Goal: Task Accomplishment & Management: Use online tool/utility

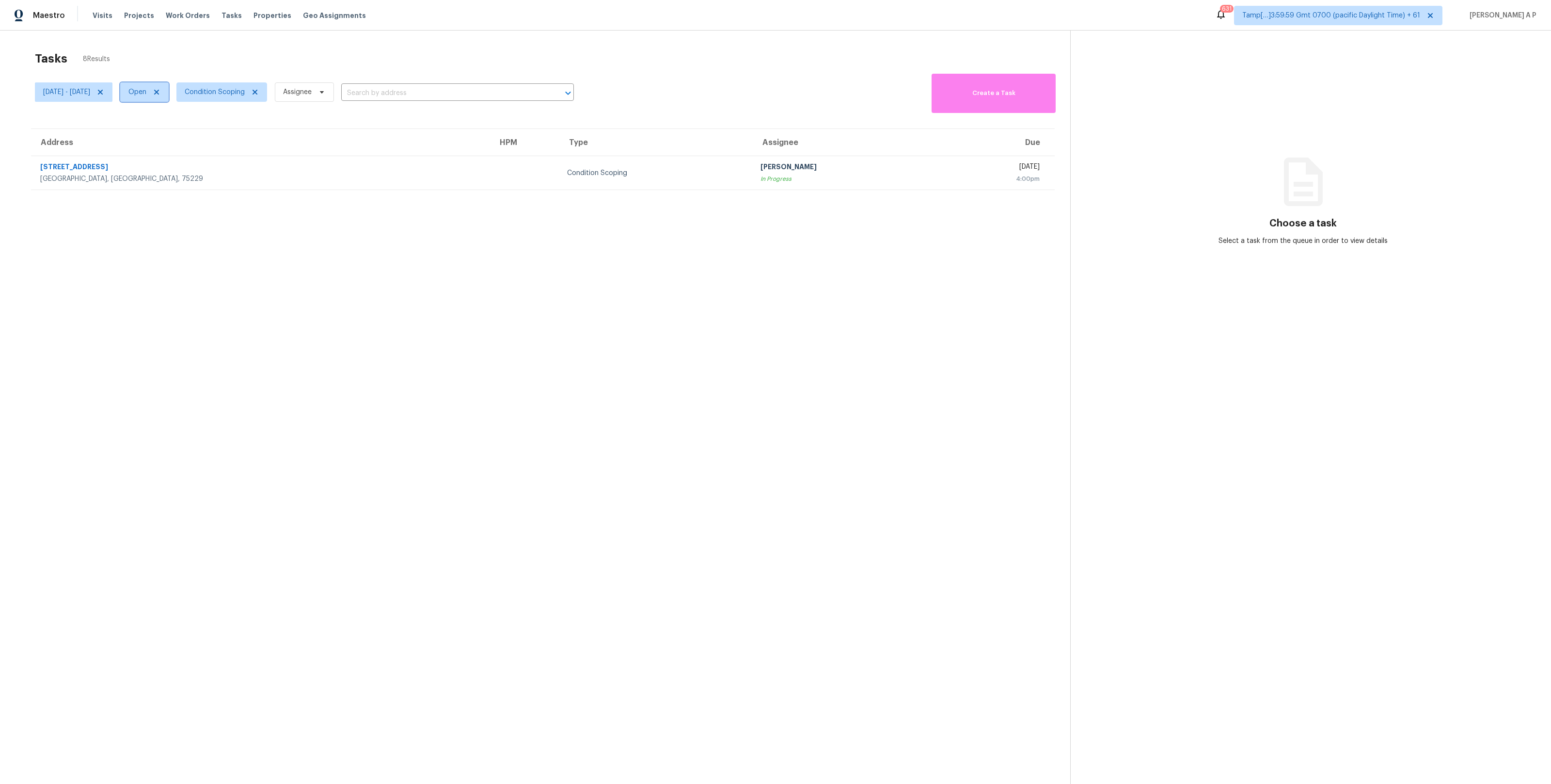
click at [169, 93] on span "Open" at bounding box center [144, 92] width 49 height 20
click at [192, 127] on div "Closed" at bounding box center [181, 134] width 47 height 14
click at [197, 134] on div "Closed" at bounding box center [181, 134] width 47 height 14
click at [184, 134] on label "Closed" at bounding box center [179, 133] width 35 height 9
click at [168, 134] on input "Closed" at bounding box center [164, 131] width 6 height 6
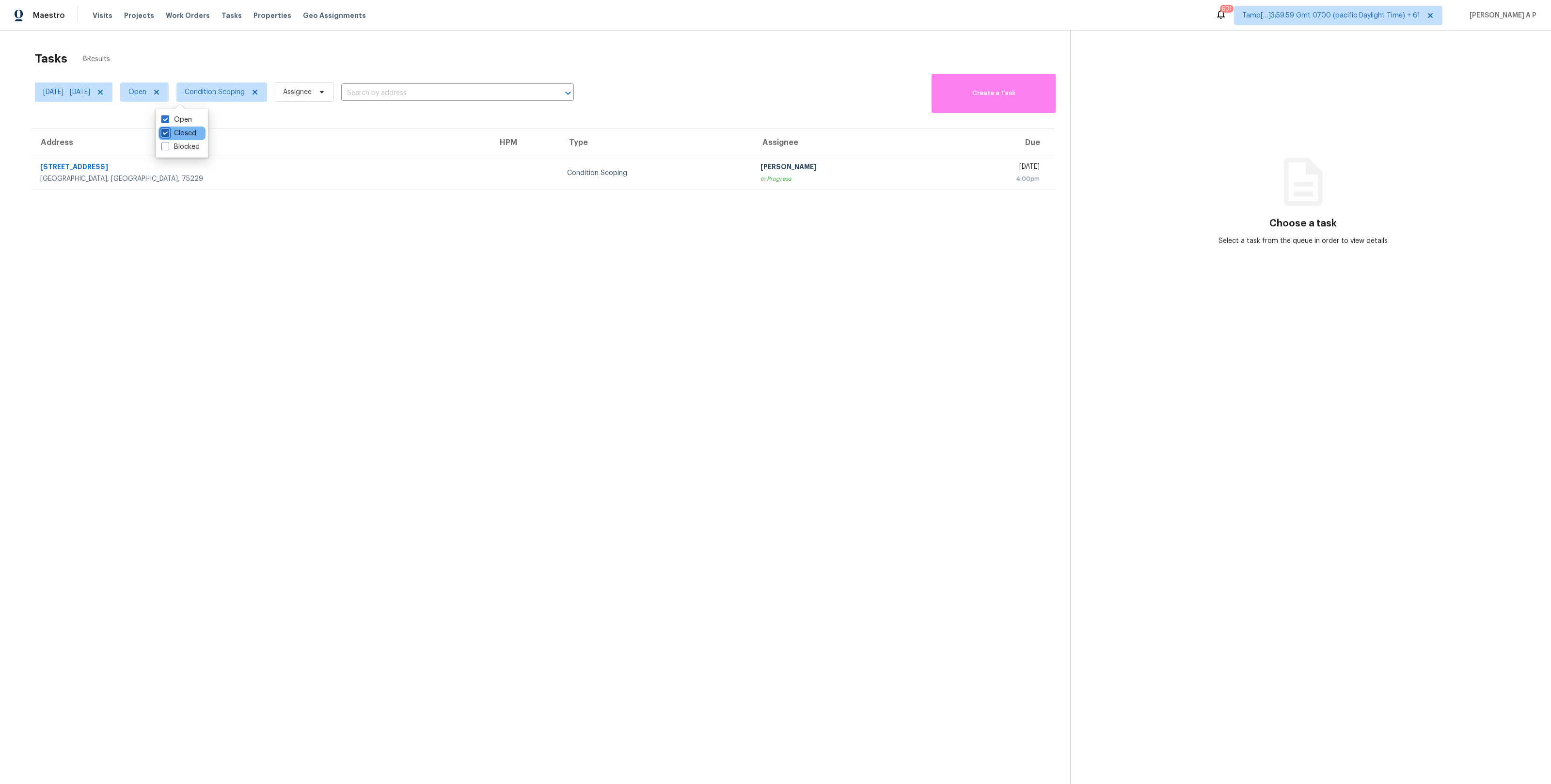
checkbox input "true"
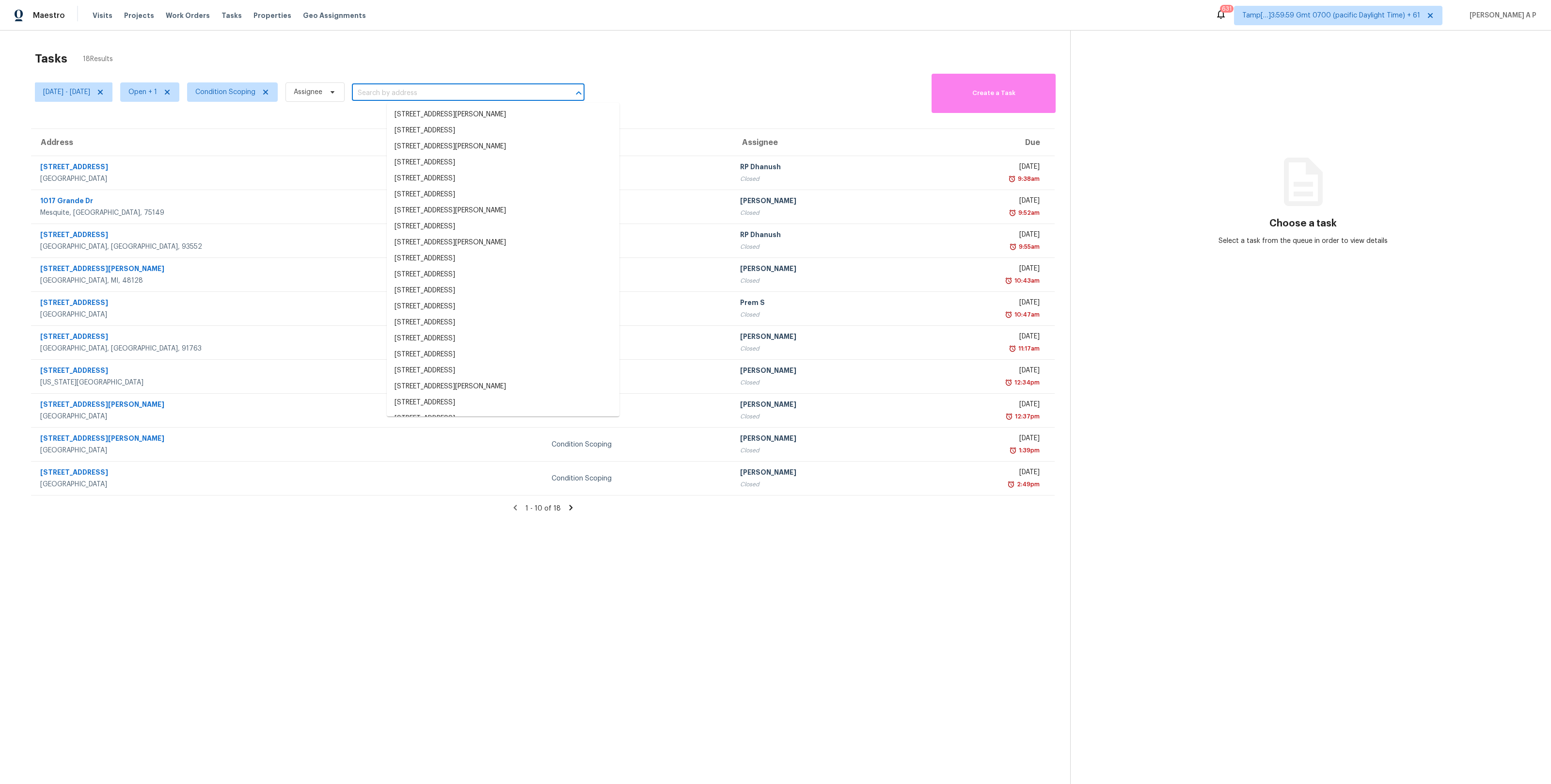
click at [412, 89] on input "text" at bounding box center [454, 94] width 205 height 15
paste input ""5011 Bankside Way Peachtree Corners, GA, 30092""
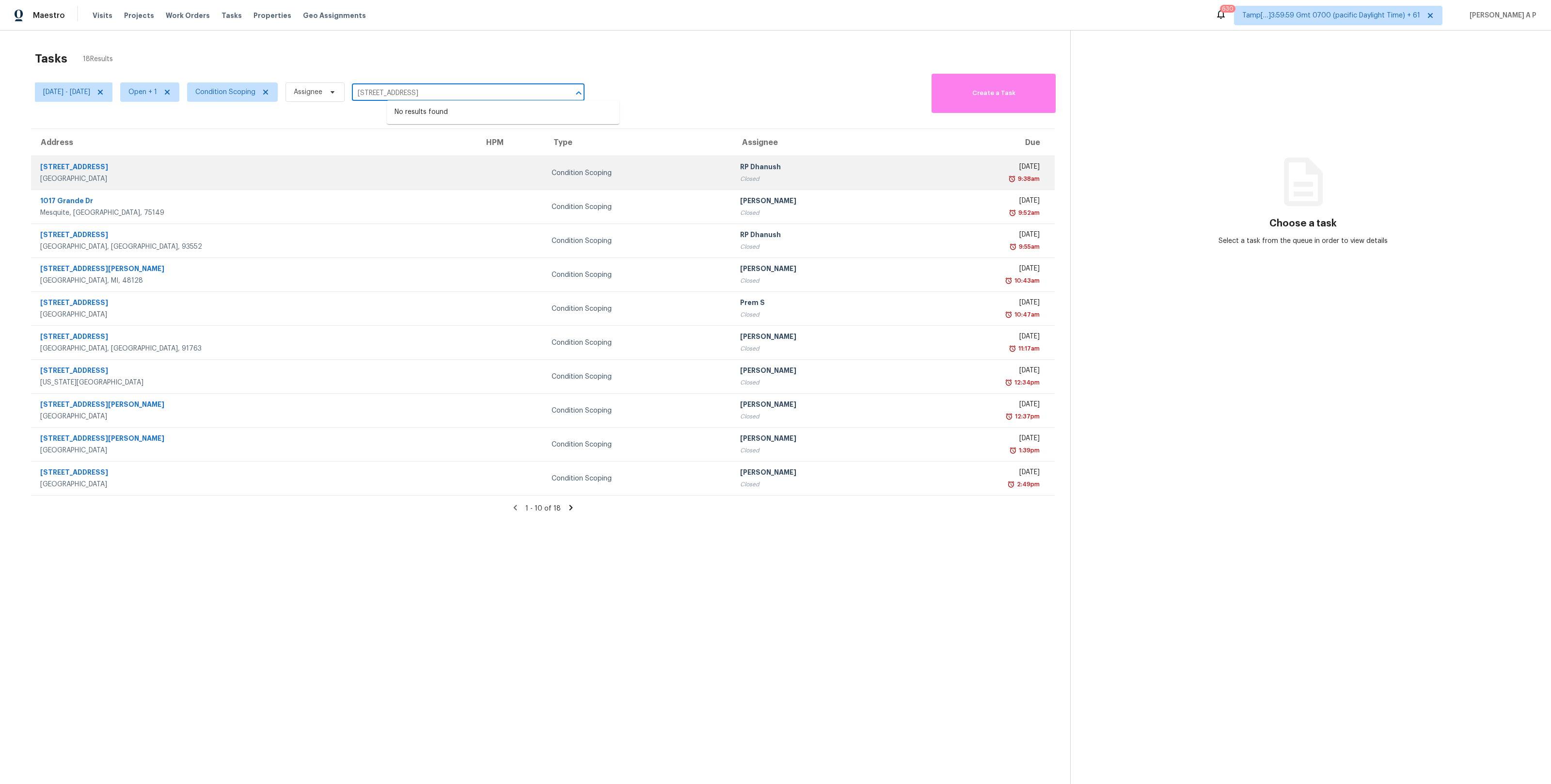
scroll to position [31, 0]
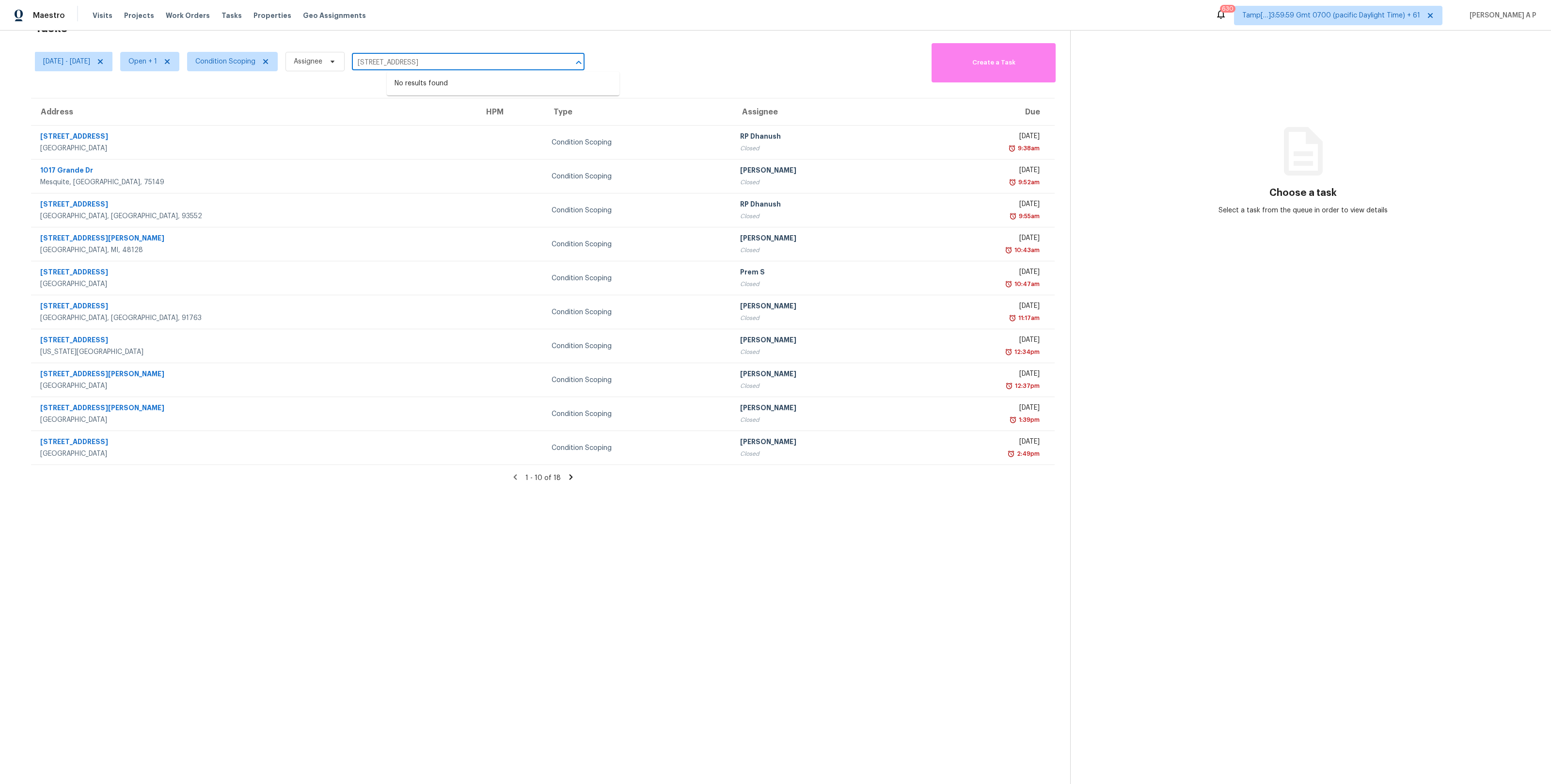
type input "5011 Bankside Way Peachtree Corners, GA, 30092"
click at [567, 477] on icon at bounding box center [571, 477] width 9 height 9
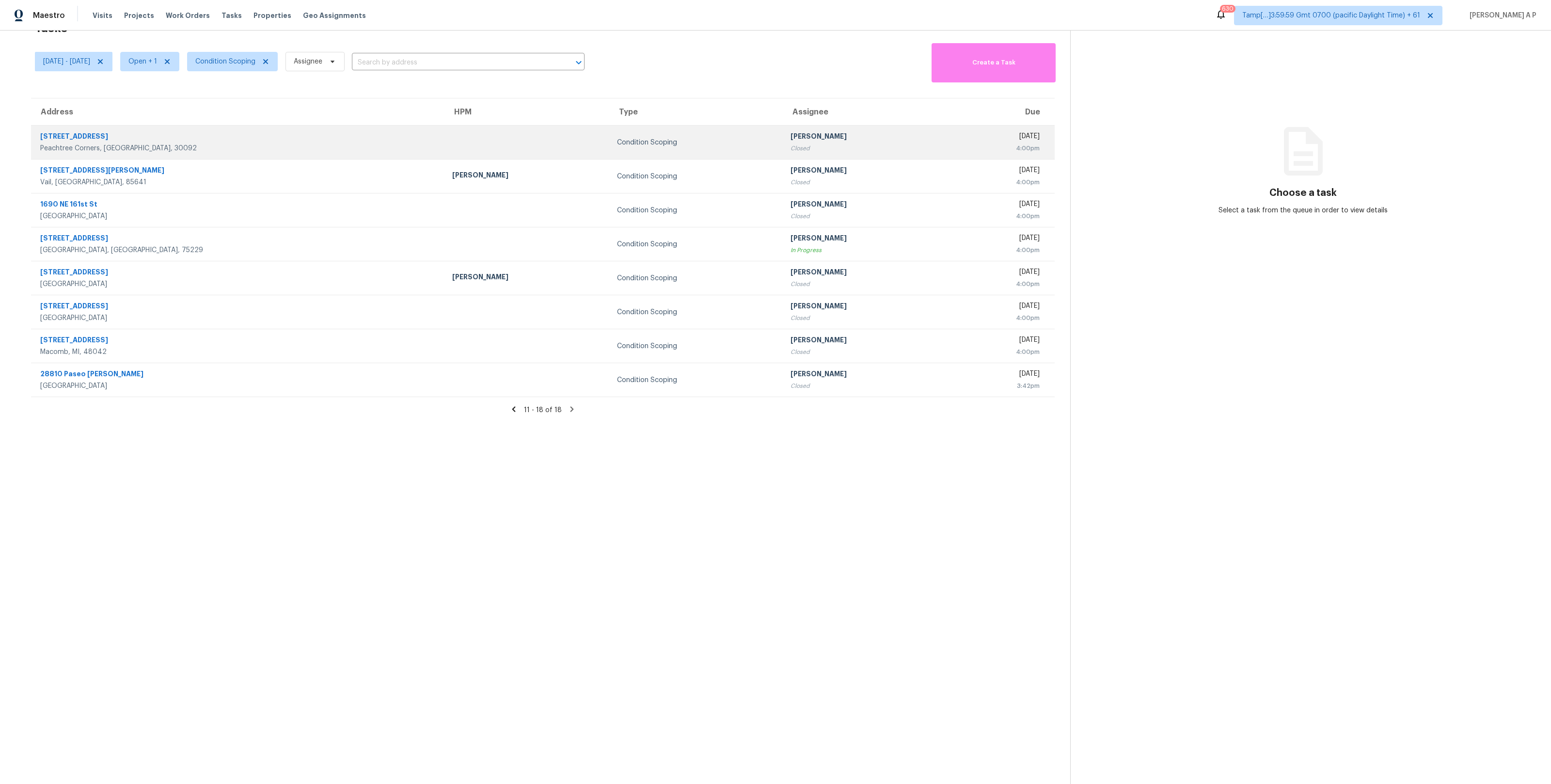
click at [444, 134] on td at bounding box center [527, 142] width 165 height 34
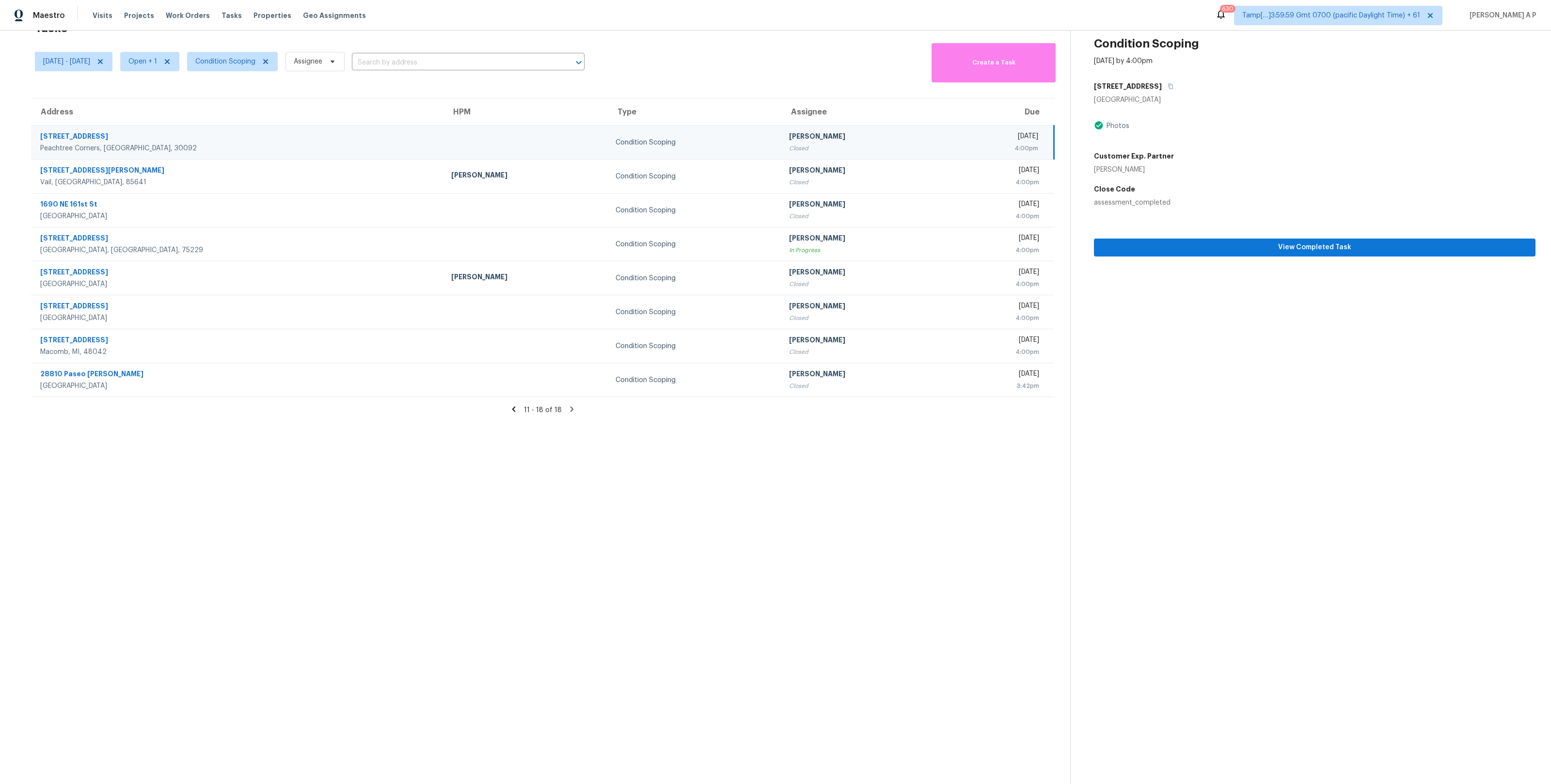
click at [1155, 258] on section "Condition Scoping Oct 15th 2025 by 4:00pm 5011 Bankside Way Peachtree Corners, …" at bounding box center [1302, 392] width 466 height 784
click at [1155, 249] on span "View Completed Task" at bounding box center [1314, 248] width 426 height 12
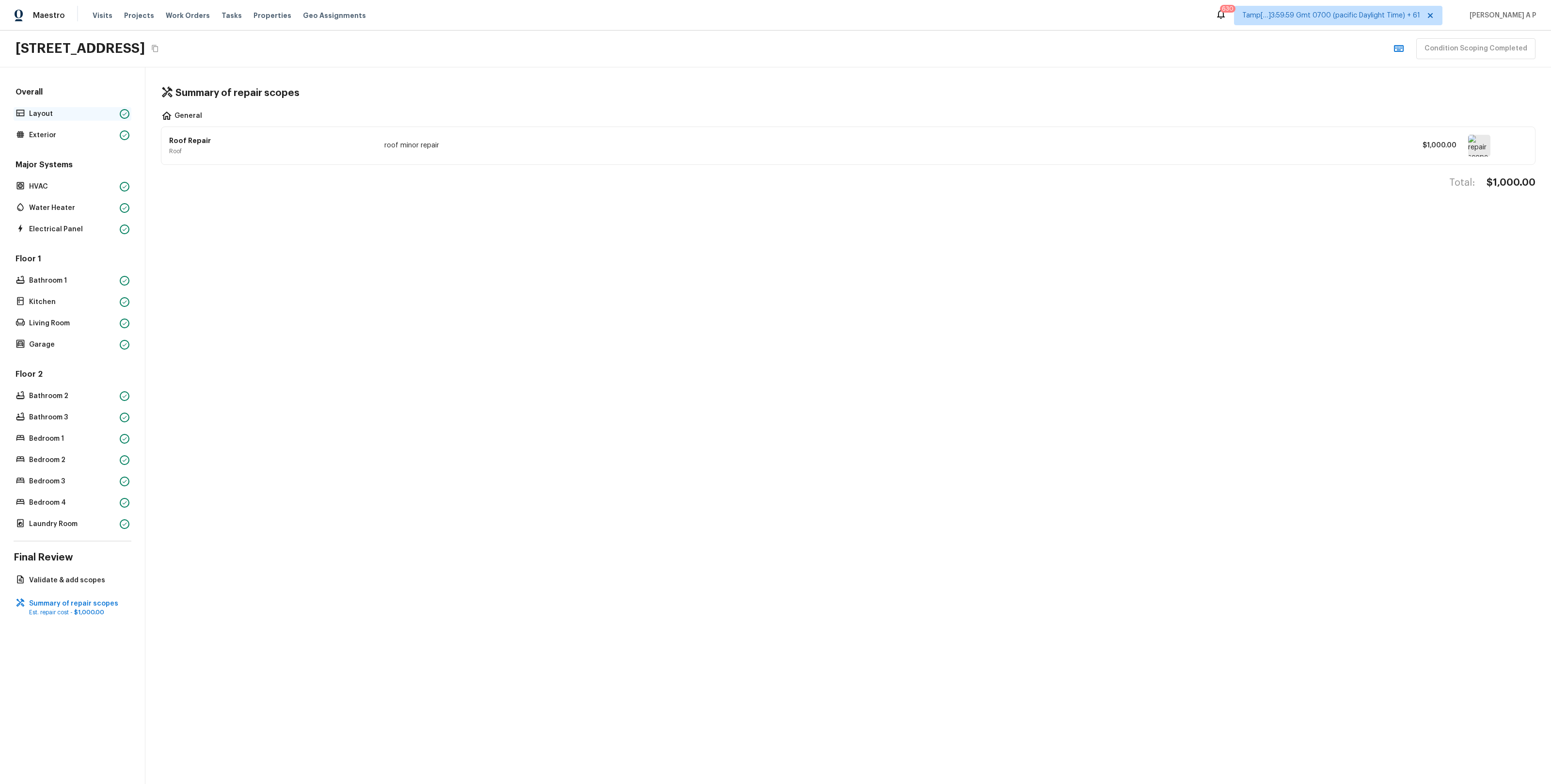
click at [97, 118] on div "Layout" at bounding box center [72, 114] width 117 height 14
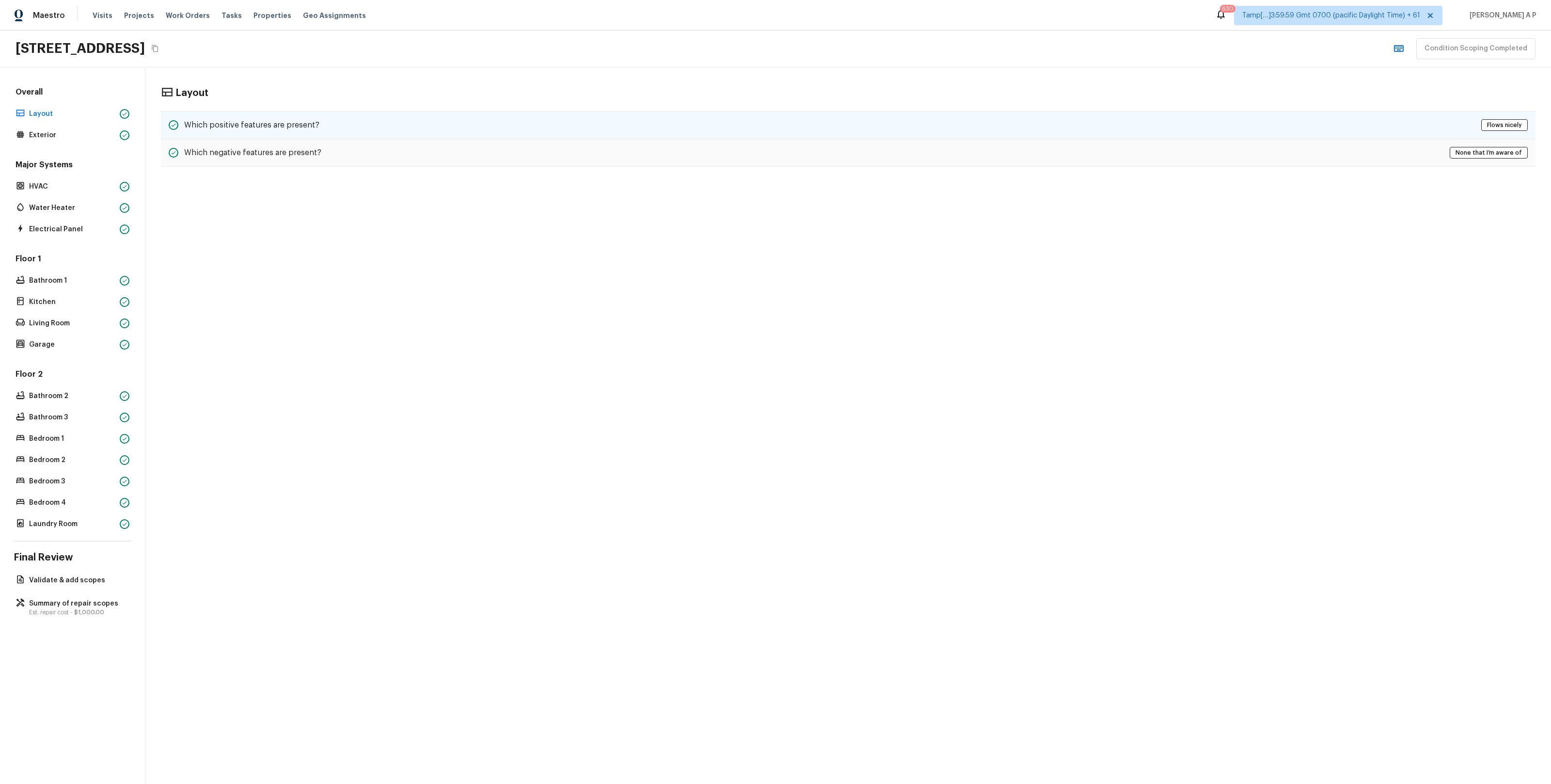
click at [264, 127] on h5 "Which positive features are present?" at bounding box center [251, 125] width 135 height 11
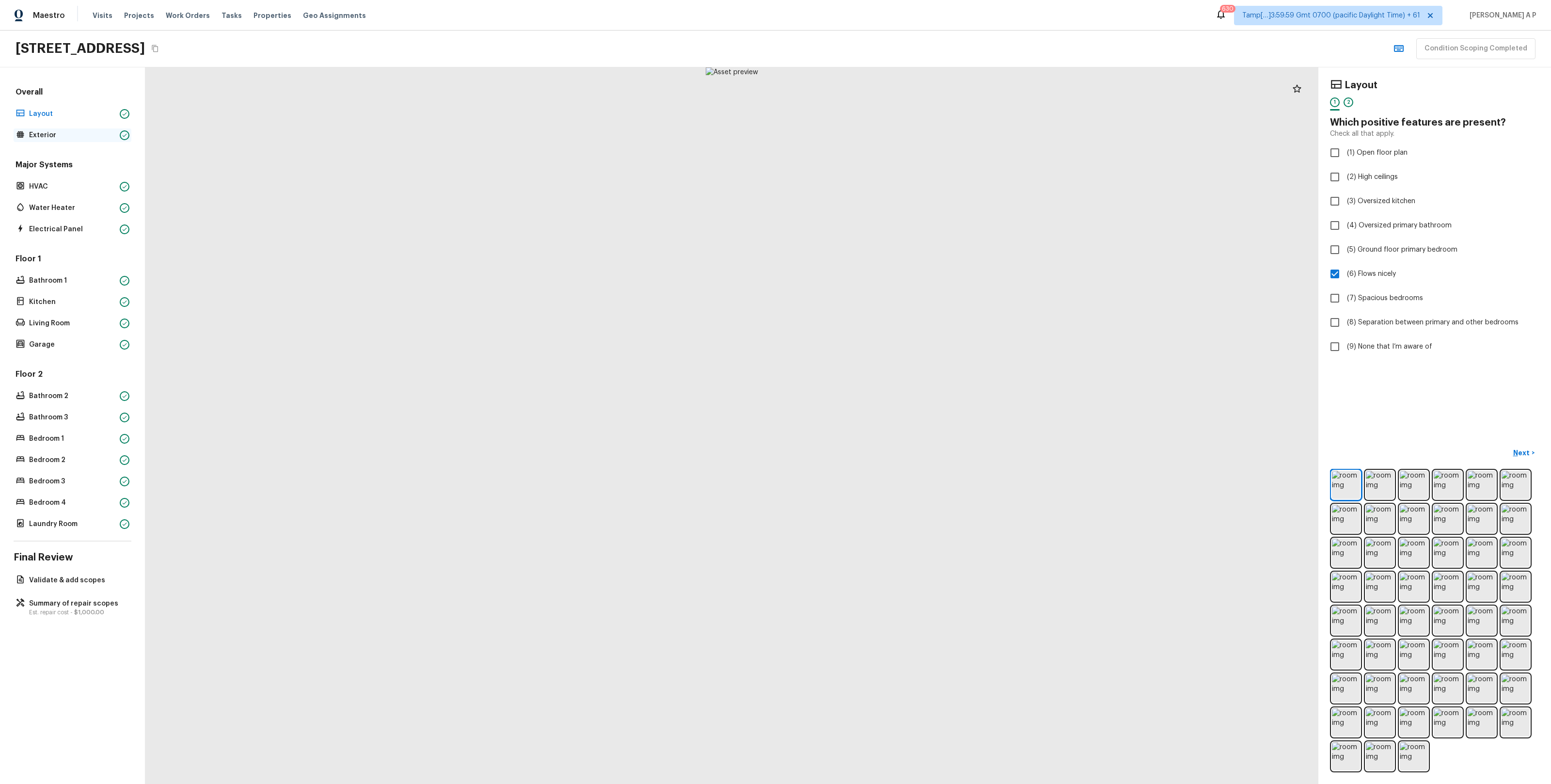
click at [73, 140] on div "Exterior" at bounding box center [72, 135] width 117 height 14
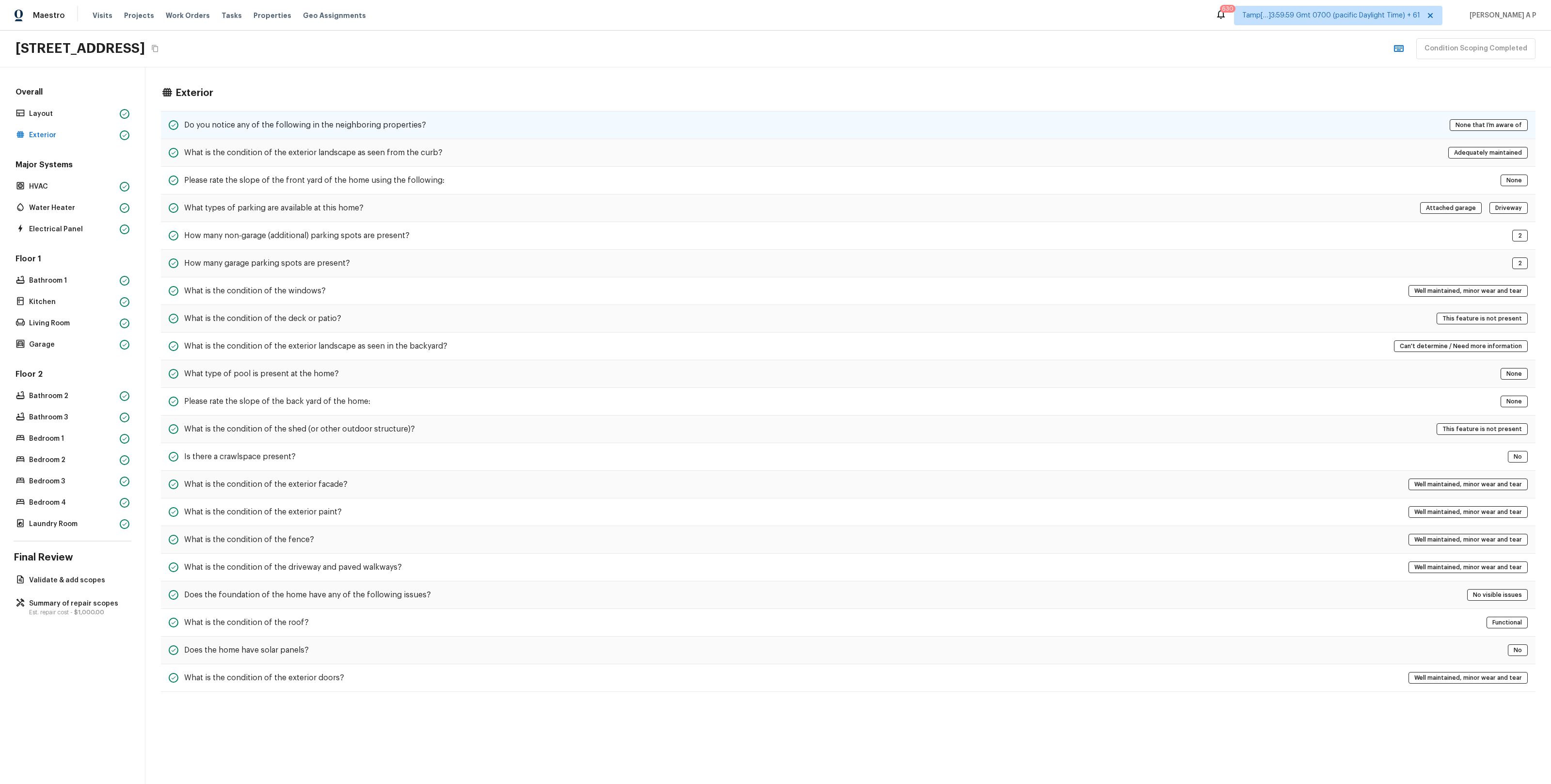
click at [194, 120] on h5 "Do you notice any of the following in the neighboring properties?" at bounding box center [305, 125] width 242 height 11
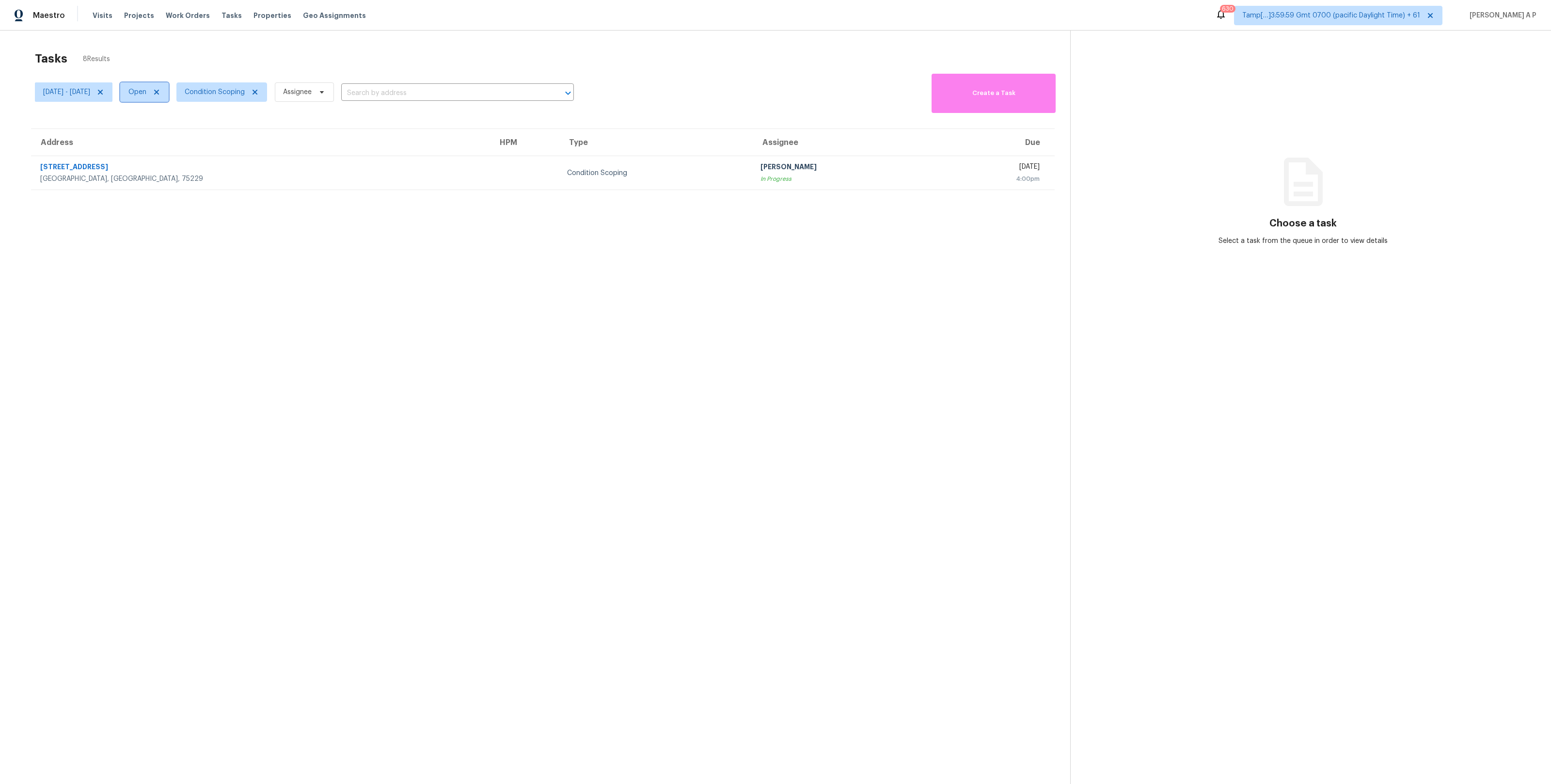
click at [146, 94] on span "Open" at bounding box center [137, 91] width 18 height 9
click at [190, 132] on label "Closed" at bounding box center [179, 133] width 35 height 9
click at [168, 132] on input "Closed" at bounding box center [164, 131] width 6 height 6
checkbox input "true"
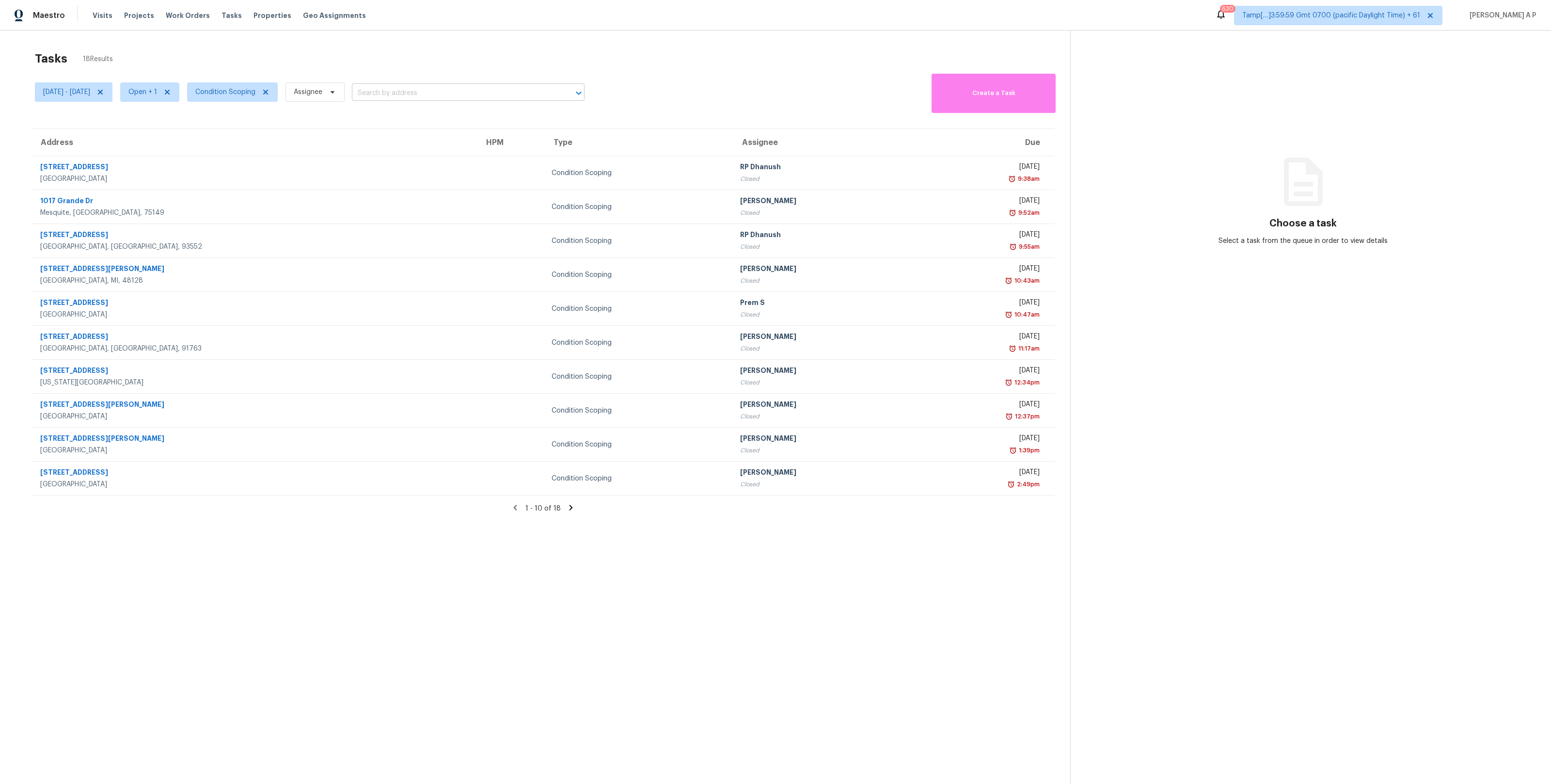
click at [410, 95] on input "text" at bounding box center [454, 94] width 205 height 15
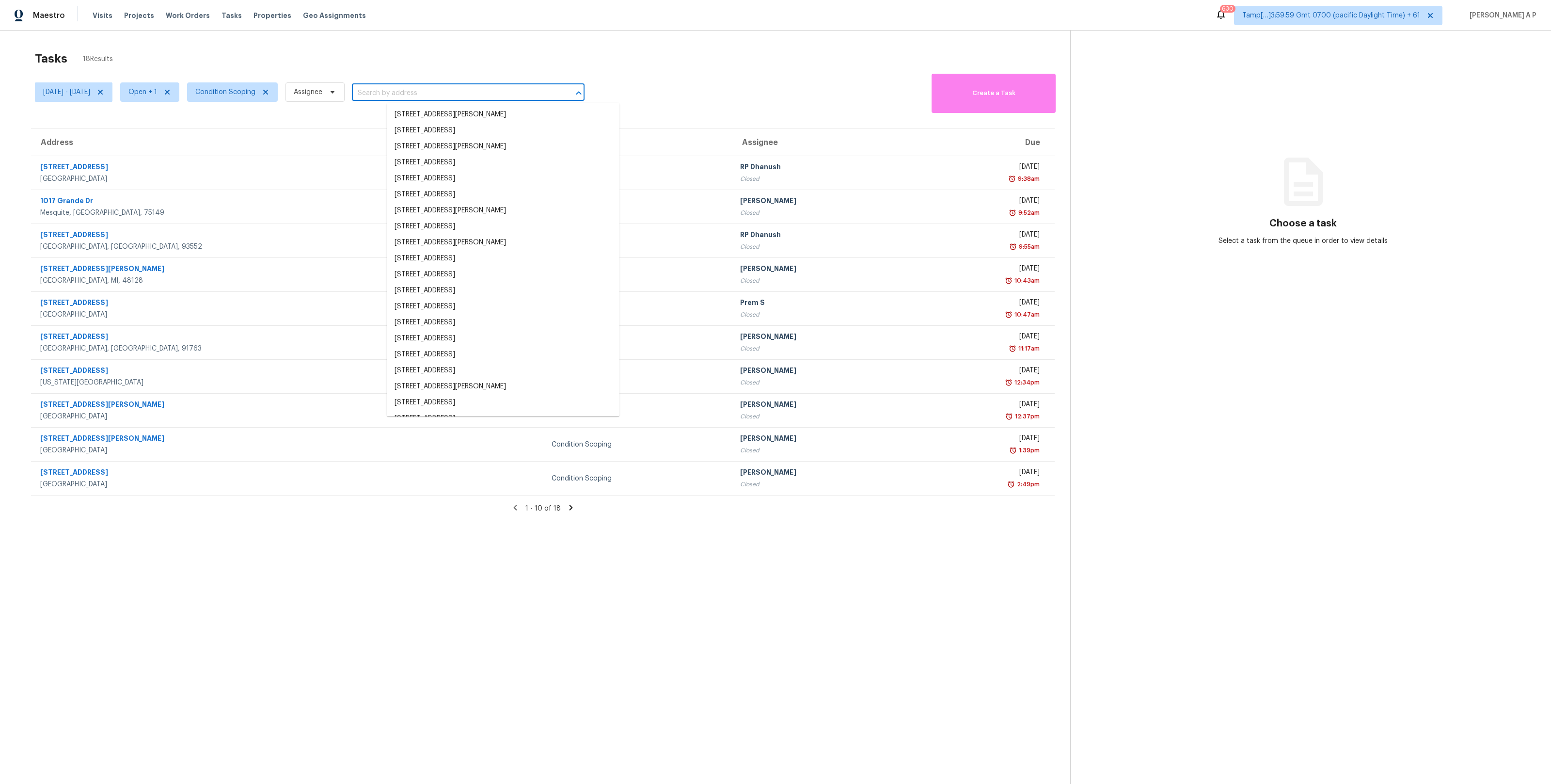
paste input "9456 E Adriana Way, Vail, AZ 85641"
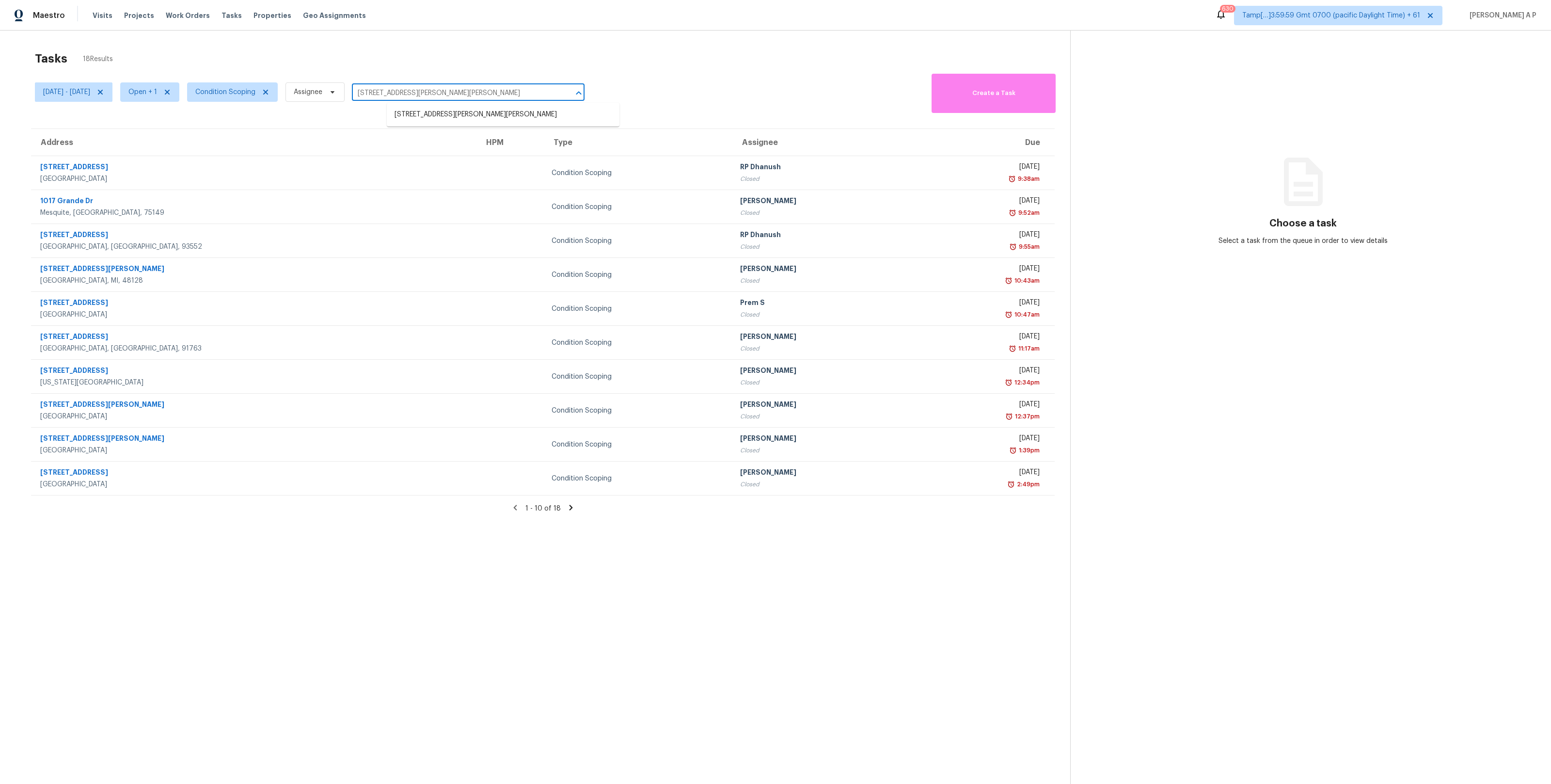
type input "9456 E Adriana Way, Vail, AZ 85641"
click at [573, 507] on icon at bounding box center [571, 507] width 9 height 9
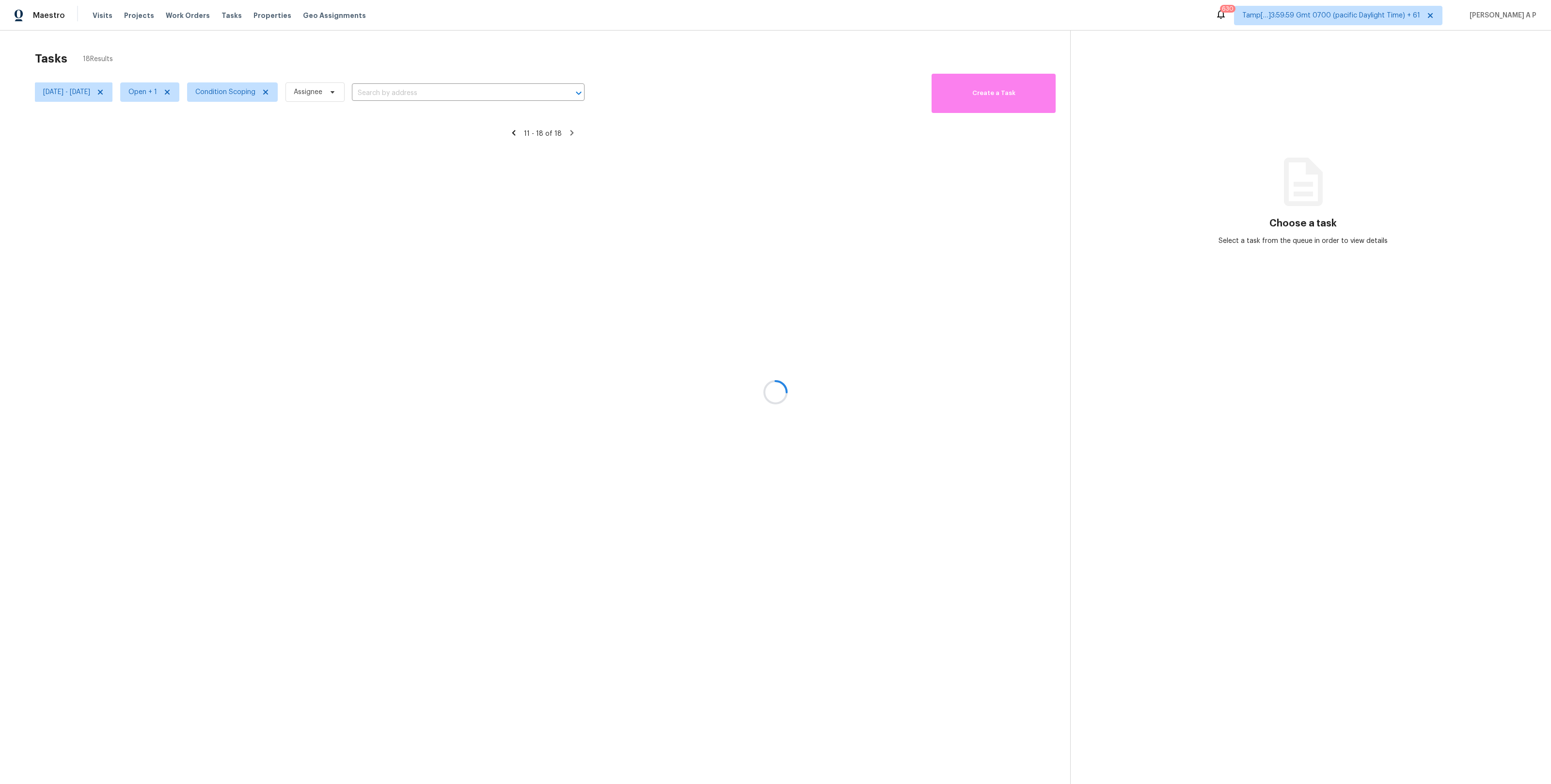
click at [461, 98] on div at bounding box center [776, 392] width 1551 height 784
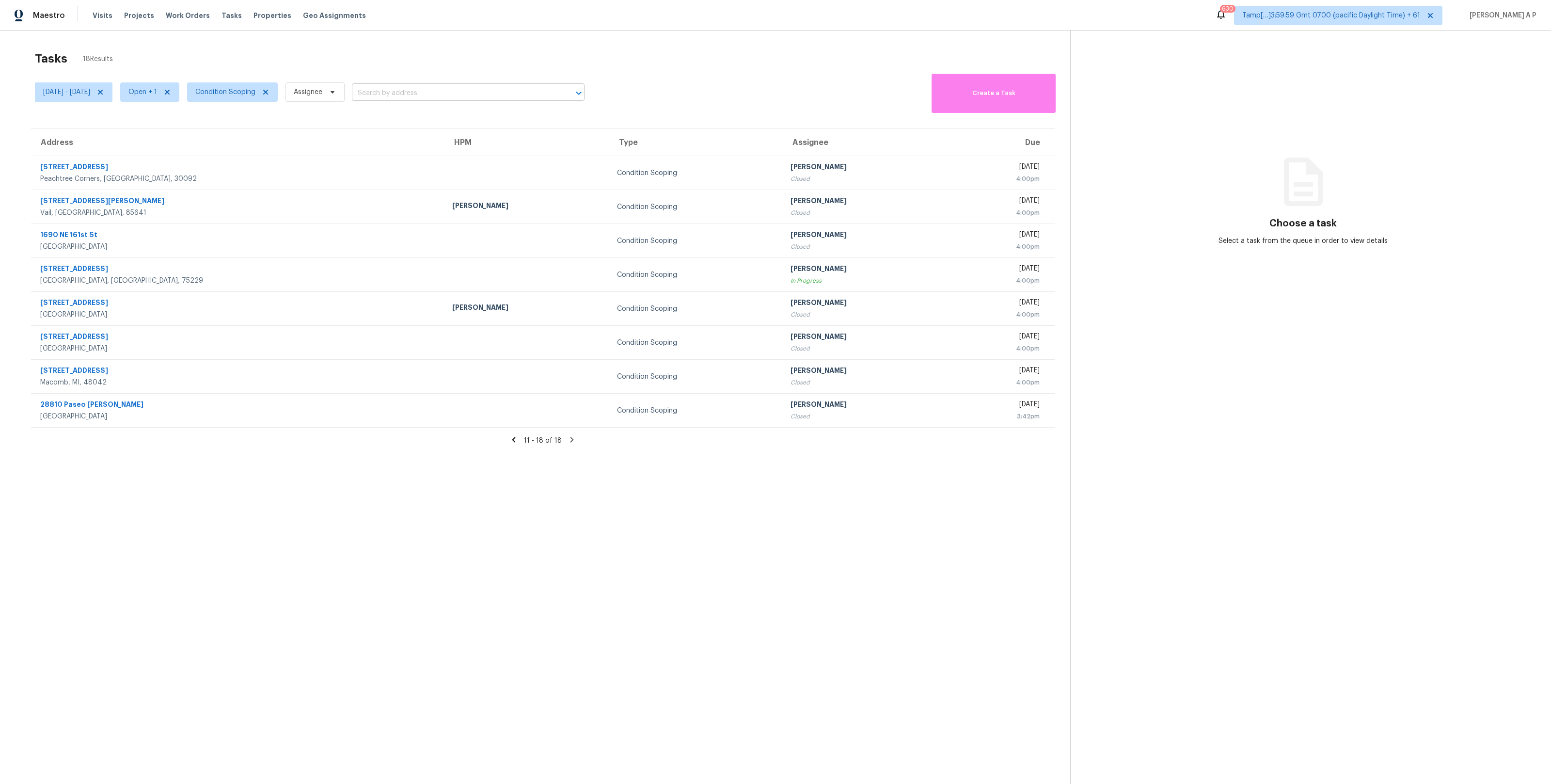
click at [461, 94] on input "text" at bounding box center [454, 94] width 205 height 15
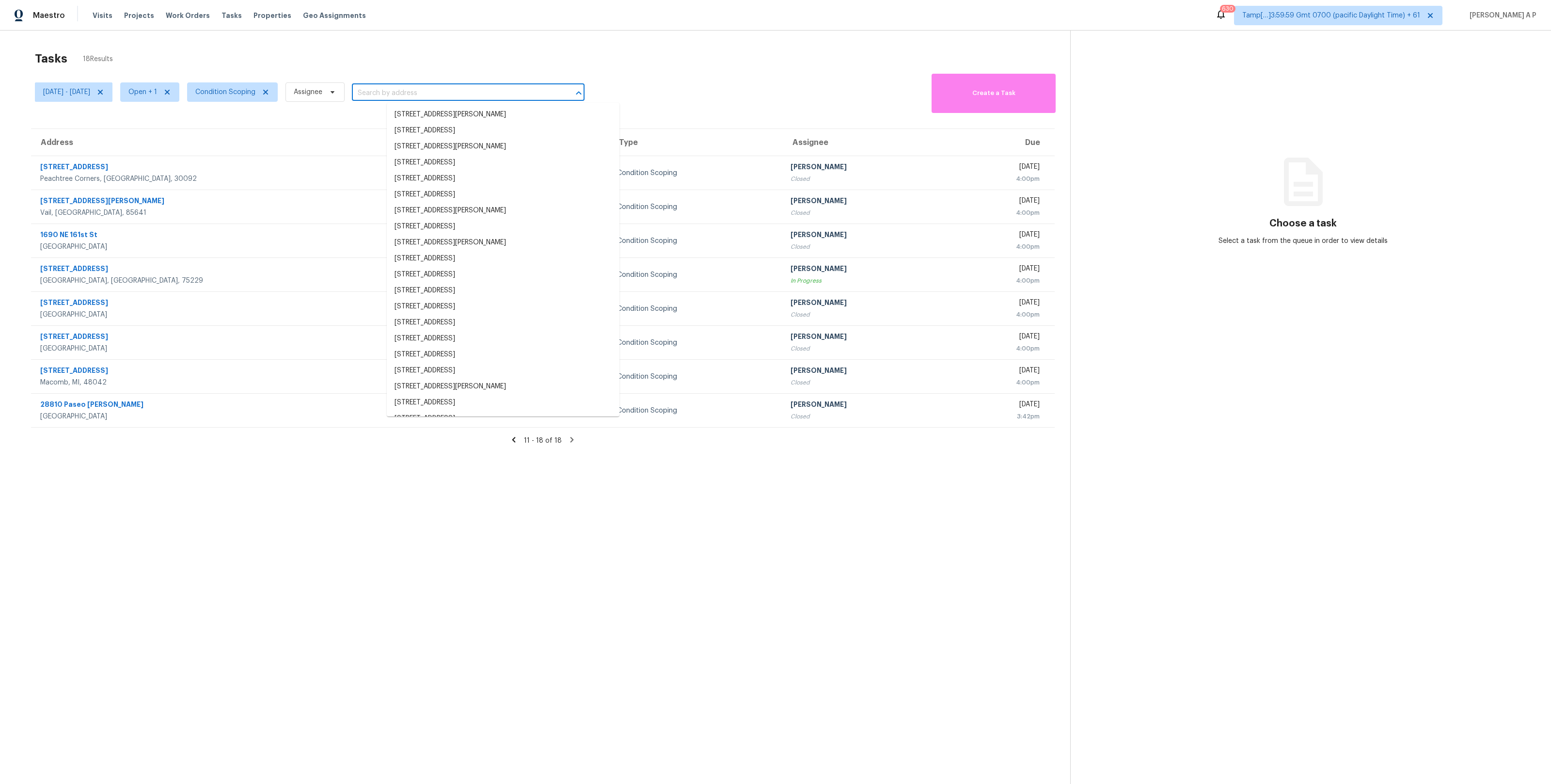
paste input "9456 E Adriana Way, Vail, AZ 85641"
type input "9456 E Adriana Way, Vail, AZ 85641"
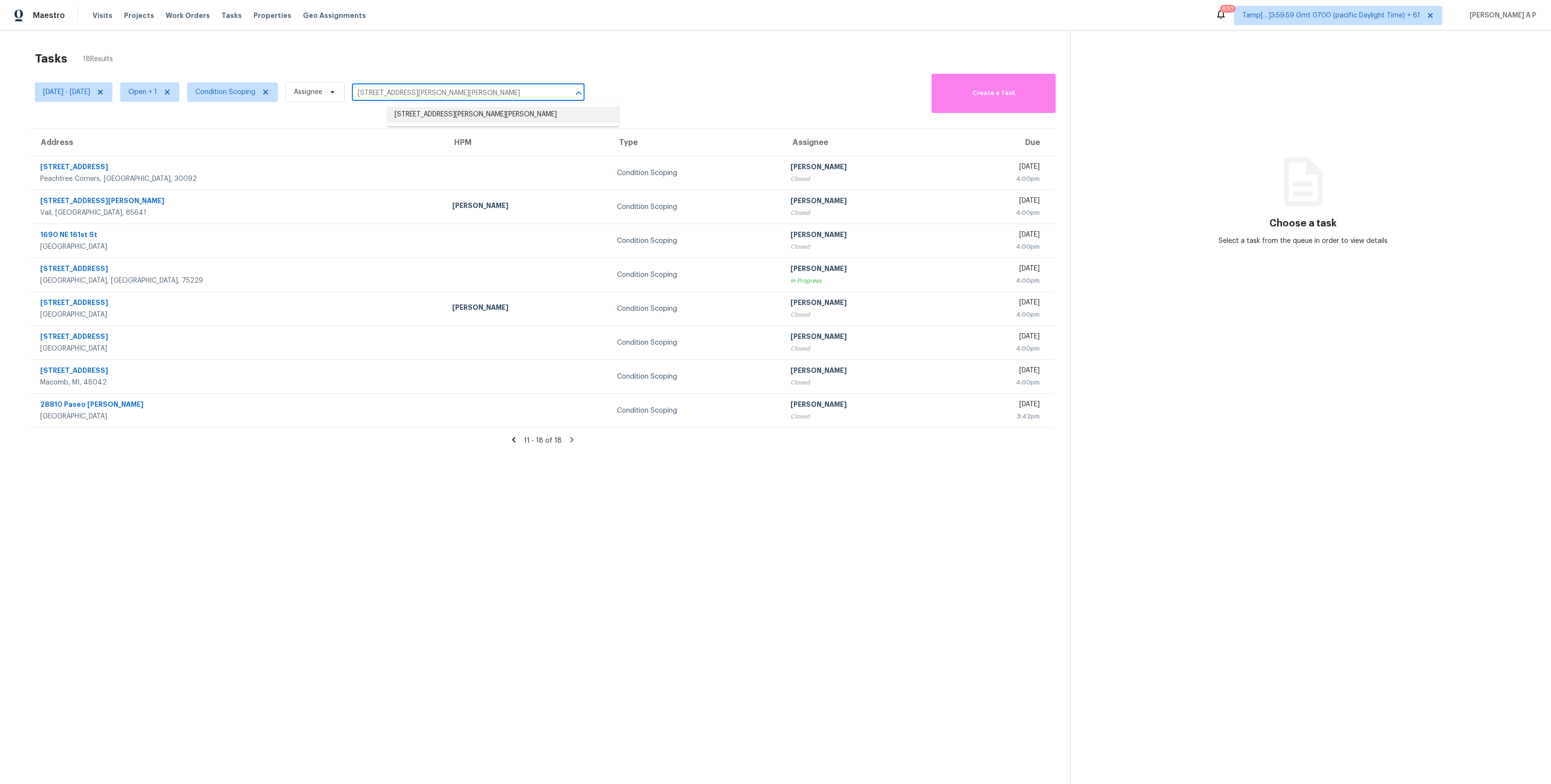
click at [445, 115] on li "9456 E Adriana Way, Vail, AZ 85641" at bounding box center [502, 114] width 232 height 16
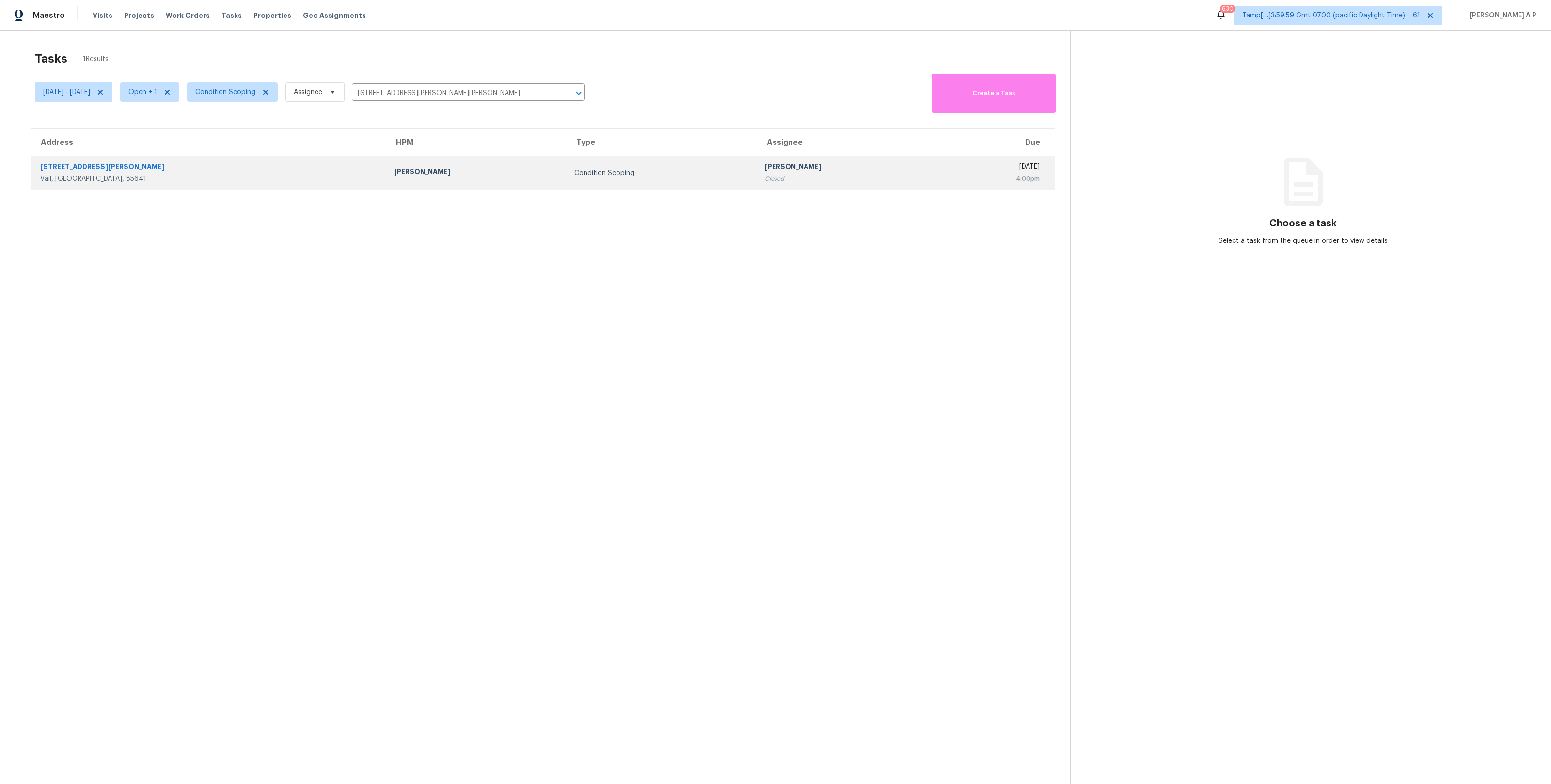
click at [575, 170] on div "Condition Scoping" at bounding box center [662, 173] width 175 height 9
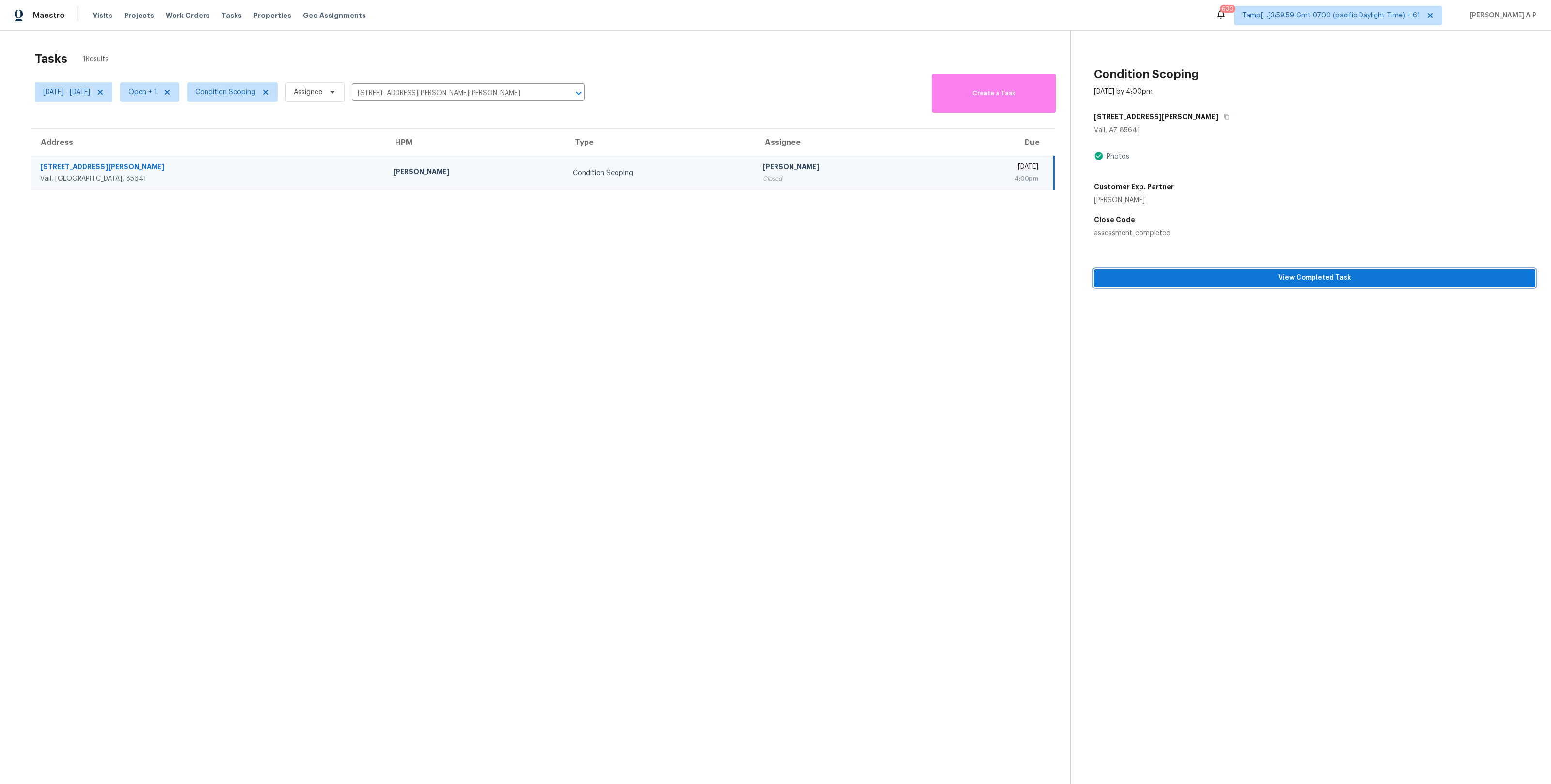
click at [1159, 281] on span "View Completed Task" at bounding box center [1314, 278] width 426 height 12
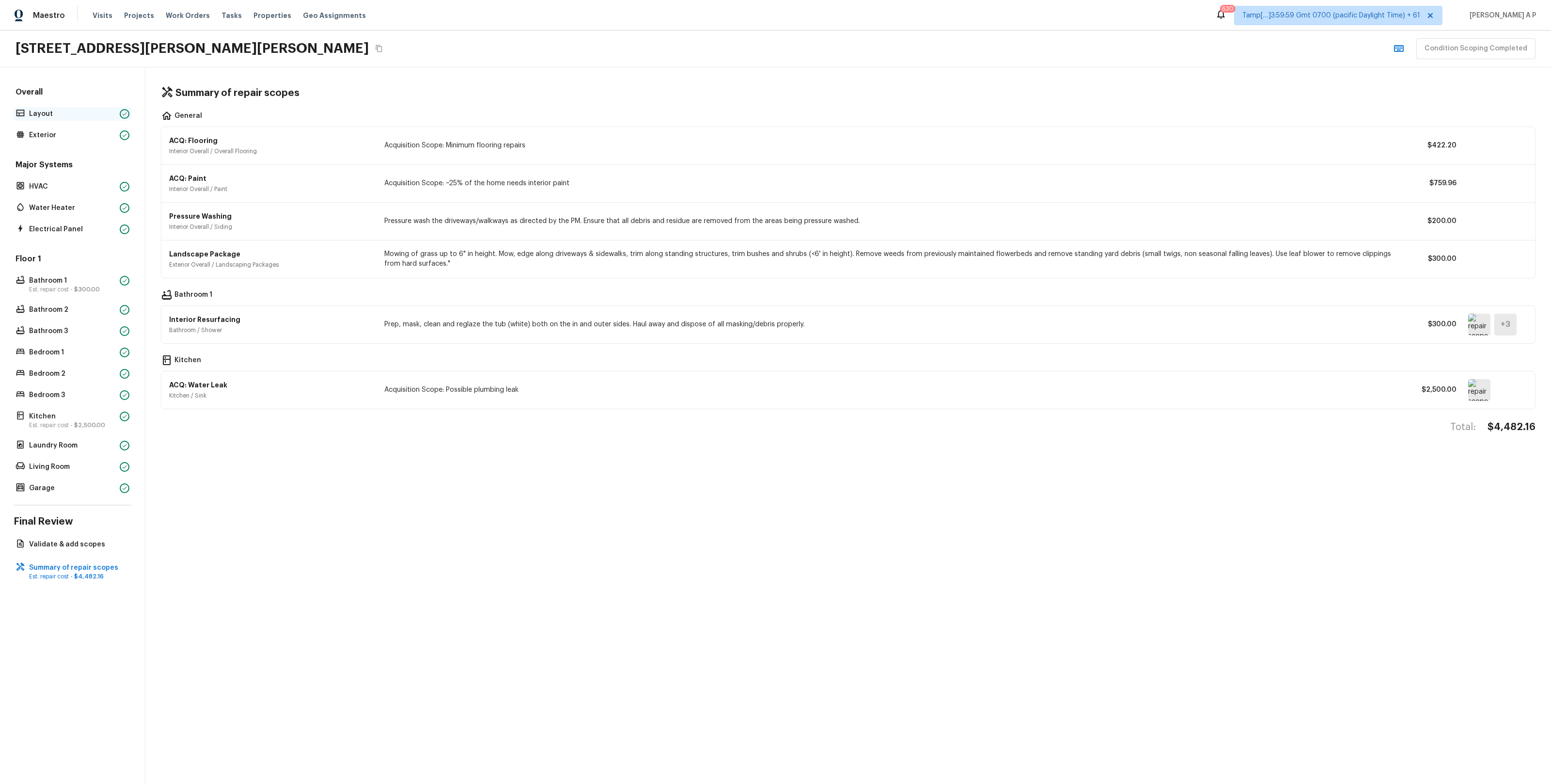
click at [108, 111] on p "Layout" at bounding box center [72, 113] width 87 height 9
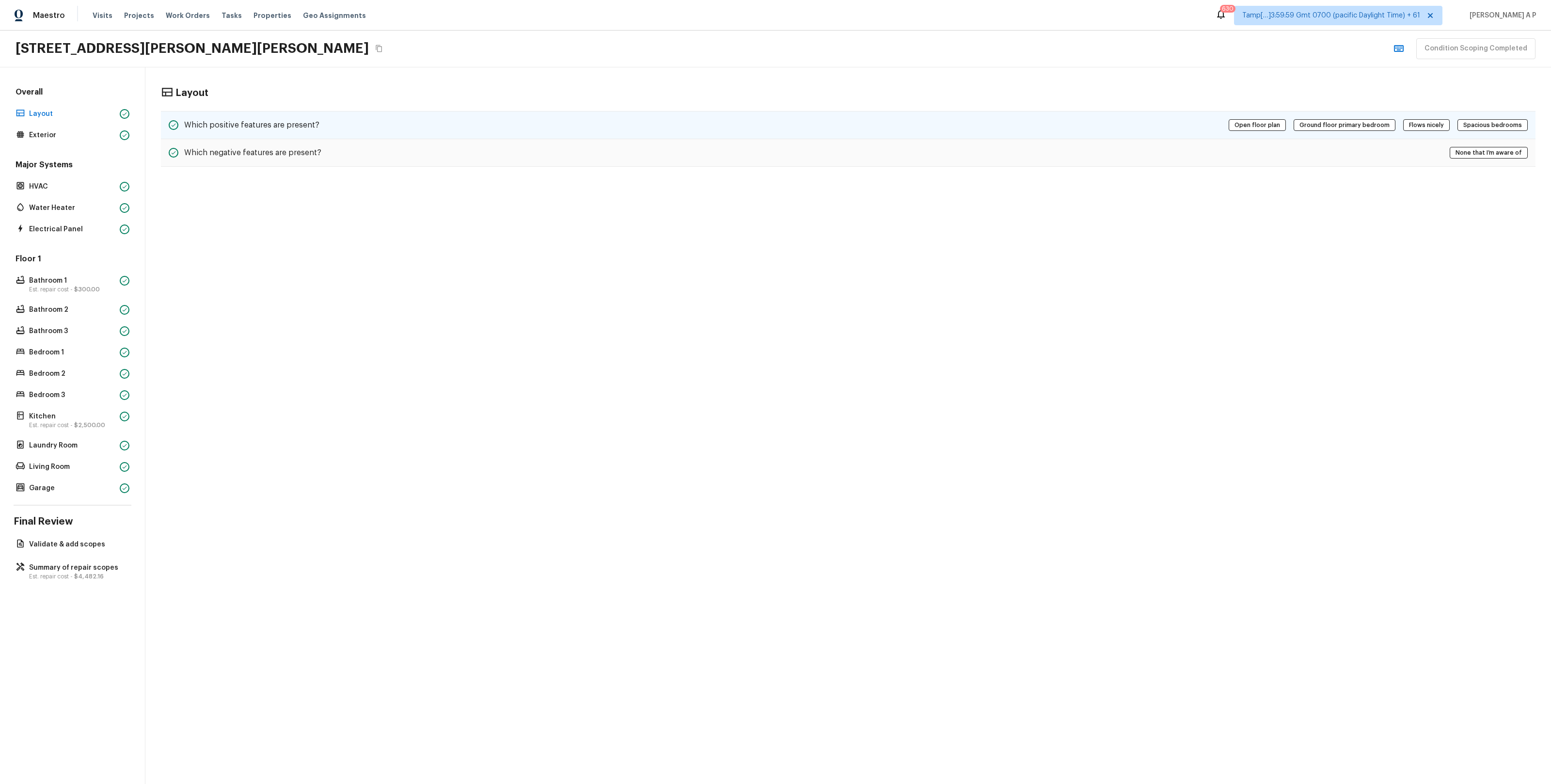
click at [202, 129] on h5 "Which positive features are present?" at bounding box center [251, 125] width 135 height 11
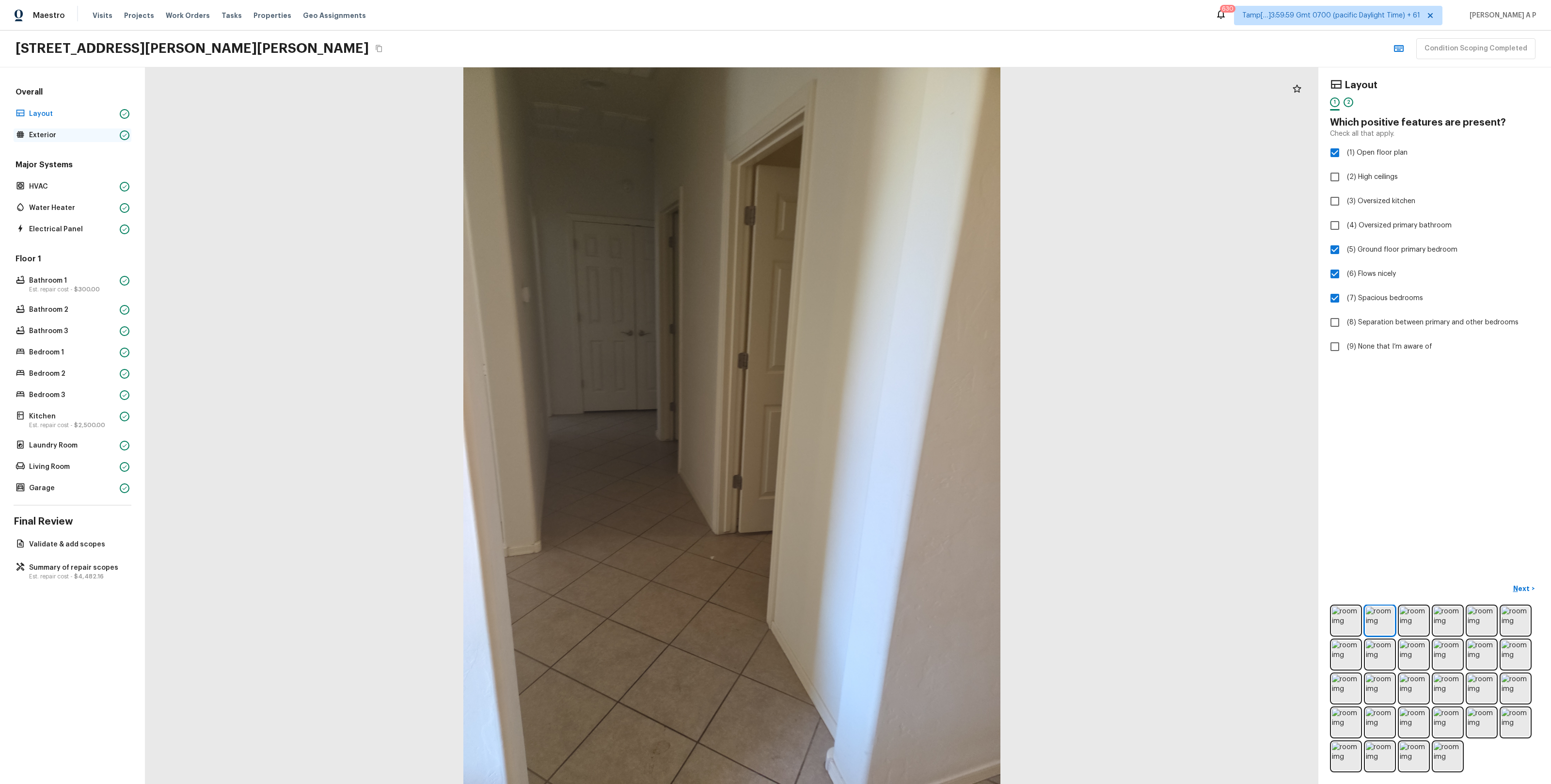
click at [34, 129] on div "Exterior" at bounding box center [72, 135] width 117 height 14
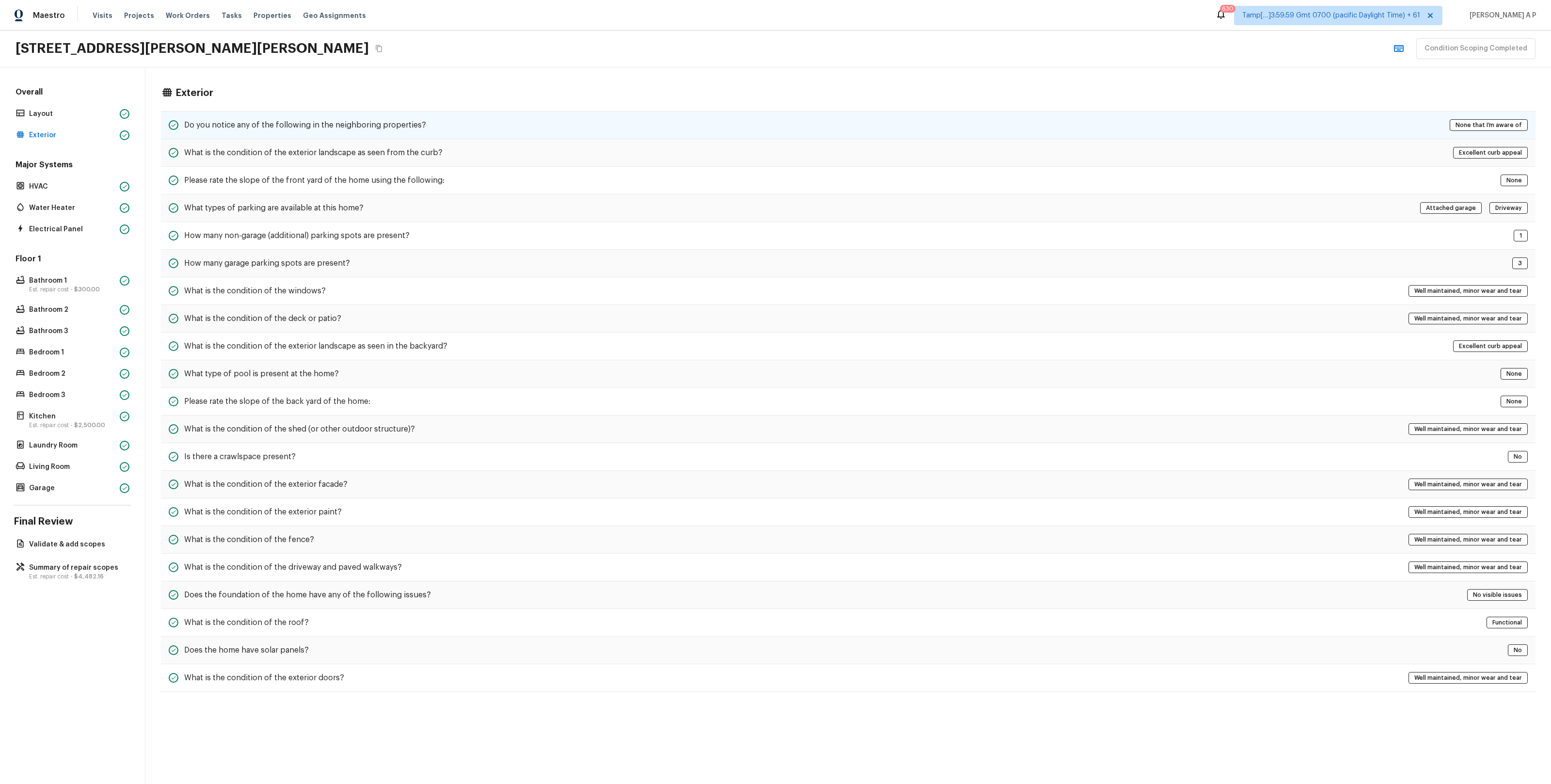
click at [194, 129] on h5 "Do you notice any of the following in the neighboring properties?" at bounding box center [305, 125] width 242 height 11
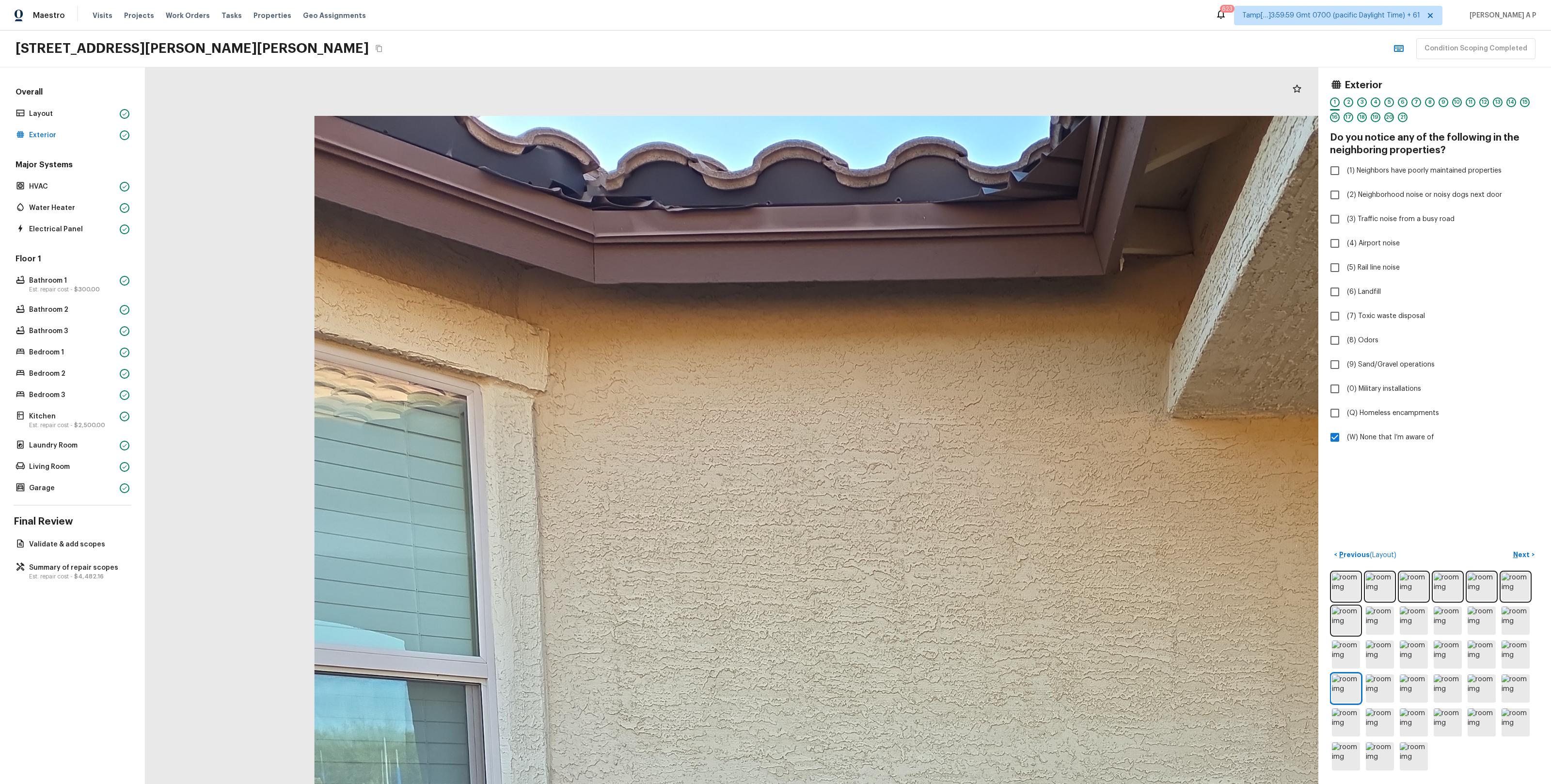
drag, startPoint x: 610, startPoint y: 124, endPoint x: 645, endPoint y: 335, distance: 213.9
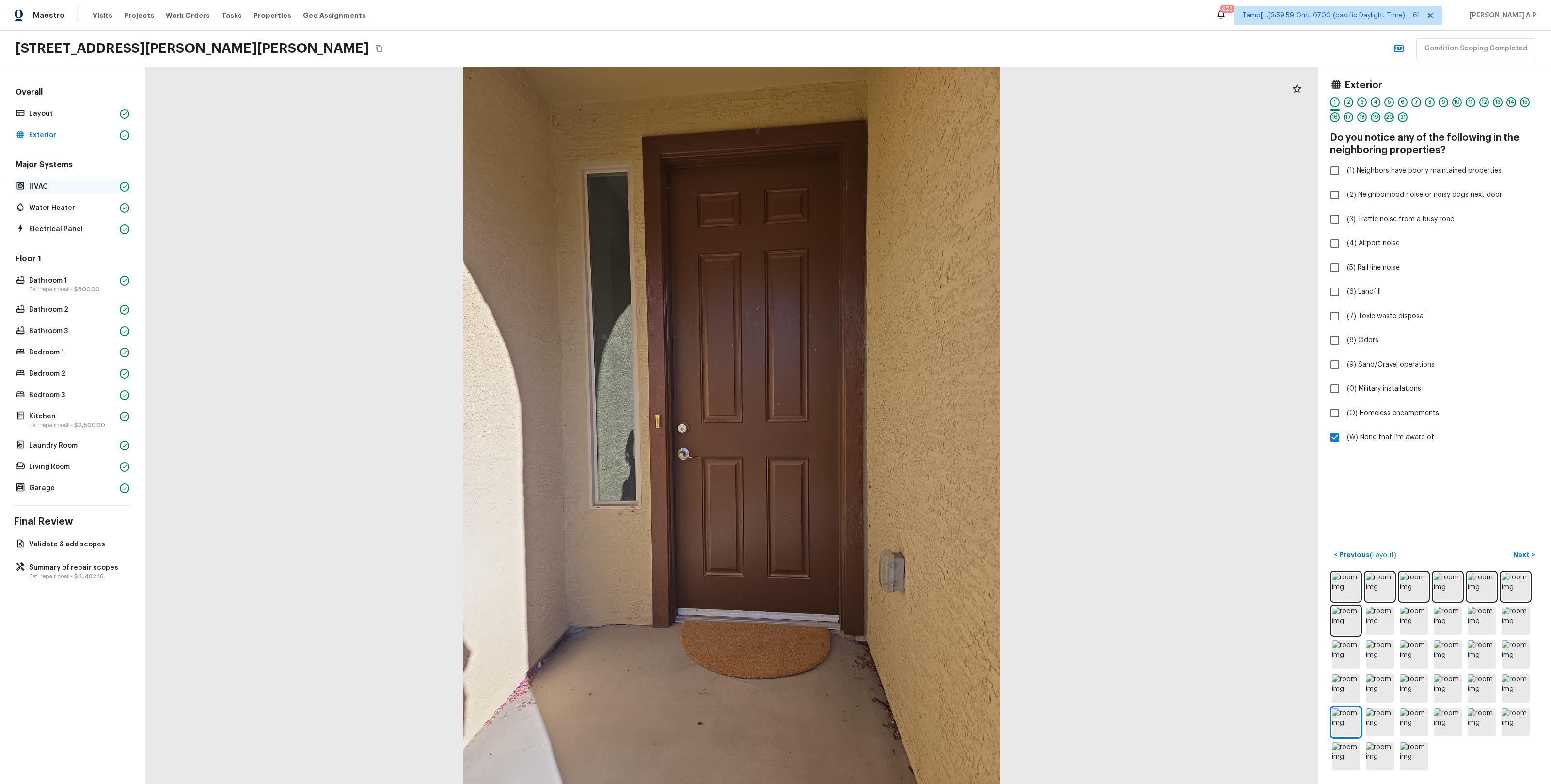
click at [57, 185] on p "HVAC" at bounding box center [72, 186] width 87 height 9
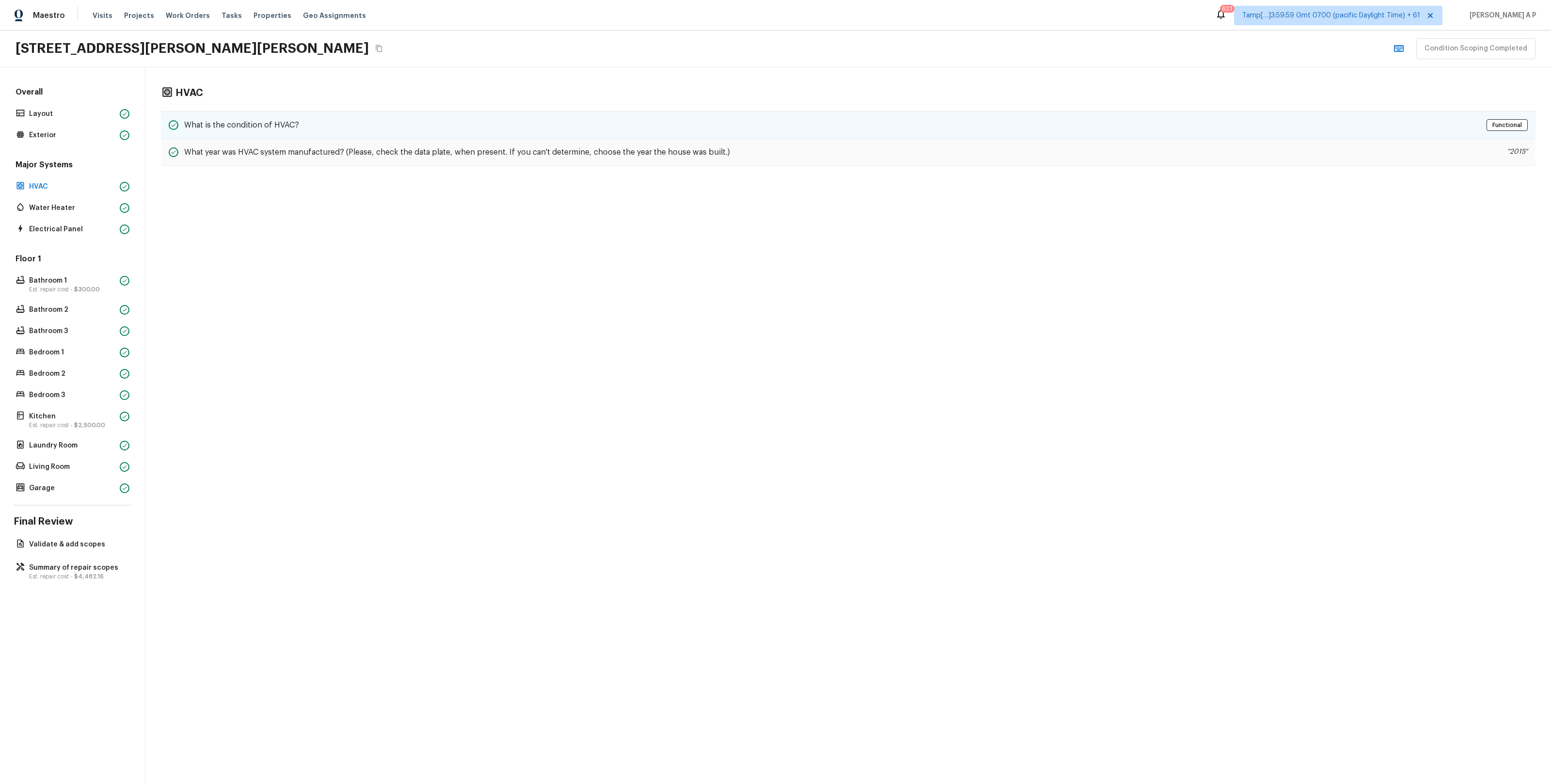
click at [271, 116] on div "What is the condition of HVAC? Functional" at bounding box center [848, 124] width 1375 height 28
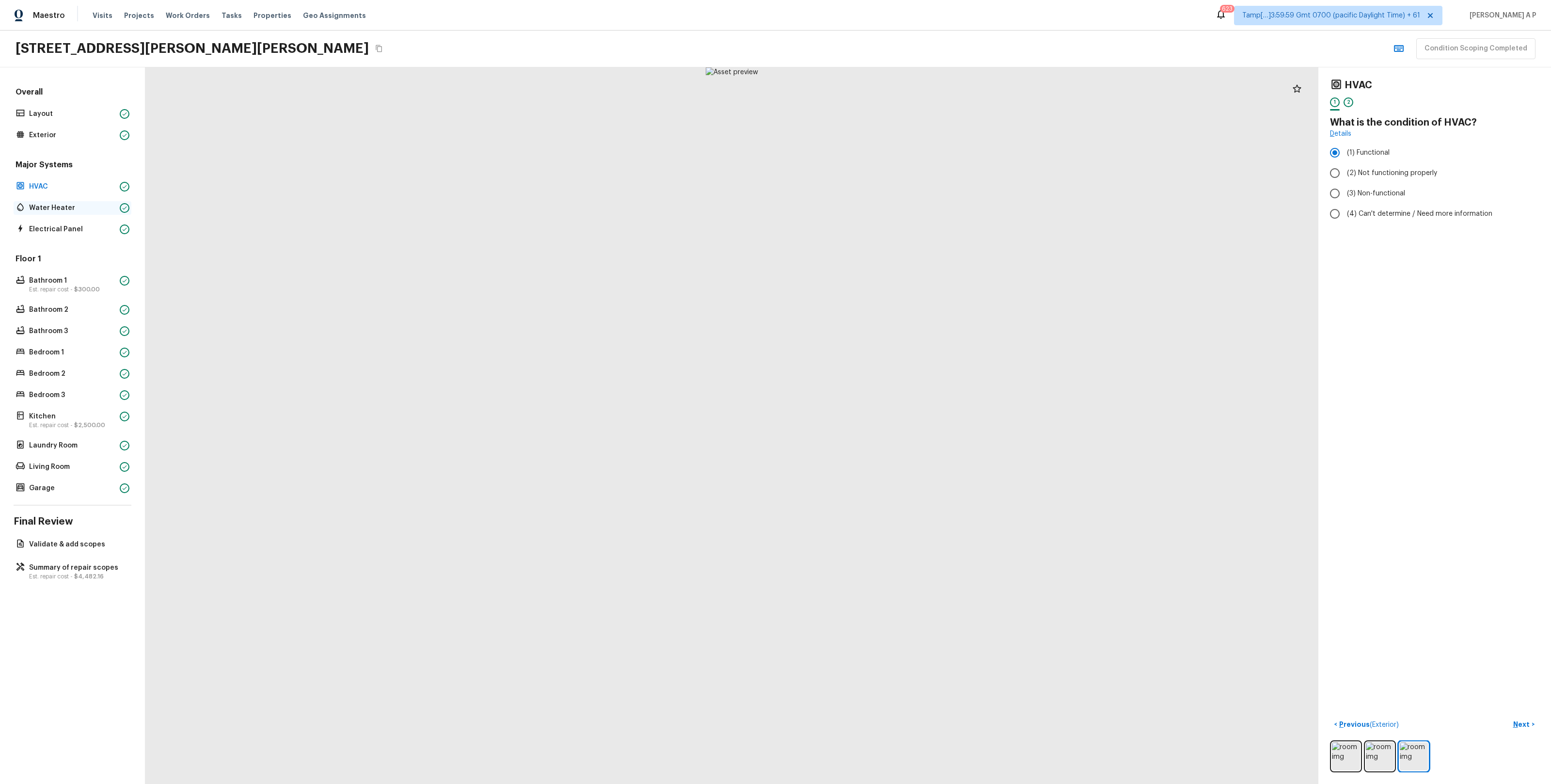
click at [90, 207] on p "Water Heater" at bounding box center [72, 208] width 87 height 9
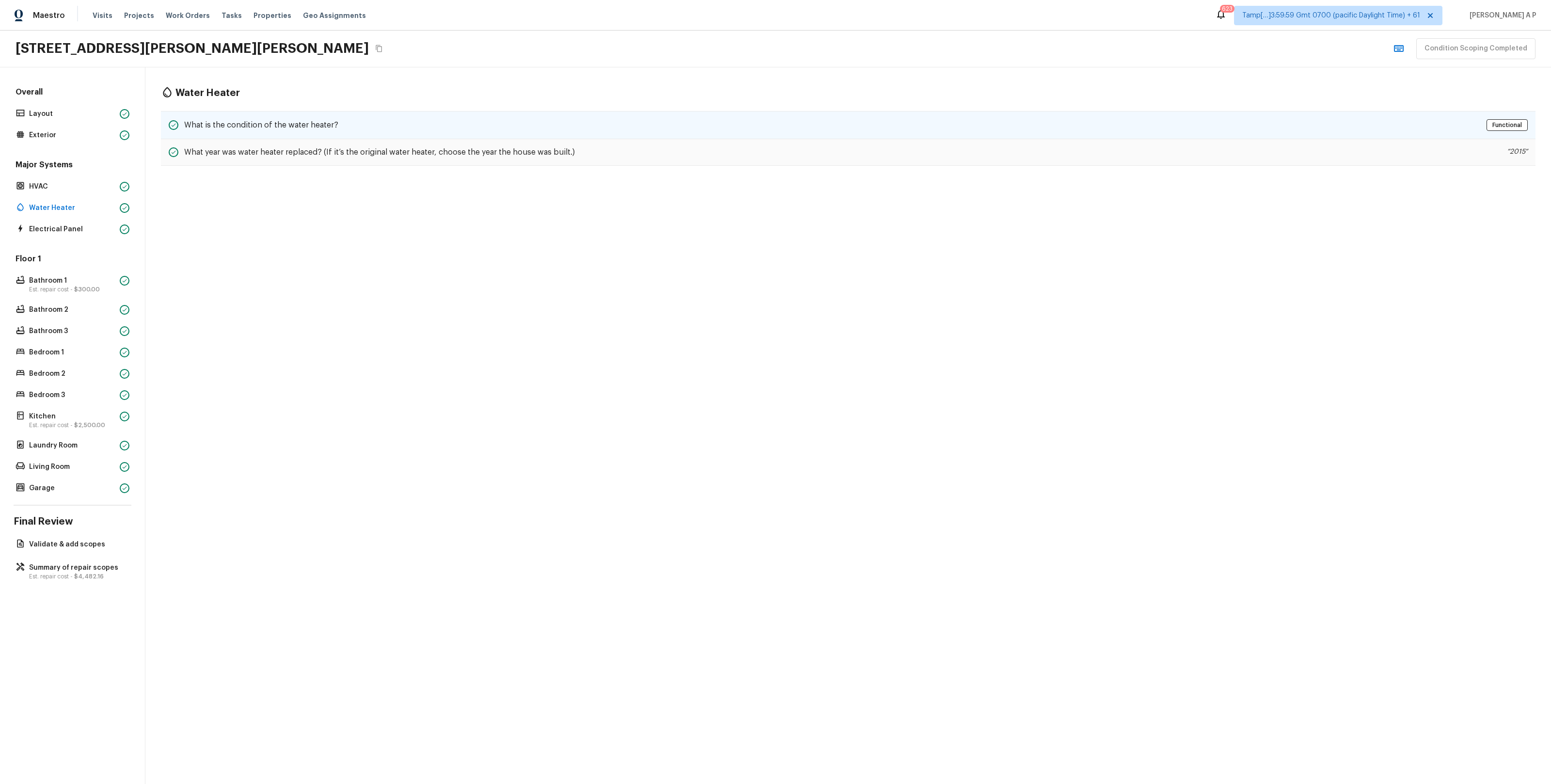
click at [294, 130] on h5 "What is the condition of the water heater?" at bounding box center [260, 125] width 154 height 11
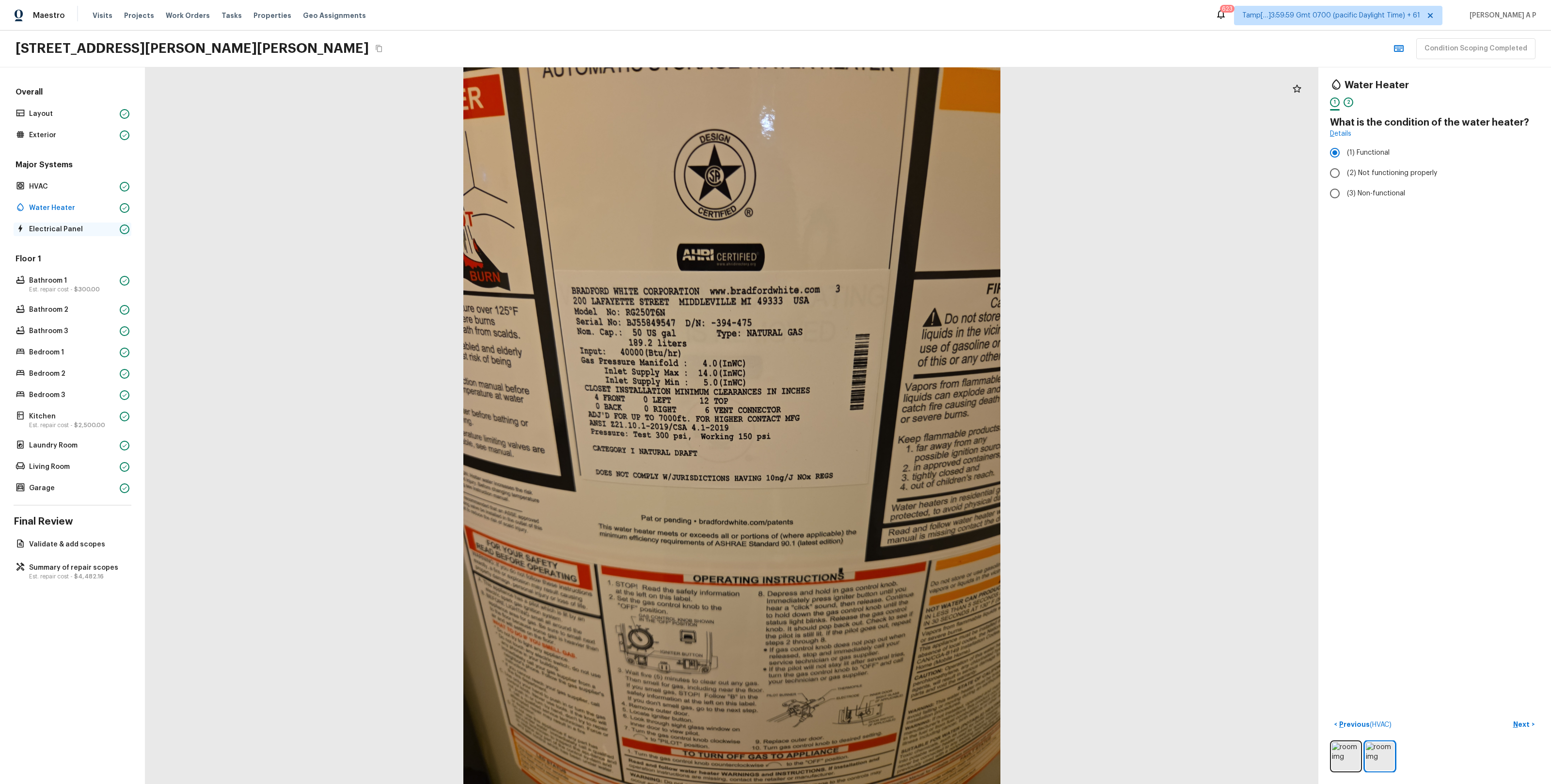
click at [96, 232] on p "Electrical Panel" at bounding box center [72, 229] width 87 height 9
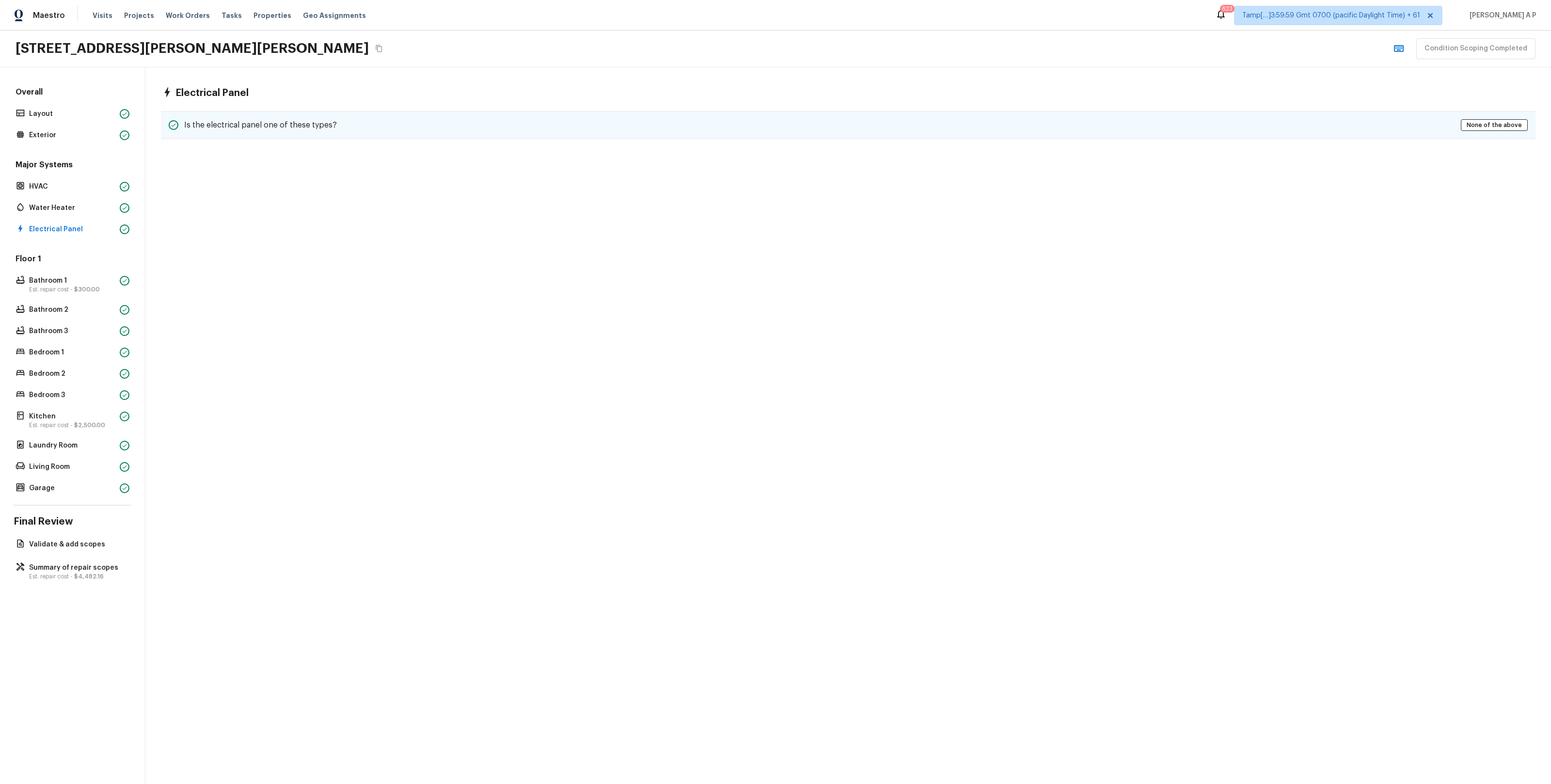
click at [255, 115] on div "Is the electrical panel one of these types? None of the above" at bounding box center [848, 124] width 1375 height 28
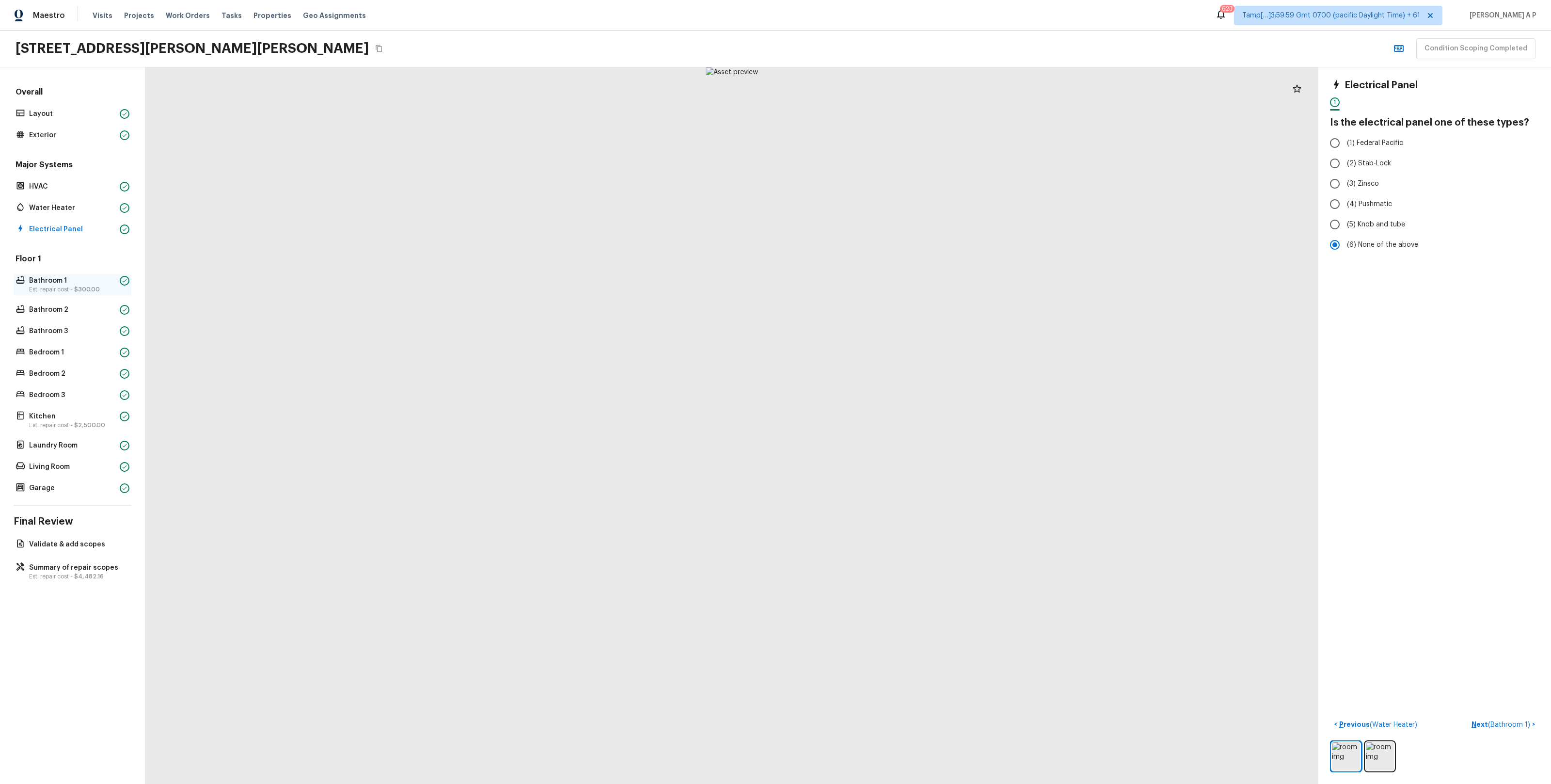
click at [86, 286] on span "$300.00" at bounding box center [87, 289] width 26 height 6
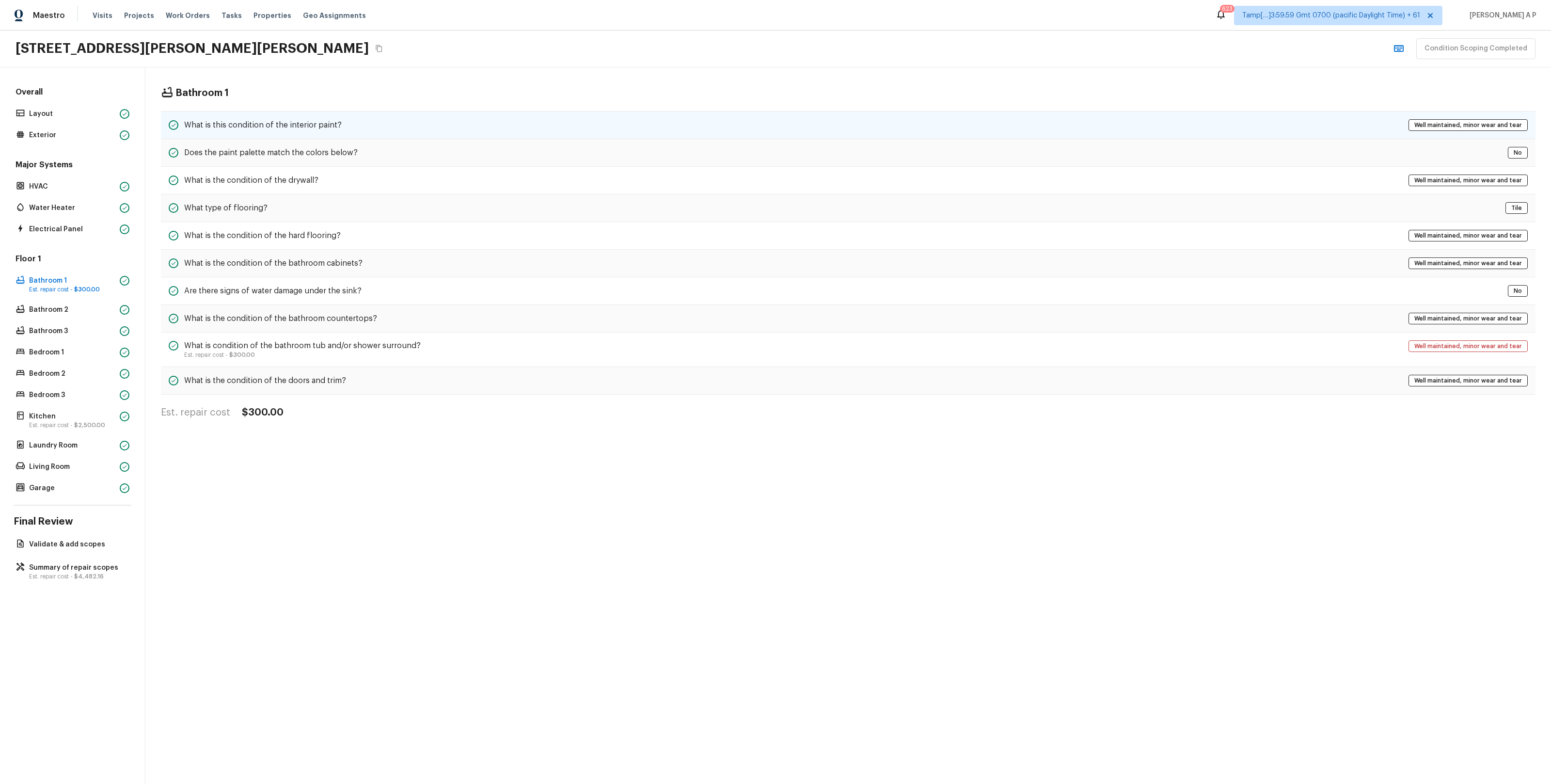
click at [369, 113] on div "What is this condition of the interior paint? Well maintained, minor wear and t…" at bounding box center [848, 124] width 1375 height 28
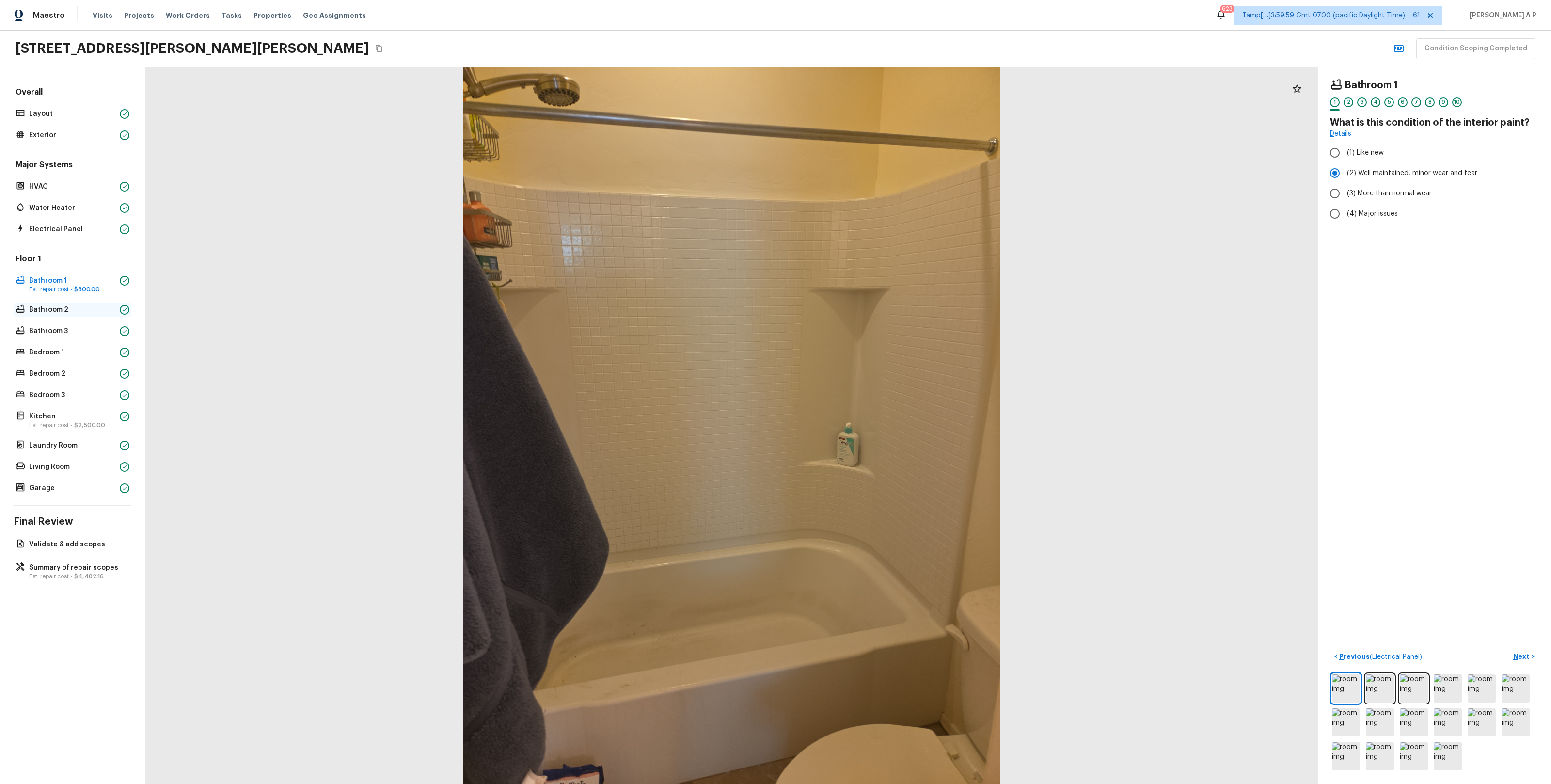
click at [114, 306] on p "Bathroom 2" at bounding box center [72, 309] width 87 height 9
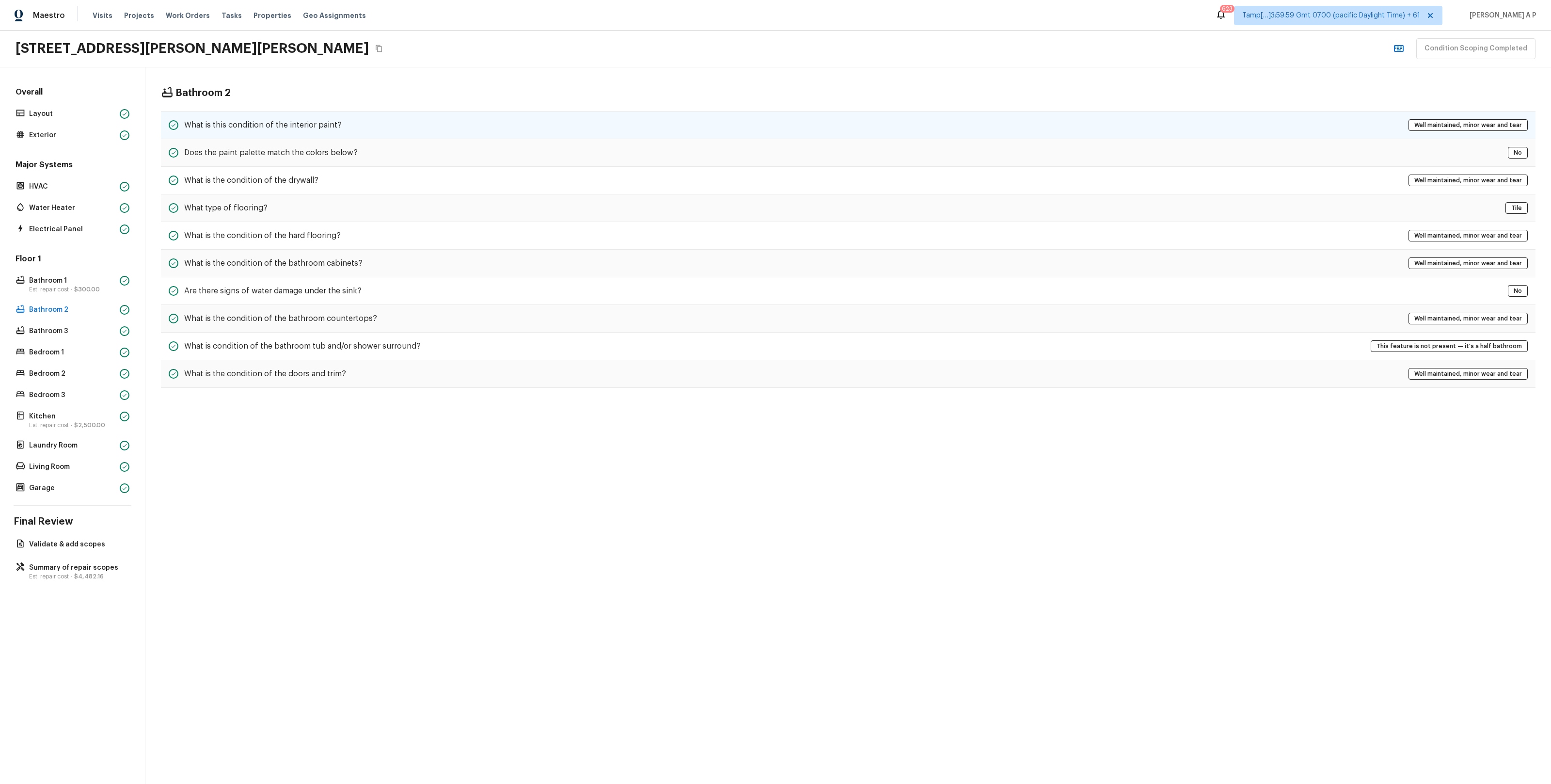
click at [311, 130] on h5 "What is this condition of the interior paint?" at bounding box center [262, 125] width 157 height 11
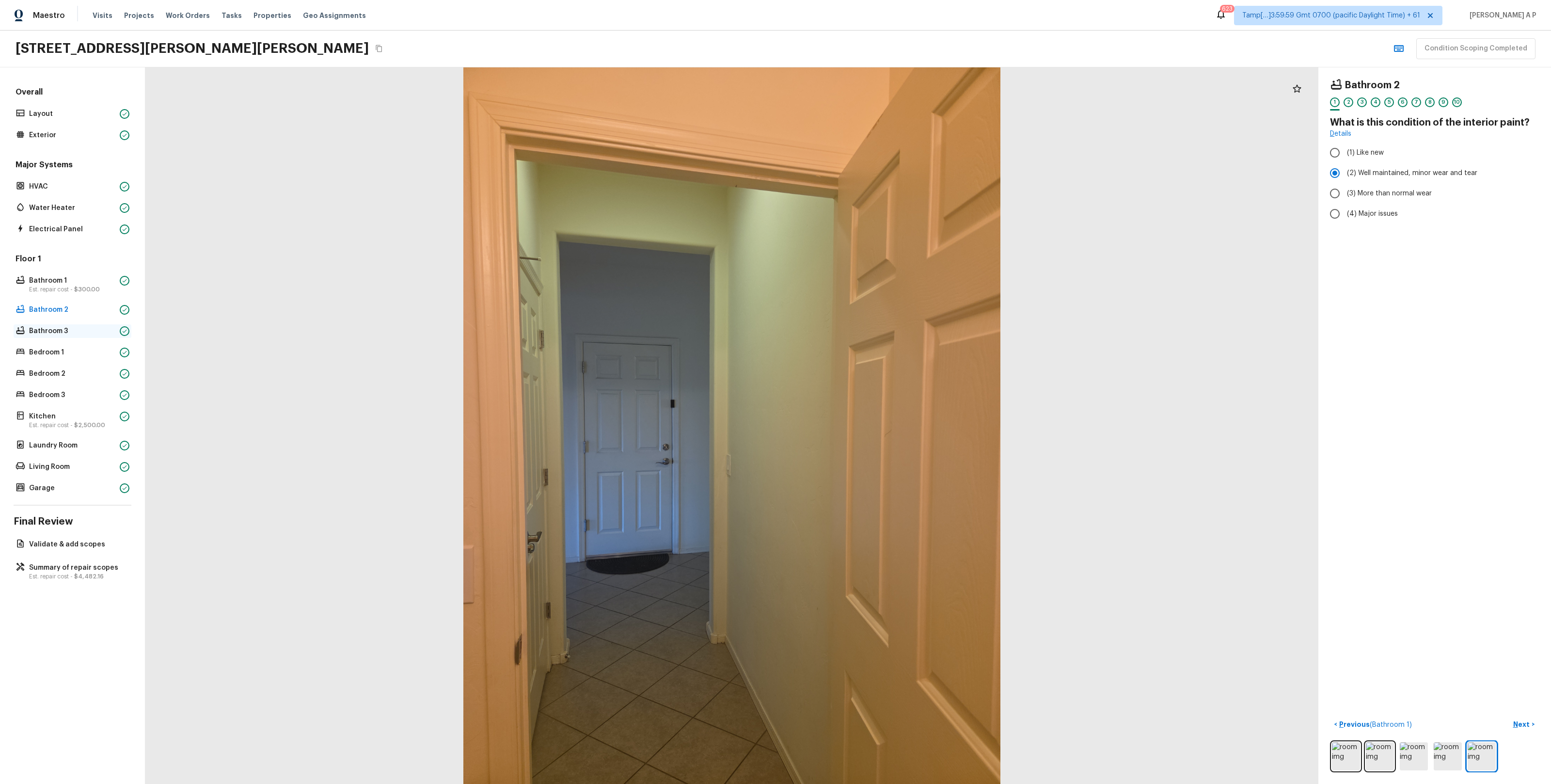
click at [48, 332] on p "Bathroom 3" at bounding box center [72, 330] width 87 height 9
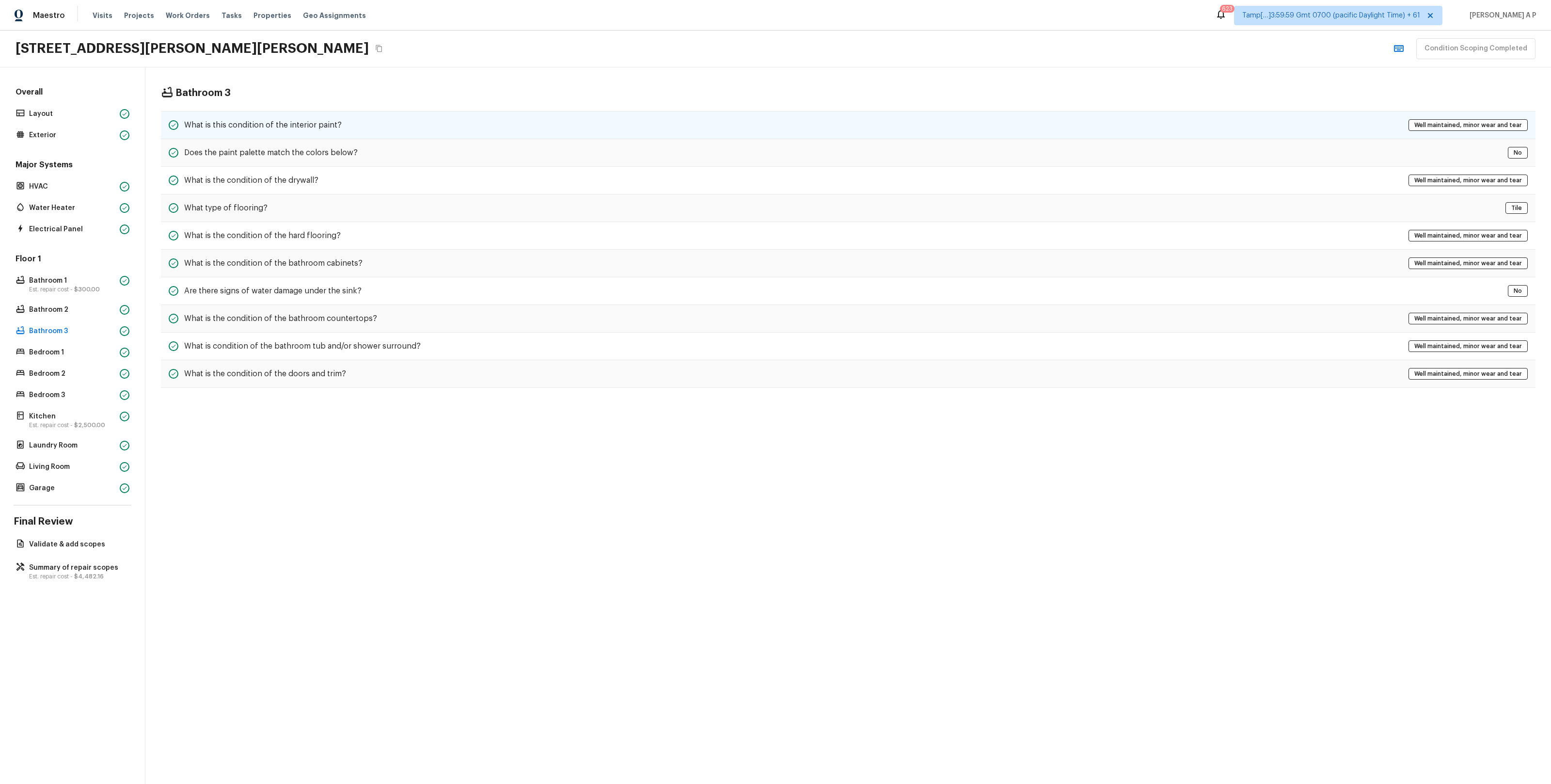
click at [294, 127] on h5 "What is this condition of the interior paint?" at bounding box center [262, 125] width 157 height 11
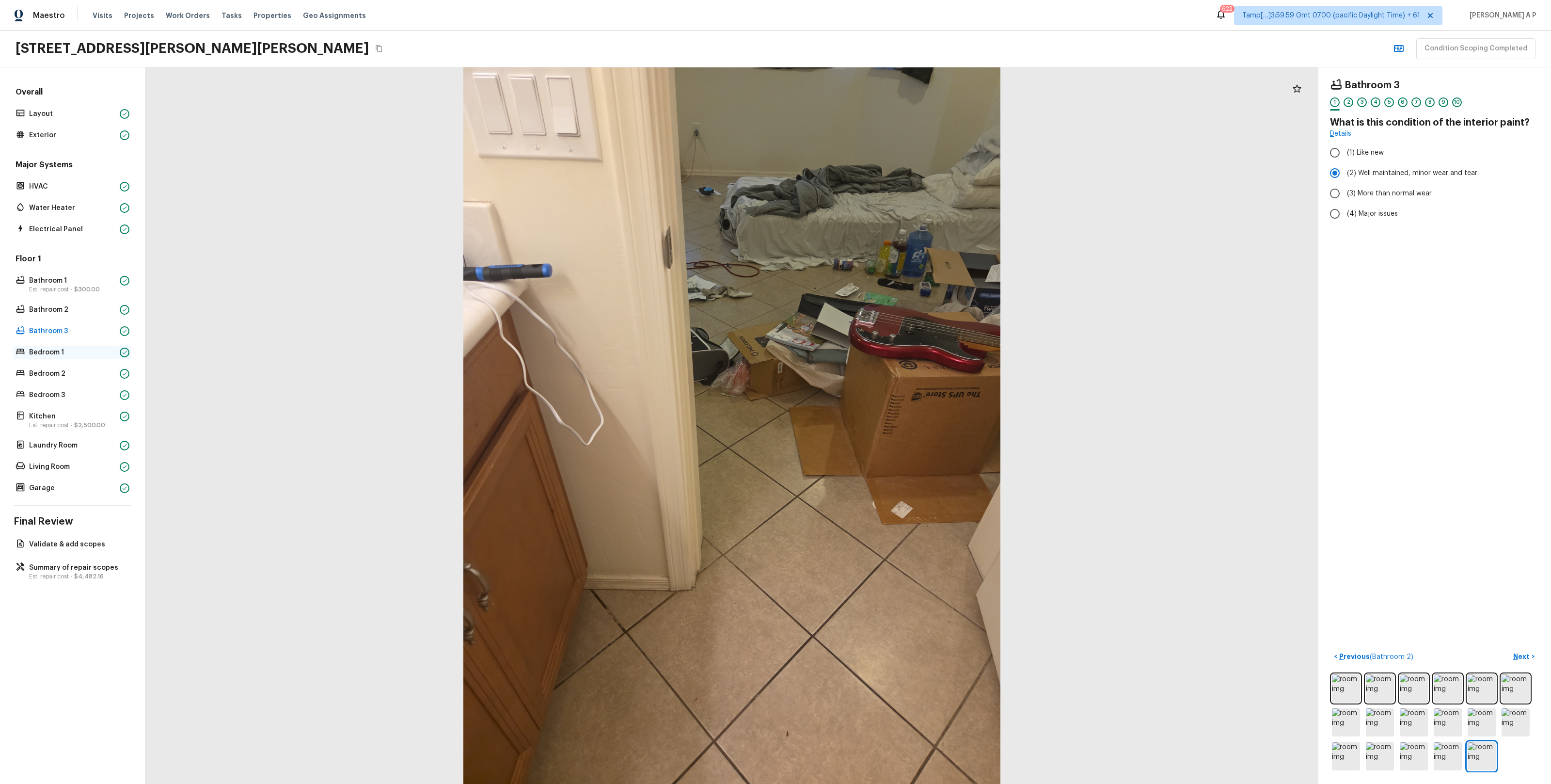
click at [113, 356] on p "Bedroom 1" at bounding box center [72, 352] width 87 height 9
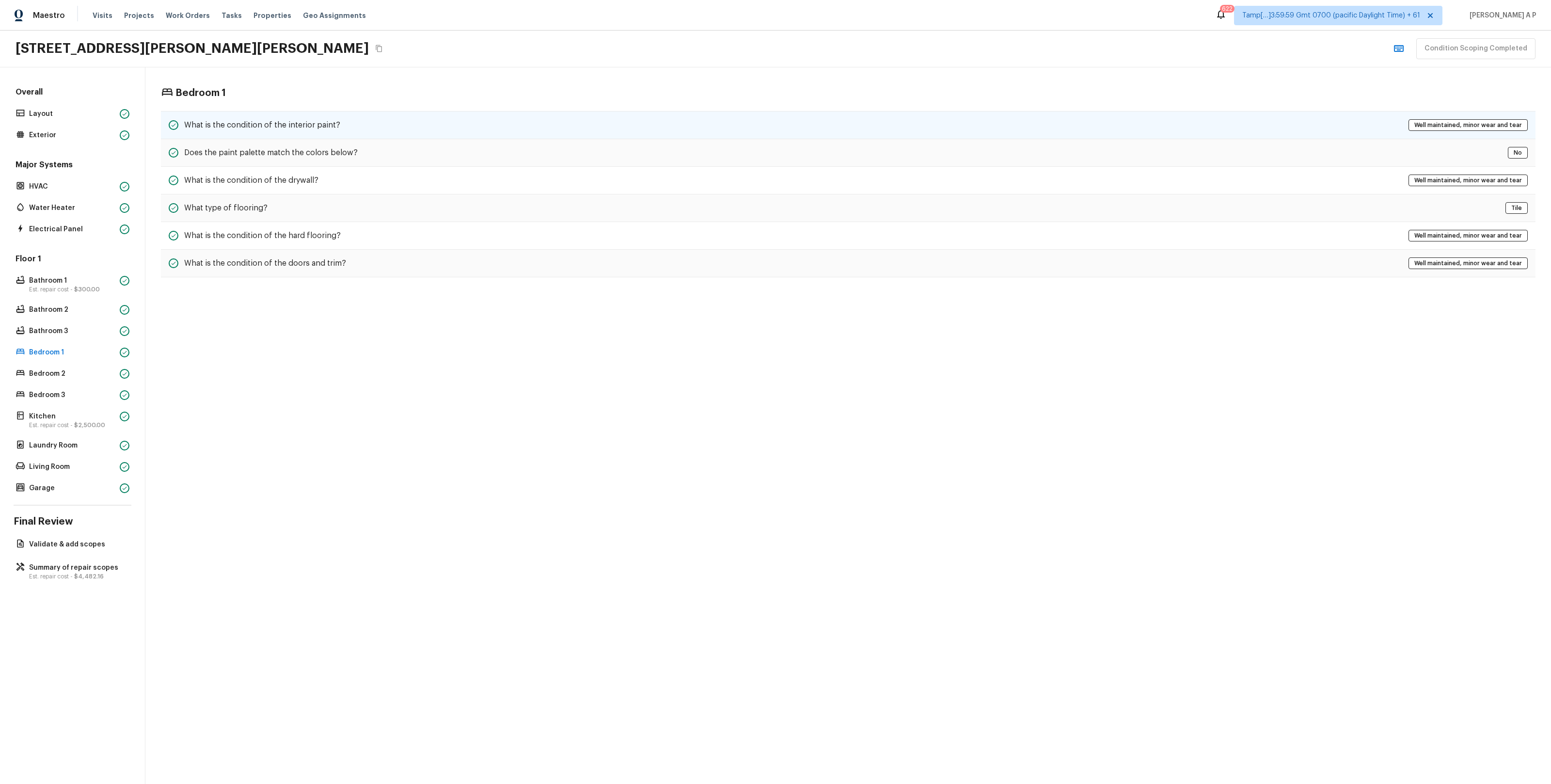
click at [315, 129] on h5 "What is the condition of the interior paint?" at bounding box center [261, 125] width 156 height 11
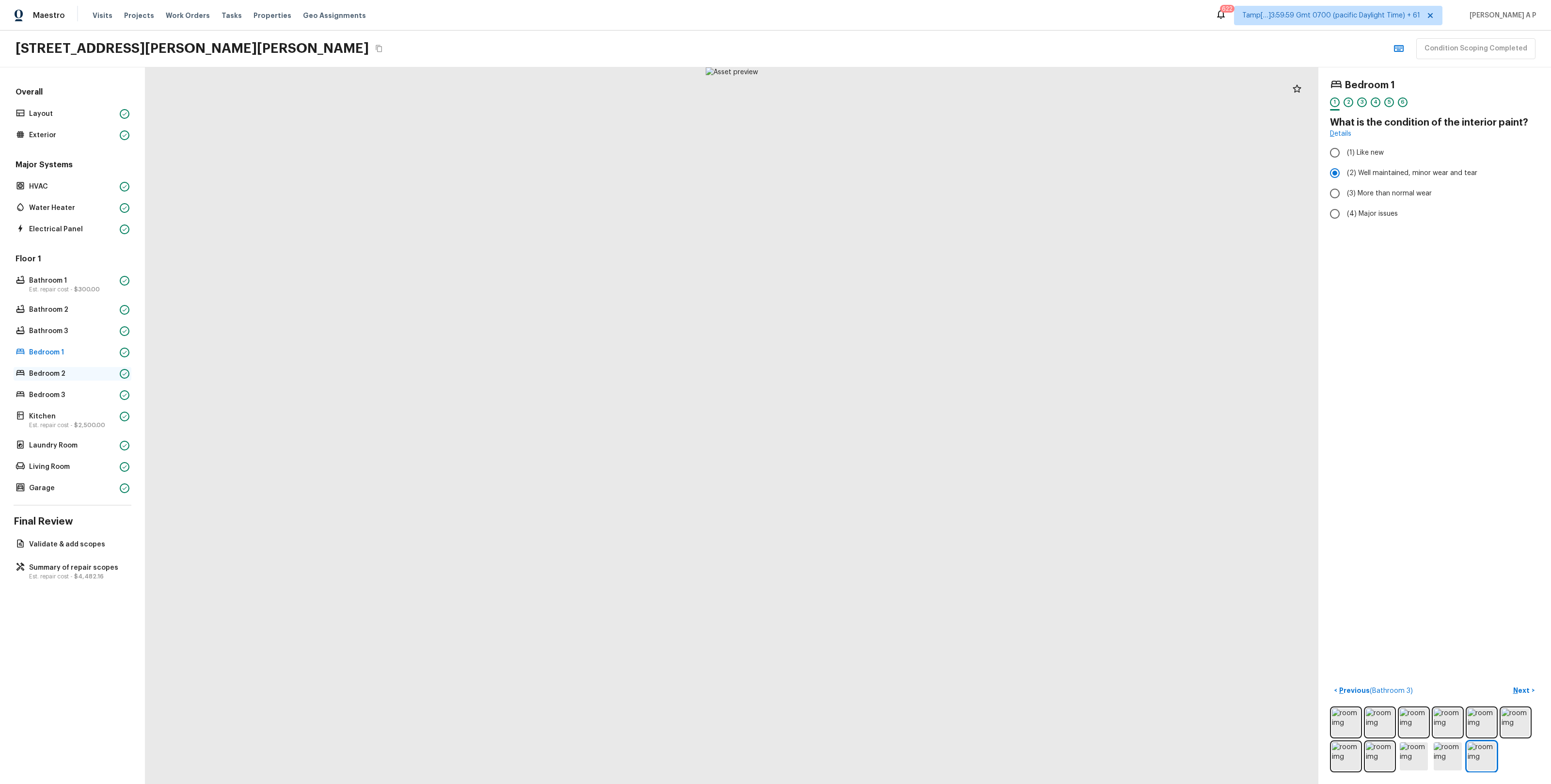
click at [102, 372] on p "Bedroom 2" at bounding box center [72, 373] width 87 height 9
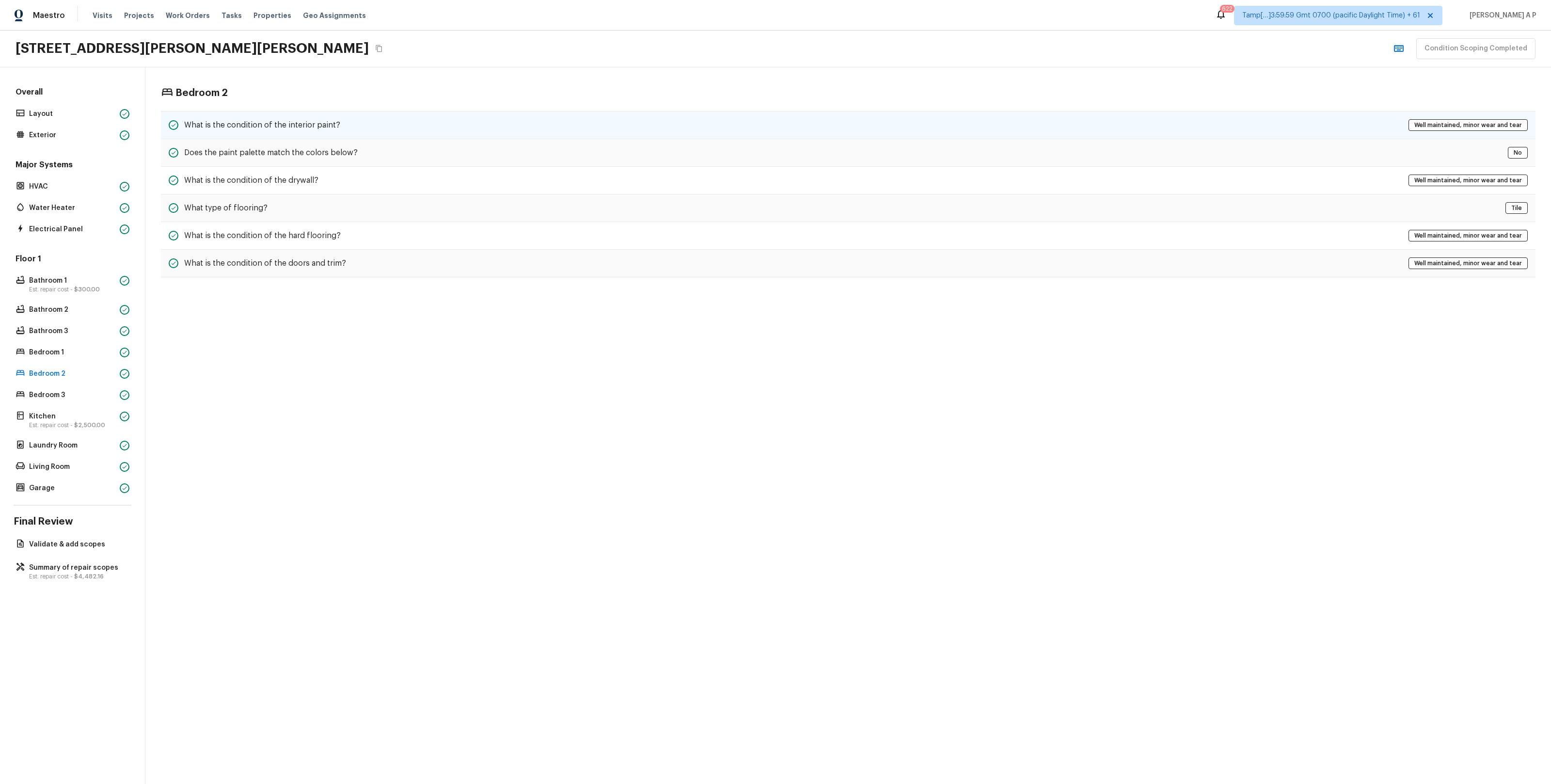
click at [383, 124] on div "What is the condition of the interior paint? Well maintained, minor wear and te…" at bounding box center [848, 124] width 1375 height 28
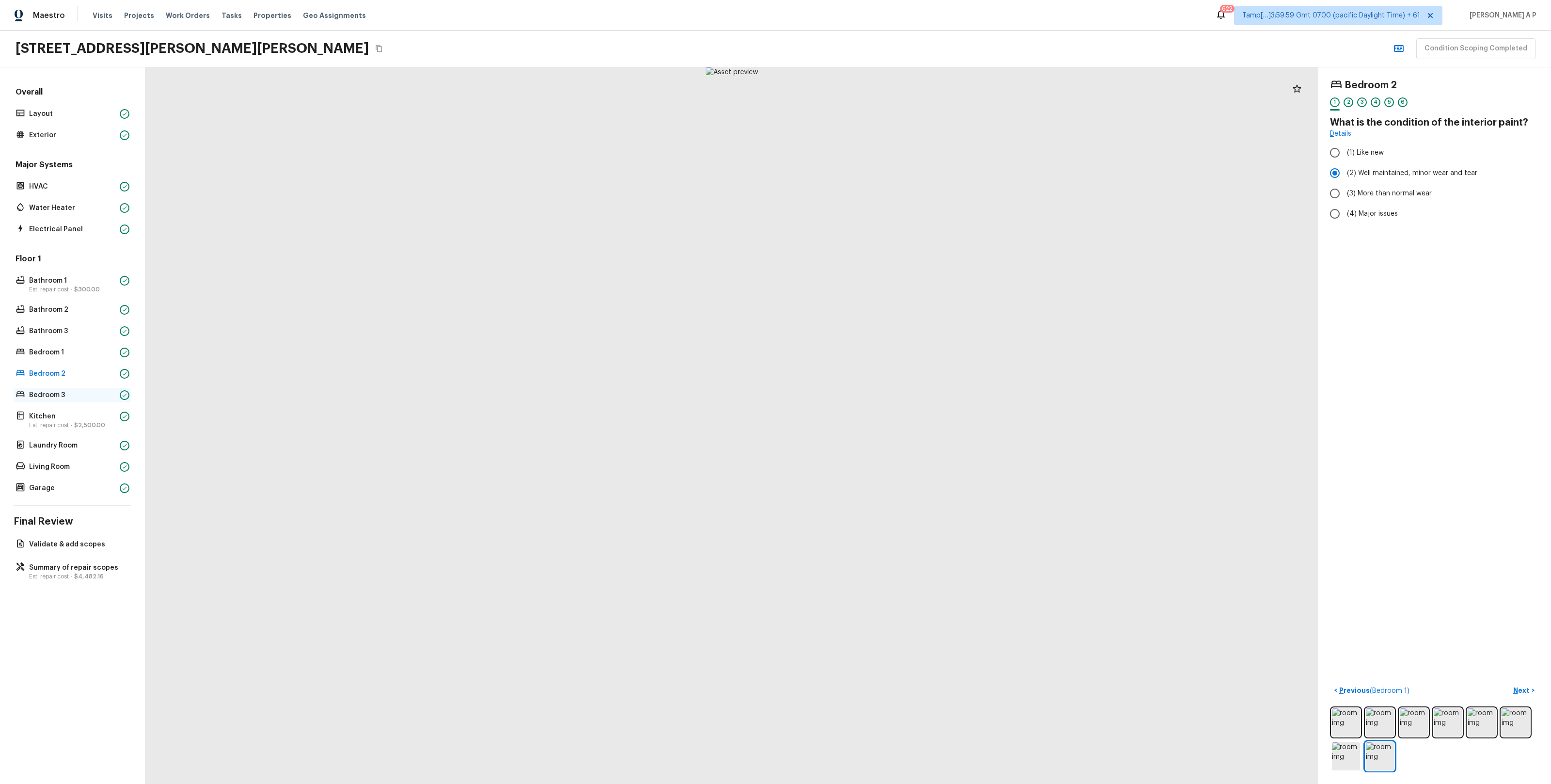
click at [89, 396] on p "Bedroom 3" at bounding box center [72, 394] width 87 height 9
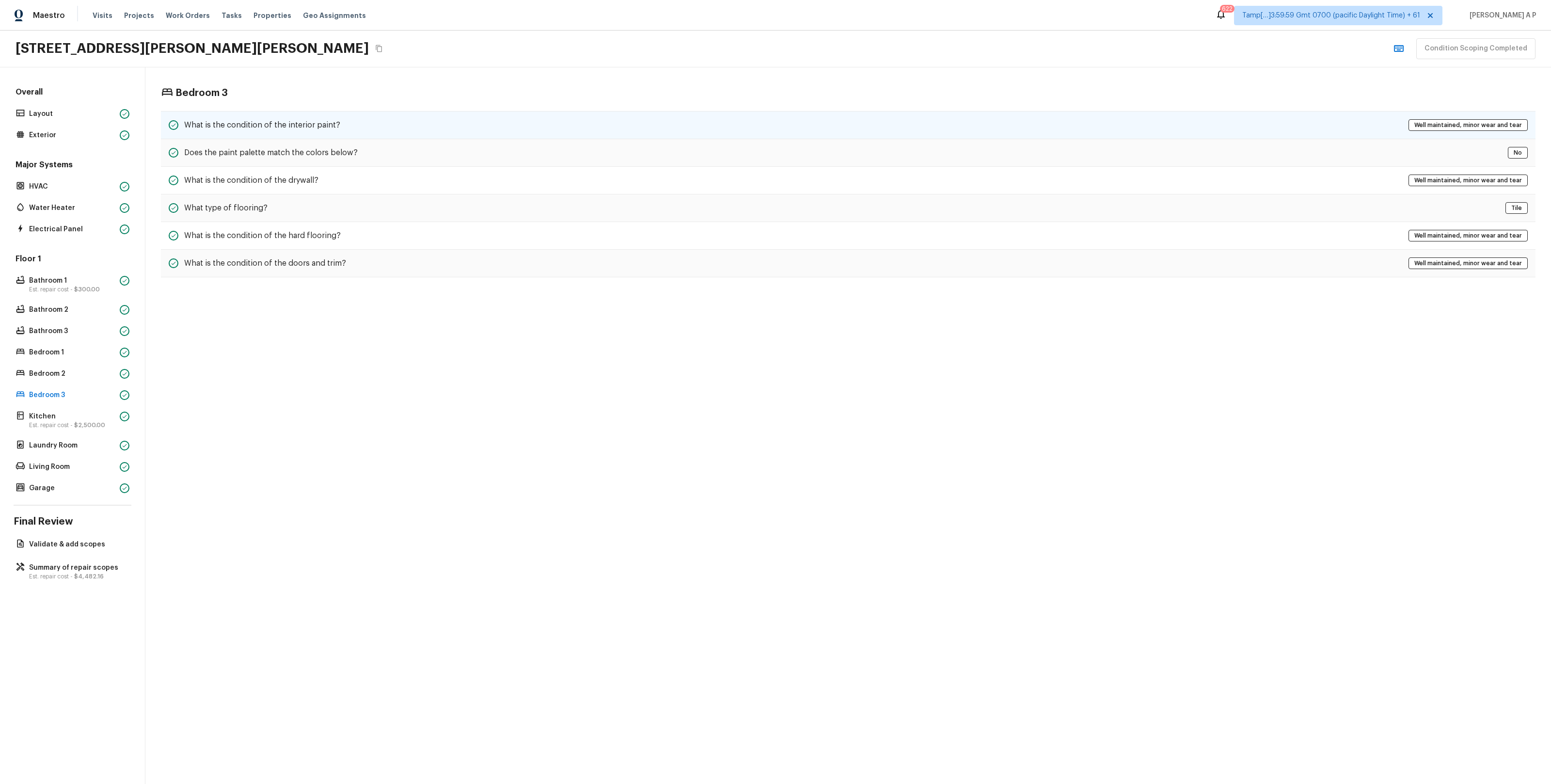
click at [329, 121] on h5 "What is the condition of the interior paint?" at bounding box center [261, 125] width 156 height 11
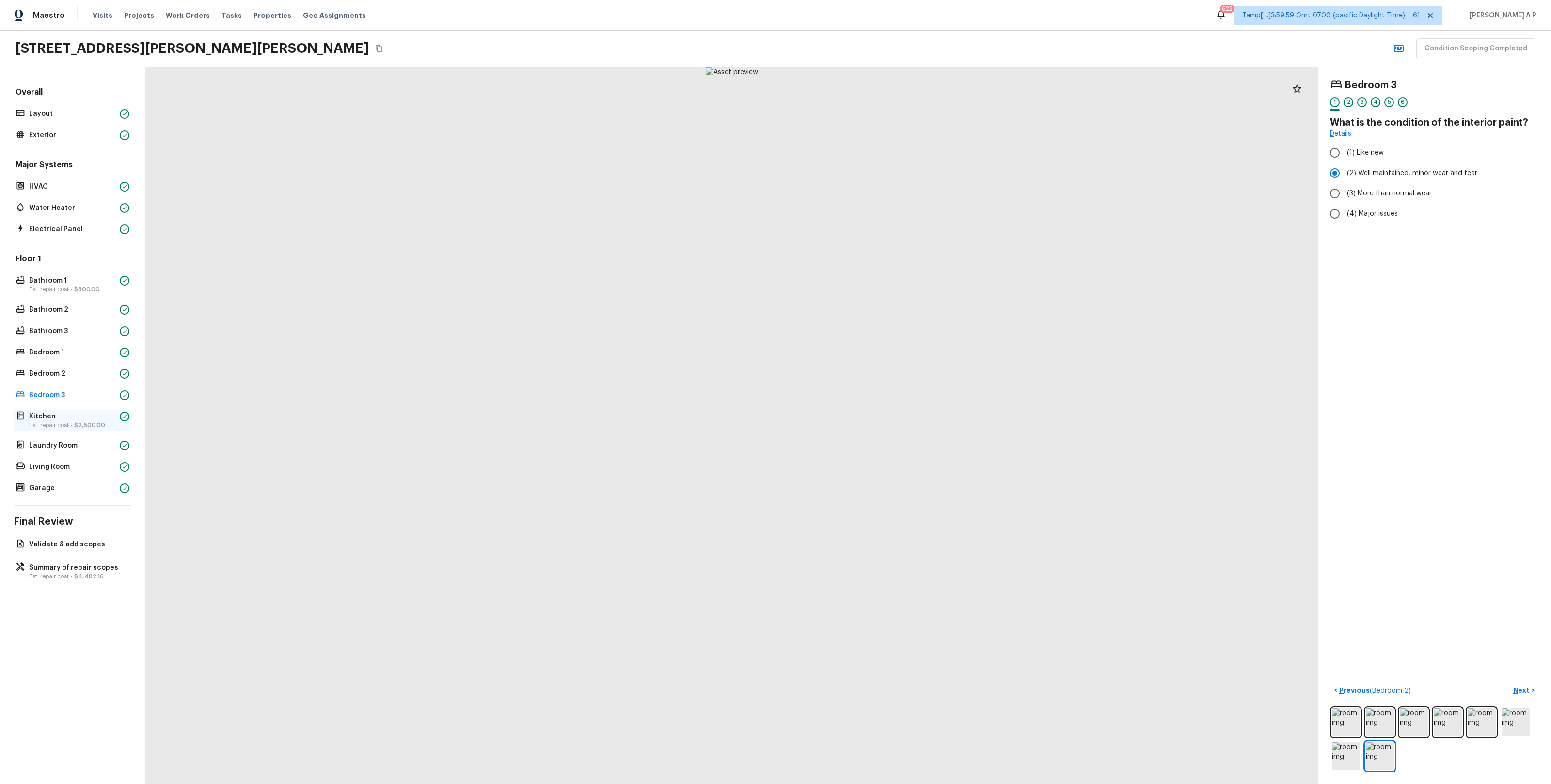
click at [67, 420] on p "Kitchen" at bounding box center [72, 415] width 87 height 9
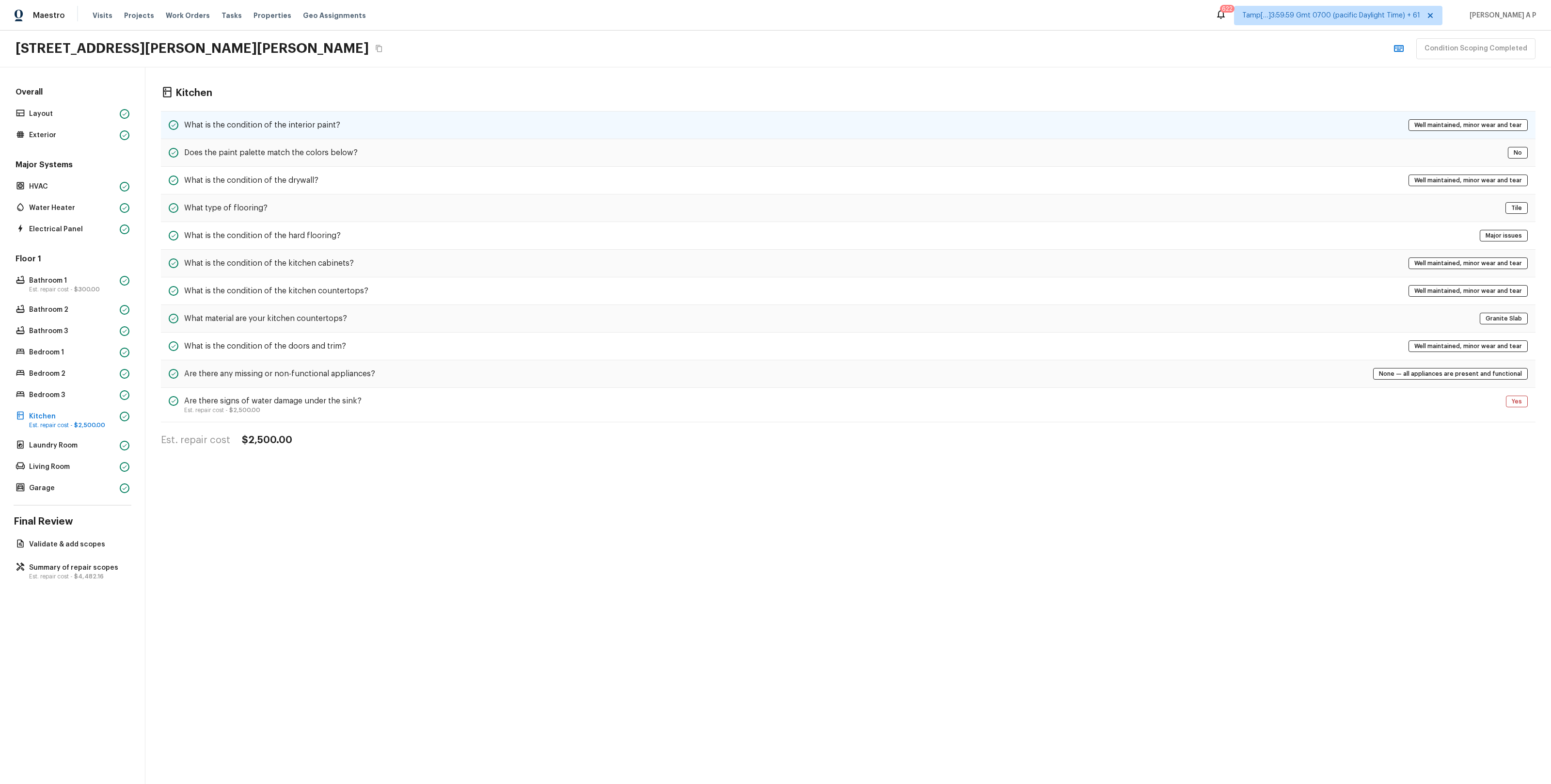
click at [409, 126] on div "What is the condition of the interior paint? Well maintained, minor wear and te…" at bounding box center [848, 124] width 1375 height 28
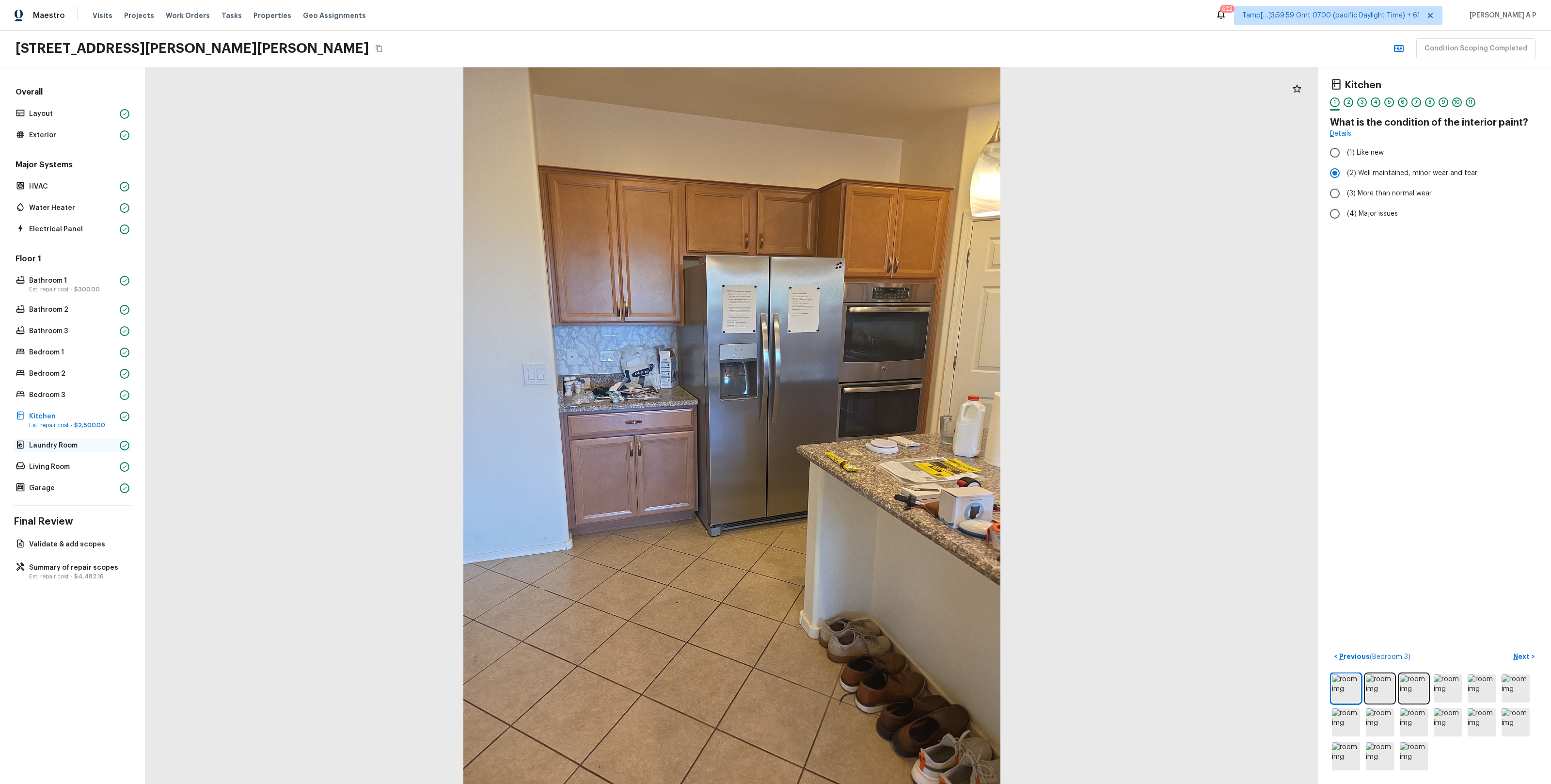
click at [50, 445] on p "Laundry Room" at bounding box center [72, 444] width 87 height 9
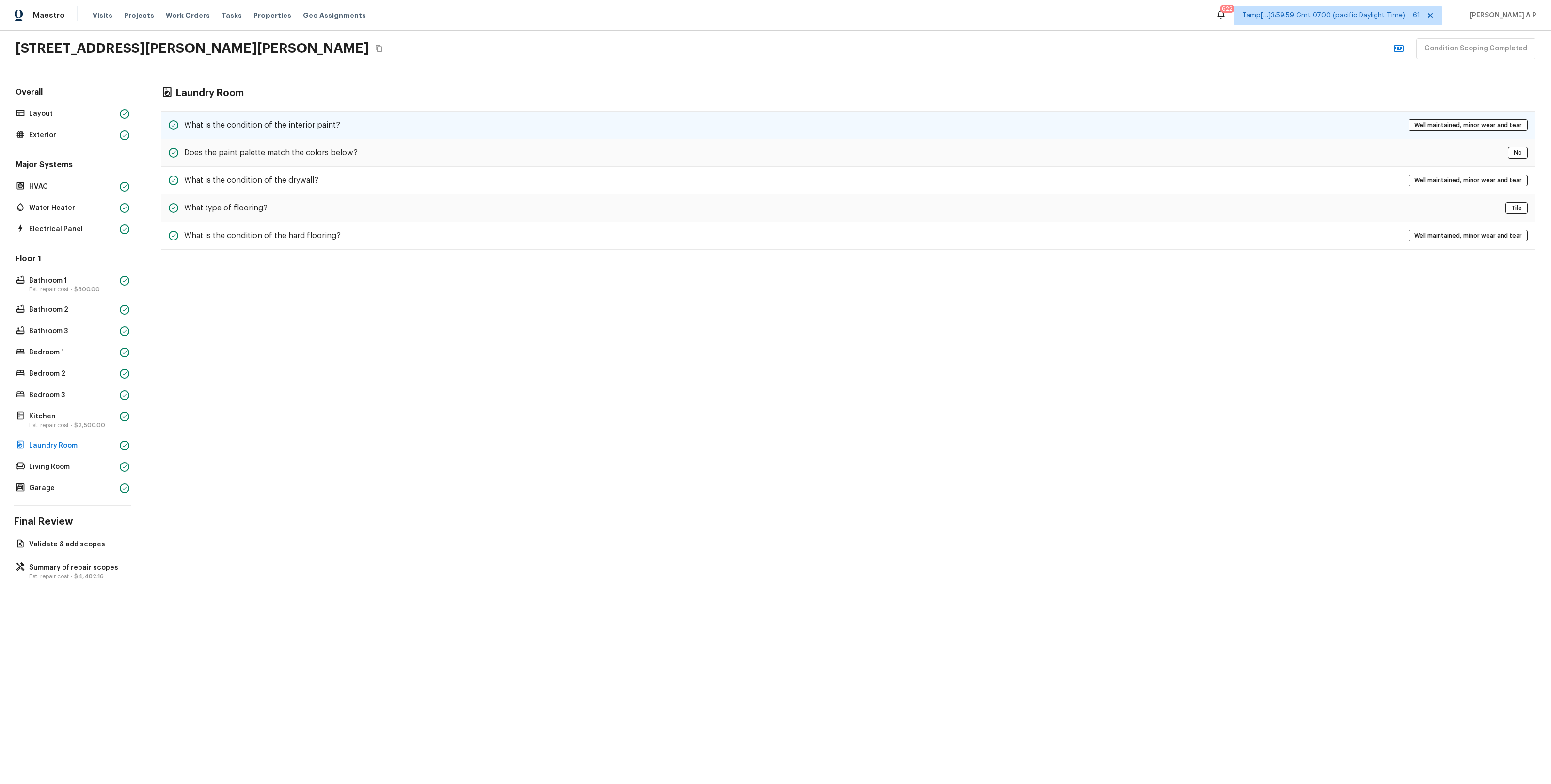
click at [373, 115] on div "What is the condition of the interior paint? Well maintained, minor wear and te…" at bounding box center [848, 124] width 1375 height 28
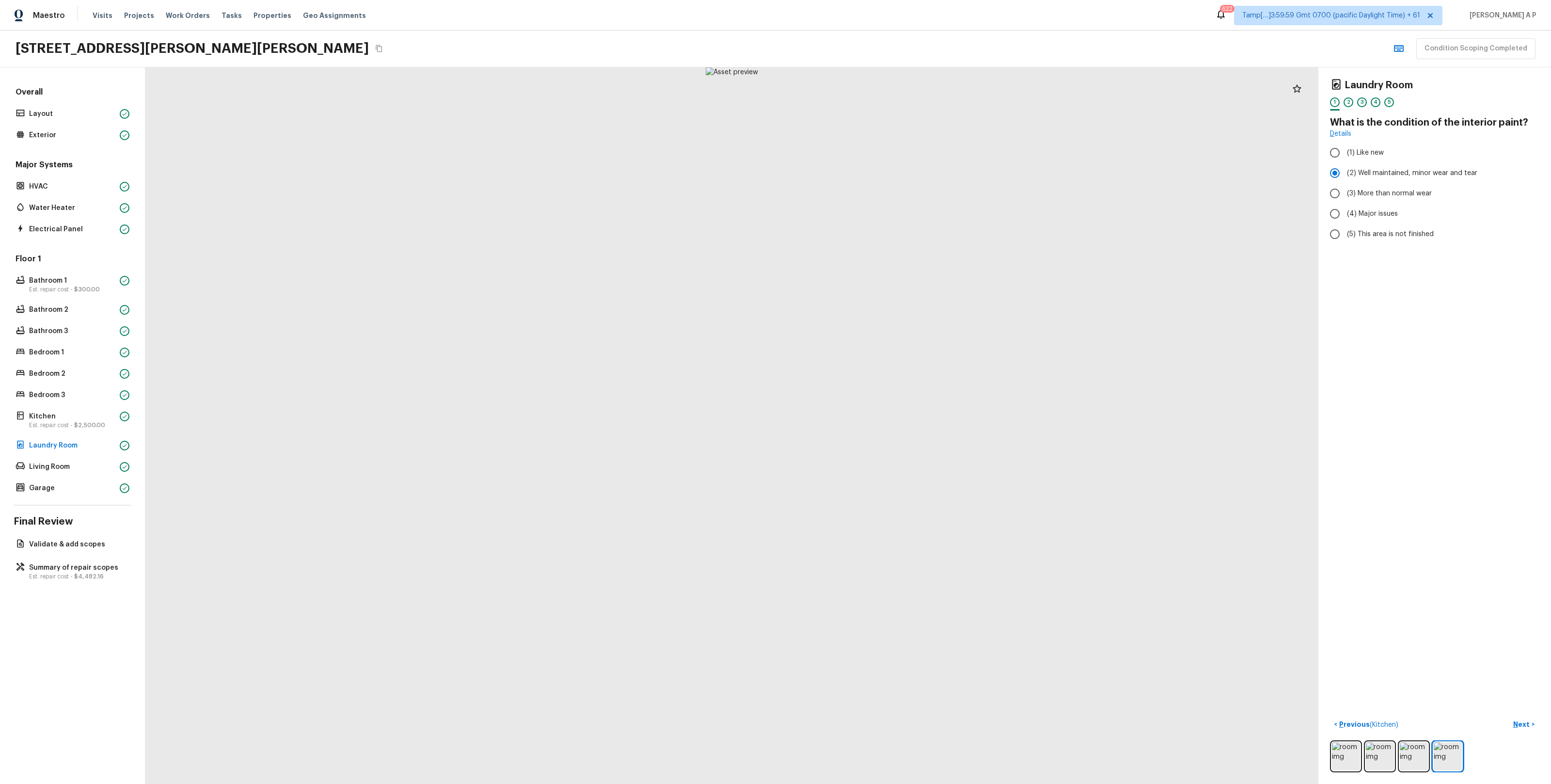
click at [50, 438] on div "Floor 1 Bathroom 1 Est. repair cost - $300.00 Bathroom 2 Bathroom 3 Bedroom 1 B…" at bounding box center [72, 375] width 117 height 242
click at [47, 457] on div "Floor 1 Bathroom 1 Est. repair cost - $300.00 Bathroom 2 Bathroom 3 Bedroom 1 B…" at bounding box center [72, 375] width 117 height 242
click at [47, 466] on p "Living Room" at bounding box center [72, 466] width 87 height 9
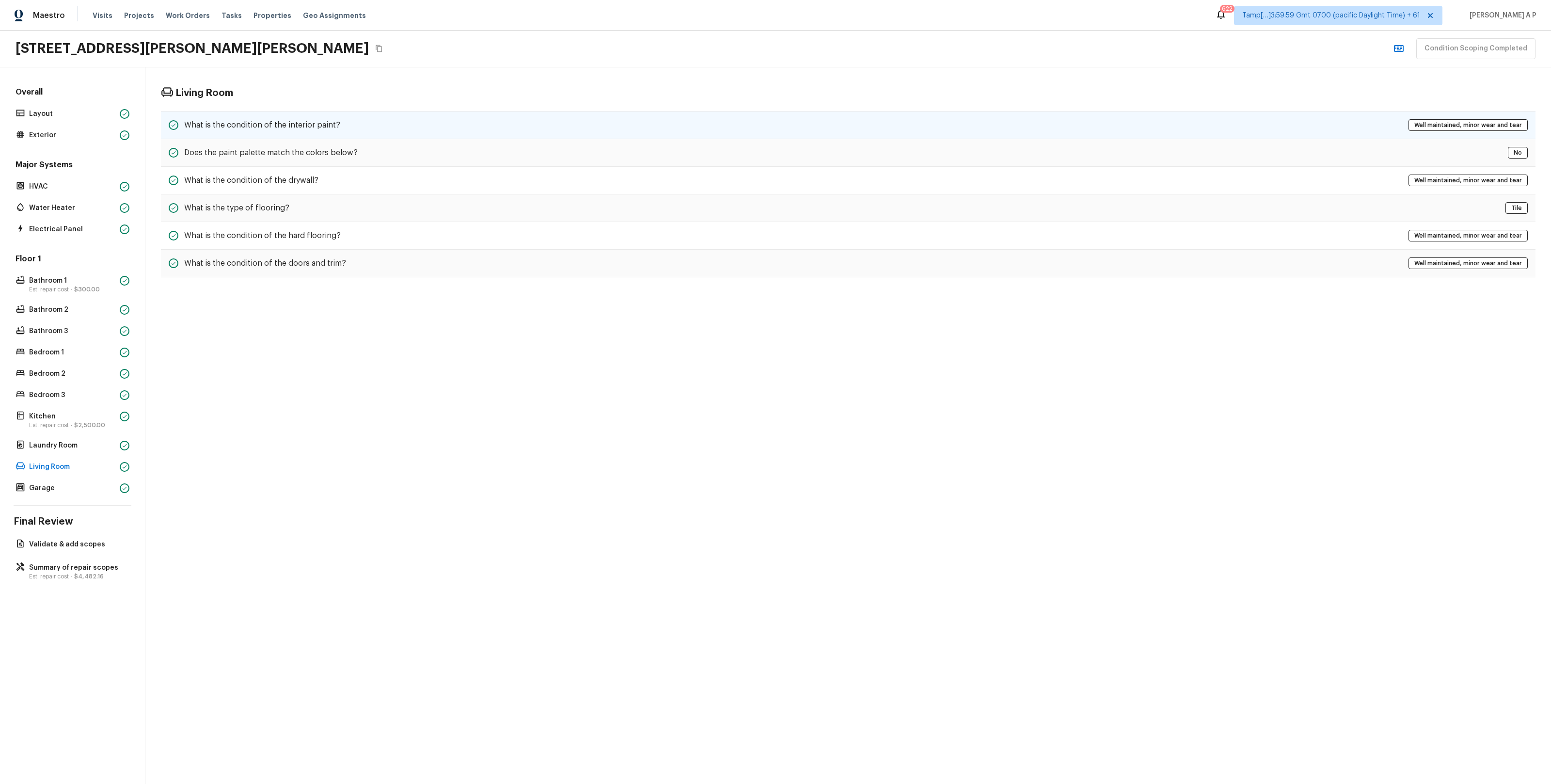
click at [285, 129] on h5 "What is the condition of the interior paint?" at bounding box center [261, 125] width 156 height 11
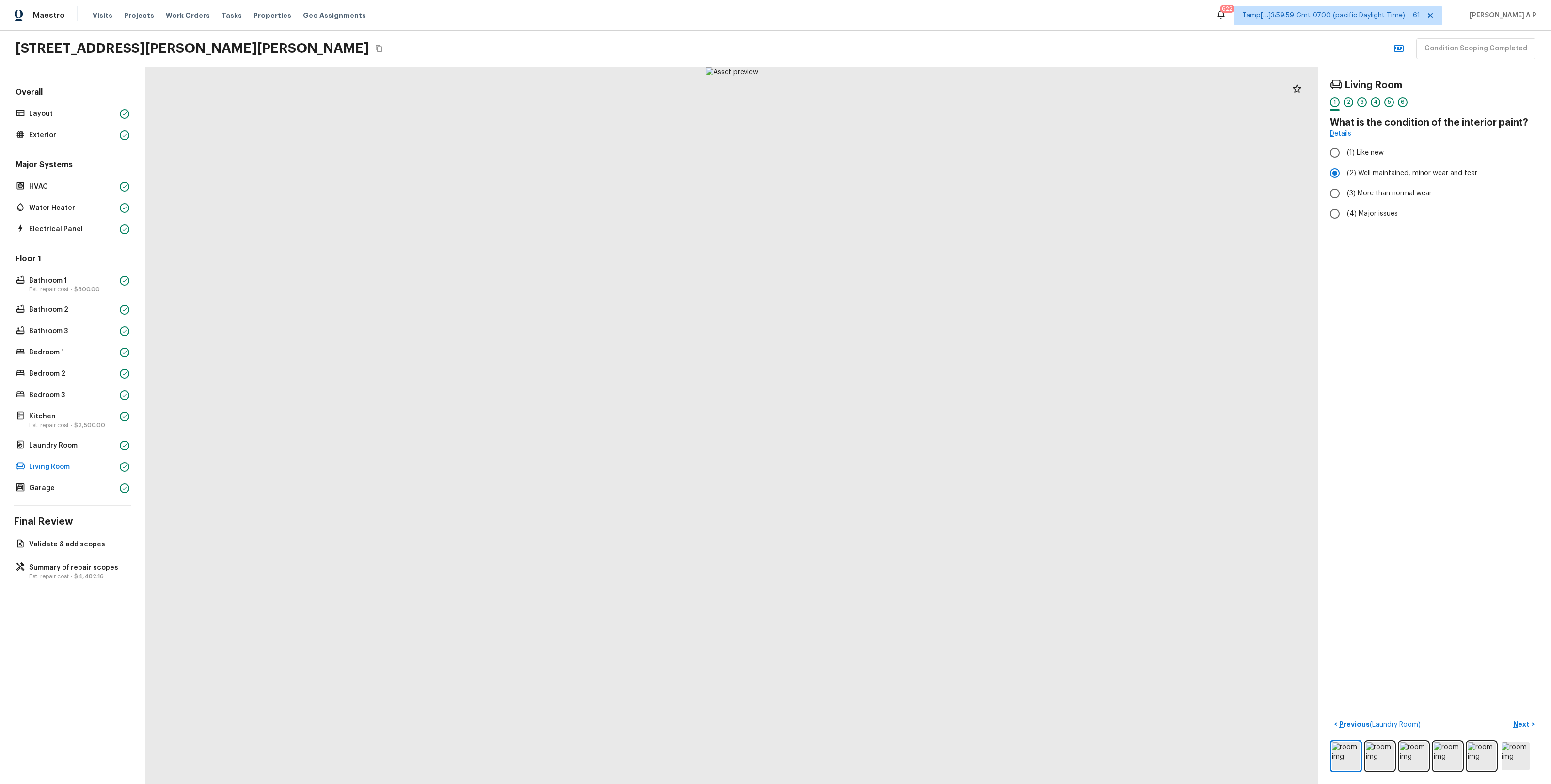
click at [400, 215] on div at bounding box center [732, 425] width 1173 height 716
click at [49, 490] on p "Garage" at bounding box center [72, 488] width 87 height 9
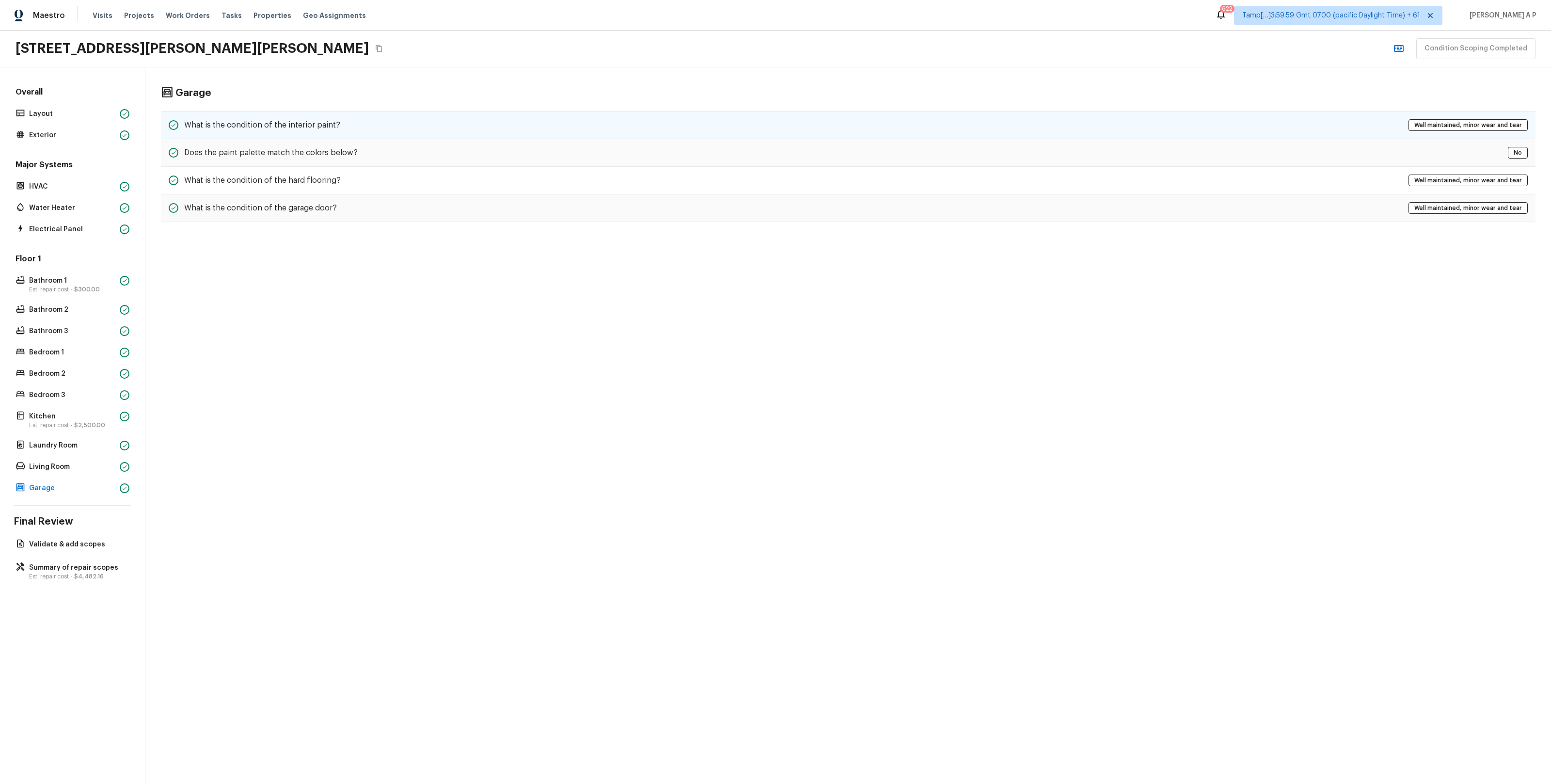
click at [414, 131] on div "What is the condition of the interior paint? Well maintained, minor wear and te…" at bounding box center [848, 124] width 1375 height 28
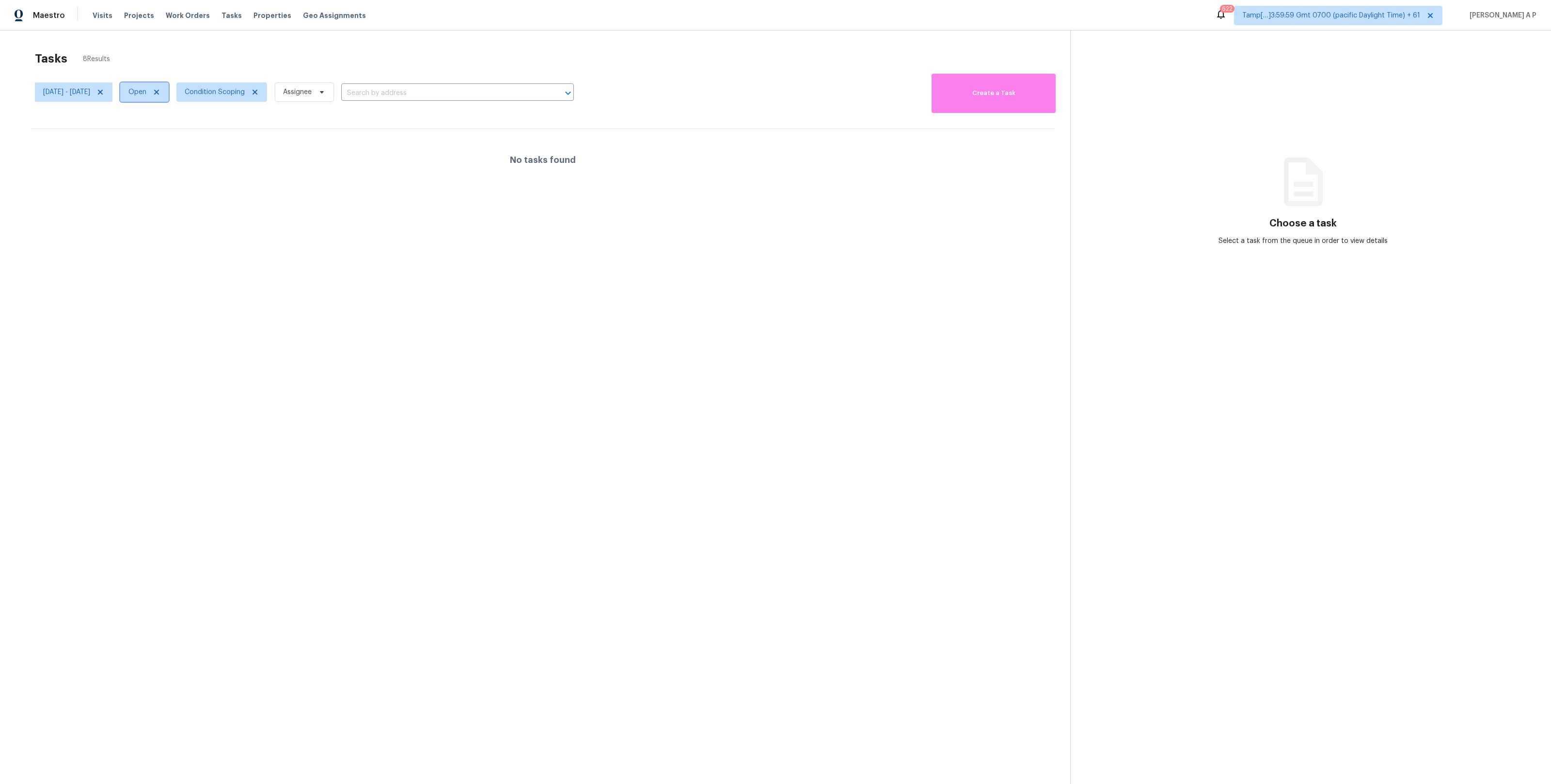
click at [146, 93] on span "Open" at bounding box center [137, 91] width 18 height 9
click at [188, 120] on label "Open" at bounding box center [177, 119] width 31 height 9
click at [168, 120] on input "Open" at bounding box center [164, 117] width 6 height 6
checkbox input "false"
click at [188, 127] on div "Closed" at bounding box center [181, 134] width 47 height 14
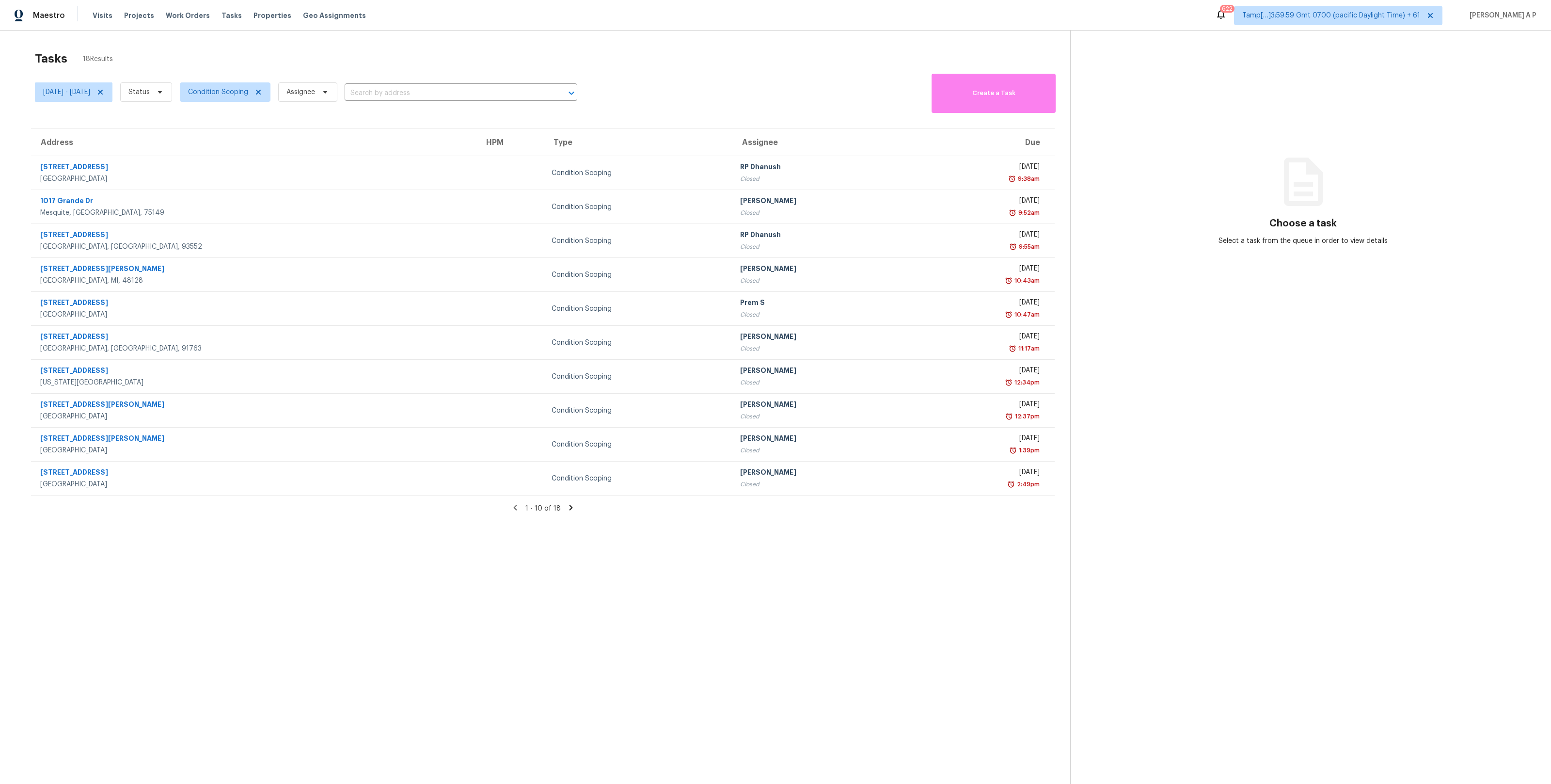
click at [570, 506] on icon at bounding box center [571, 507] width 9 height 9
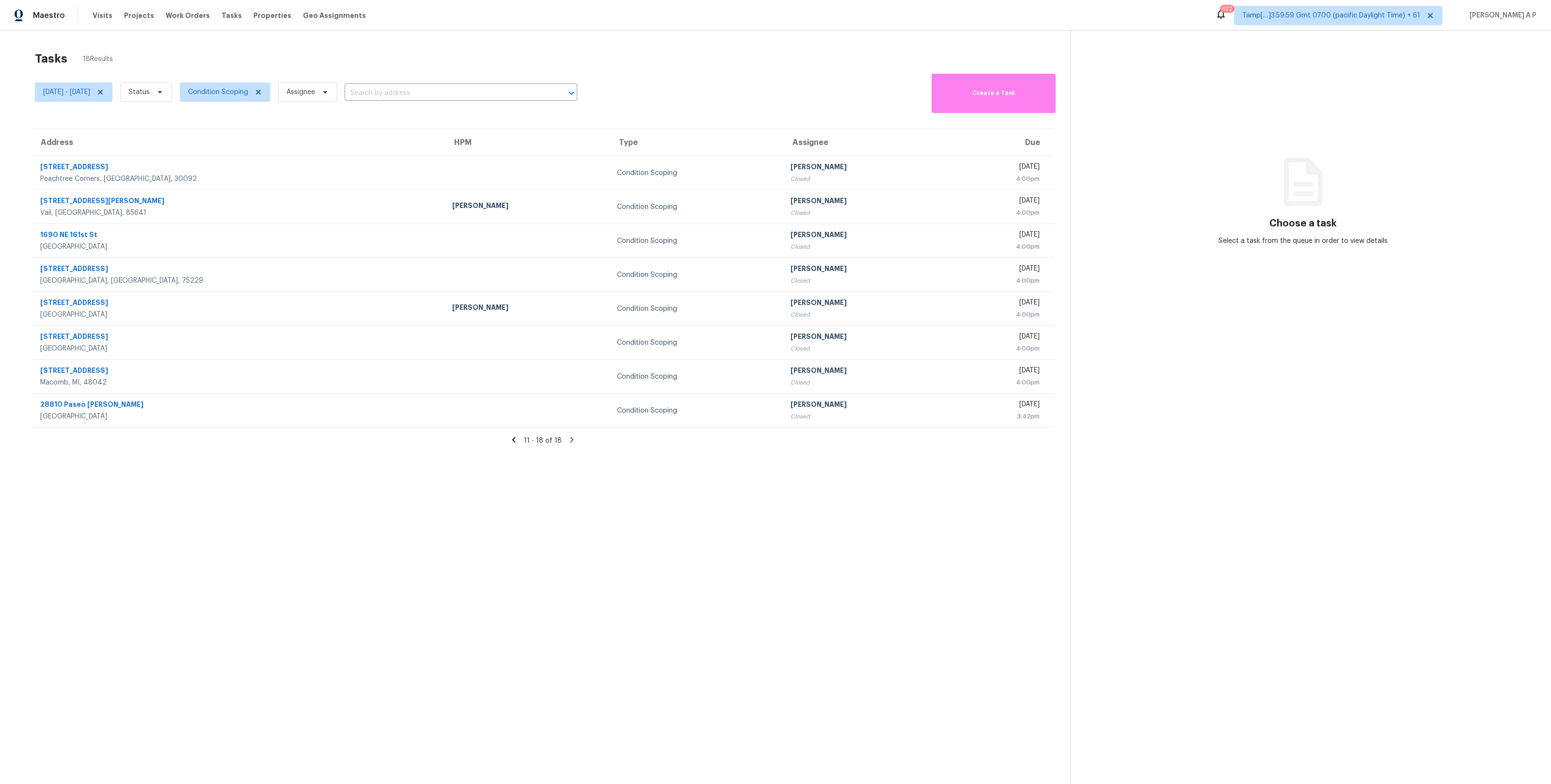
click at [458, 83] on div "Wed, Oct 15 - Wed, Oct 15 Status Condition Scoping Assignee ​" at bounding box center [306, 92] width 542 height 42
click at [452, 88] on input "text" at bounding box center [447, 94] width 205 height 15
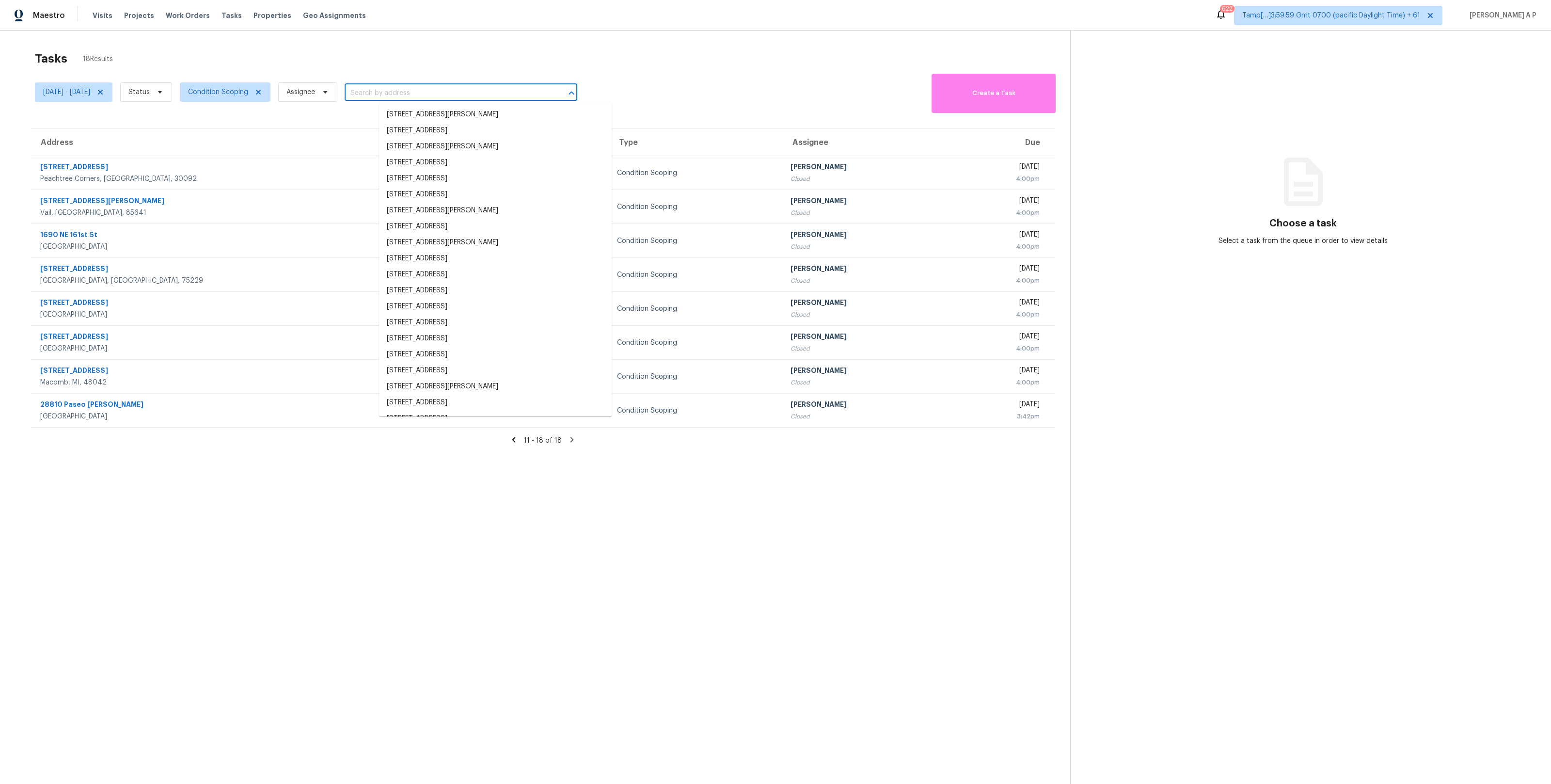
paste input ""1803 S Ellison Dr San Antonio, TX, 78245""
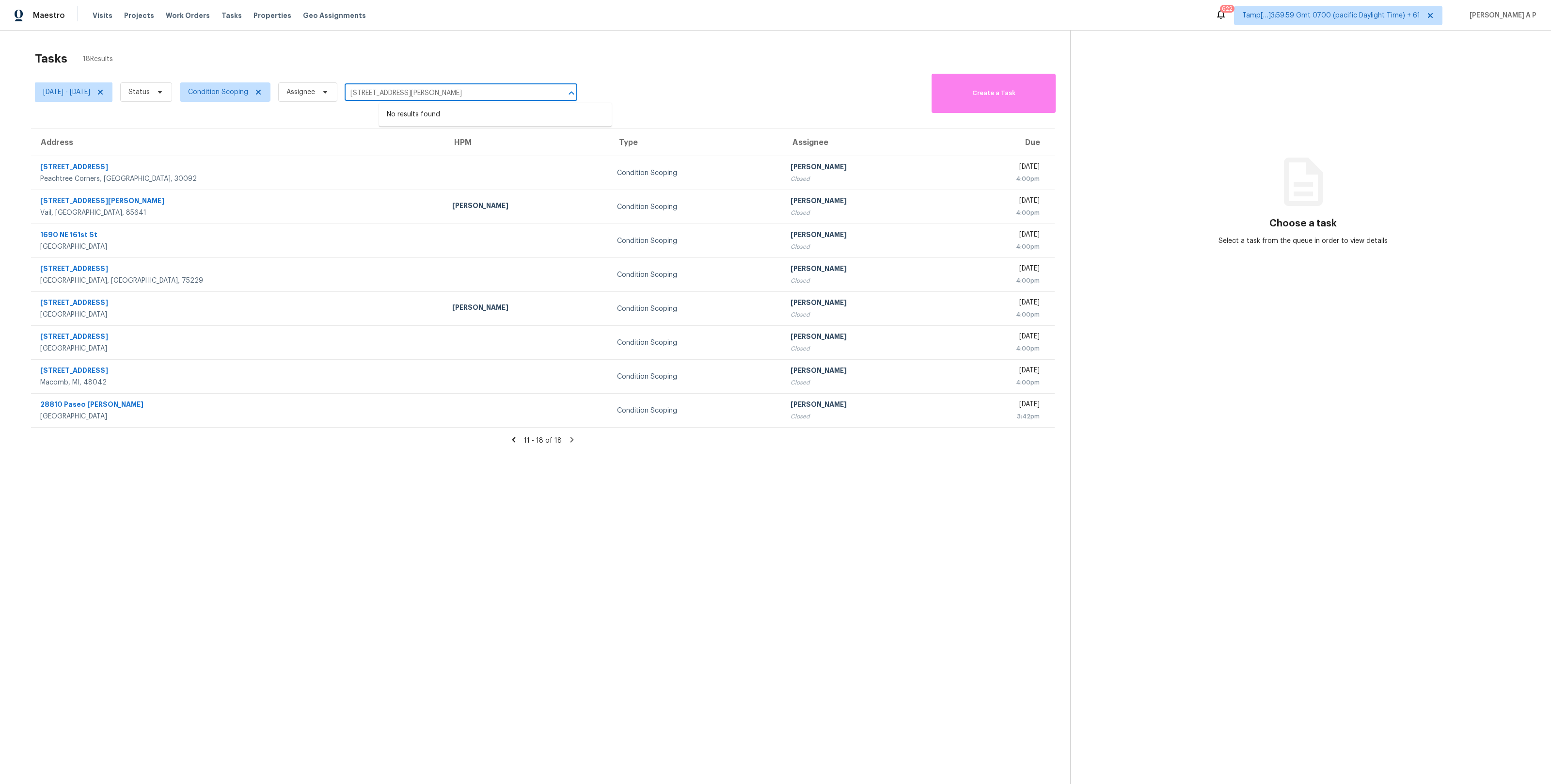
type input "1803 S Ellison Dr San Antonio, TX, 78245"
click at [90, 96] on span "Wed, Oct 15 - Wed, Oct 15" at bounding box center [66, 91] width 47 height 9
click at [100, 128] on input "Wed, Oct 15" at bounding box center [89, 124] width 95 height 20
select select "9"
select select "2025"
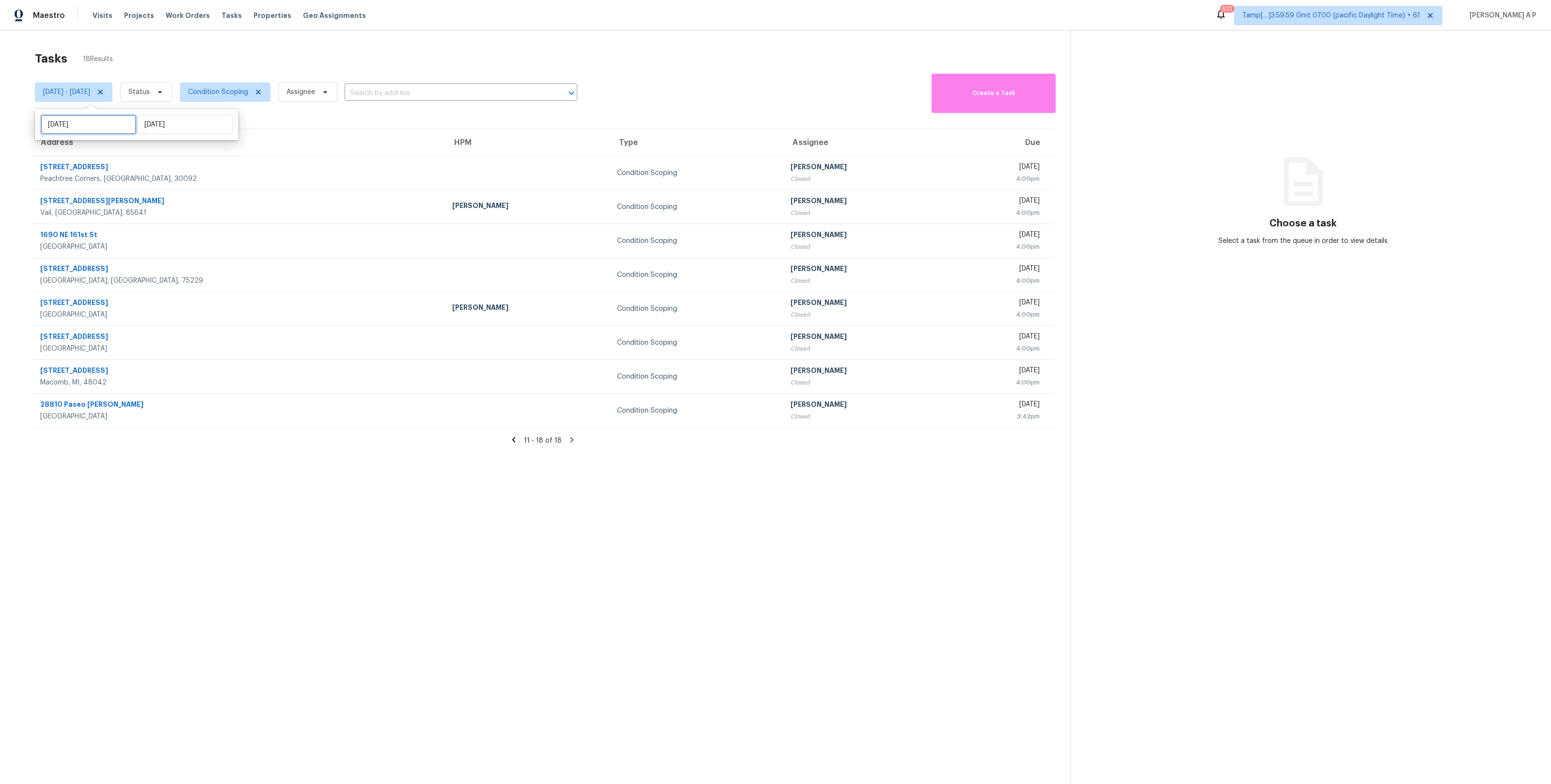
select select "10"
select select "2025"
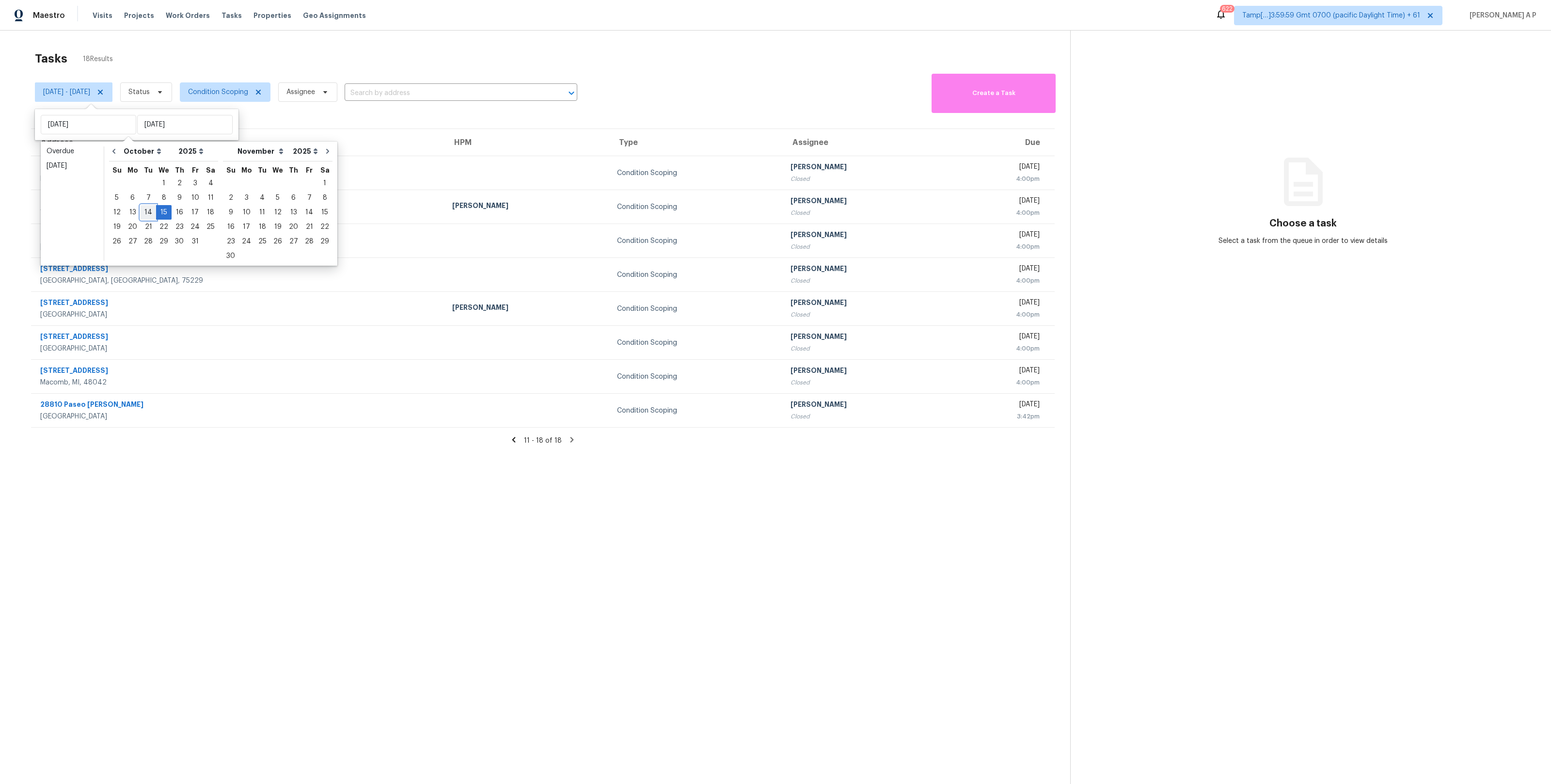
click at [148, 210] on div "14" at bounding box center [148, 212] width 15 height 14
type input "Tue, Oct 14"
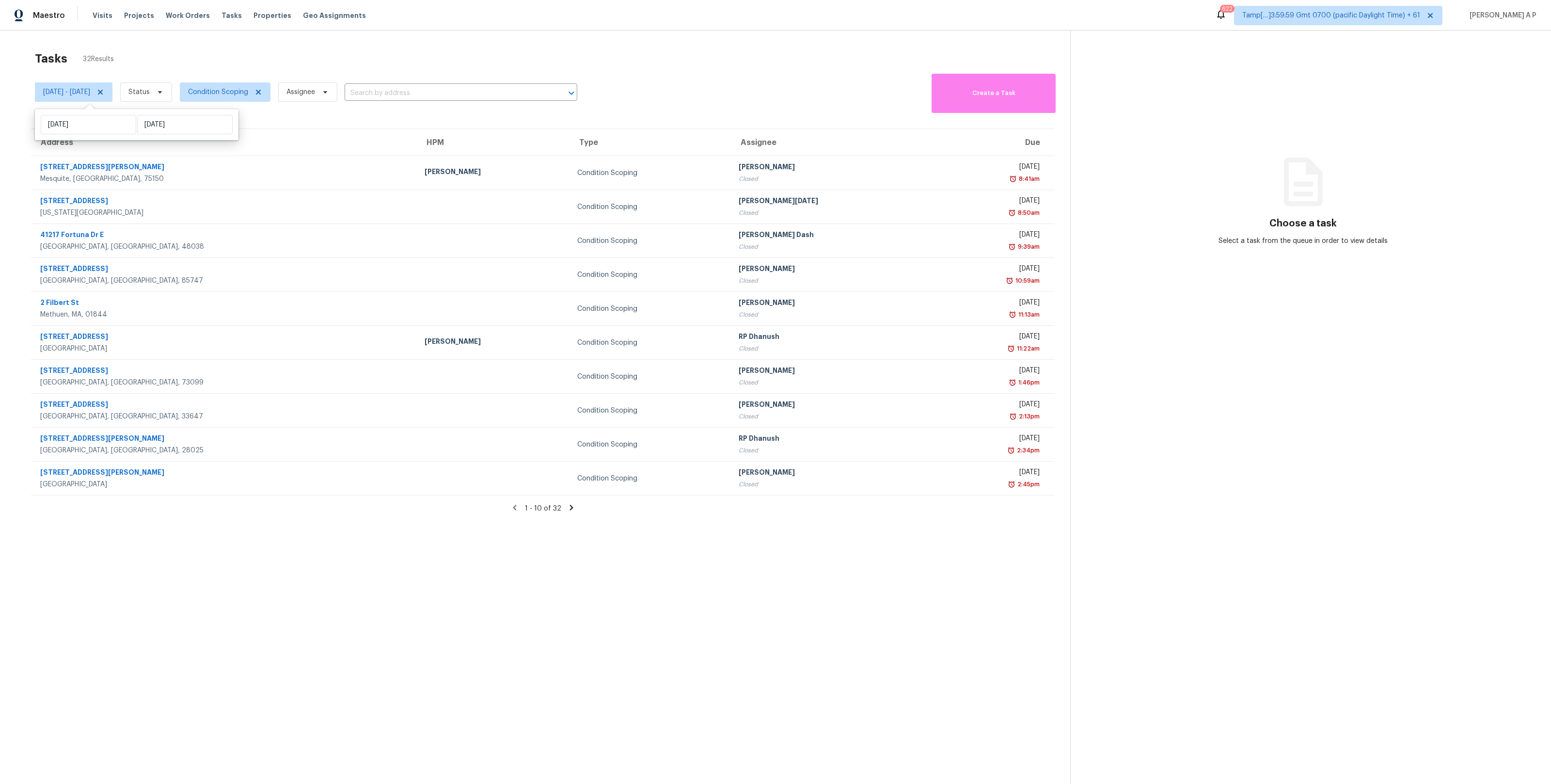
click at [406, 66] on div "Tasks 32 Results" at bounding box center [552, 59] width 1035 height 26
click at [406, 96] on input "text" at bounding box center [447, 94] width 205 height 15
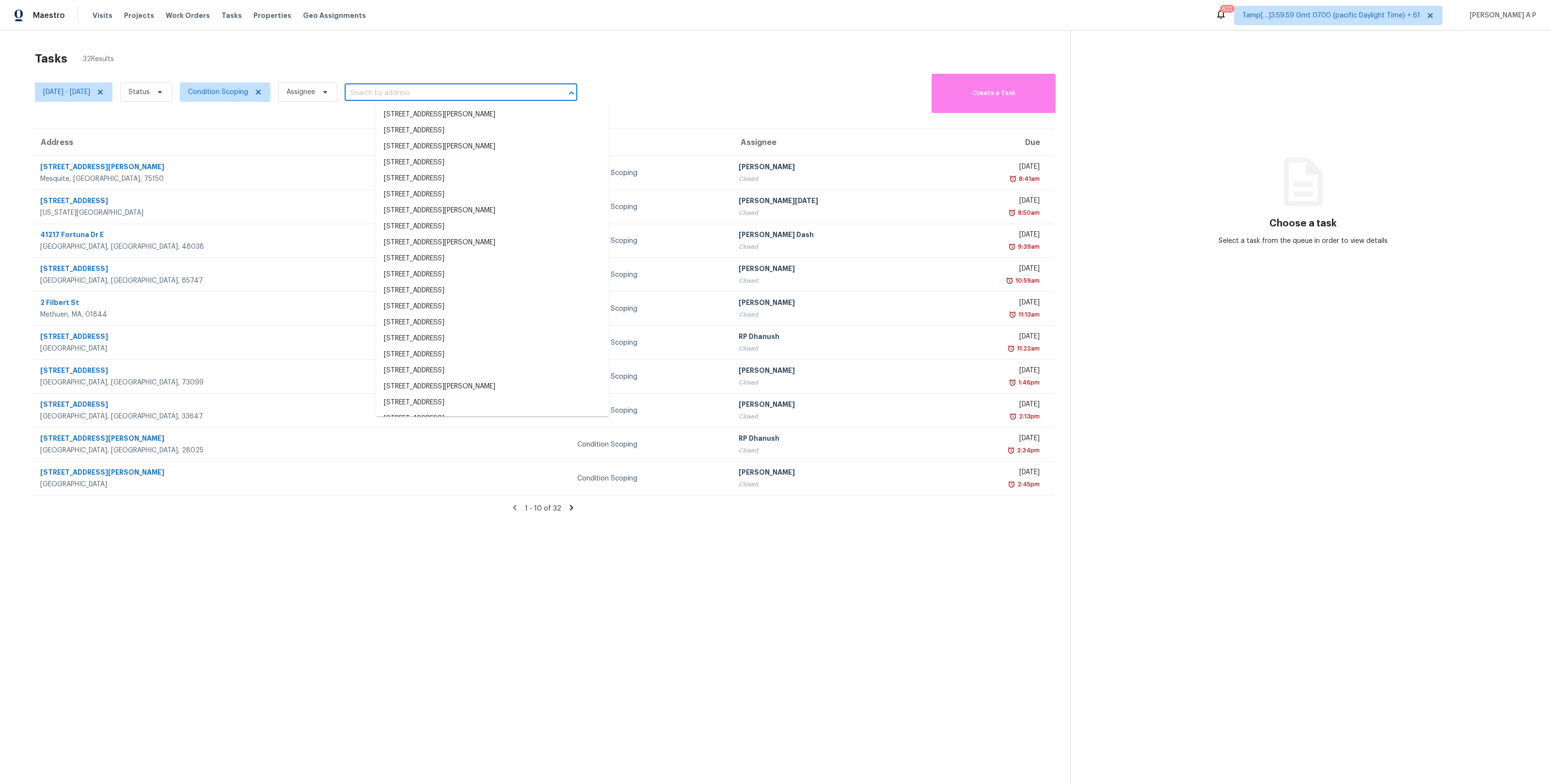
paste input ""1803 S Ellison Dr San Antonio, TX, 78245""
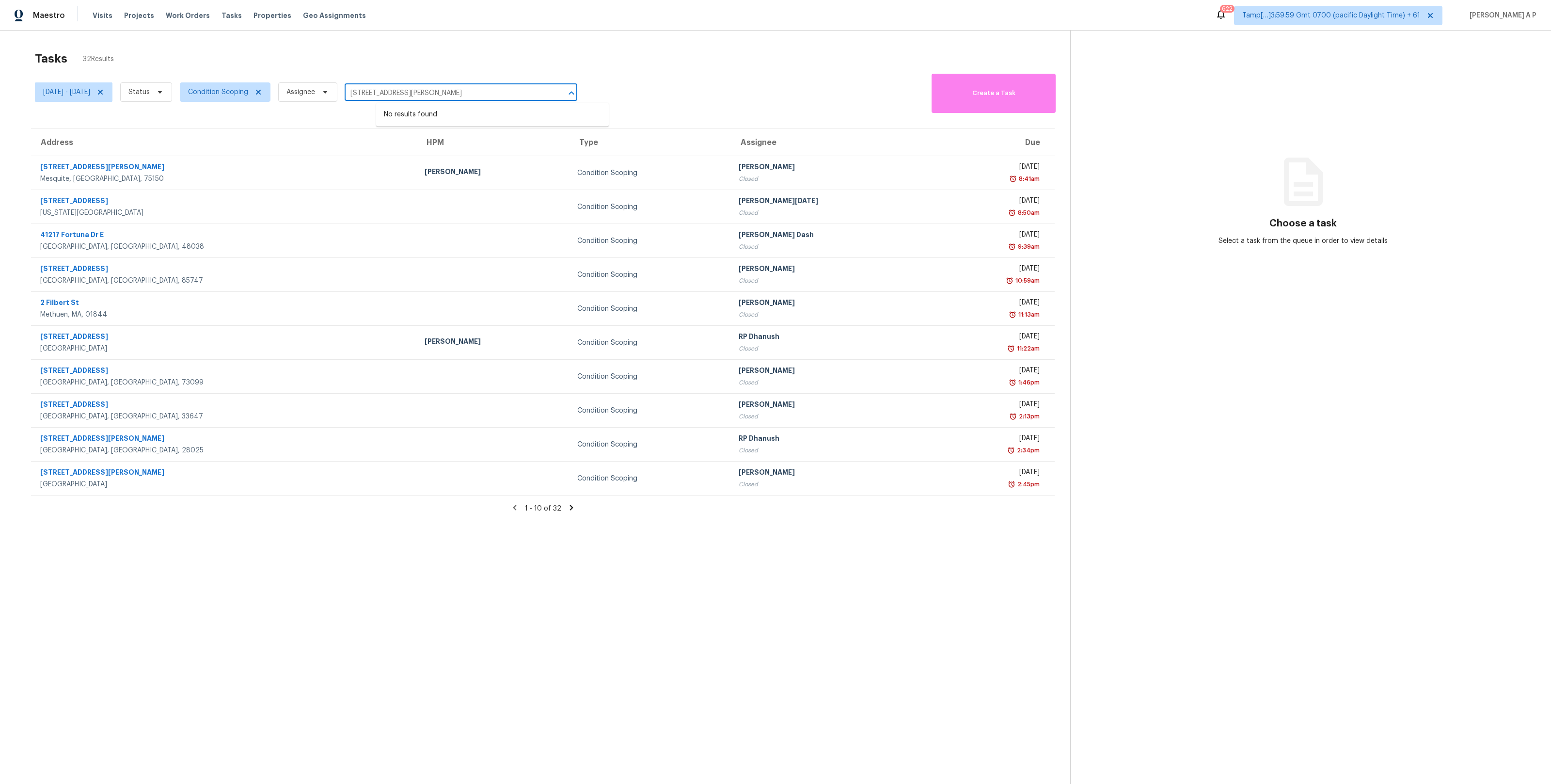
type input "1803 S Ellison Dr San Antonio, TX, 78245"
click at [163, 90] on icon at bounding box center [159, 92] width 8 height 8
click at [192, 117] on label "Closed" at bounding box center [175, 119] width 35 height 9
click at [165, 117] on input "Closed" at bounding box center [161, 117] width 6 height 6
checkbox input "true"
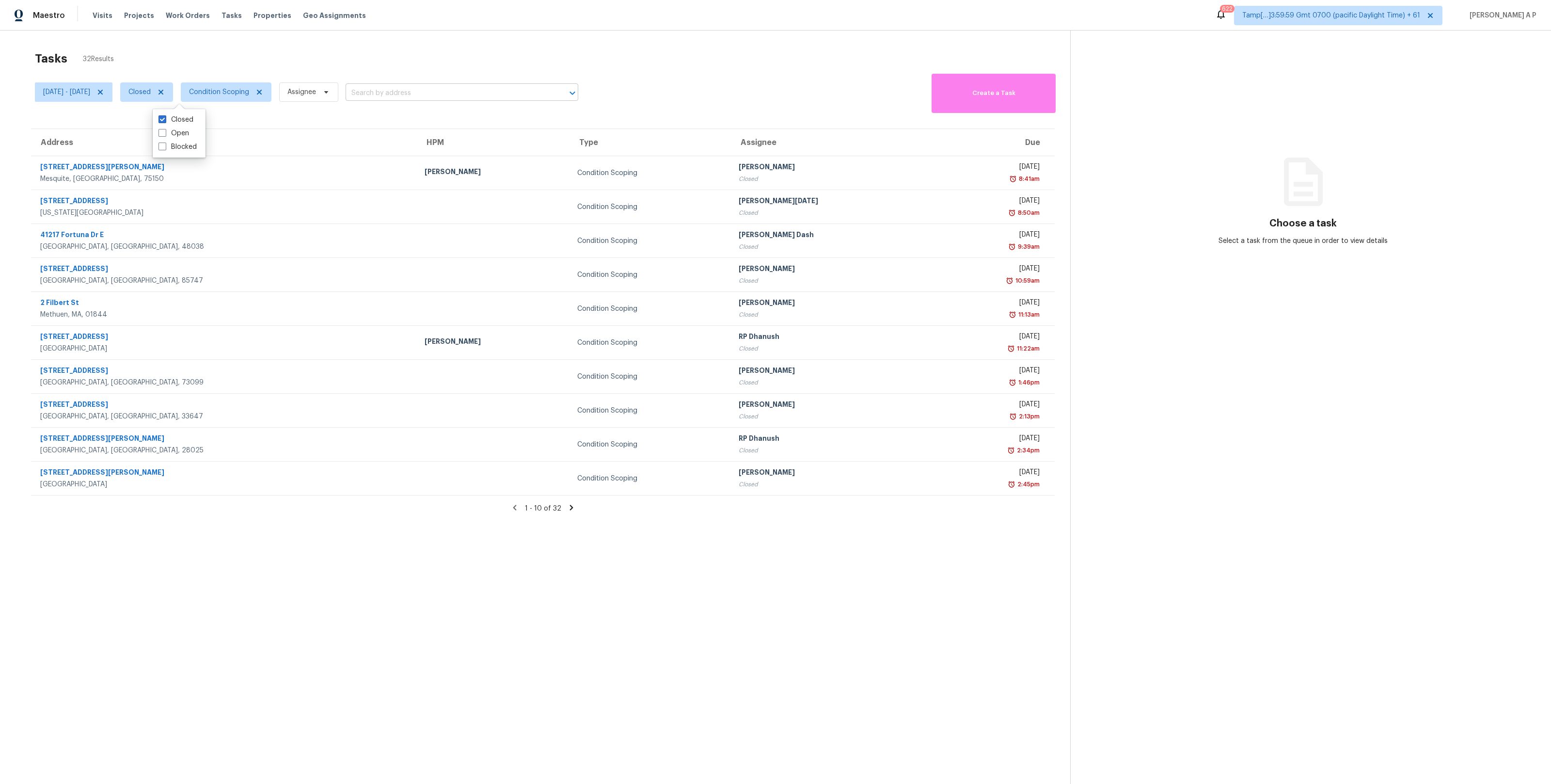
click at [429, 93] on input "text" at bounding box center [448, 94] width 205 height 15
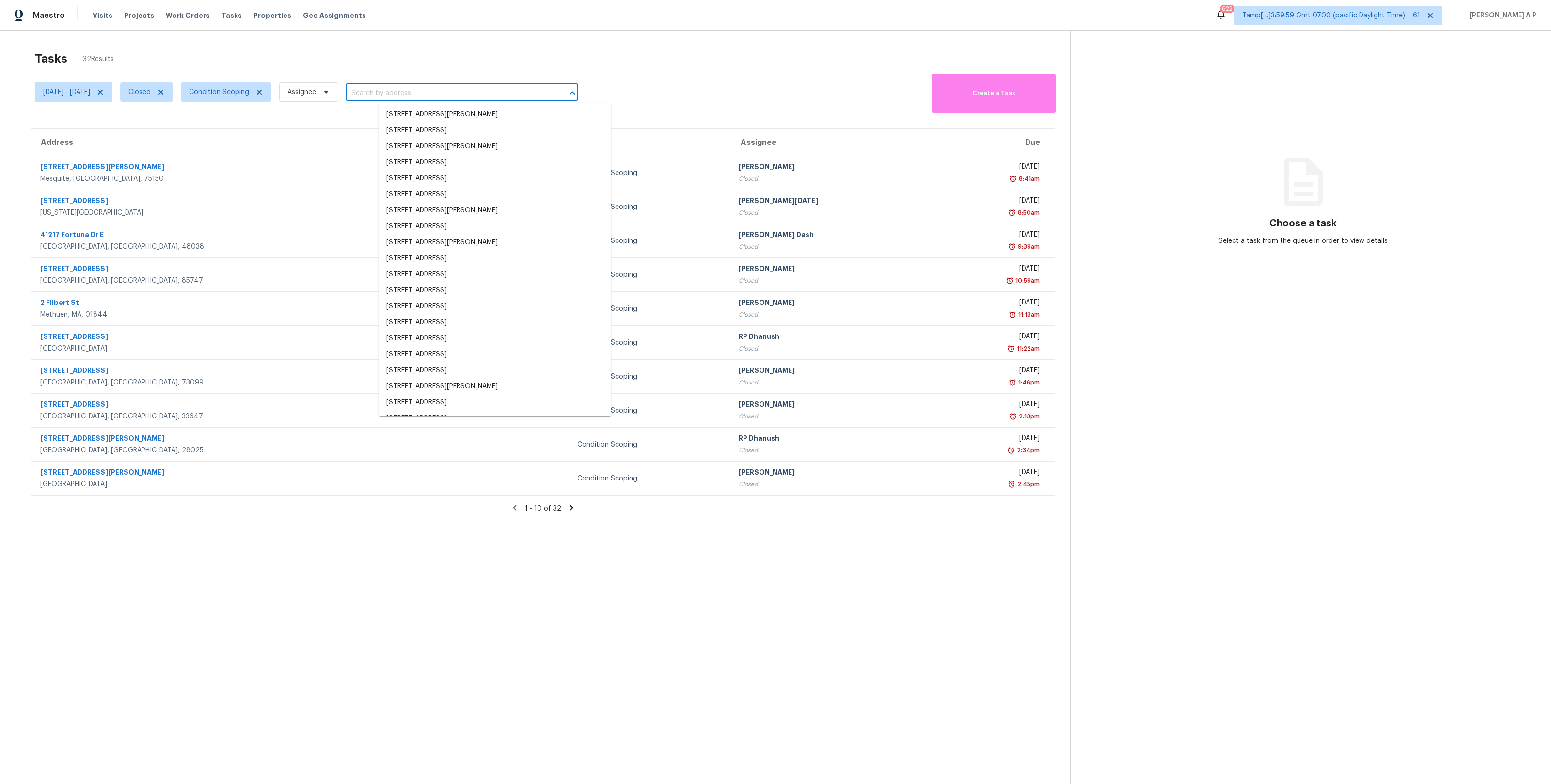
paste input ""1803 S Ellison Dr San Antonio, TX, 78245""
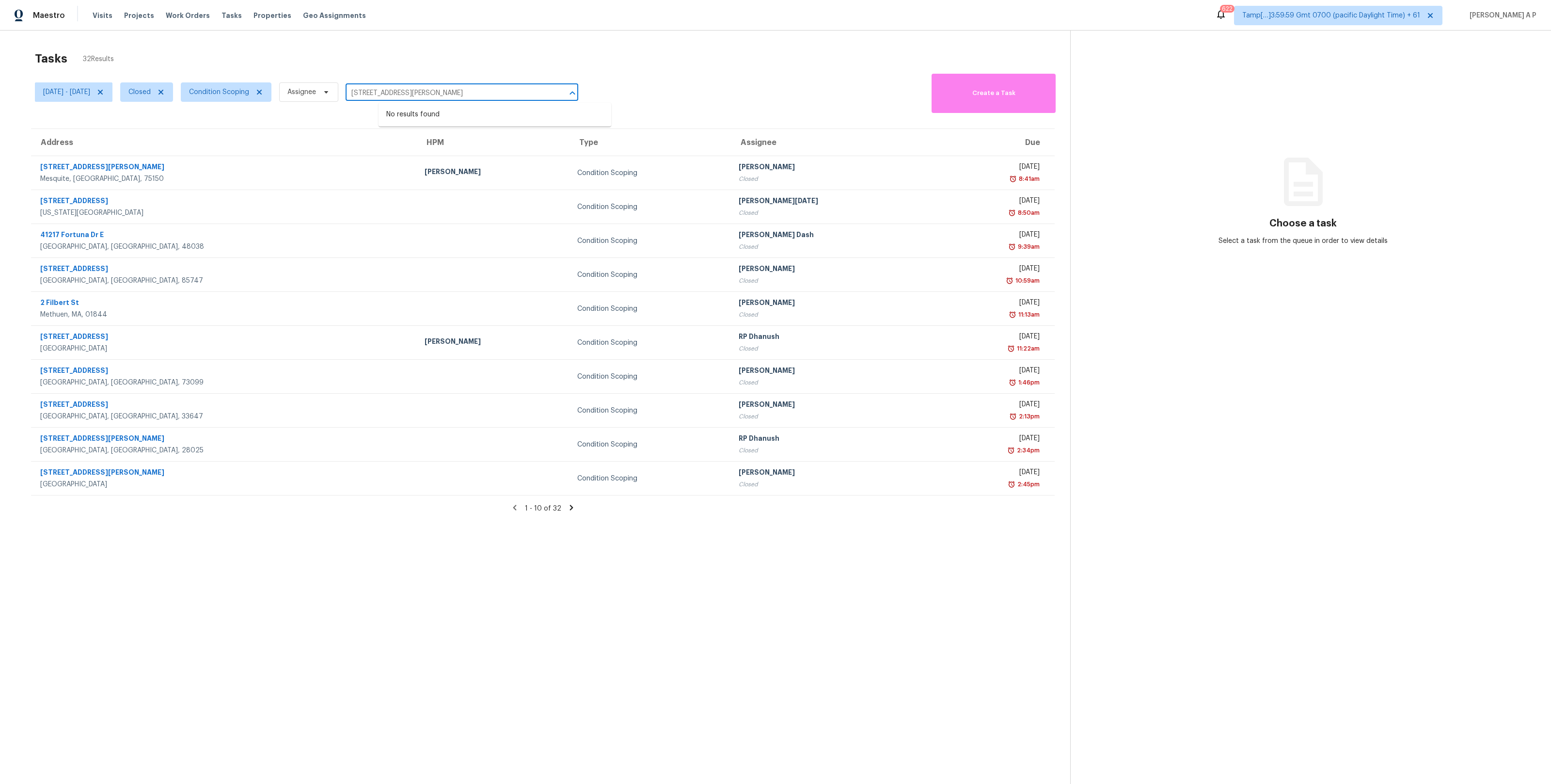
type input "1803 S Ellison Dr San Antonio, TX, 78245"
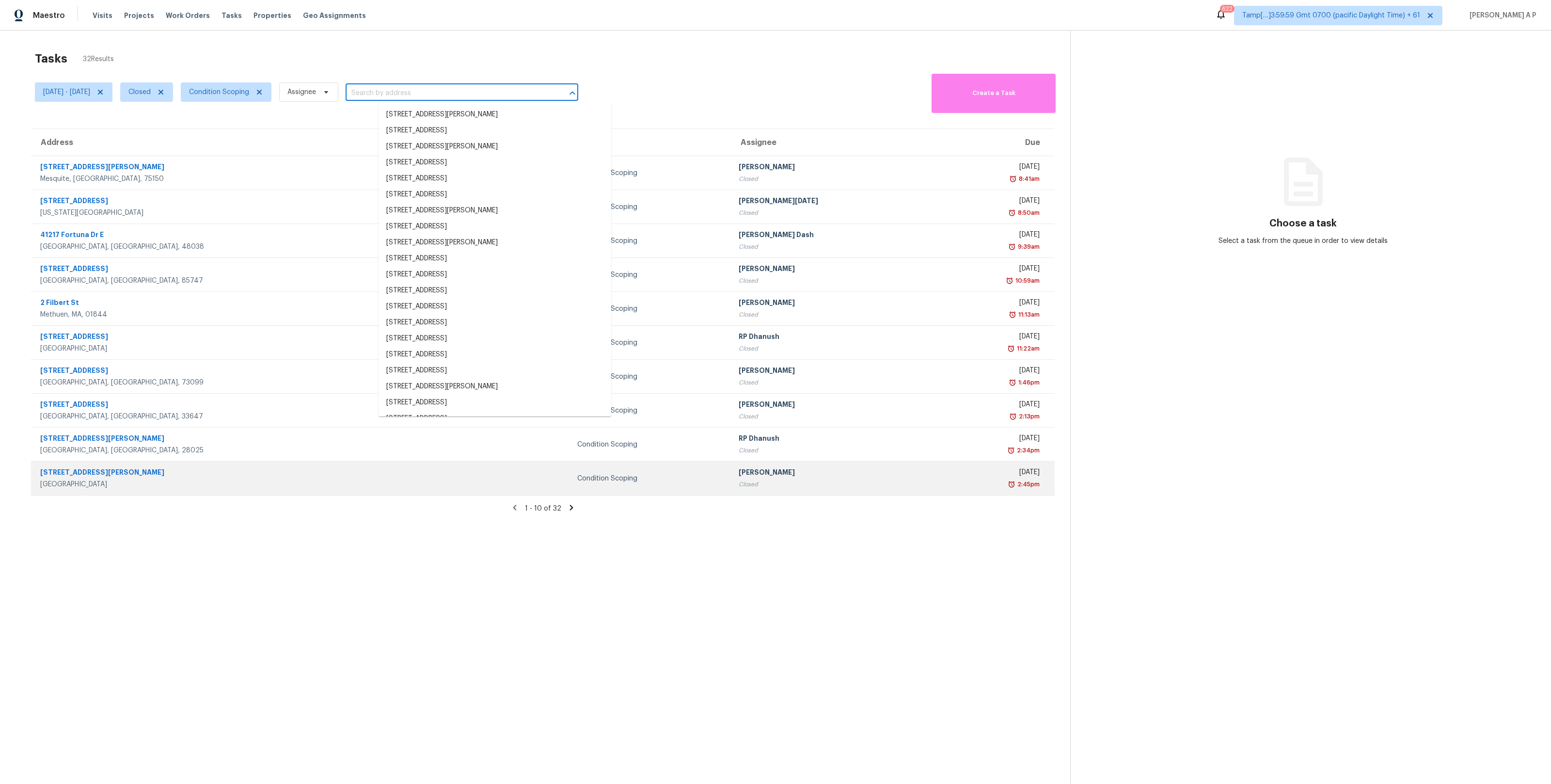
click at [592, 478] on div "Condition Scoping" at bounding box center [650, 478] width 146 height 9
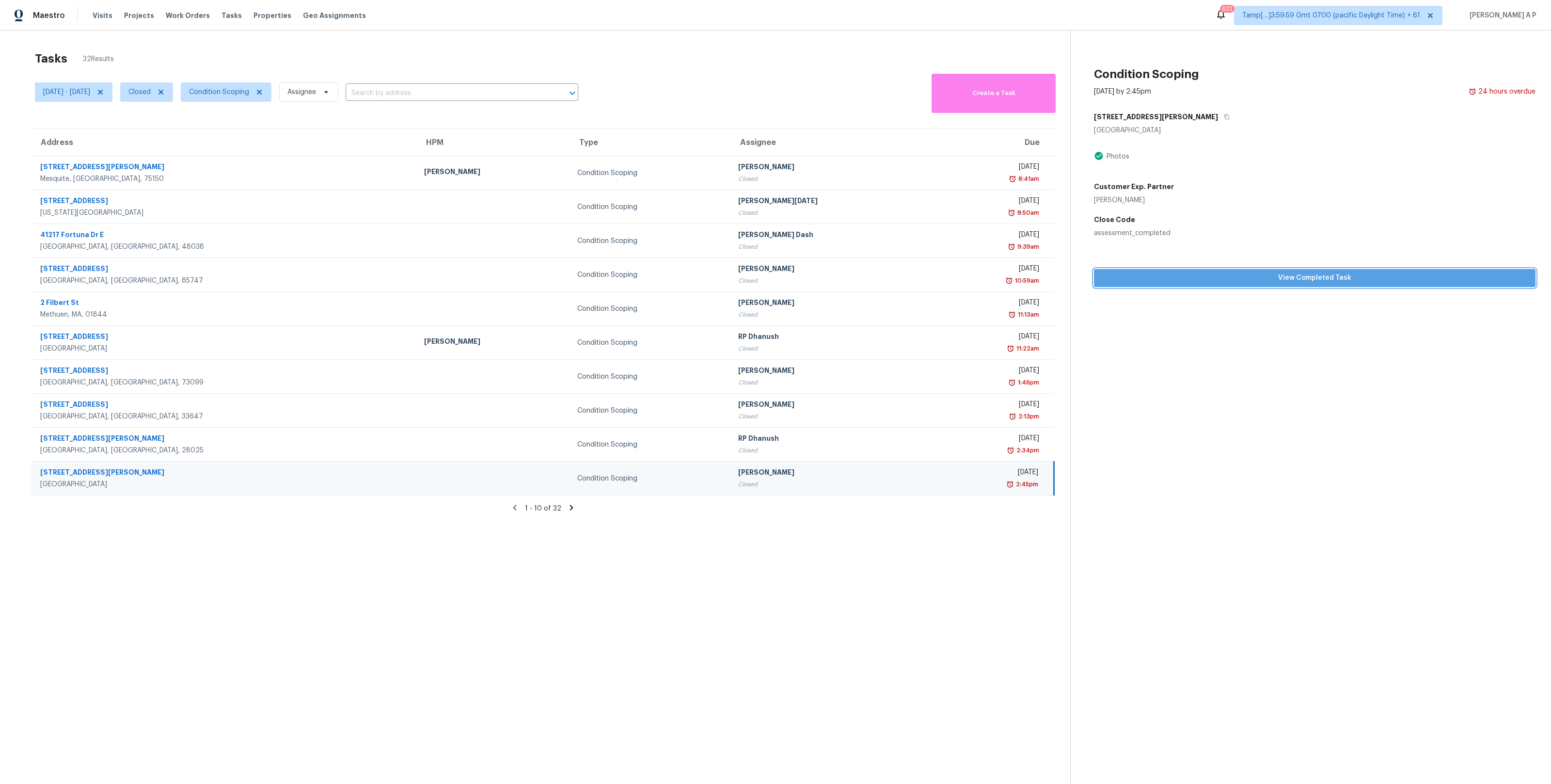
click at [1255, 278] on span "View Completed Task" at bounding box center [1314, 278] width 426 height 12
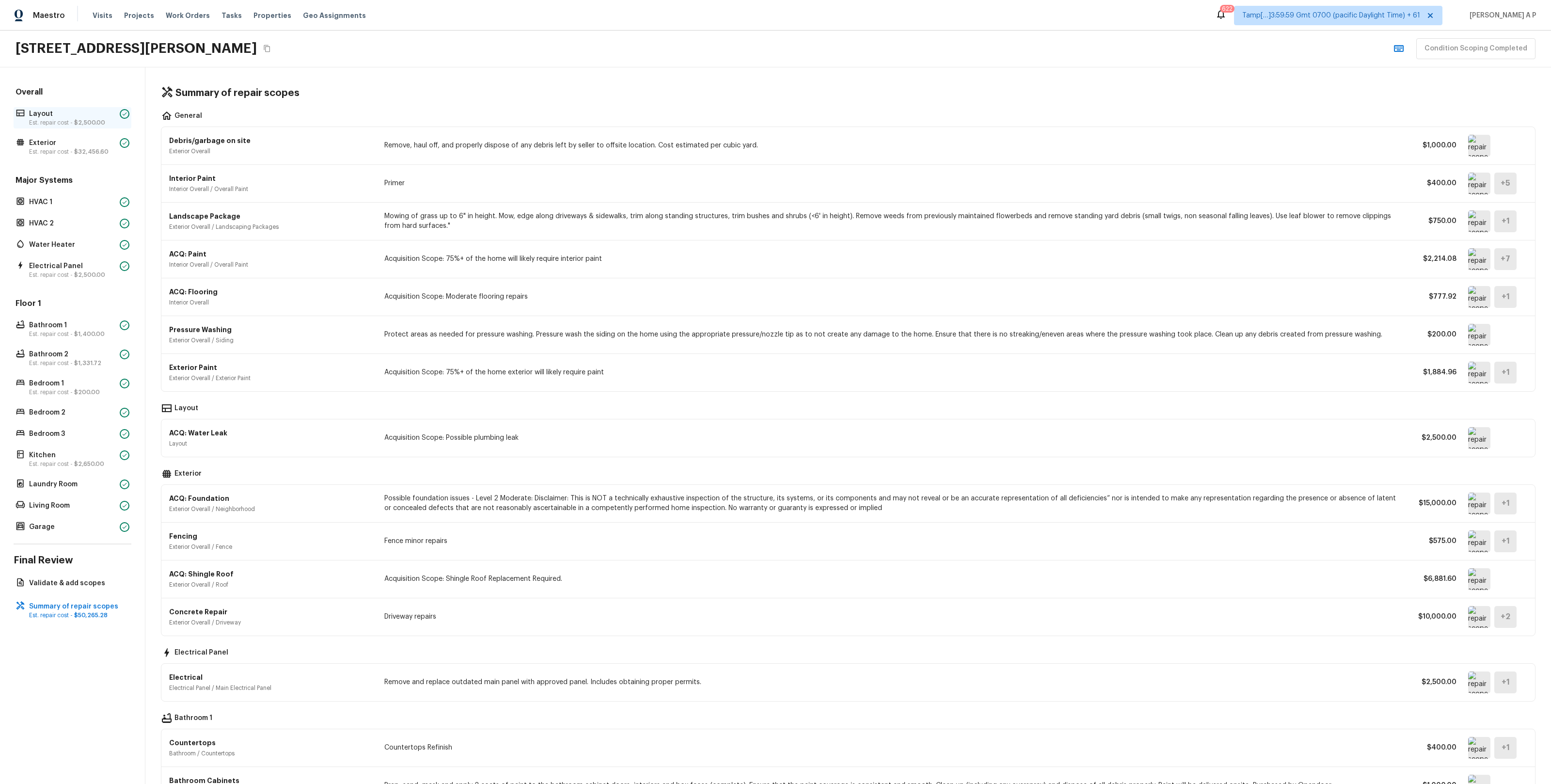
click at [90, 120] on span "$2,500.00" at bounding box center [89, 123] width 31 height 6
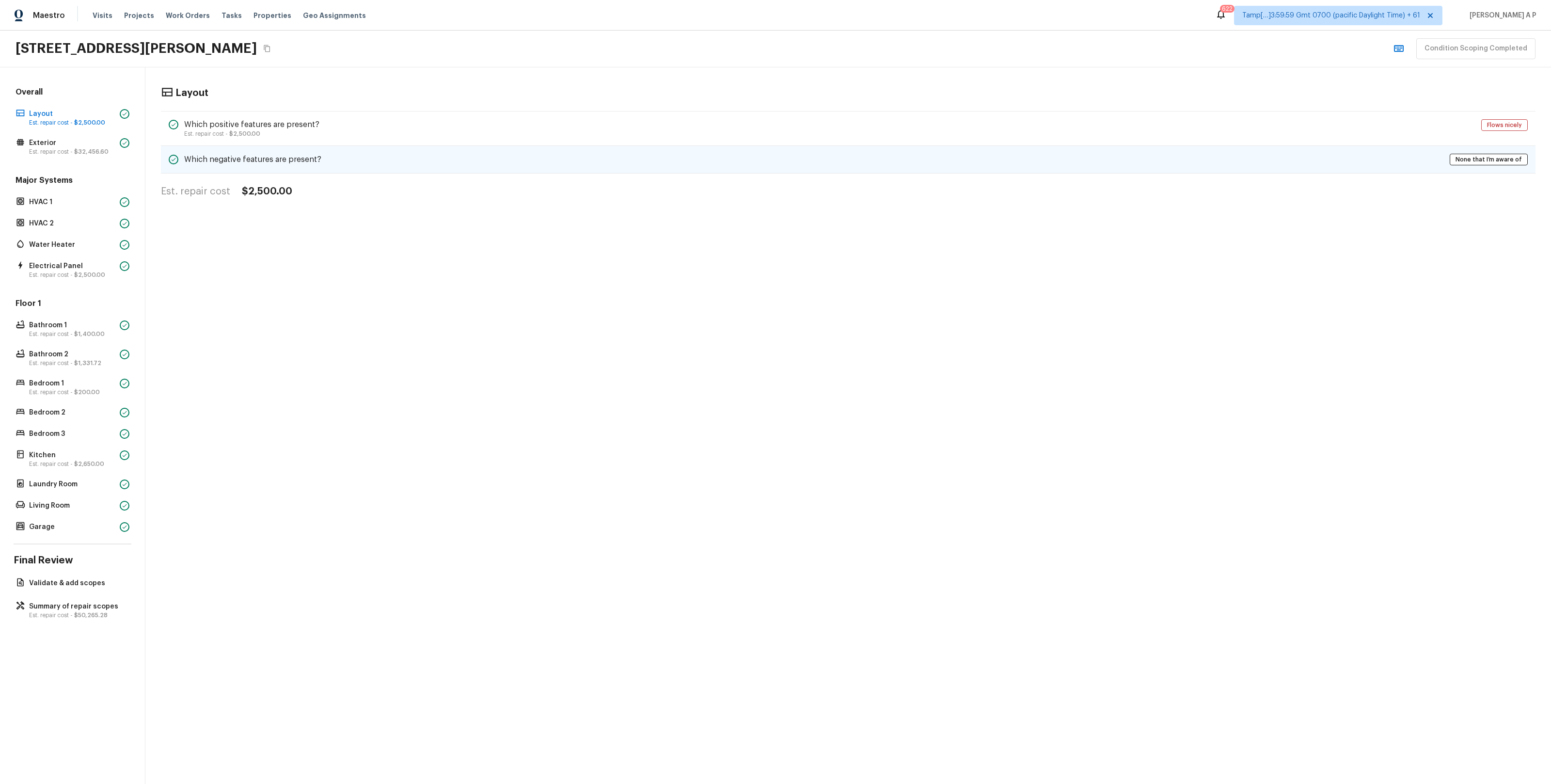
click at [249, 149] on div "Which negative features are present? None that I’m aware of" at bounding box center [848, 159] width 1375 height 27
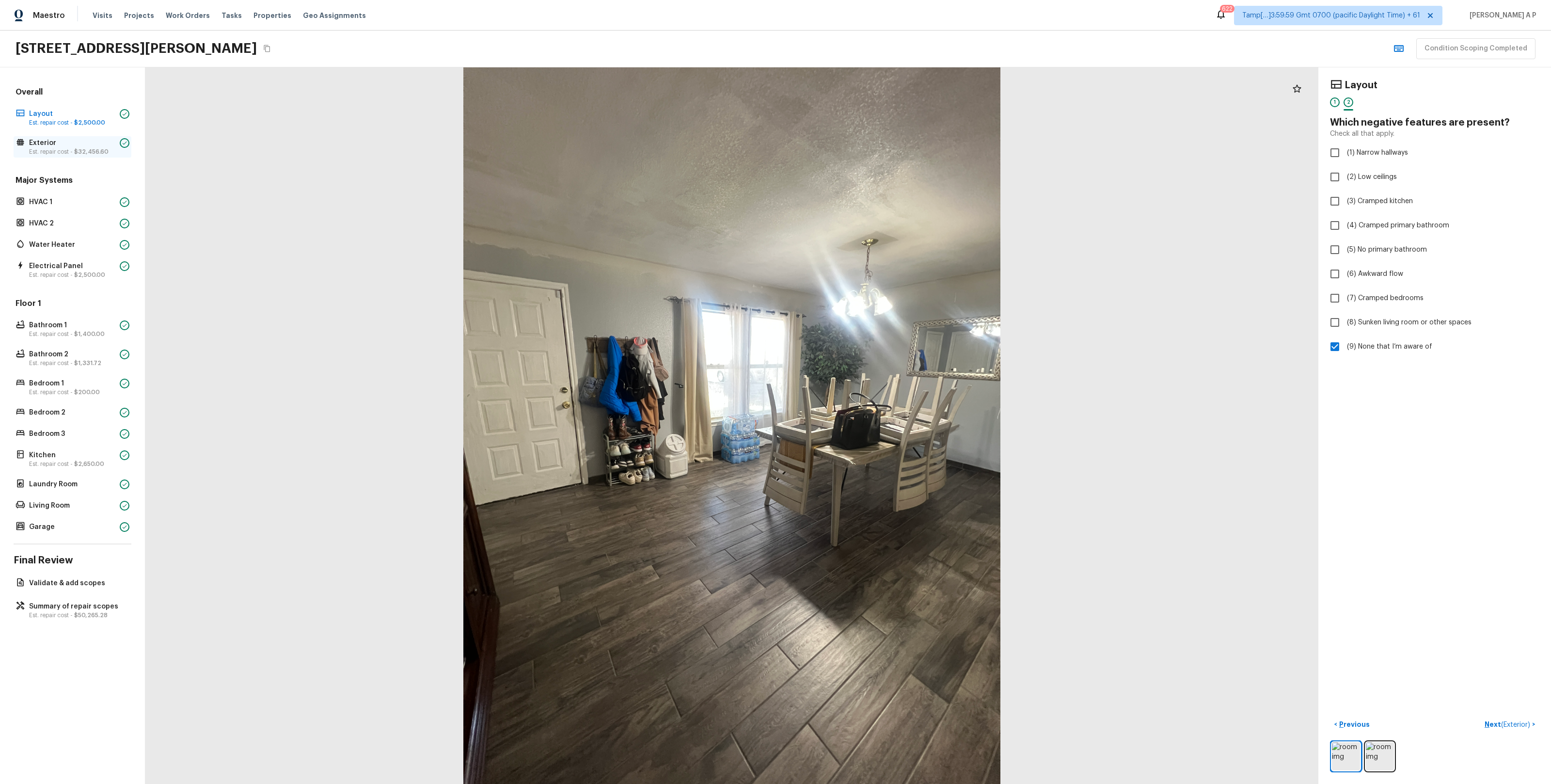
click at [96, 140] on p "Exterior" at bounding box center [72, 142] width 87 height 9
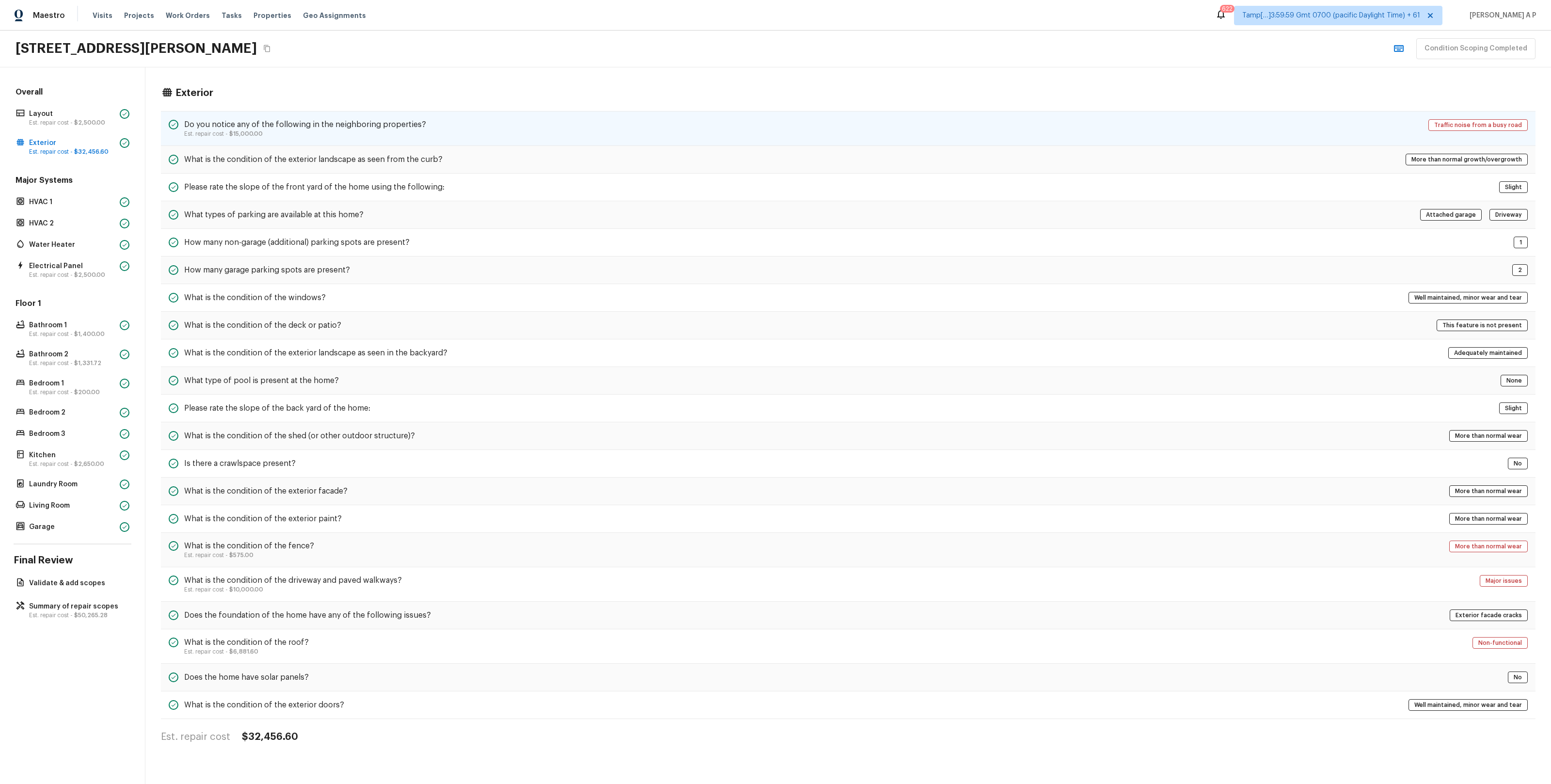
click at [283, 119] on h5 "Do you notice any of the following in the neighboring properties?" at bounding box center [305, 124] width 242 height 11
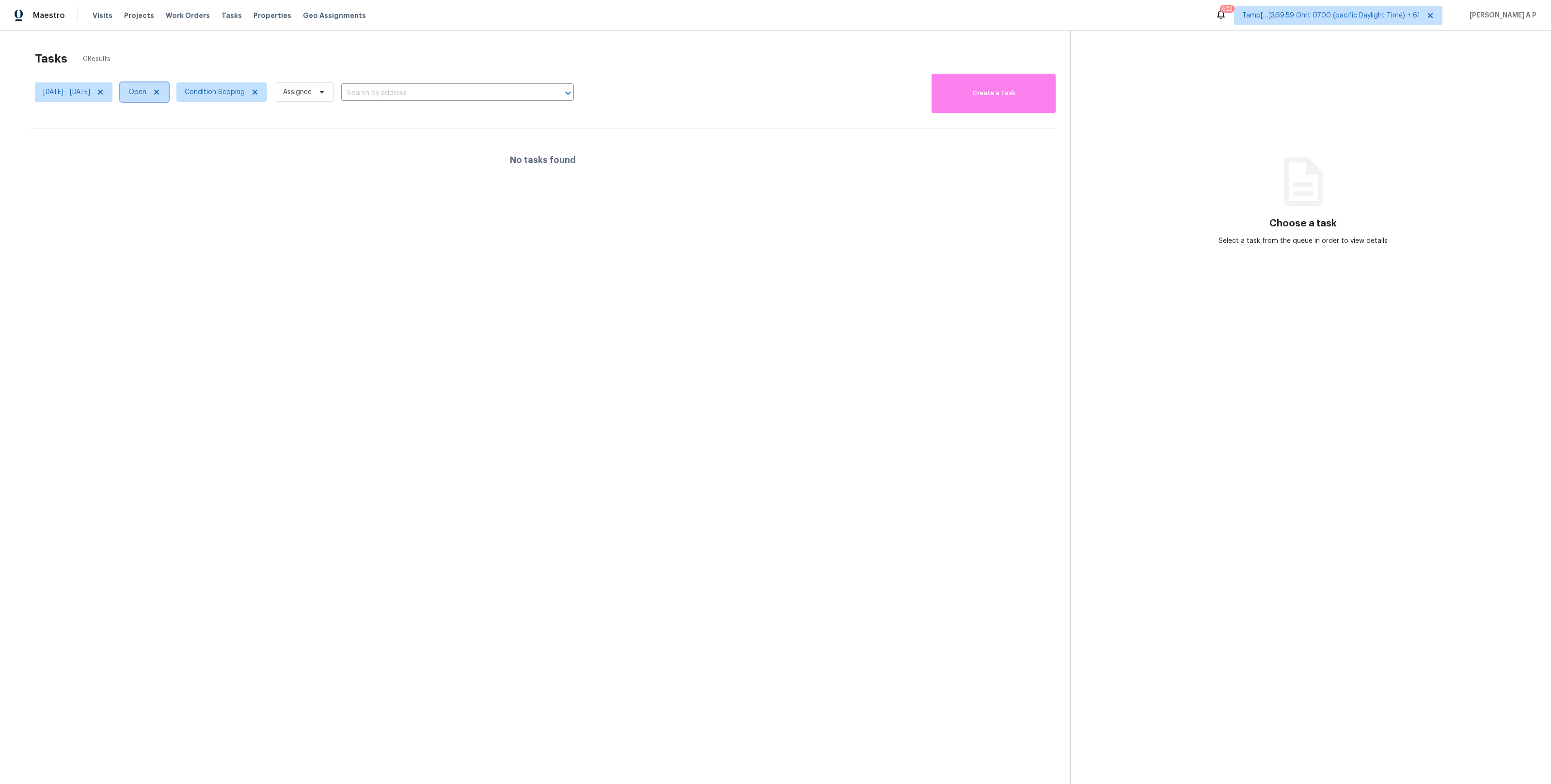
click at [146, 93] on span "Open" at bounding box center [137, 91] width 18 height 9
click at [179, 130] on label "Closed" at bounding box center [175, 133] width 35 height 9
click at [165, 130] on input "Closed" at bounding box center [161, 131] width 6 height 6
checkbox input "true"
click at [178, 115] on label "Open" at bounding box center [174, 119] width 31 height 9
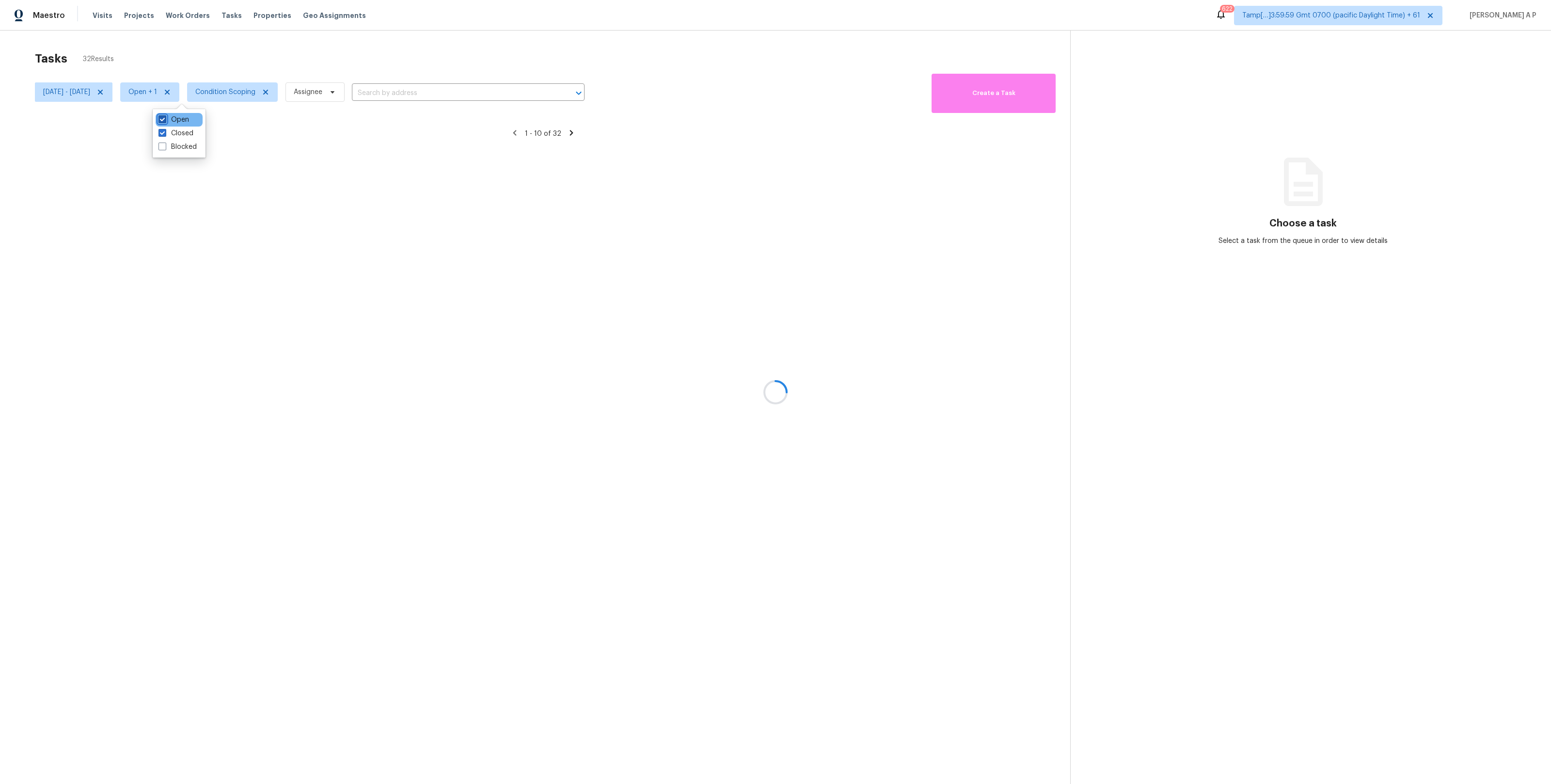
click at [165, 115] on input "Open" at bounding box center [161, 117] width 6 height 6
checkbox input "false"
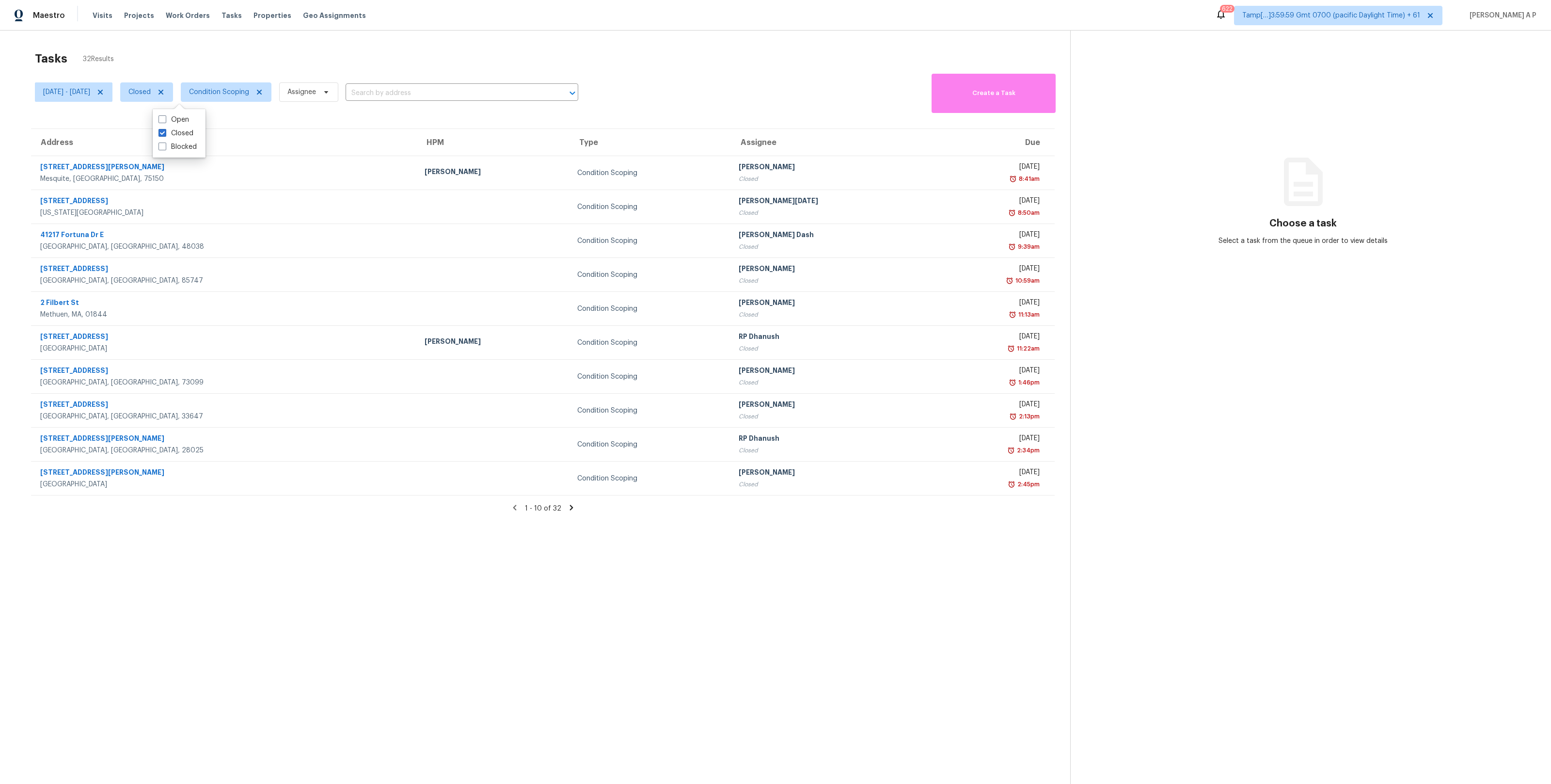
click at [384, 575] on section "Tasks 32 Results Tue, Oct 14 - Wed, Oct 15 Closed Condition Scoping Assignee ​ …" at bounding box center [542, 430] width 1055 height 768
click at [567, 508] on icon at bounding box center [571, 507] width 9 height 9
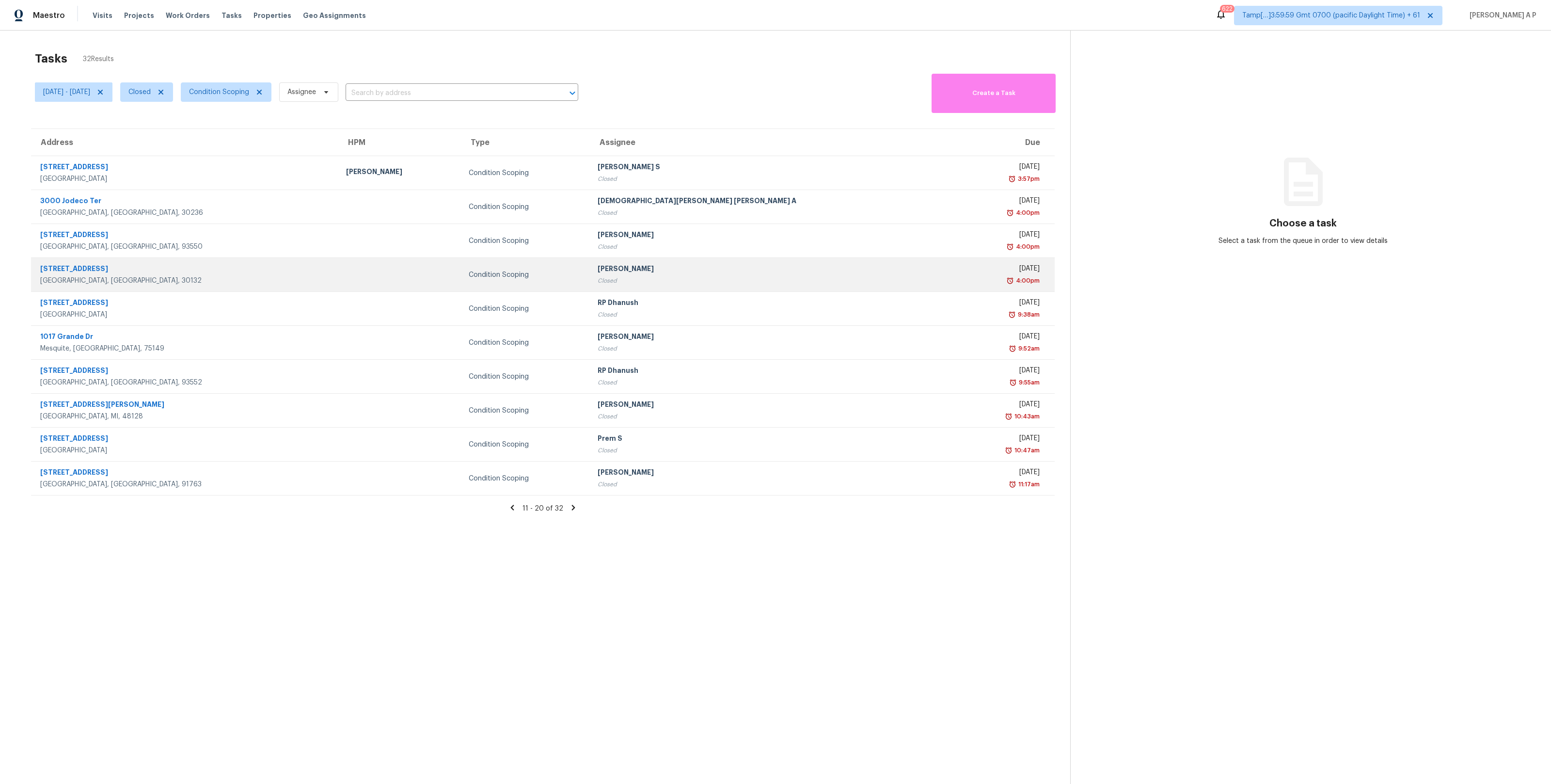
click at [140, 274] on div "13 Burnt Hickory Pointe Dr" at bounding box center [185, 270] width 290 height 12
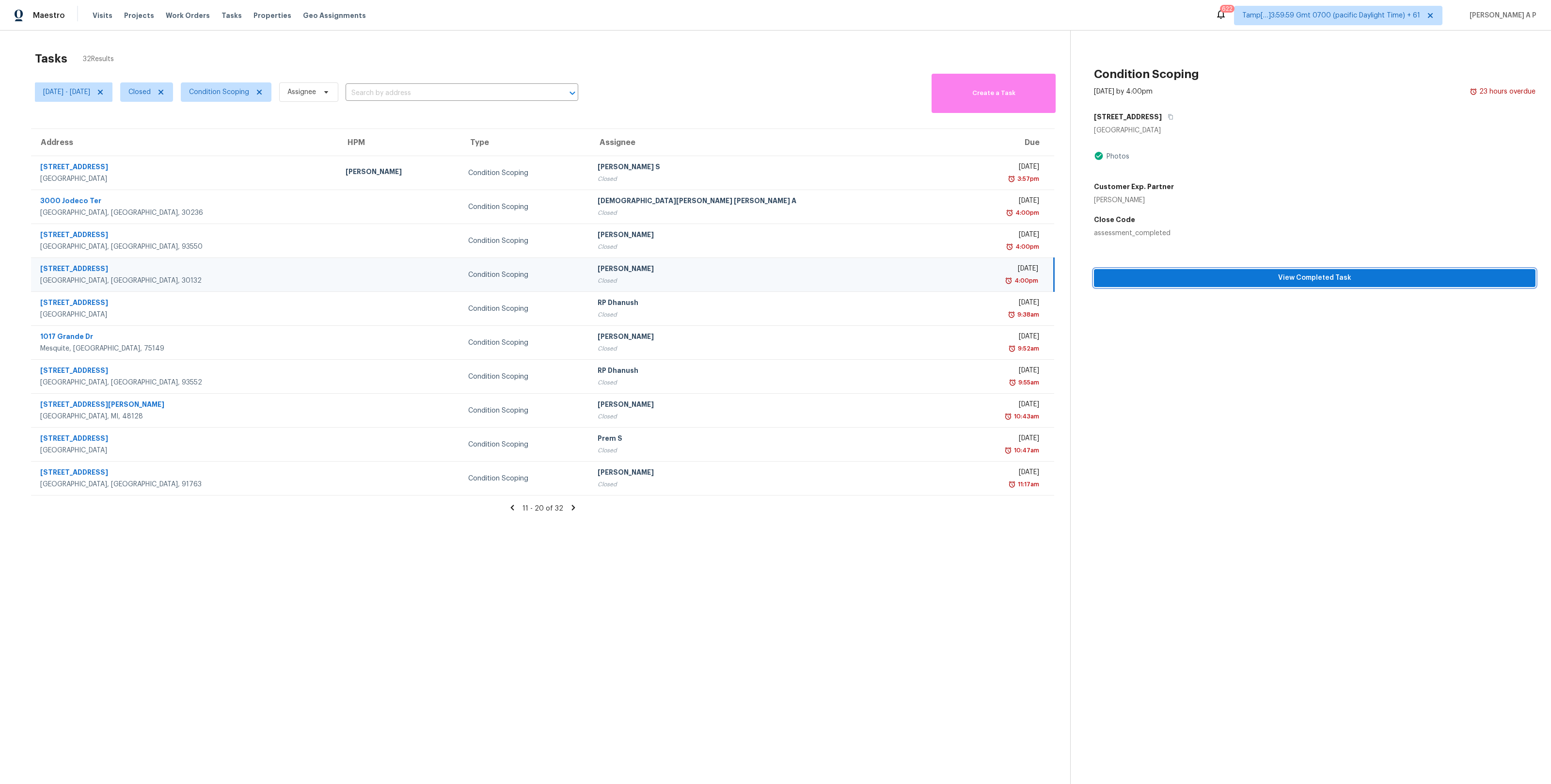
click at [1145, 272] on span "View Completed Task" at bounding box center [1314, 278] width 426 height 12
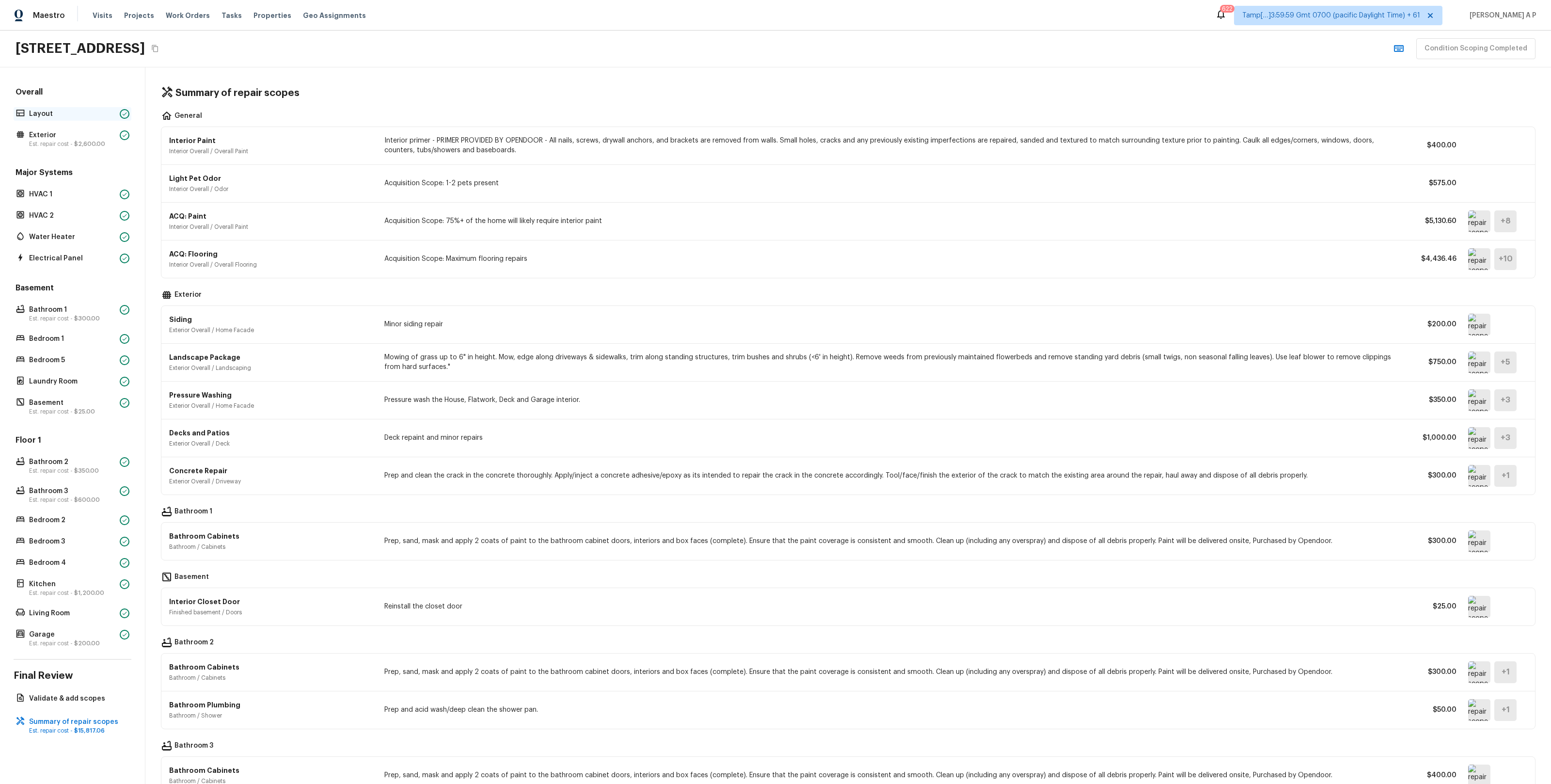
click at [89, 107] on div "Layout" at bounding box center [72, 114] width 117 height 14
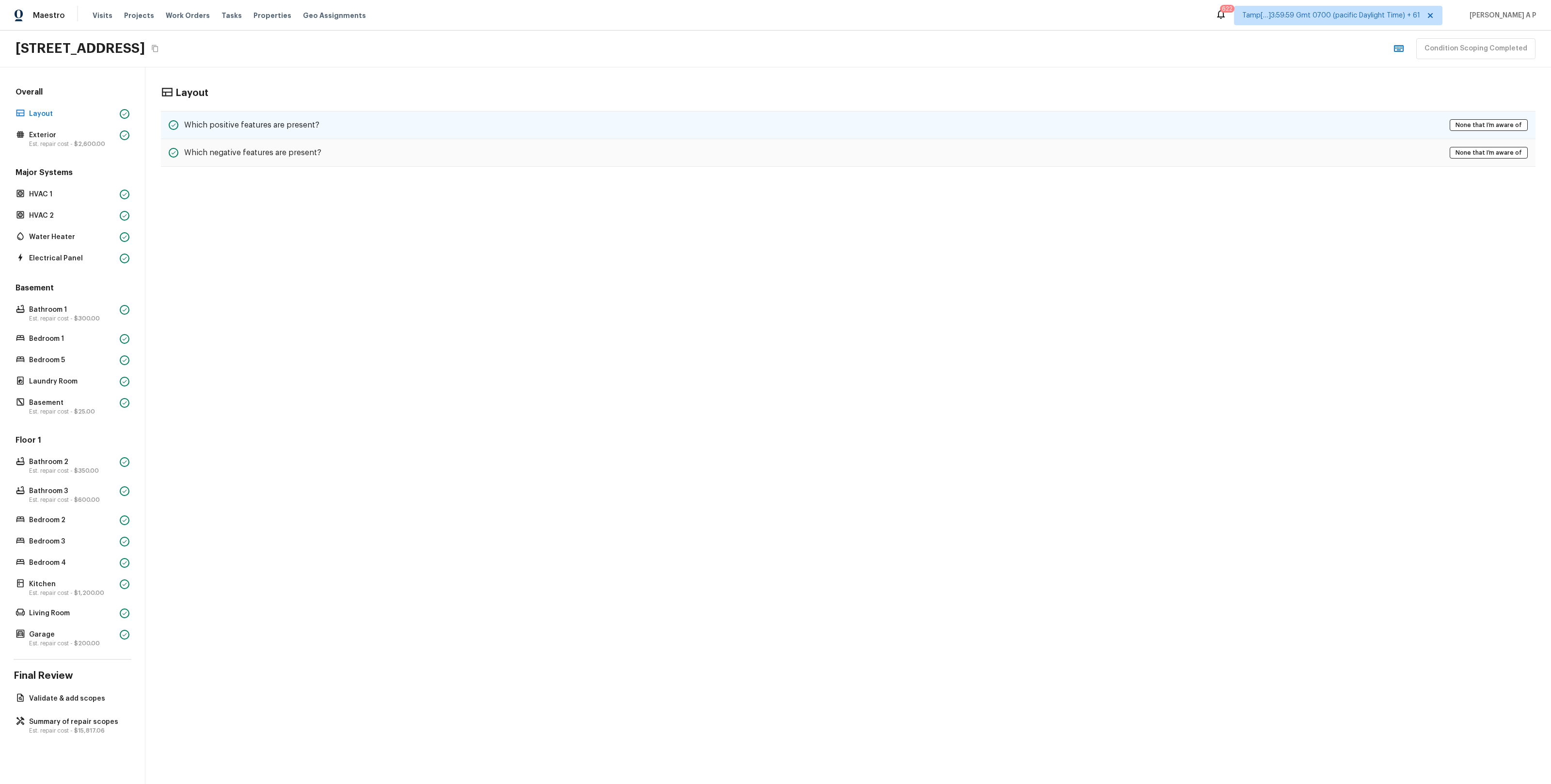
click at [235, 117] on div "Which positive features are present? None that I’m aware of" at bounding box center [848, 124] width 1375 height 28
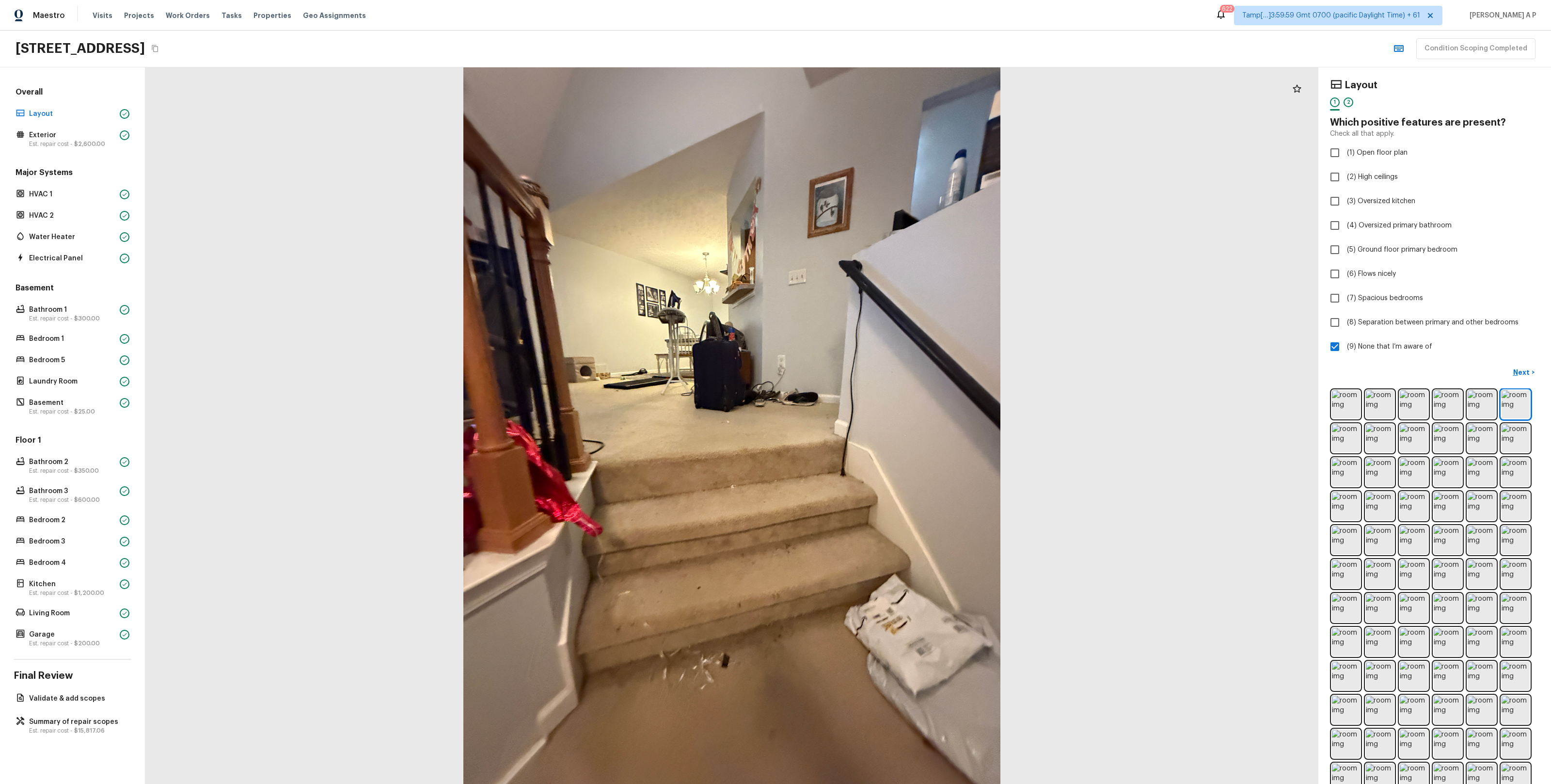
click at [380, 131] on div at bounding box center [732, 425] width 1173 height 716
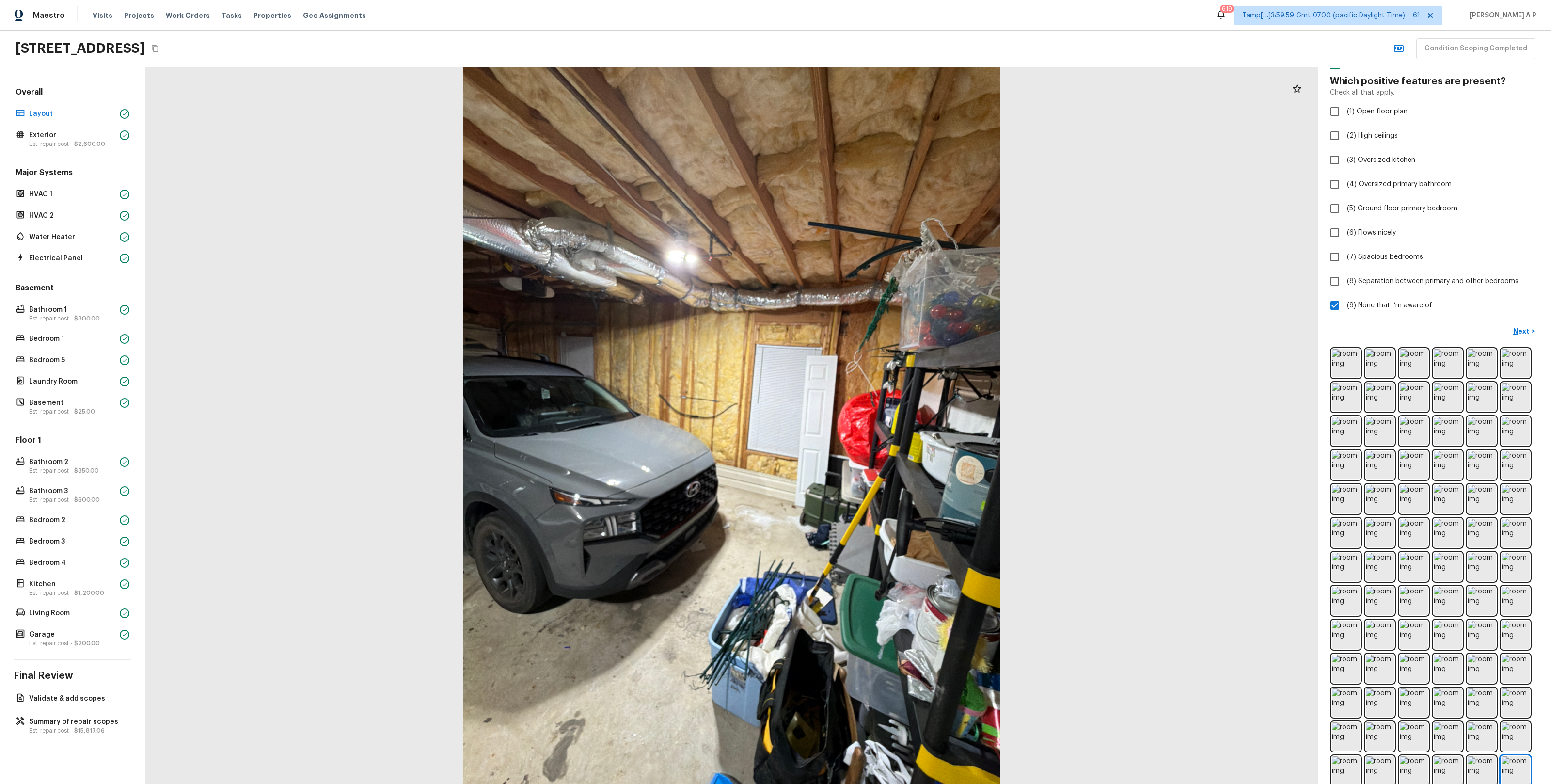
scroll to position [54, 0]
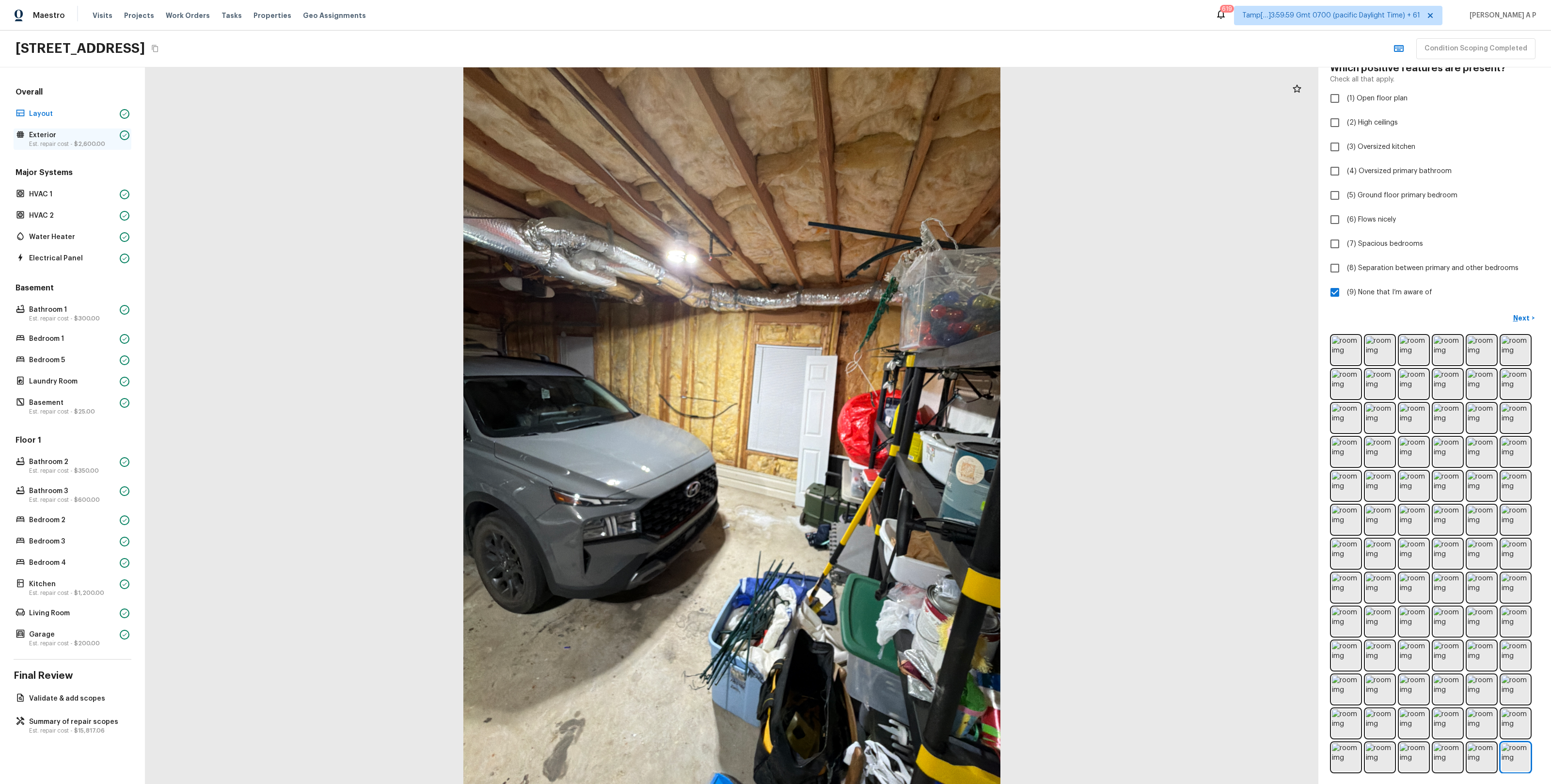
click at [95, 134] on p "Exterior" at bounding box center [72, 134] width 87 height 9
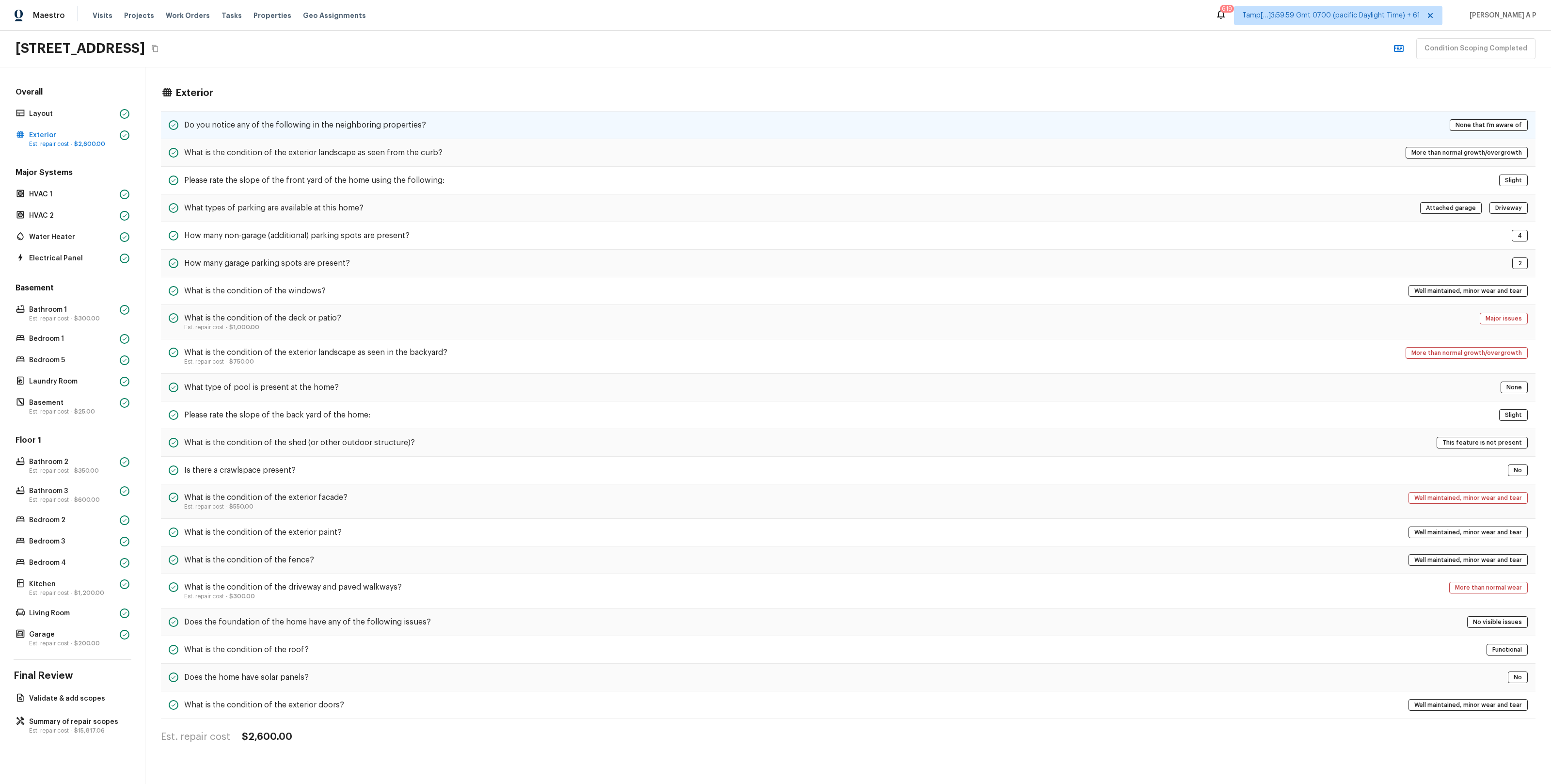
click at [208, 129] on h5 "Do you notice any of the following in the neighboring properties?" at bounding box center [305, 125] width 242 height 11
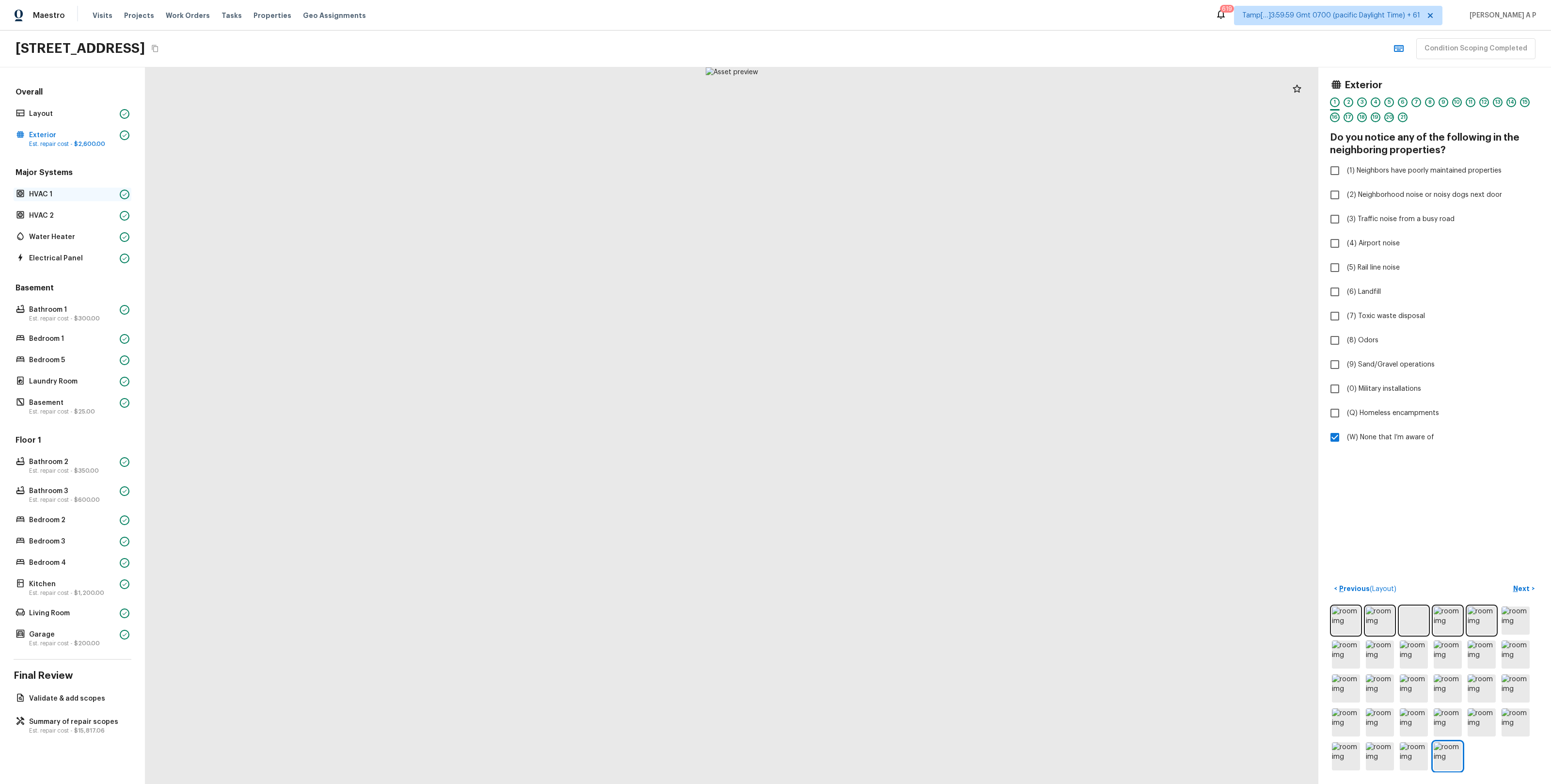
click at [97, 197] on p "HVAC 1" at bounding box center [72, 194] width 87 height 9
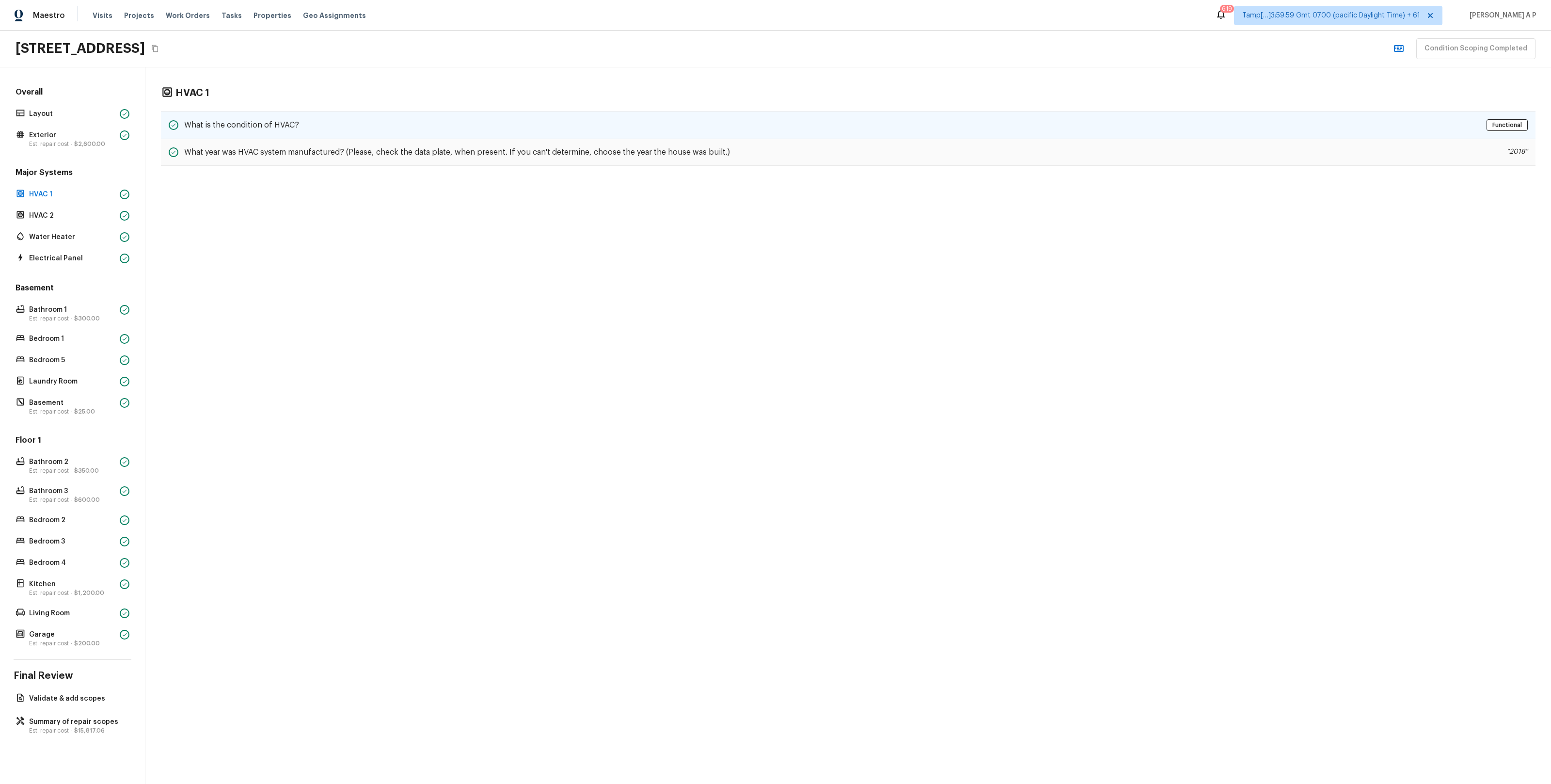
click at [256, 114] on div "What is the condition of HVAC? Functional" at bounding box center [848, 124] width 1375 height 28
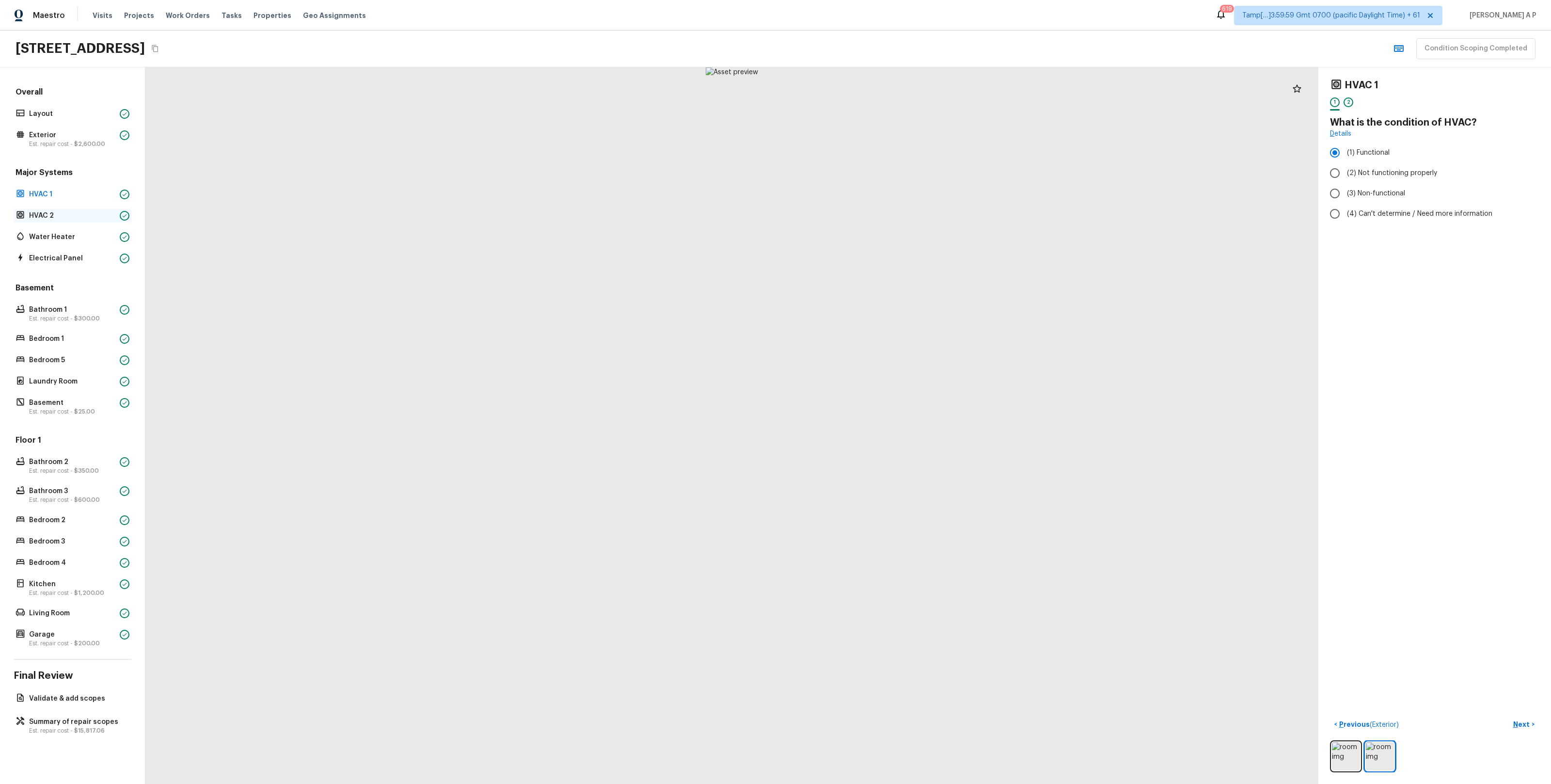
click at [55, 215] on p "HVAC 2" at bounding box center [72, 215] width 87 height 9
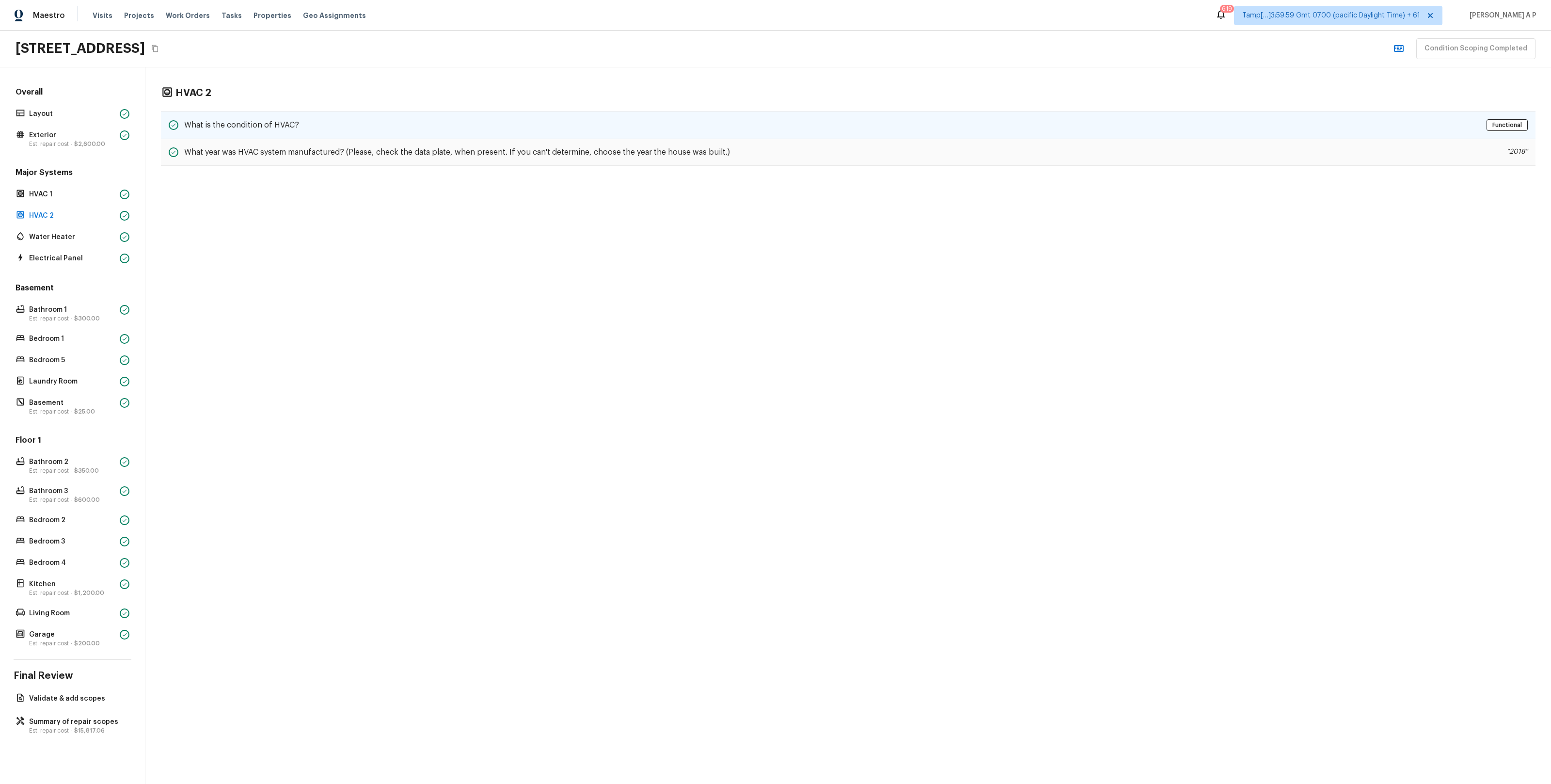
click at [272, 124] on h5 "What is the condition of HVAC?" at bounding box center [241, 125] width 115 height 11
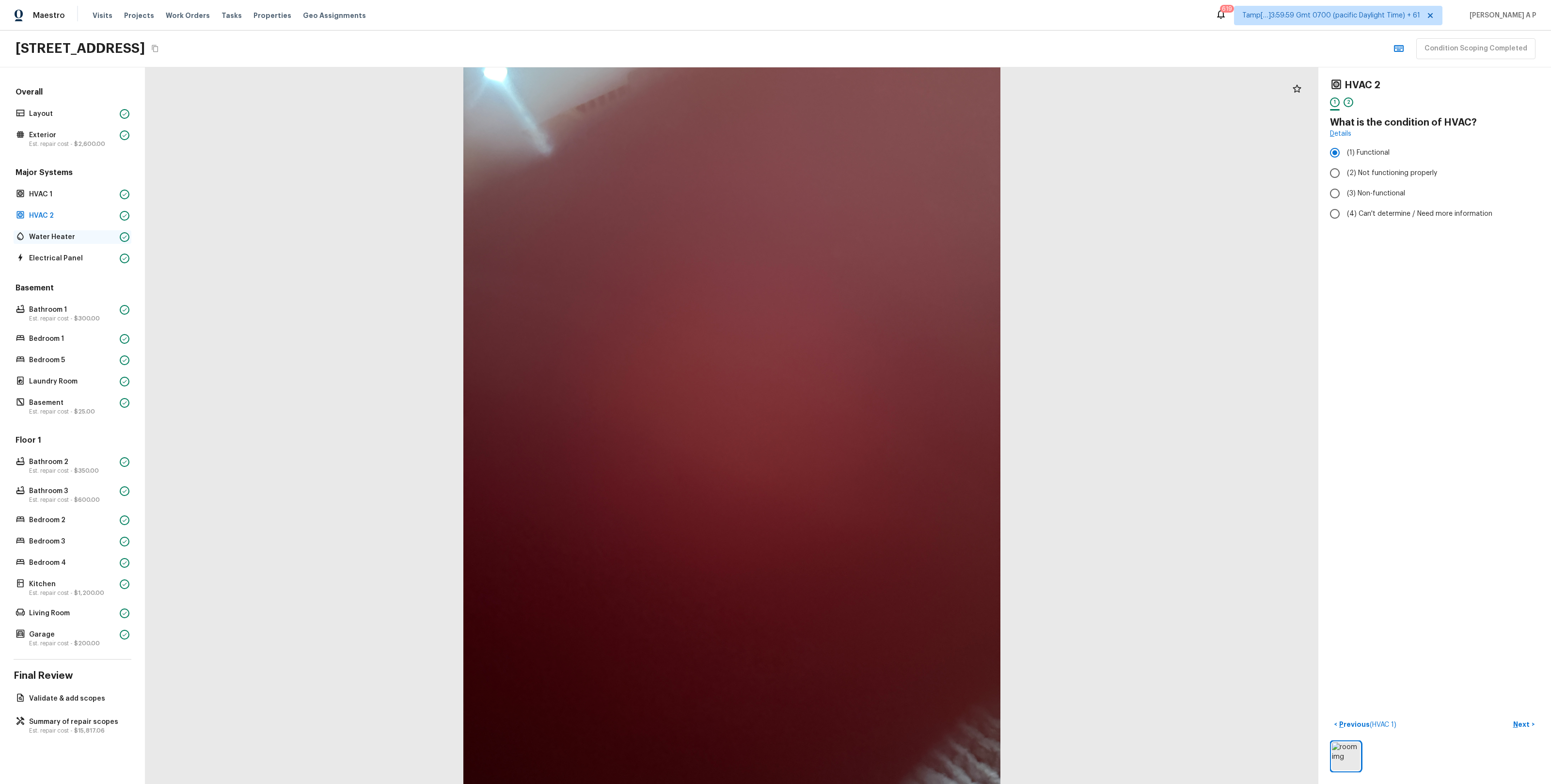
click at [90, 242] on p "Water Heater" at bounding box center [72, 237] width 87 height 9
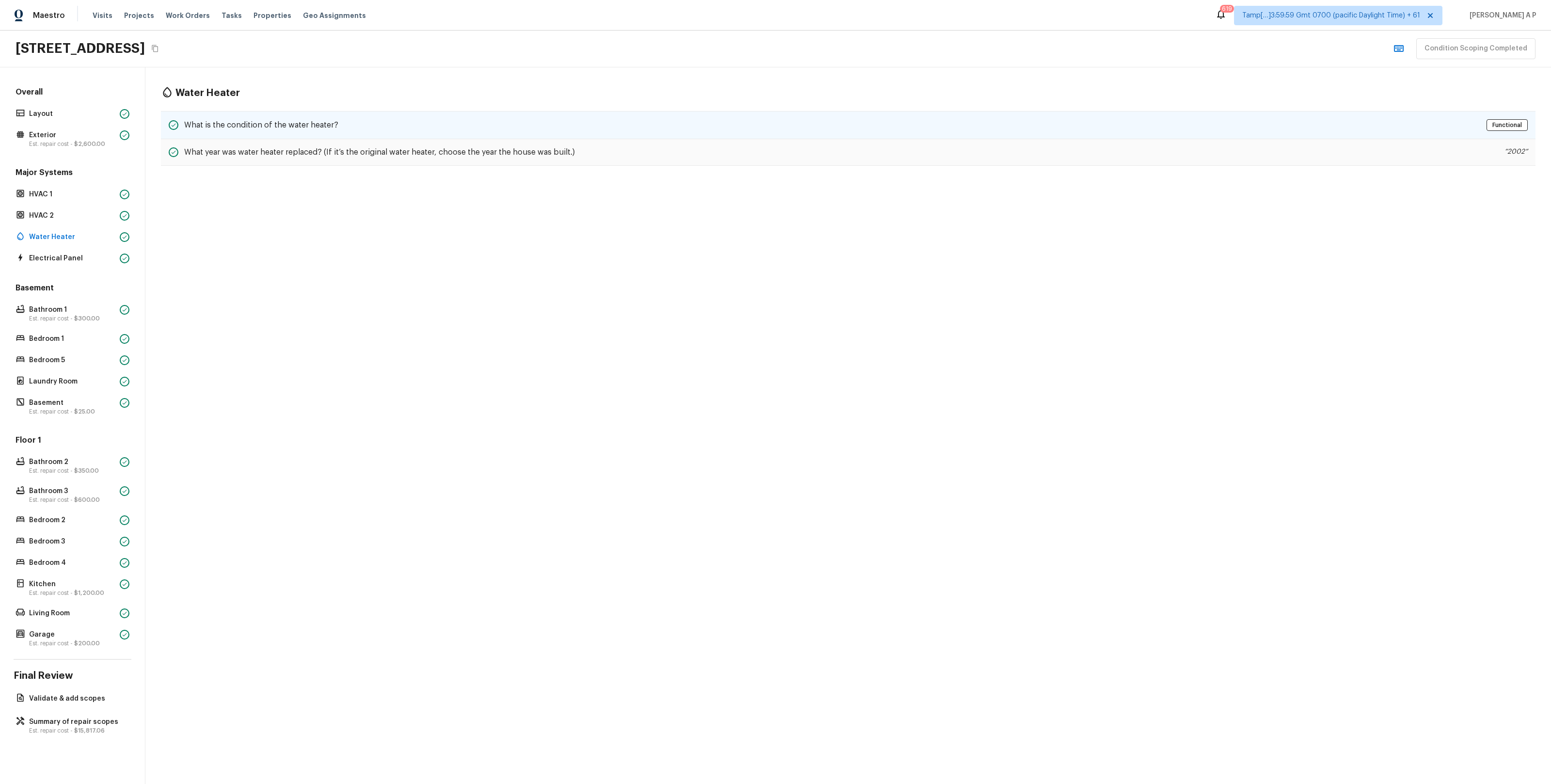
click at [266, 122] on h5 "What is the condition of the water heater?" at bounding box center [260, 125] width 154 height 11
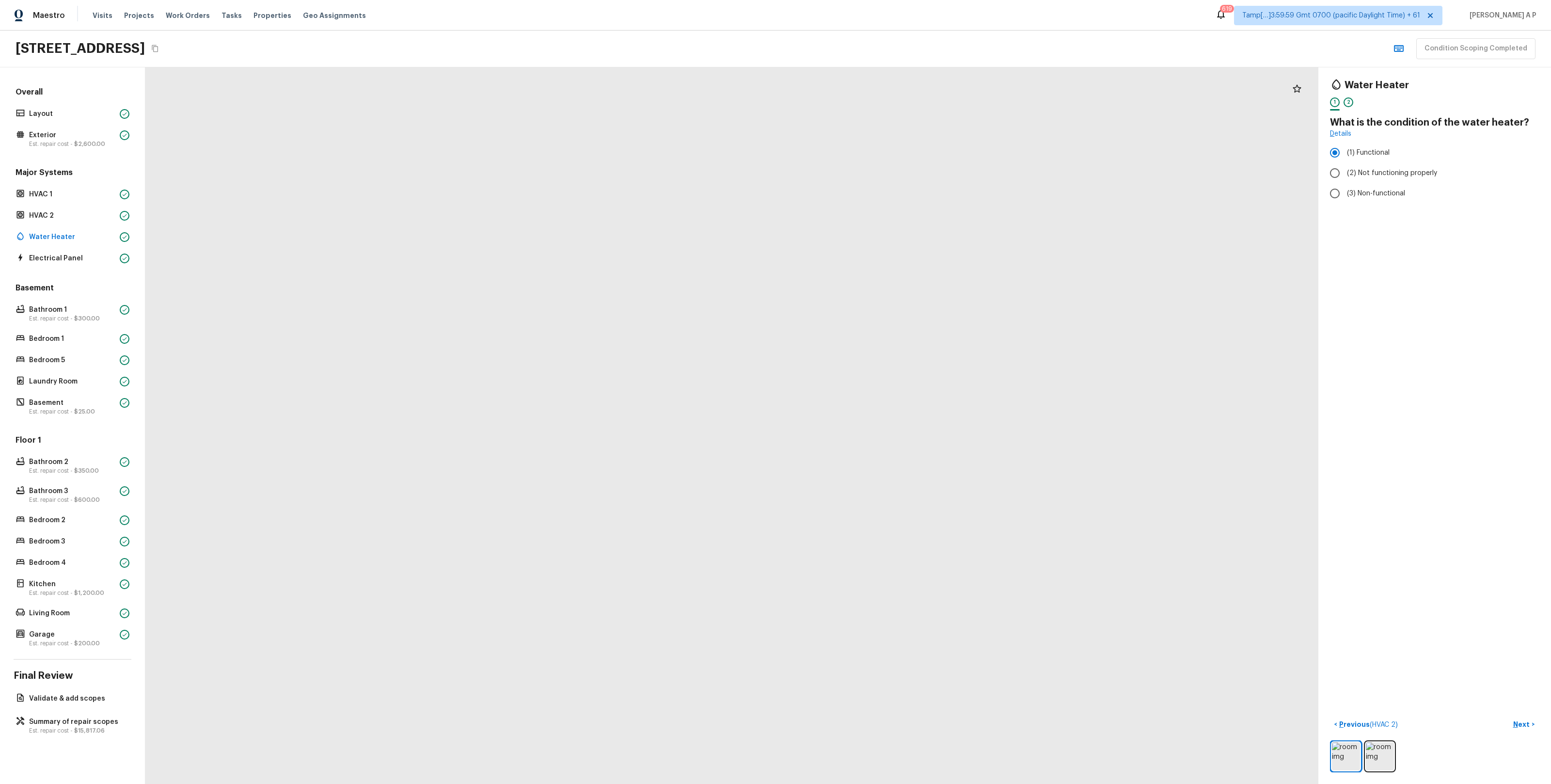
drag, startPoint x: 781, startPoint y: 628, endPoint x: 724, endPoint y: 415, distance: 220.5
click at [69, 260] on p "Electrical Panel" at bounding box center [72, 258] width 87 height 9
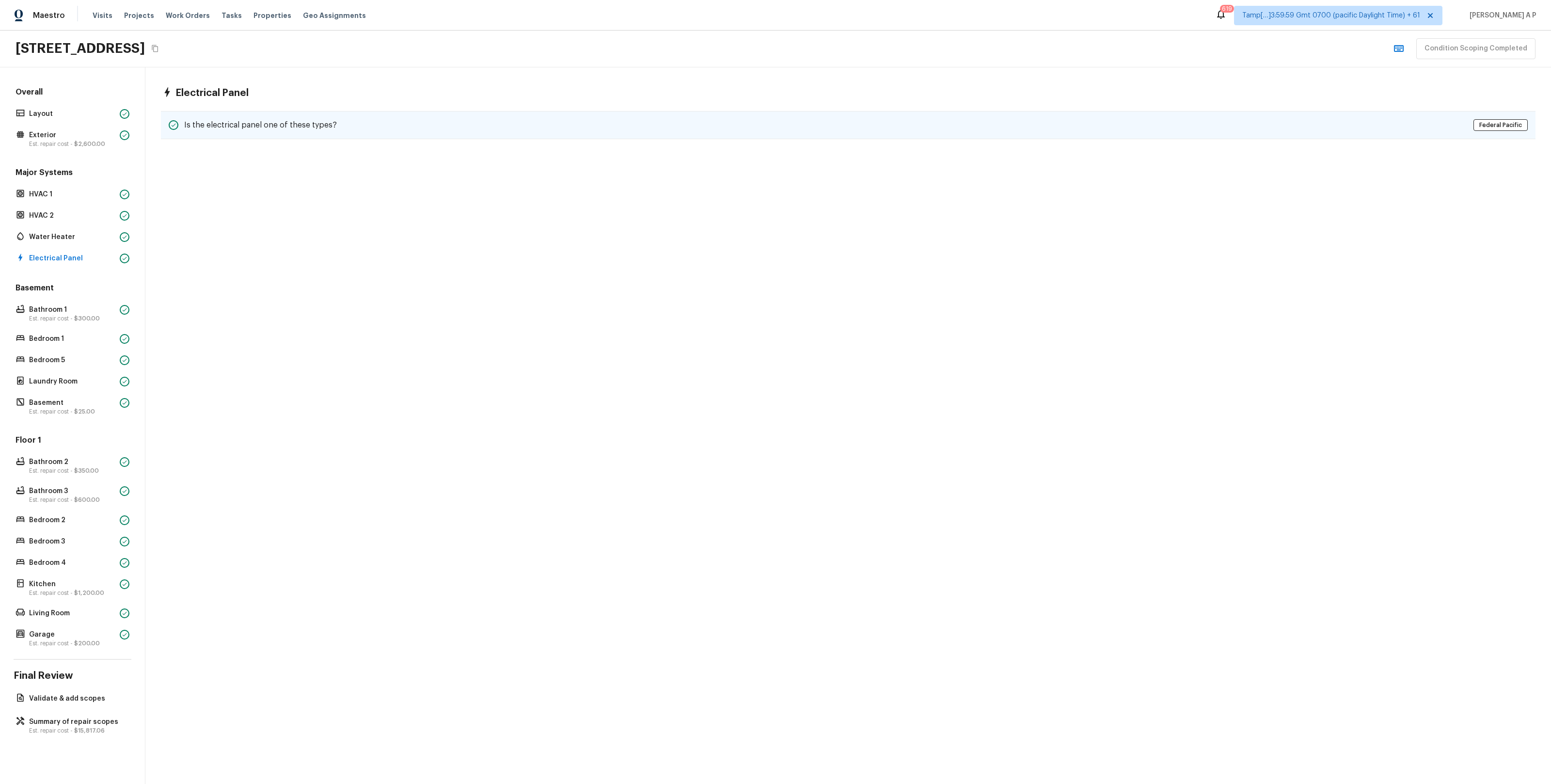
click at [239, 117] on div "Is the electrical panel one of these types? Federal Pacific" at bounding box center [848, 124] width 1375 height 28
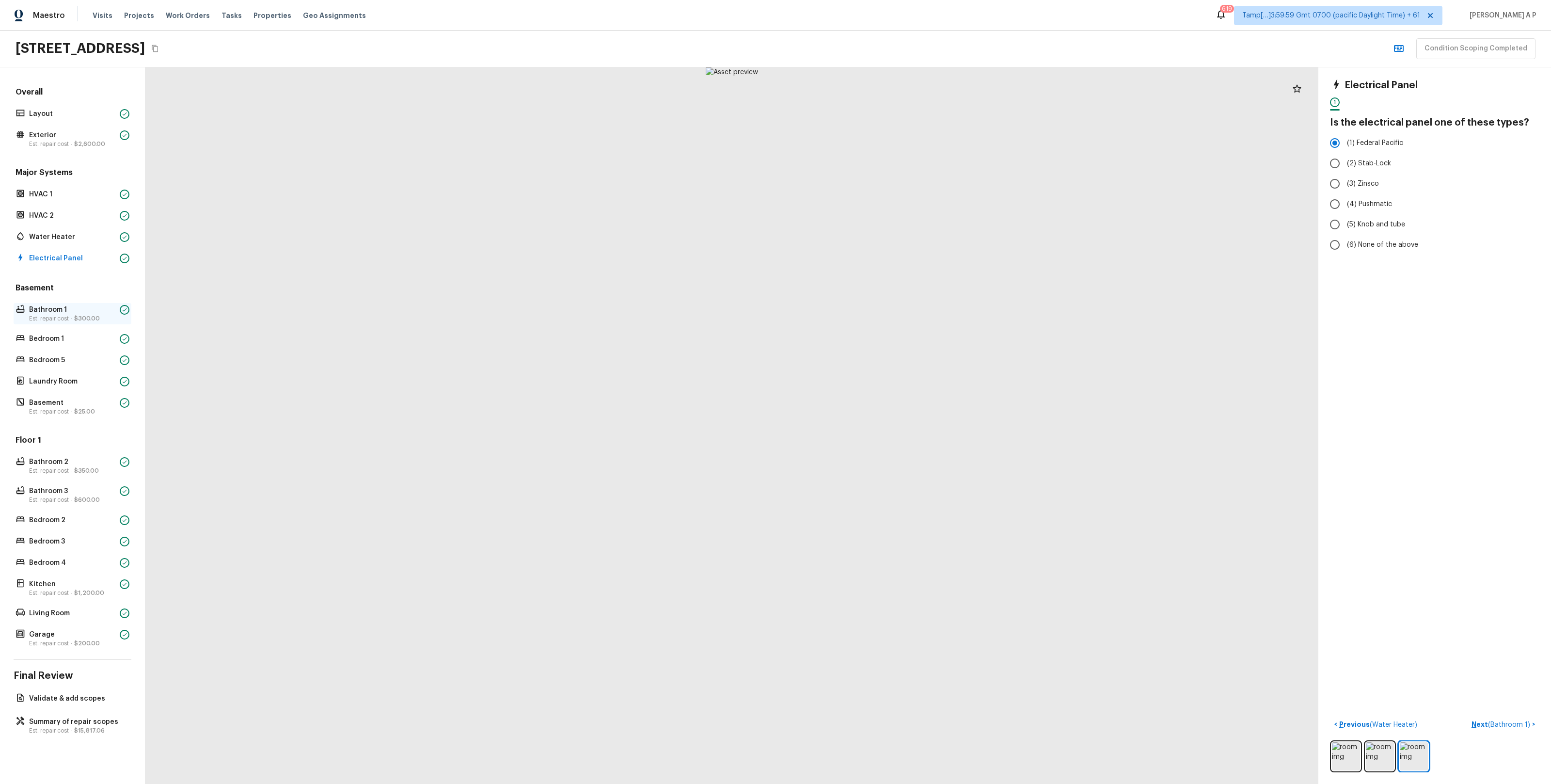
click at [107, 318] on p "Est. repair cost - $300.00" at bounding box center [72, 318] width 87 height 8
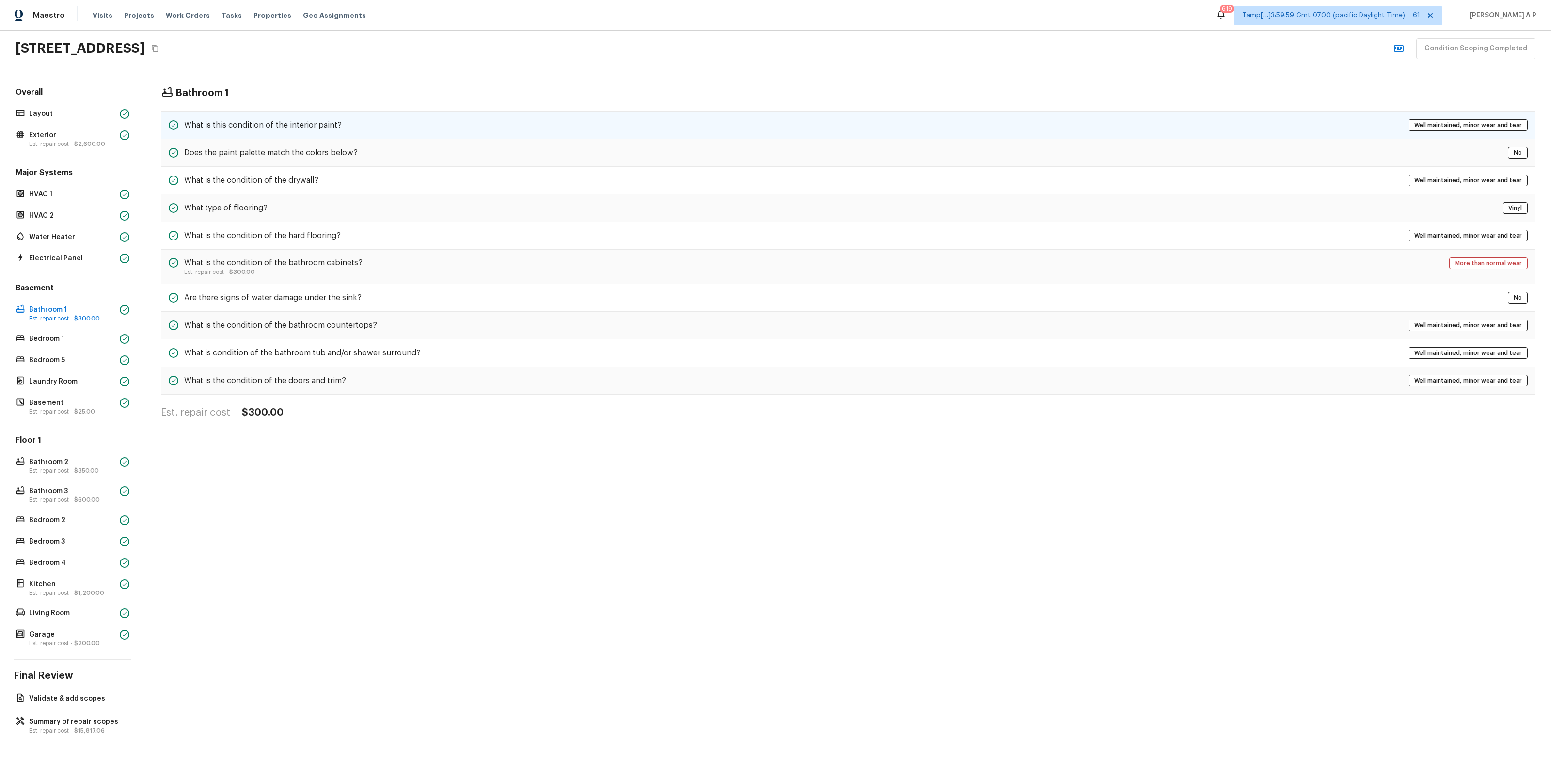
click at [285, 118] on div "What is this condition of the interior paint? Well maintained, minor wear and t…" at bounding box center [848, 124] width 1375 height 28
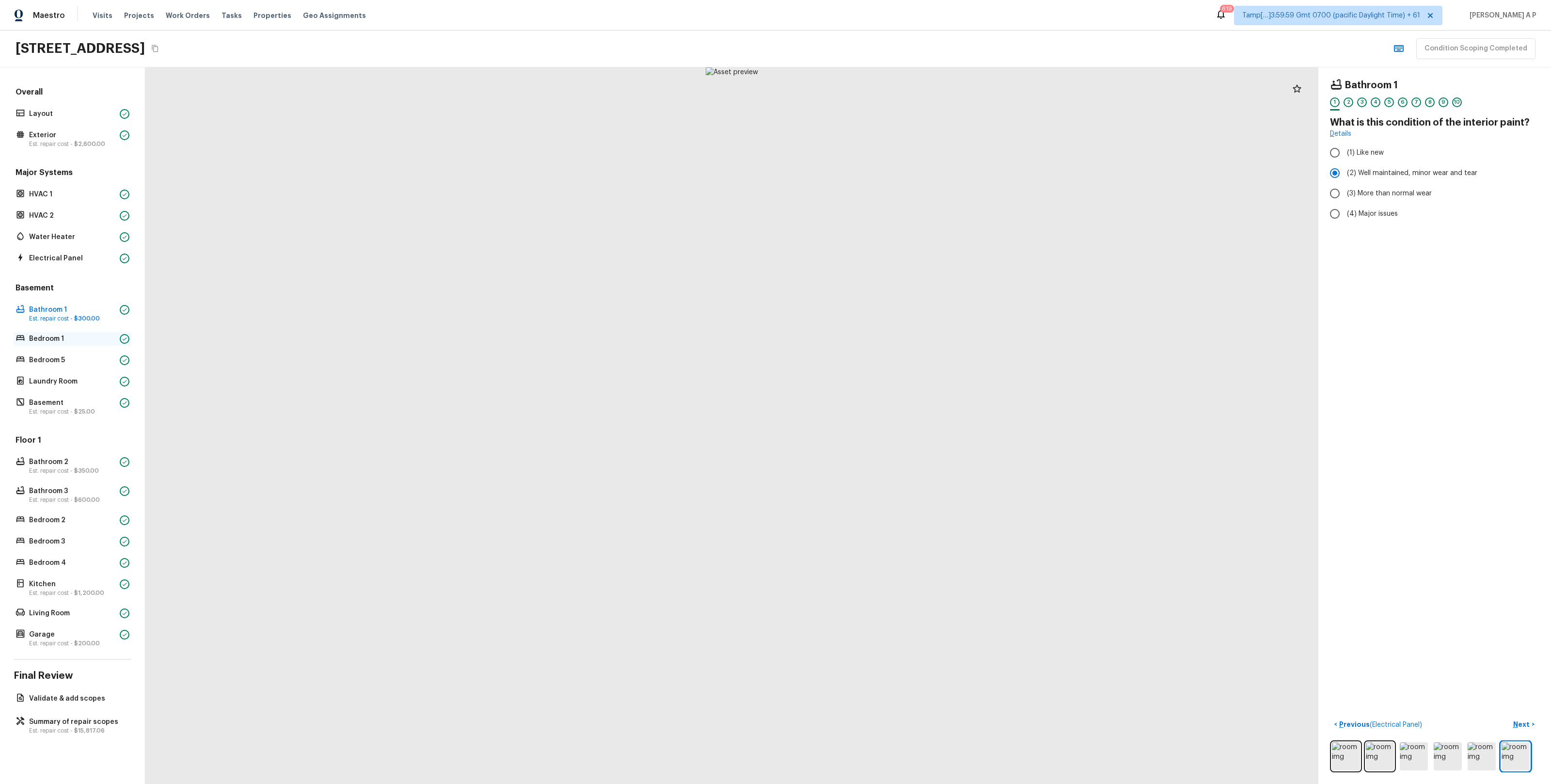
click at [68, 342] on p "Bedroom 1" at bounding box center [72, 338] width 87 height 9
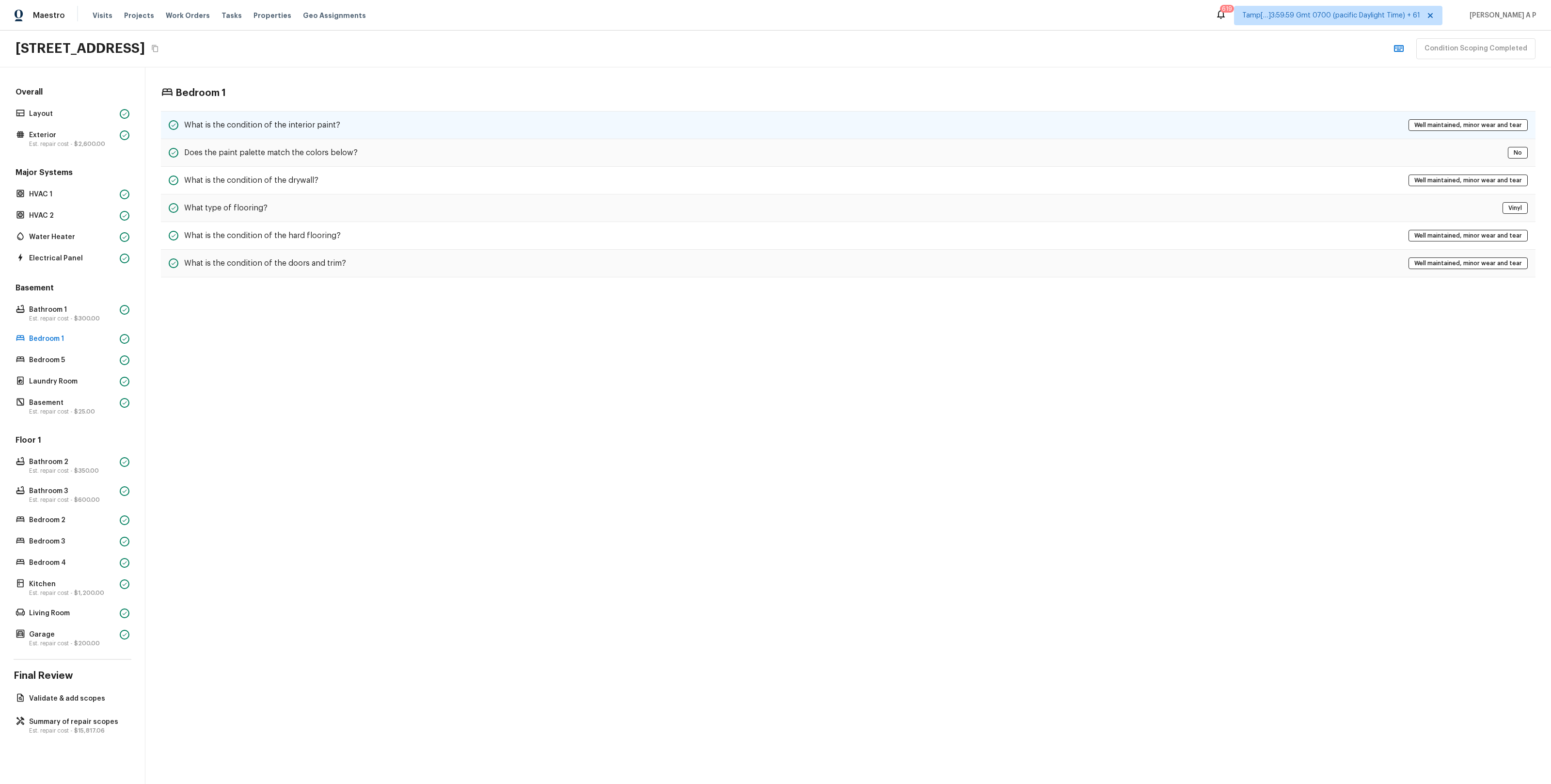
click at [269, 122] on h5 "What is the condition of the interior paint?" at bounding box center [261, 125] width 156 height 11
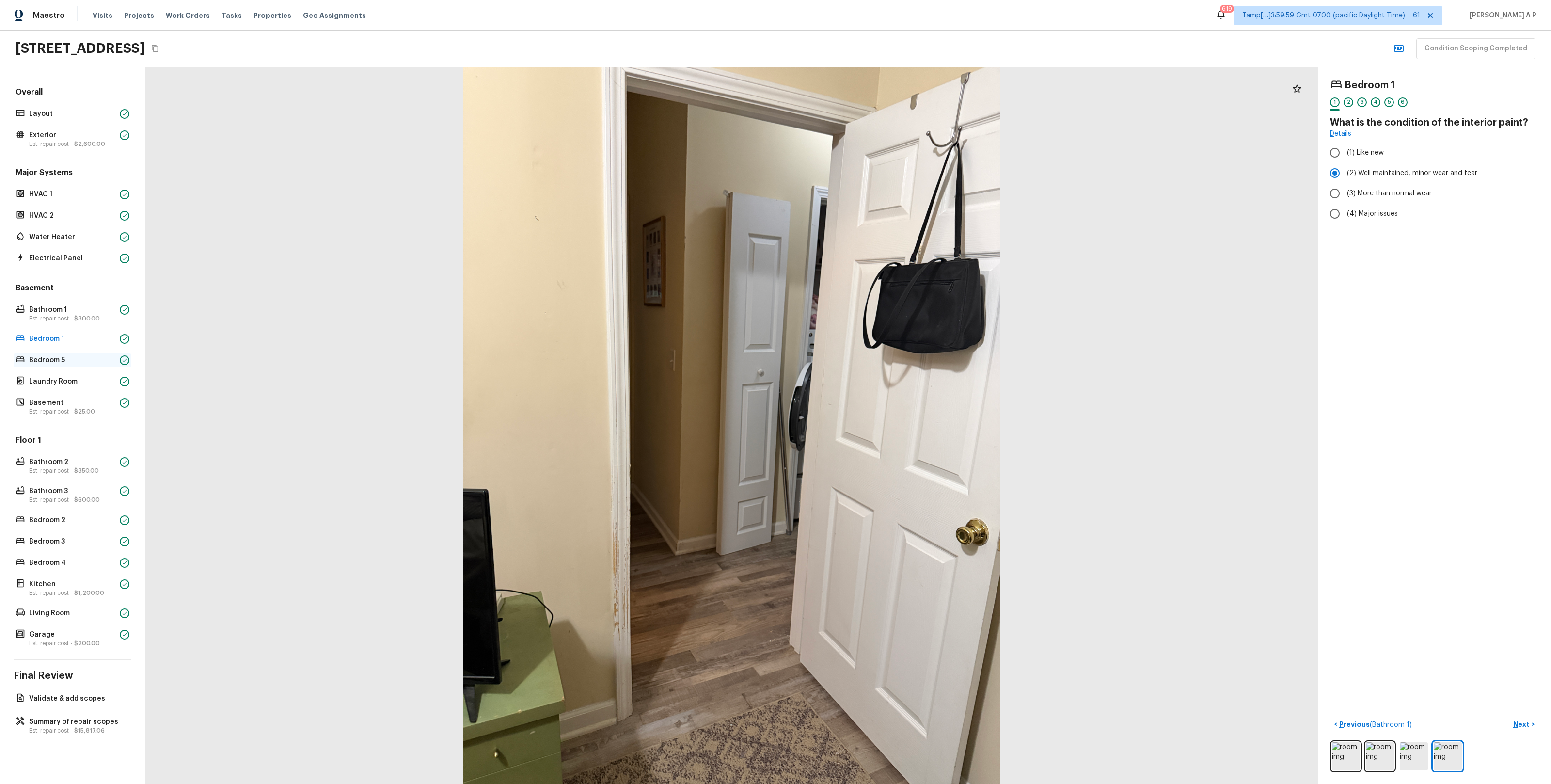
click at [66, 358] on p "Bedroom 5" at bounding box center [72, 359] width 87 height 9
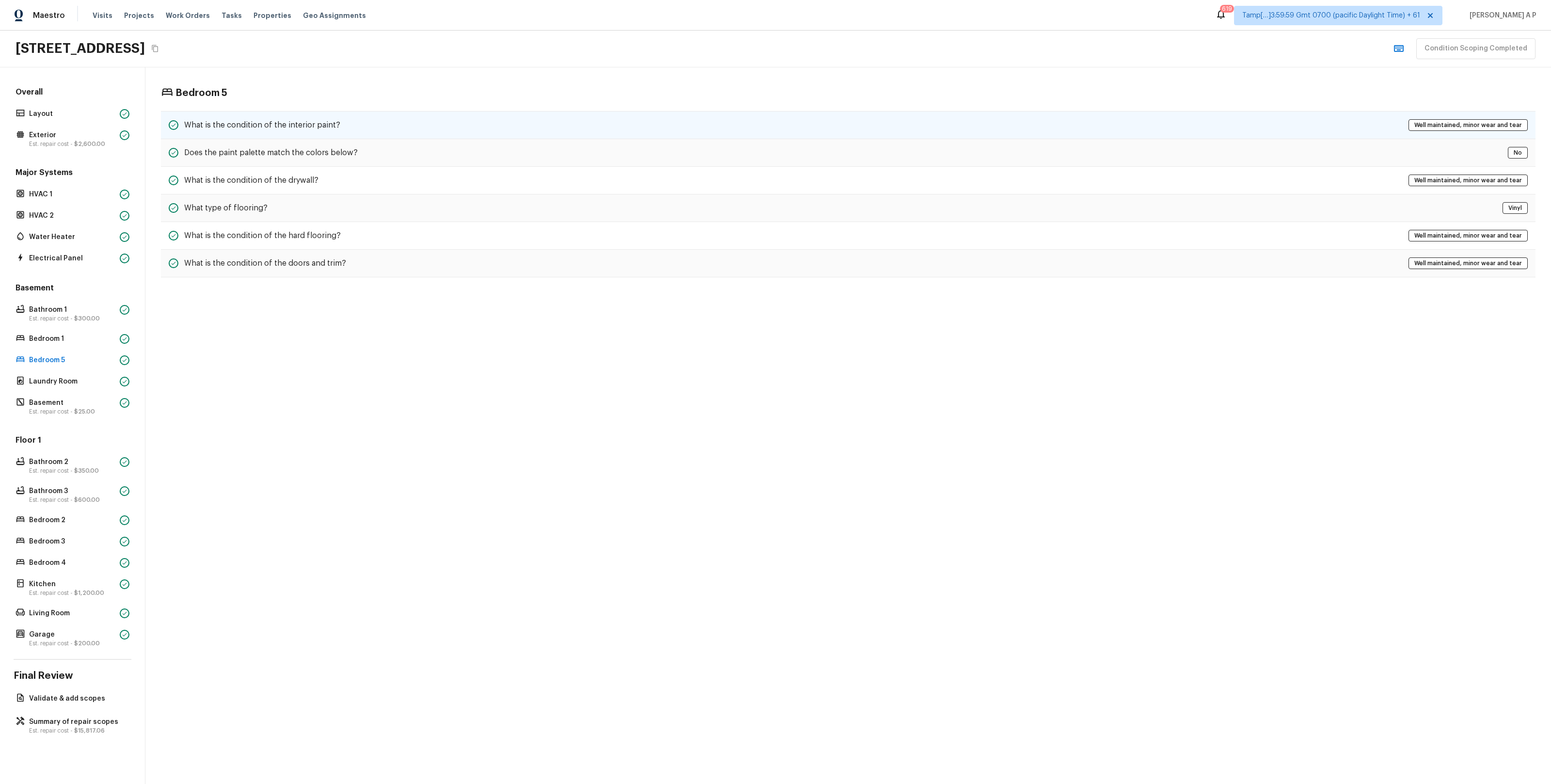
click at [241, 117] on div "What is the condition of the interior paint? Well maintained, minor wear and te…" at bounding box center [848, 124] width 1375 height 28
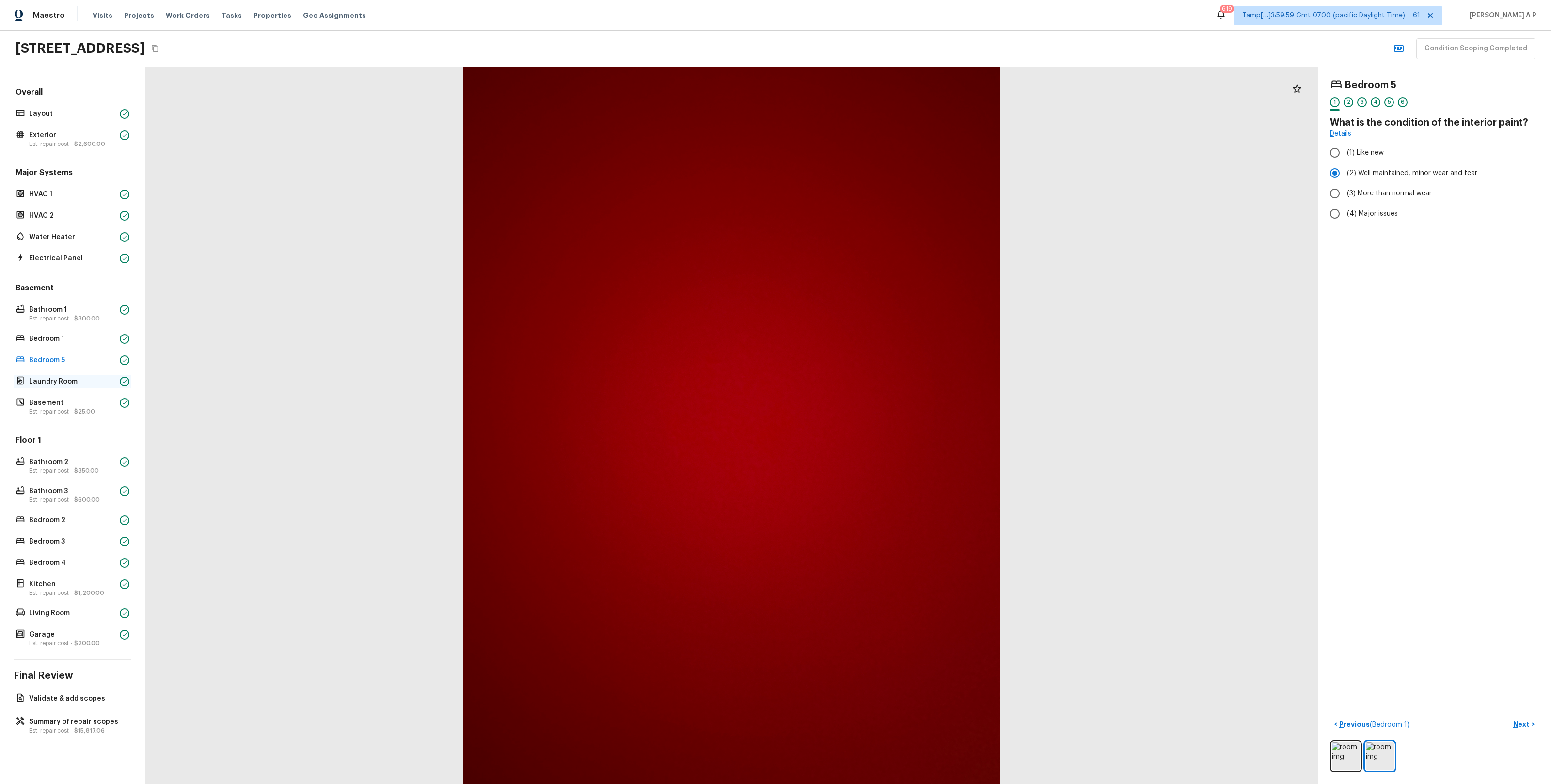
click at [90, 380] on p "Laundry Room" at bounding box center [72, 381] width 87 height 9
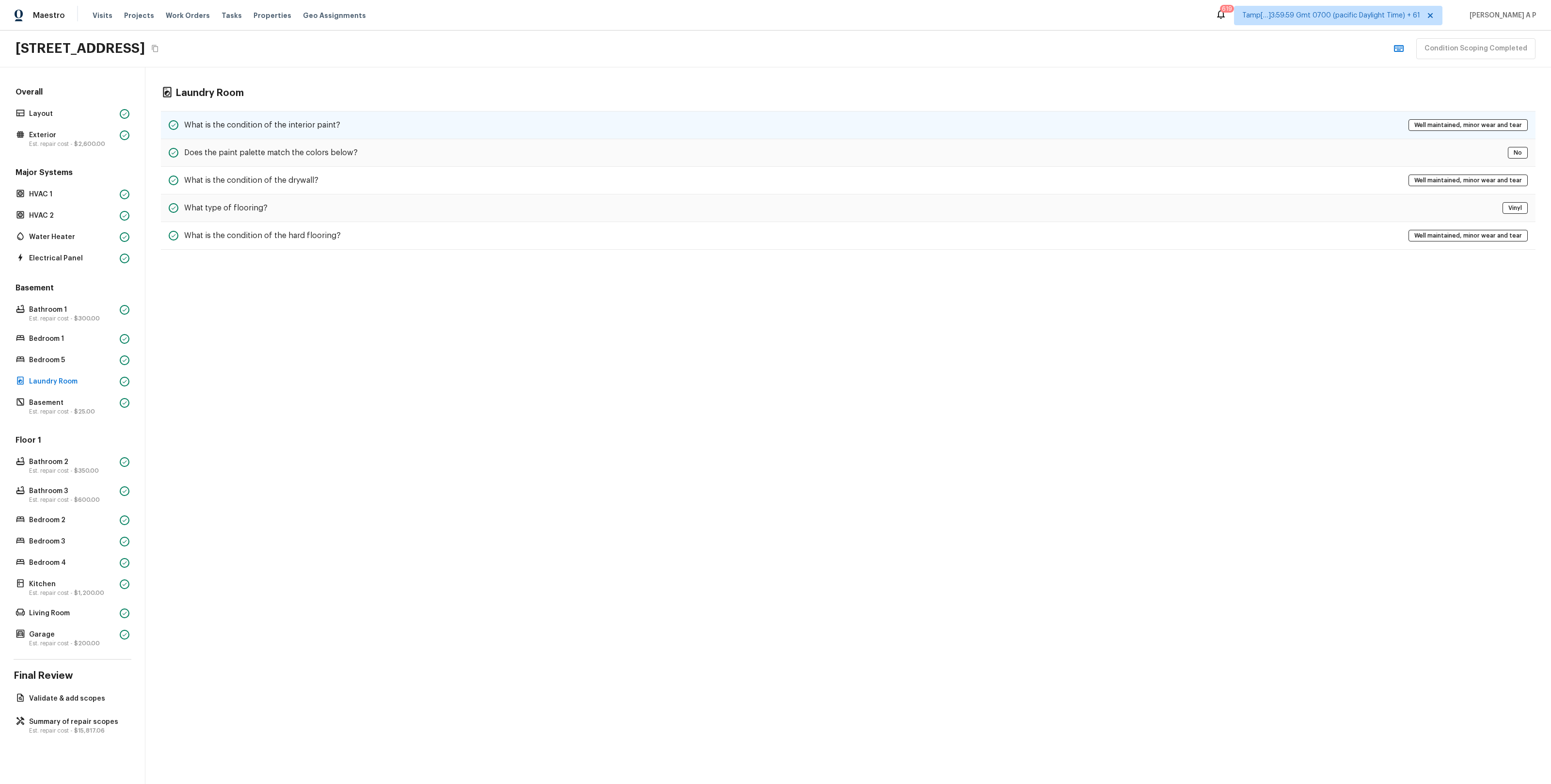
click at [358, 126] on div "What is the condition of the interior paint? Well maintained, minor wear and te…" at bounding box center [848, 124] width 1375 height 28
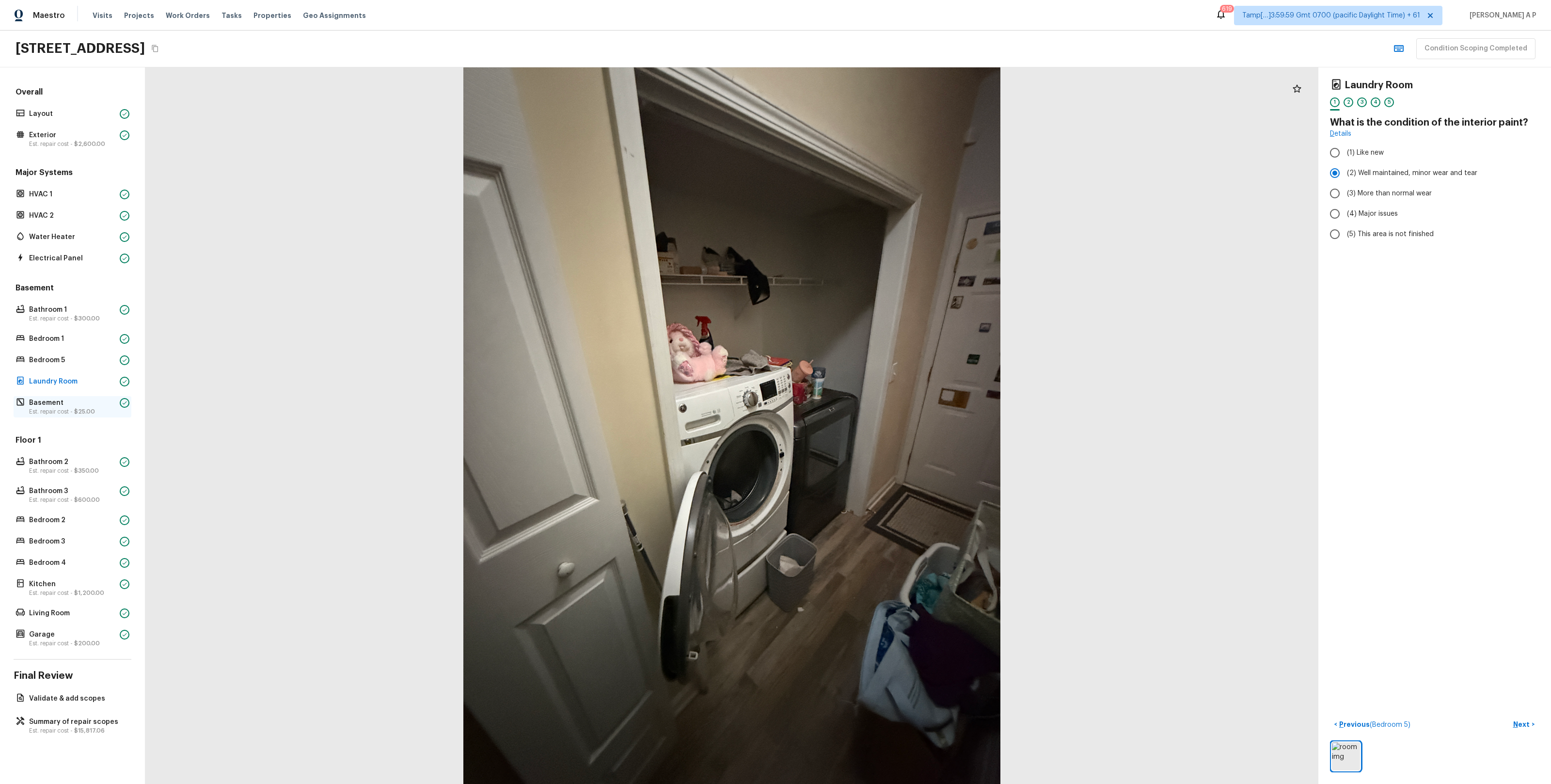
click at [74, 409] on span "$25.00" at bounding box center [84, 411] width 20 height 6
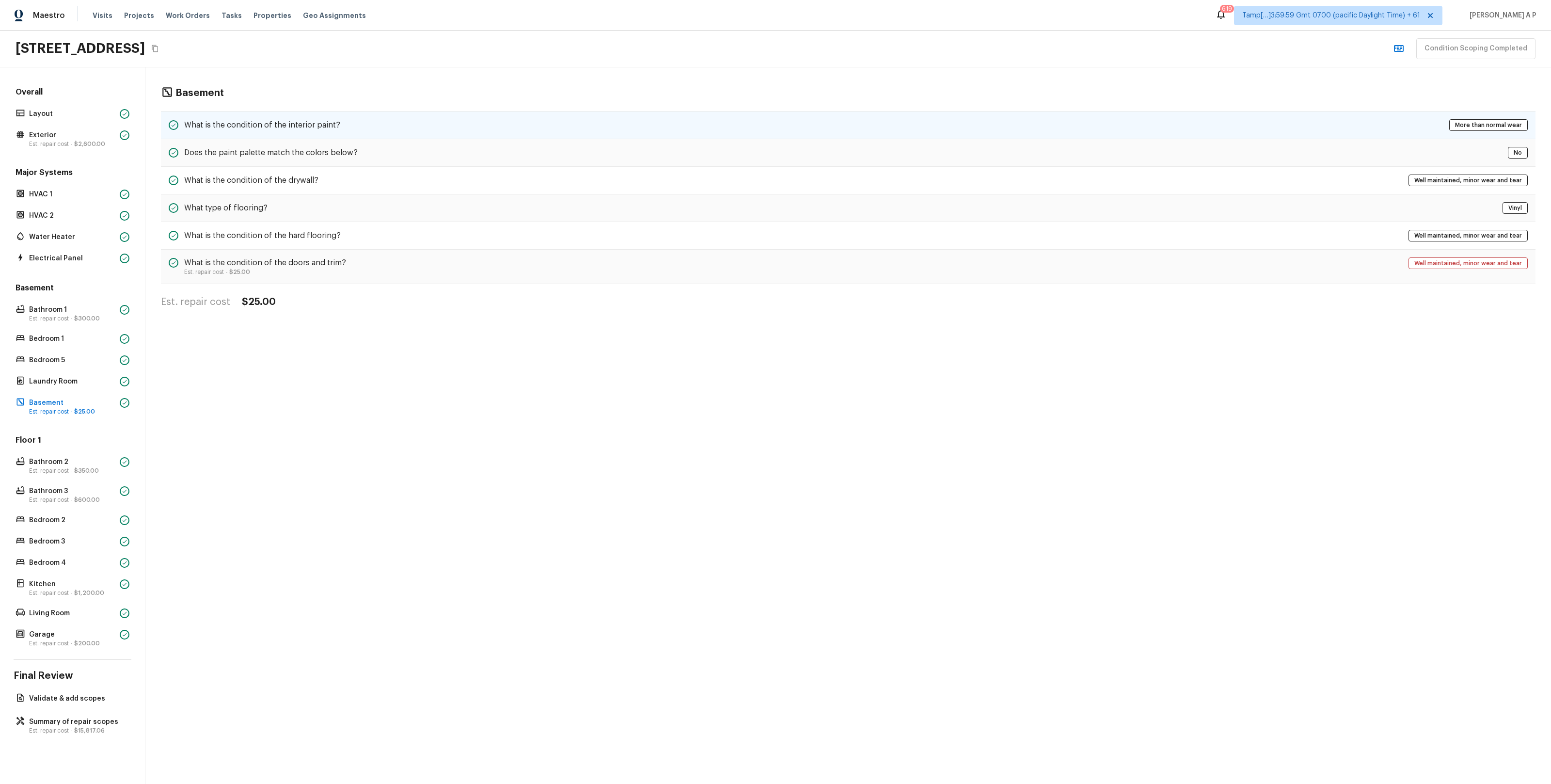
click at [284, 128] on h5 "What is the condition of the interior paint?" at bounding box center [261, 125] width 156 height 11
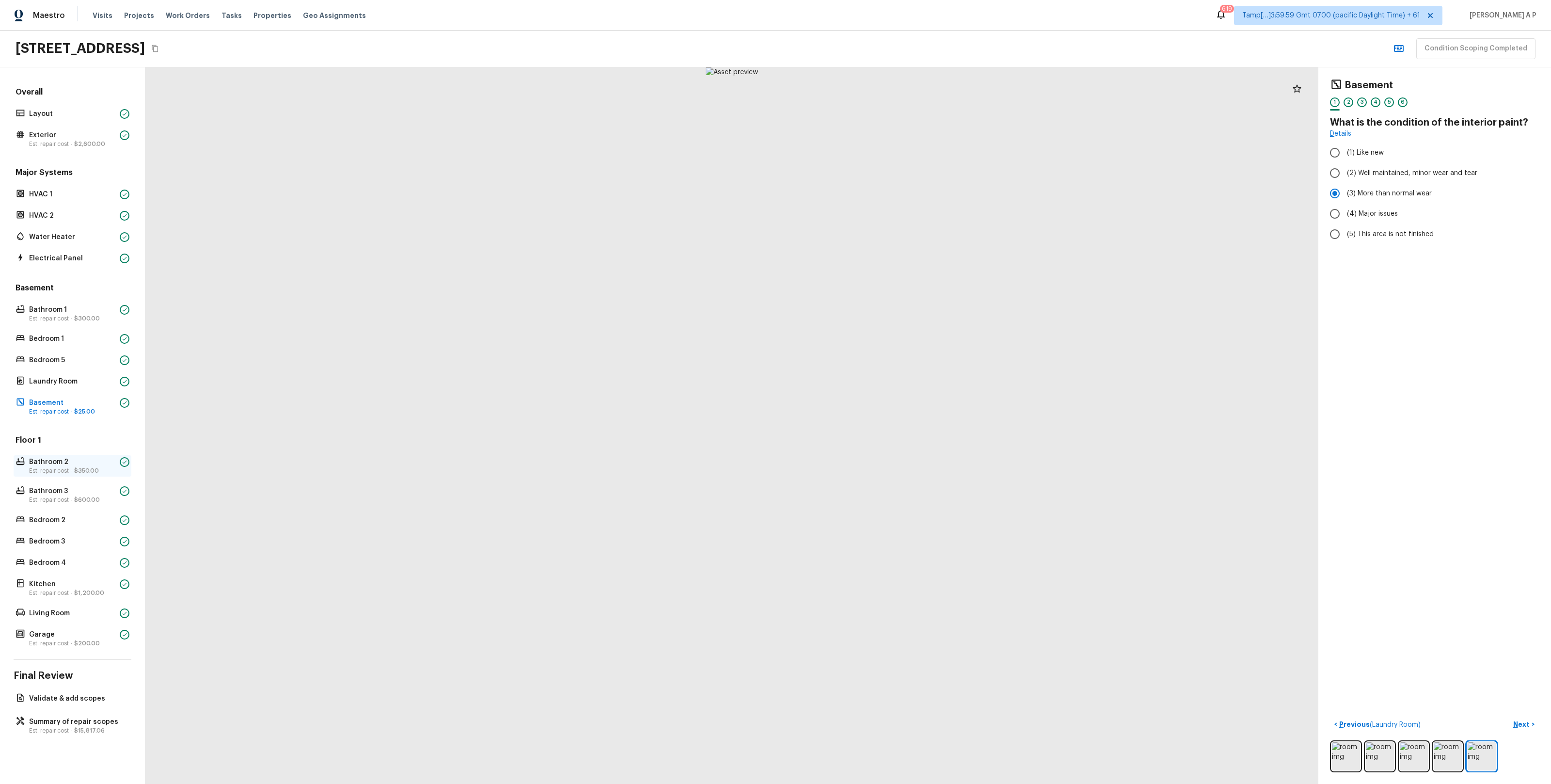
click at [43, 460] on p "Bathroom 2" at bounding box center [72, 461] width 87 height 9
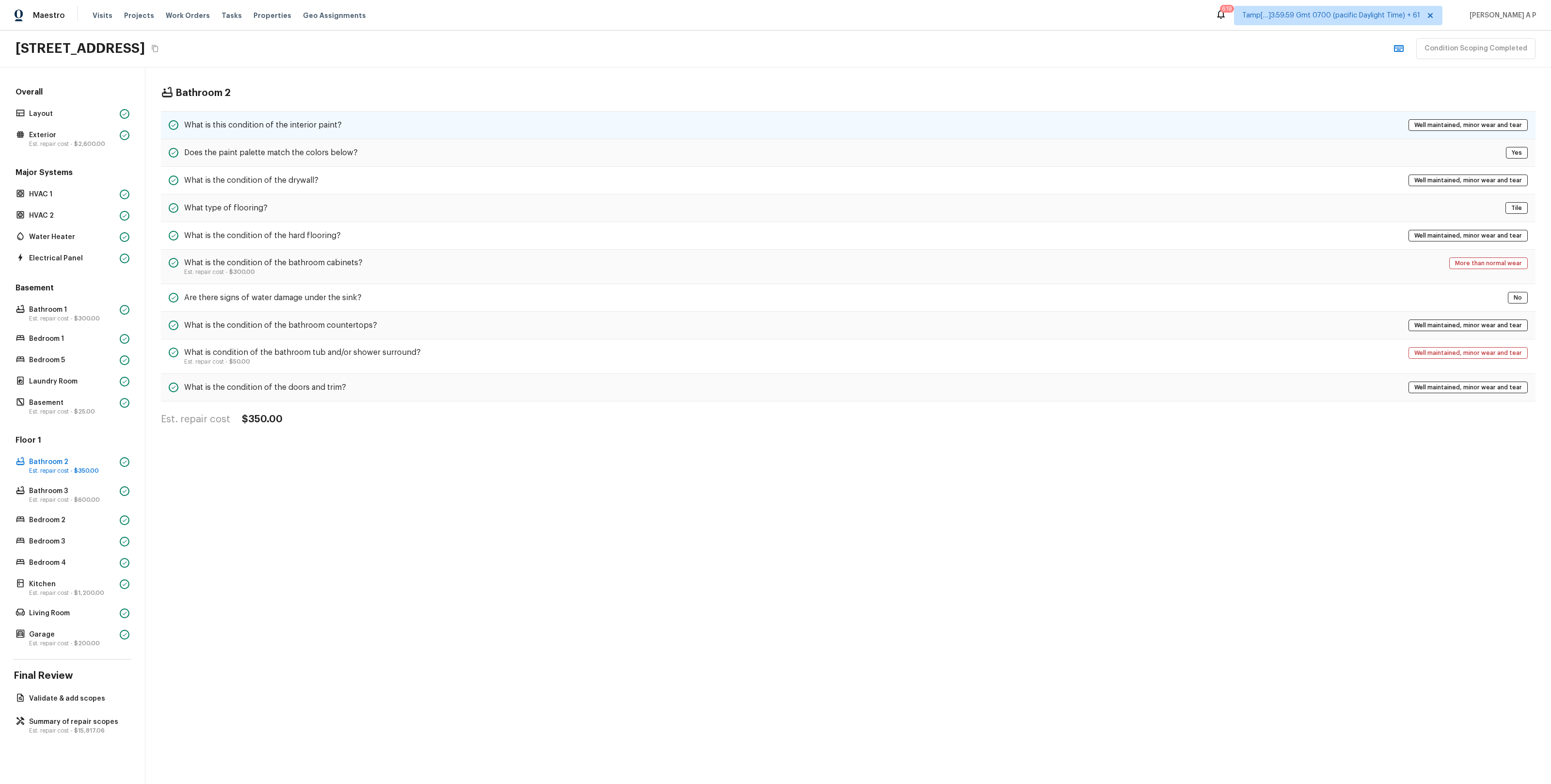
click at [315, 112] on div "What is this condition of the interior paint? Well maintained, minor wear and t…" at bounding box center [848, 124] width 1375 height 28
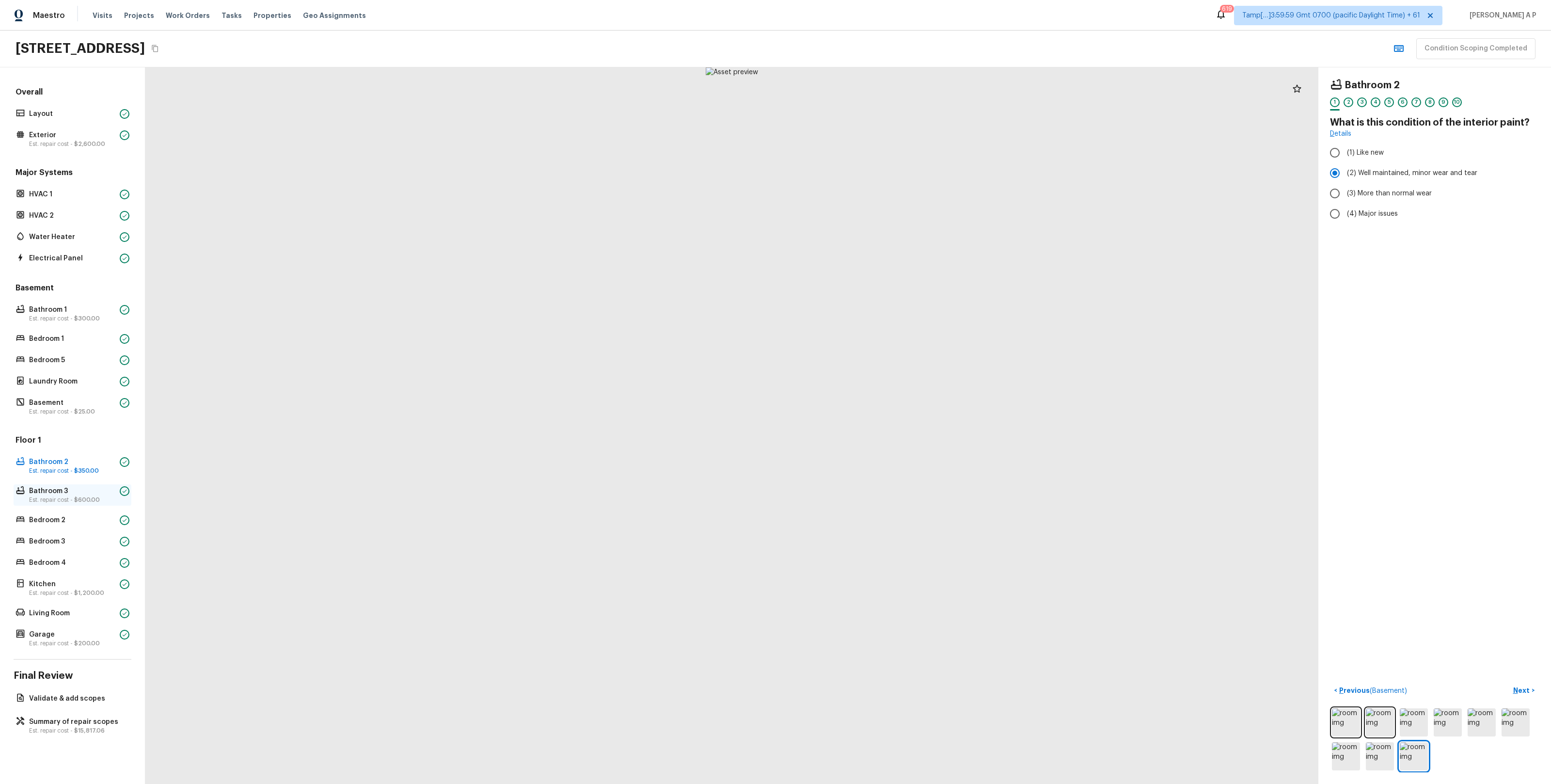
click at [90, 497] on span "$600.00" at bounding box center [87, 500] width 26 height 6
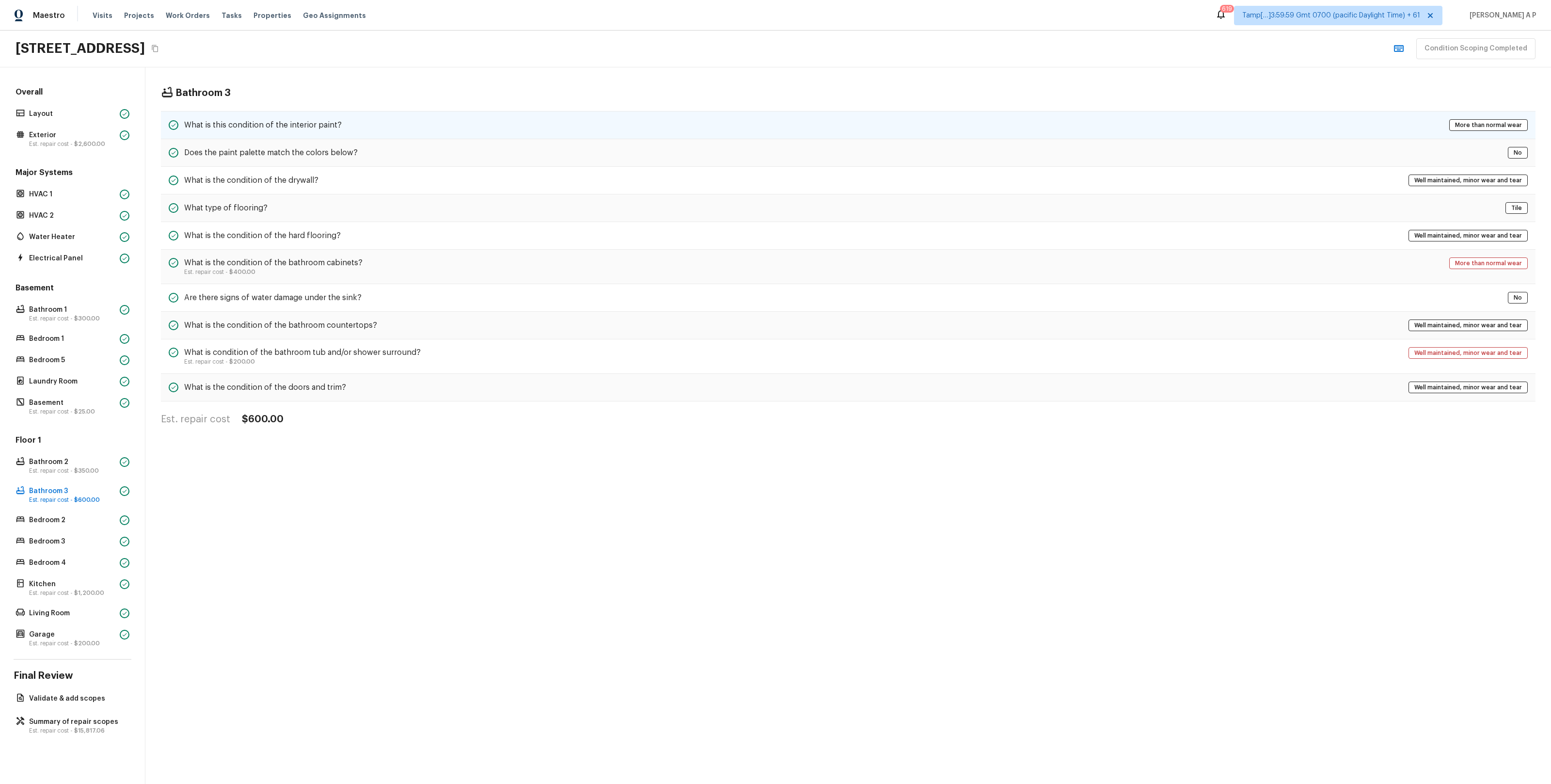
click at [385, 126] on div "What is this condition of the interior paint? More than normal wear" at bounding box center [848, 124] width 1375 height 28
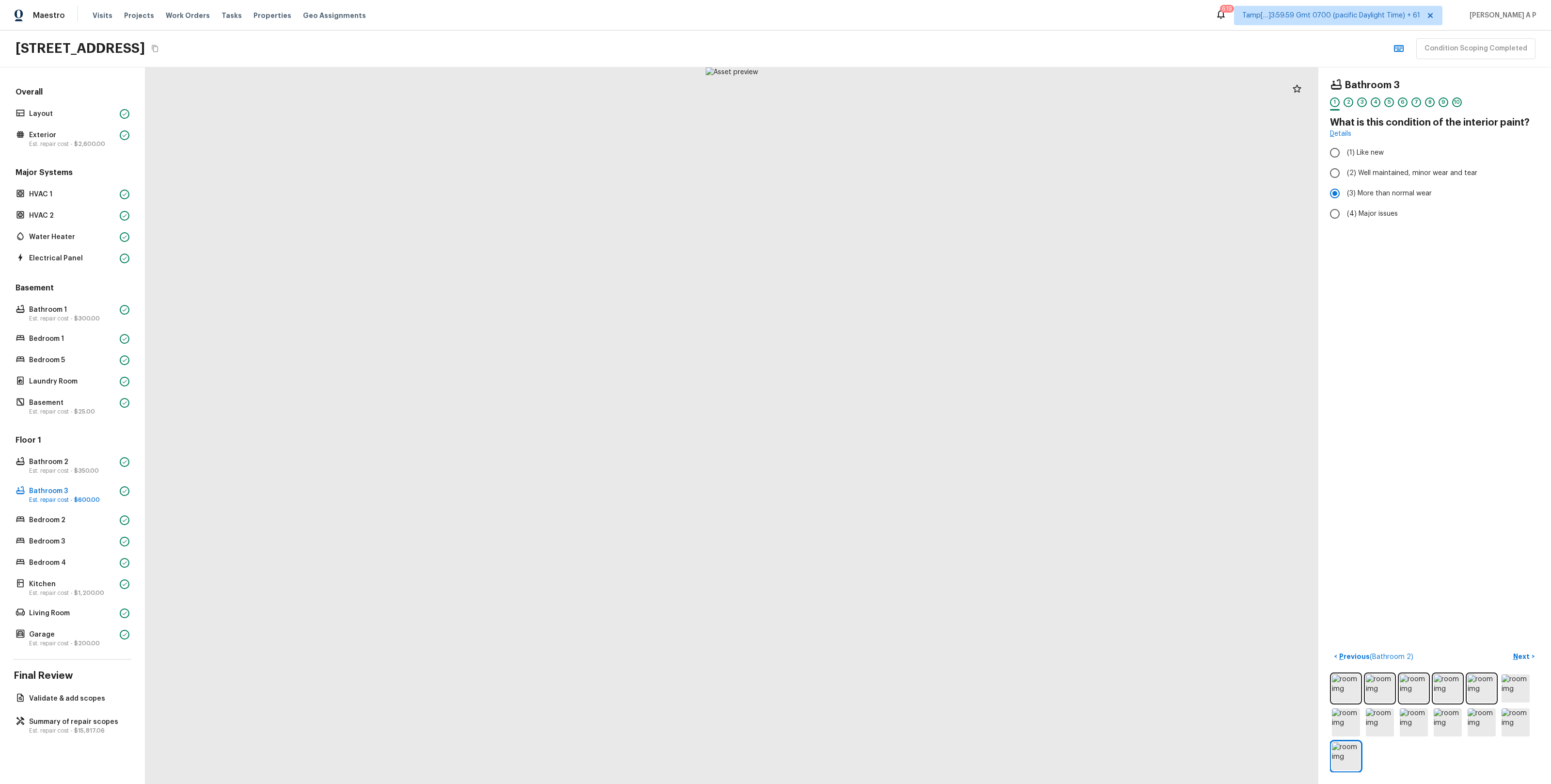
click at [55, 511] on div "Floor 1 Bathroom 2 Est. repair cost - $350.00 Bathroom 3 Est. repair cost - $60…" at bounding box center [72, 542] width 117 height 215
click at [52, 522] on p "Bedroom 2" at bounding box center [72, 519] width 87 height 9
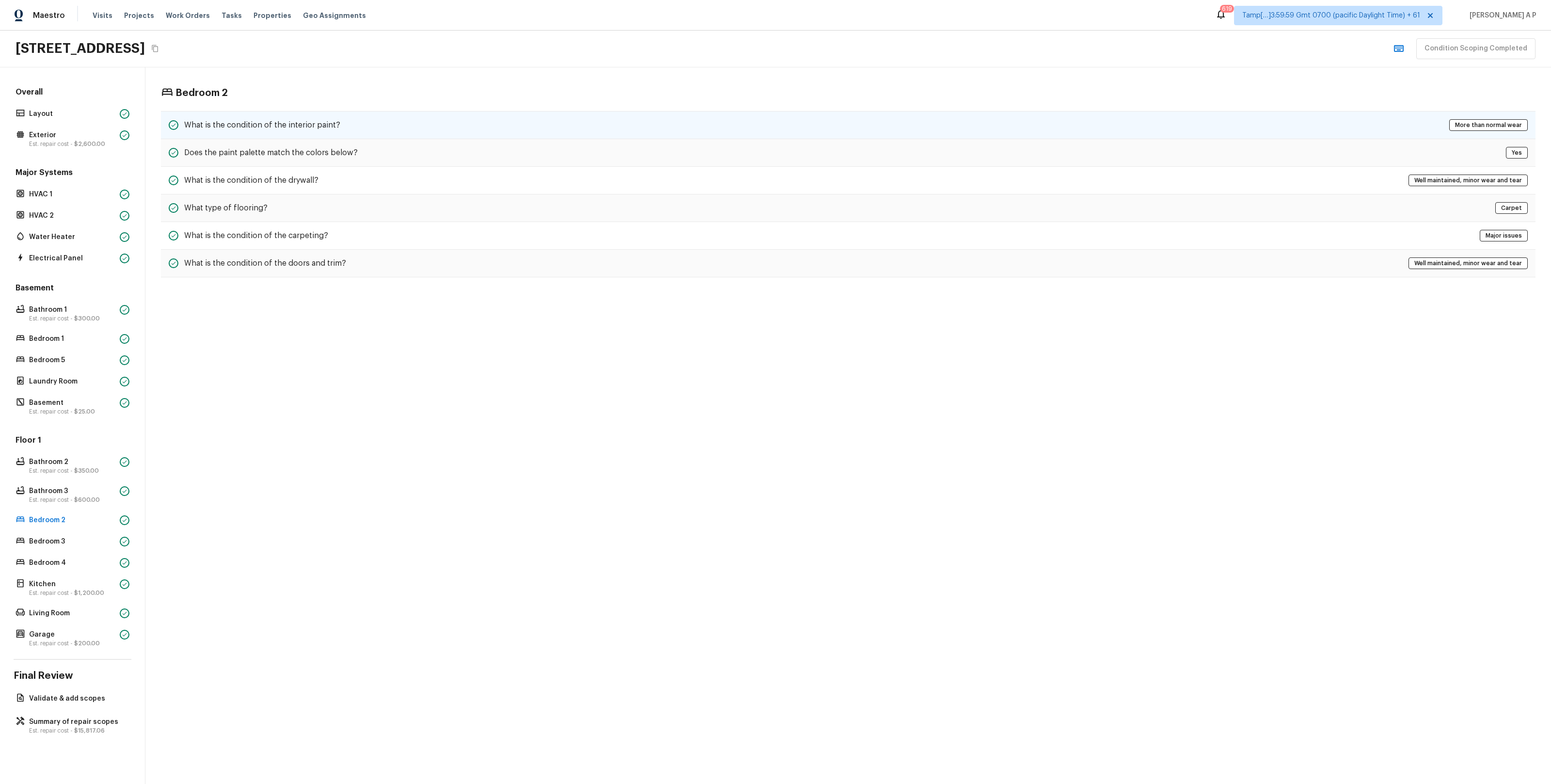
click at [358, 117] on div "What is the condition of the interior paint? More than normal wear" at bounding box center [848, 124] width 1375 height 28
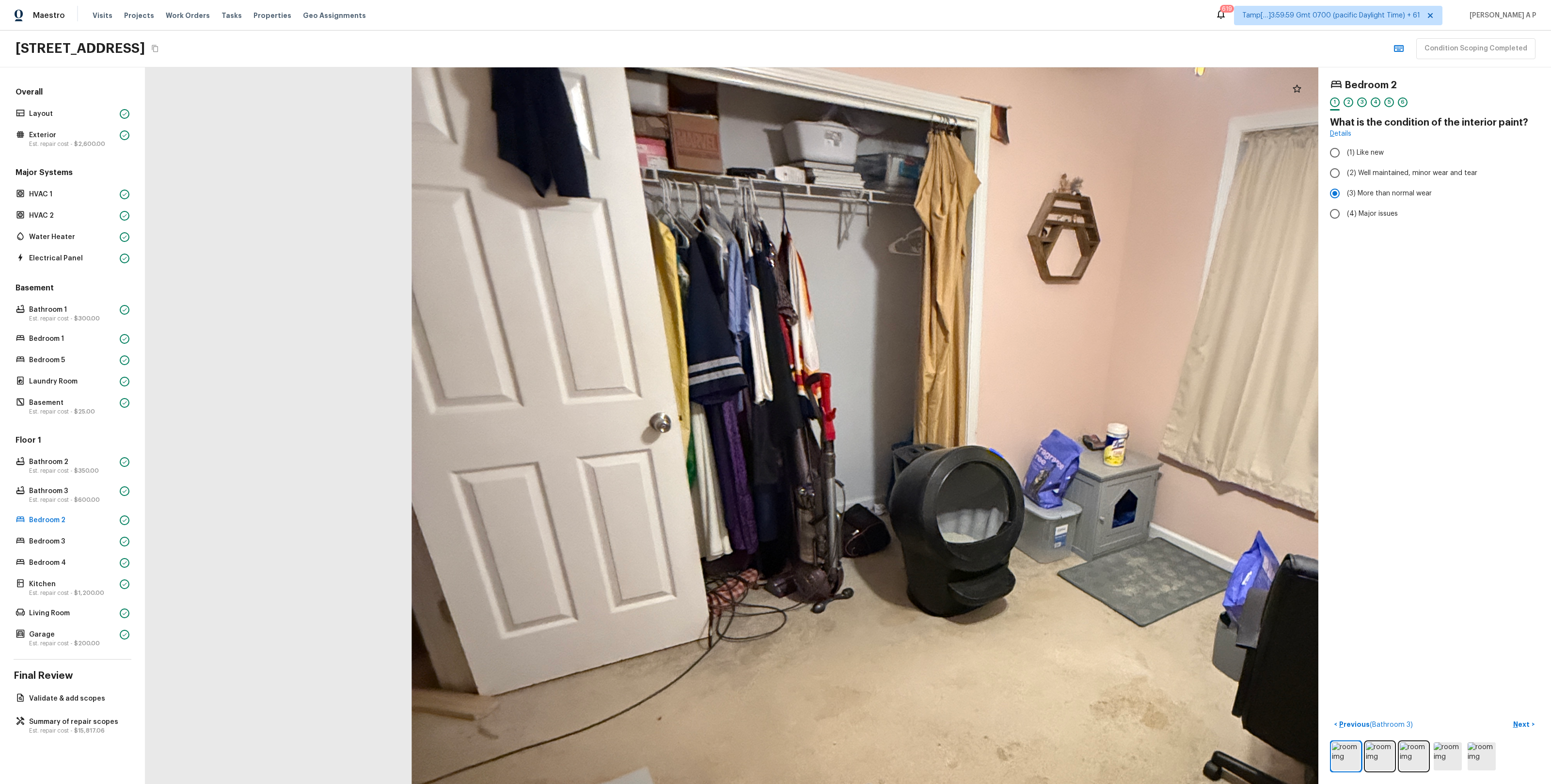
drag, startPoint x: 588, startPoint y: 312, endPoint x: 588, endPoint y: 340, distance: 28.0
click at [588, 340] on div at bounding box center [999, 515] width 2562 height 1565
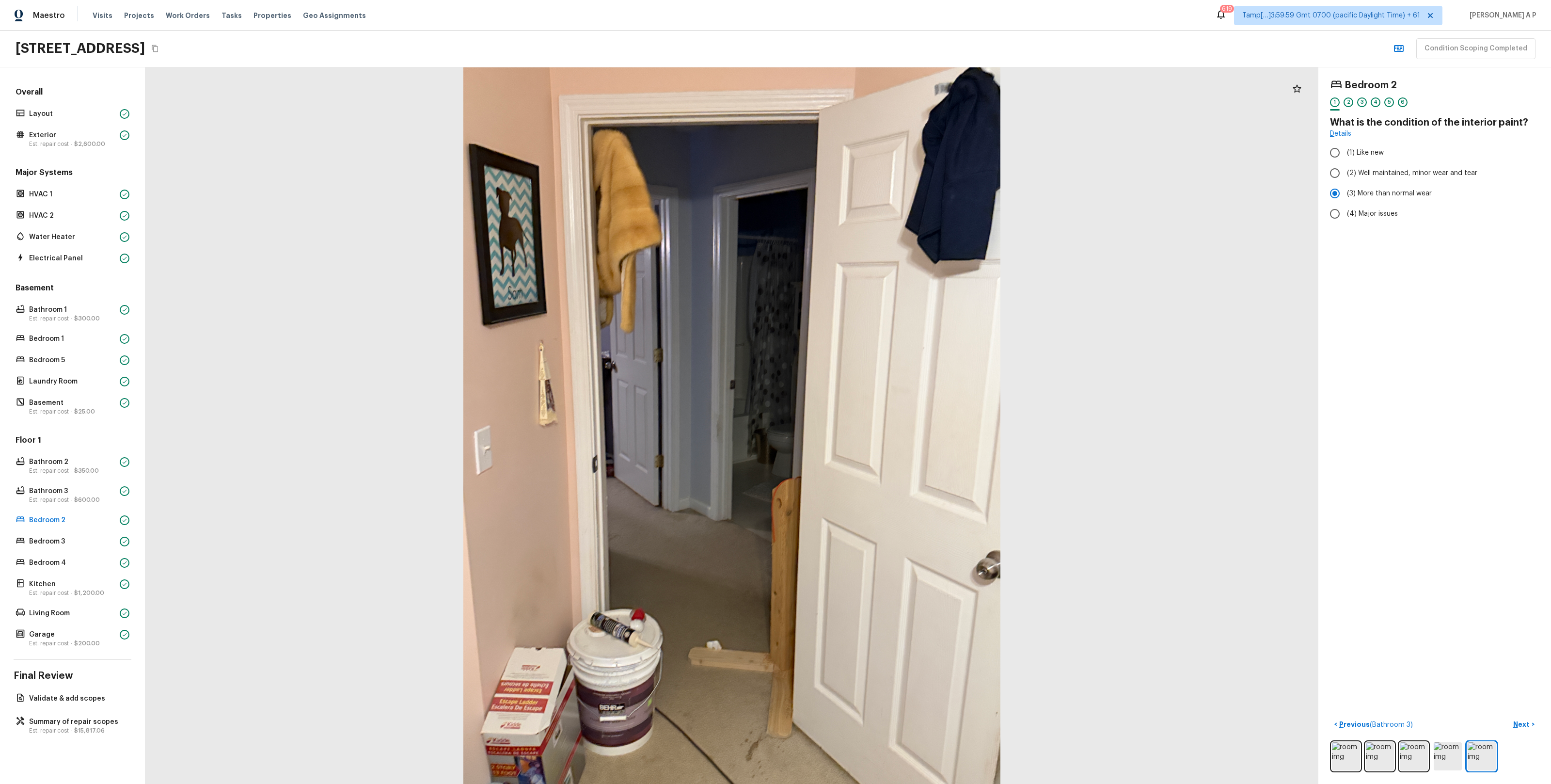
click at [82, 534] on div "Floor 1 Bathroom 2 Est. repair cost - $350.00 Bathroom 3 Est. repair cost - $60…" at bounding box center [72, 542] width 117 height 215
click at [82, 541] on p "Bedroom 3" at bounding box center [72, 541] width 87 height 9
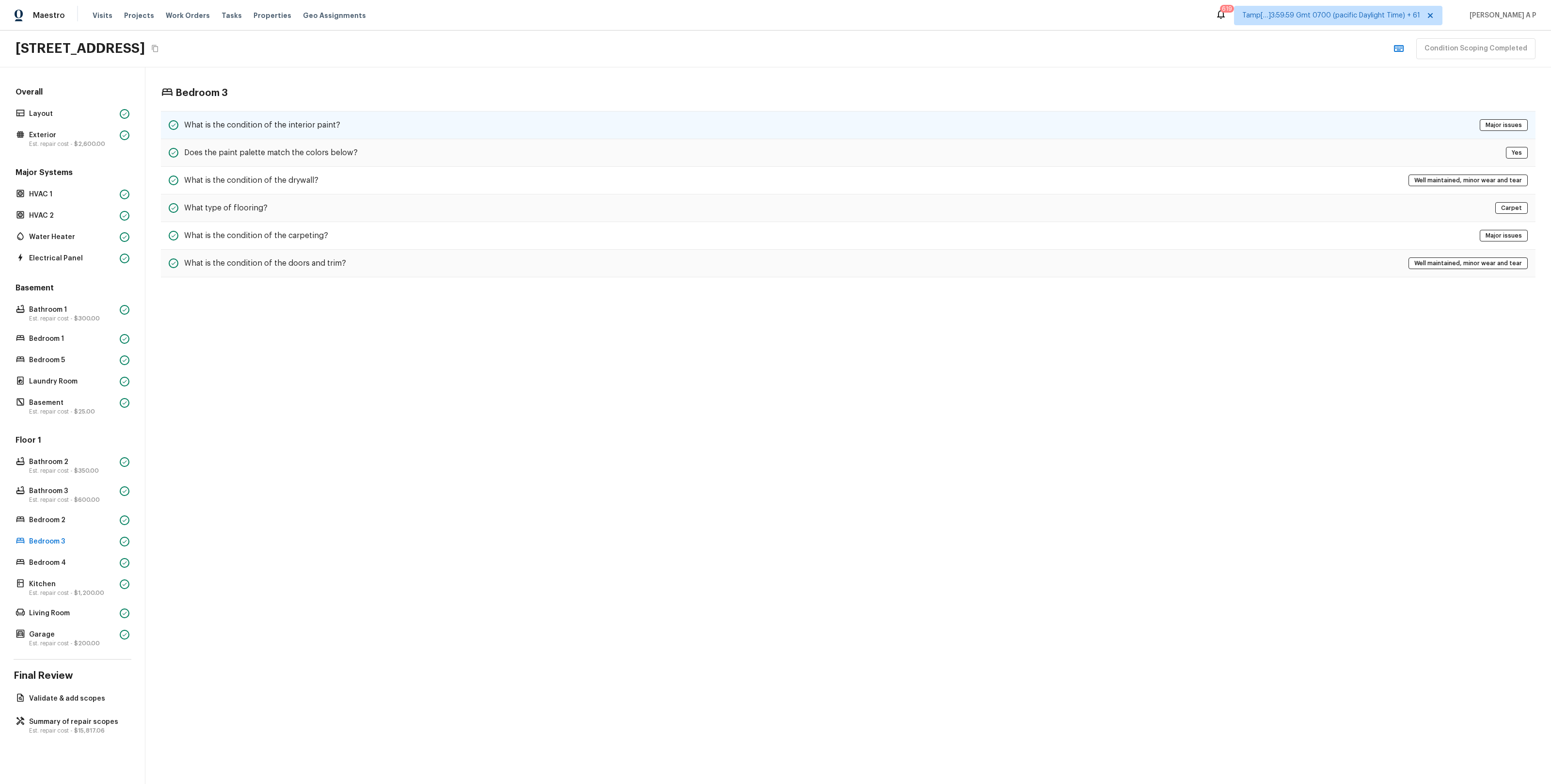
click at [355, 121] on div "What is the condition of the interior paint? Major issues" at bounding box center [848, 124] width 1375 height 28
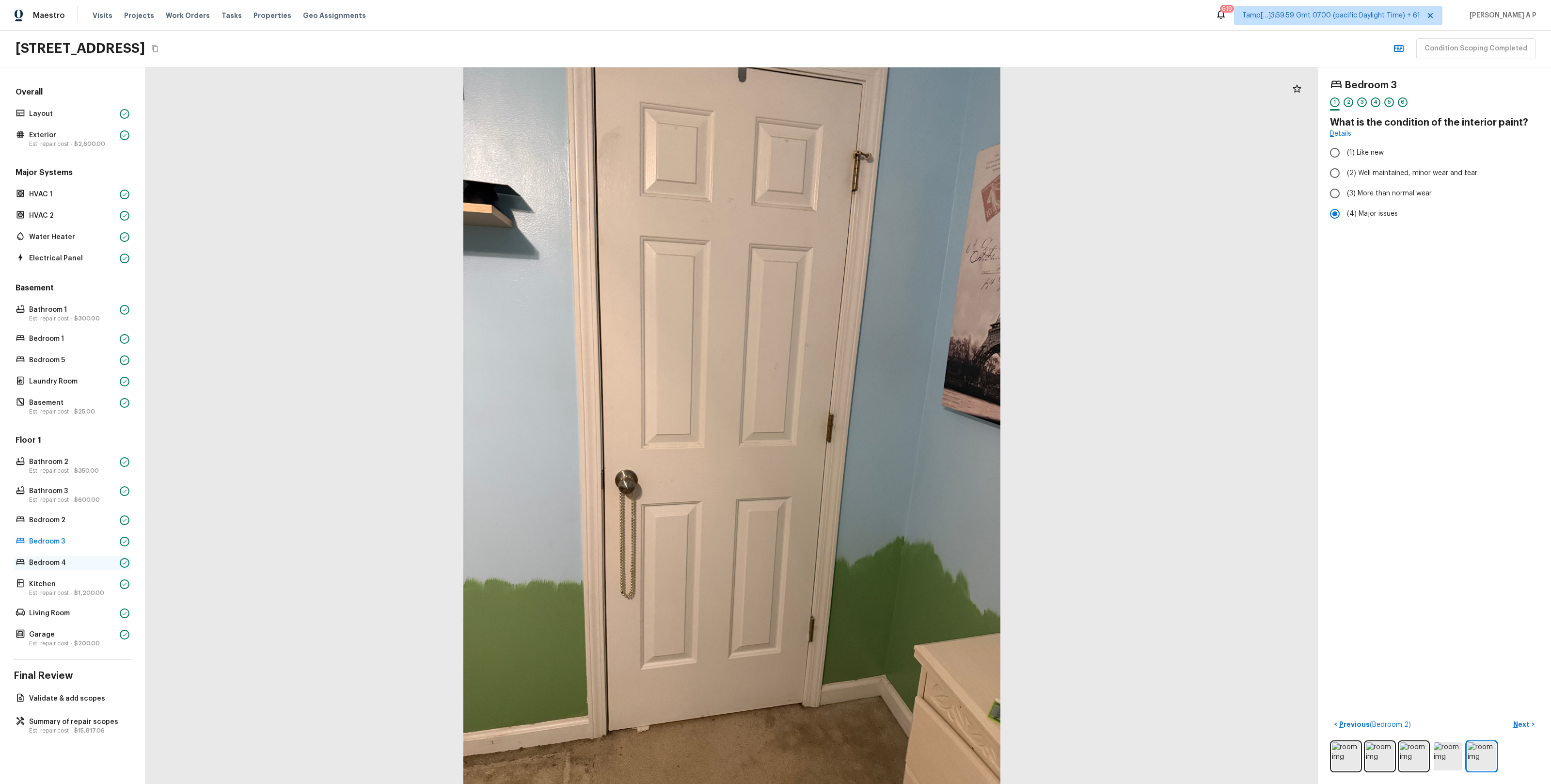
click at [99, 564] on p "Bedroom 4" at bounding box center [72, 562] width 87 height 9
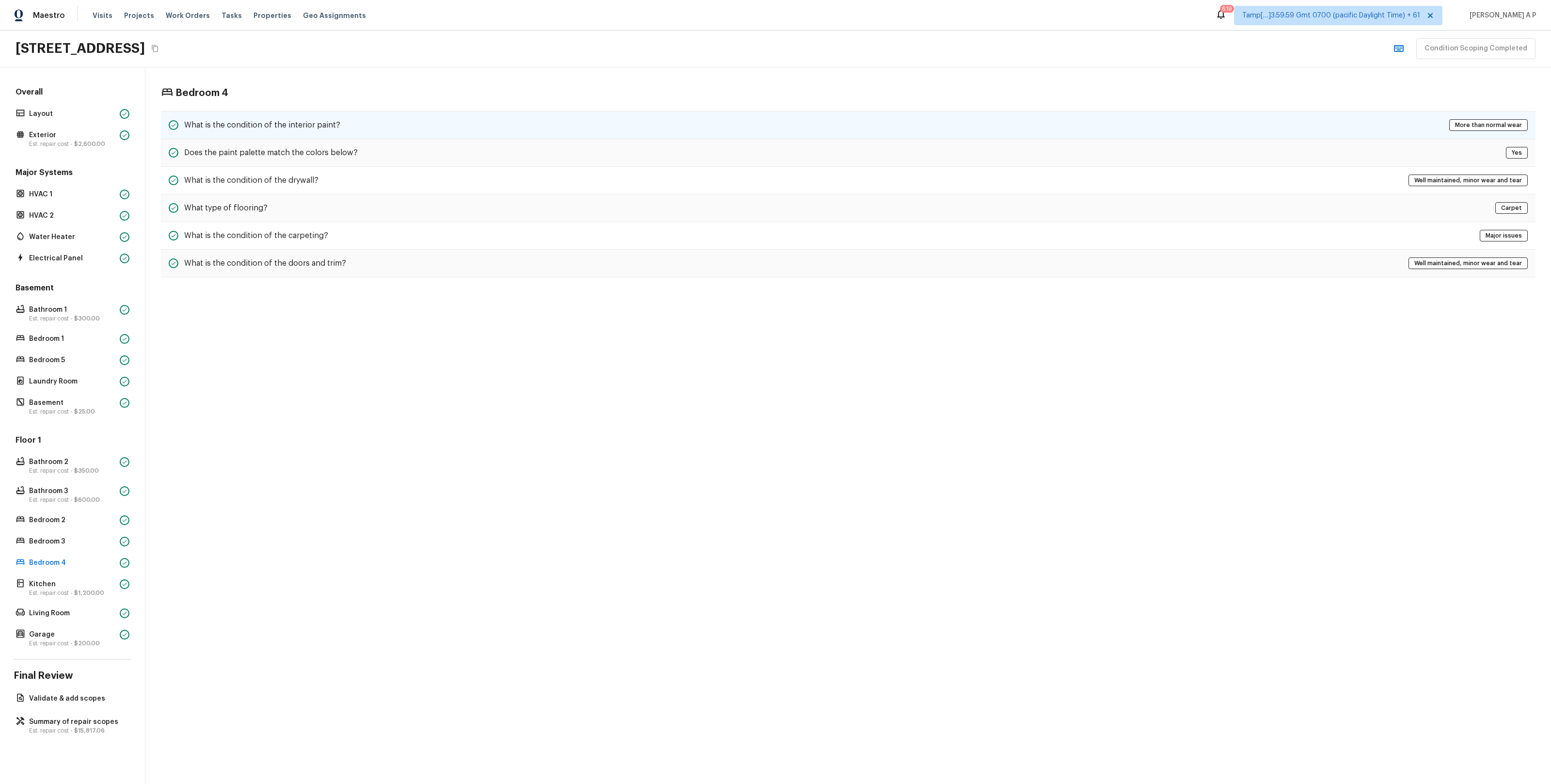
click at [364, 134] on div "What is the condition of the interior paint? More than normal wear" at bounding box center [848, 124] width 1375 height 28
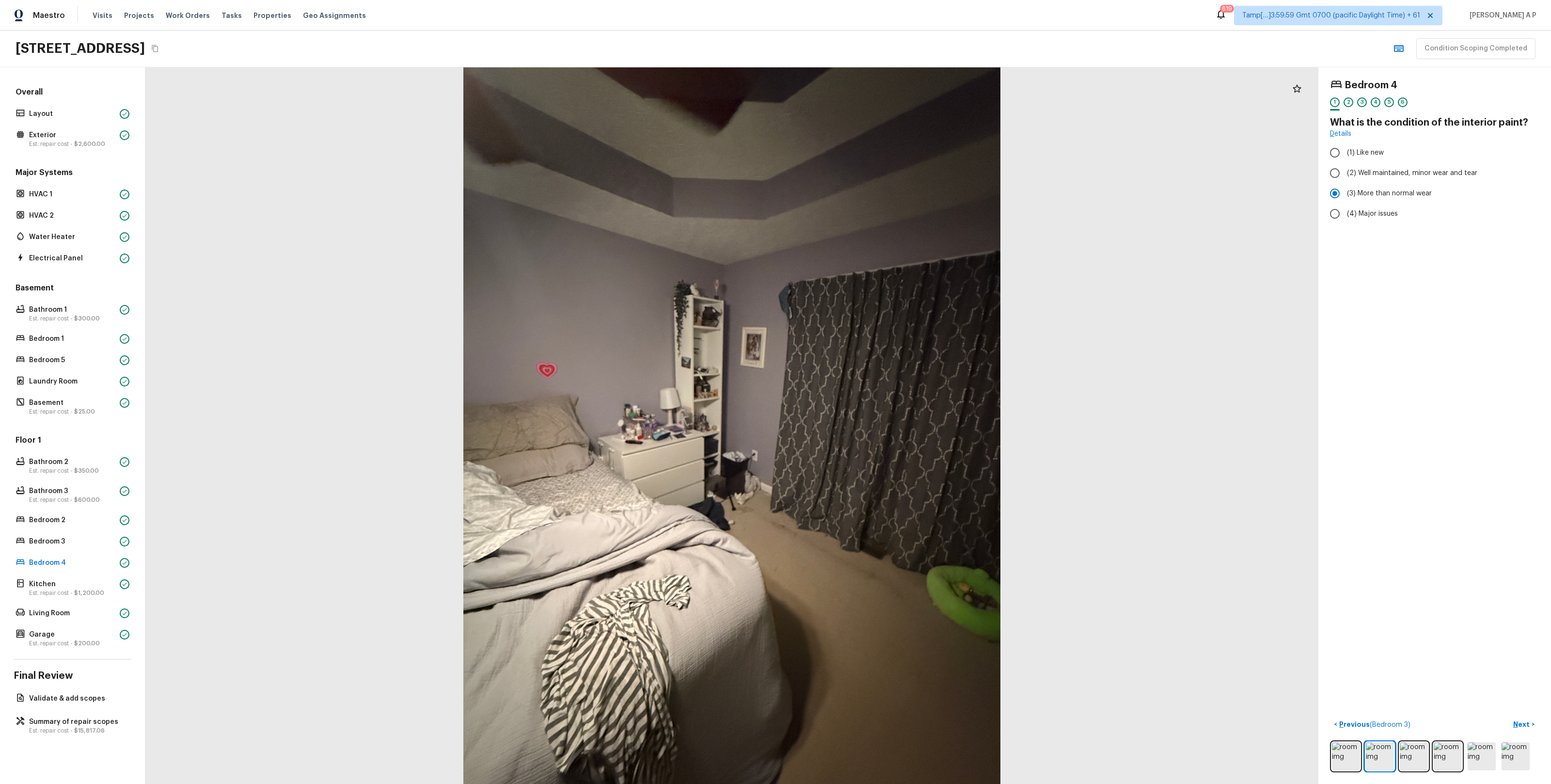
click at [364, 134] on div at bounding box center [732, 425] width 1173 height 716
click at [88, 587] on p "Kitchen" at bounding box center [72, 583] width 87 height 9
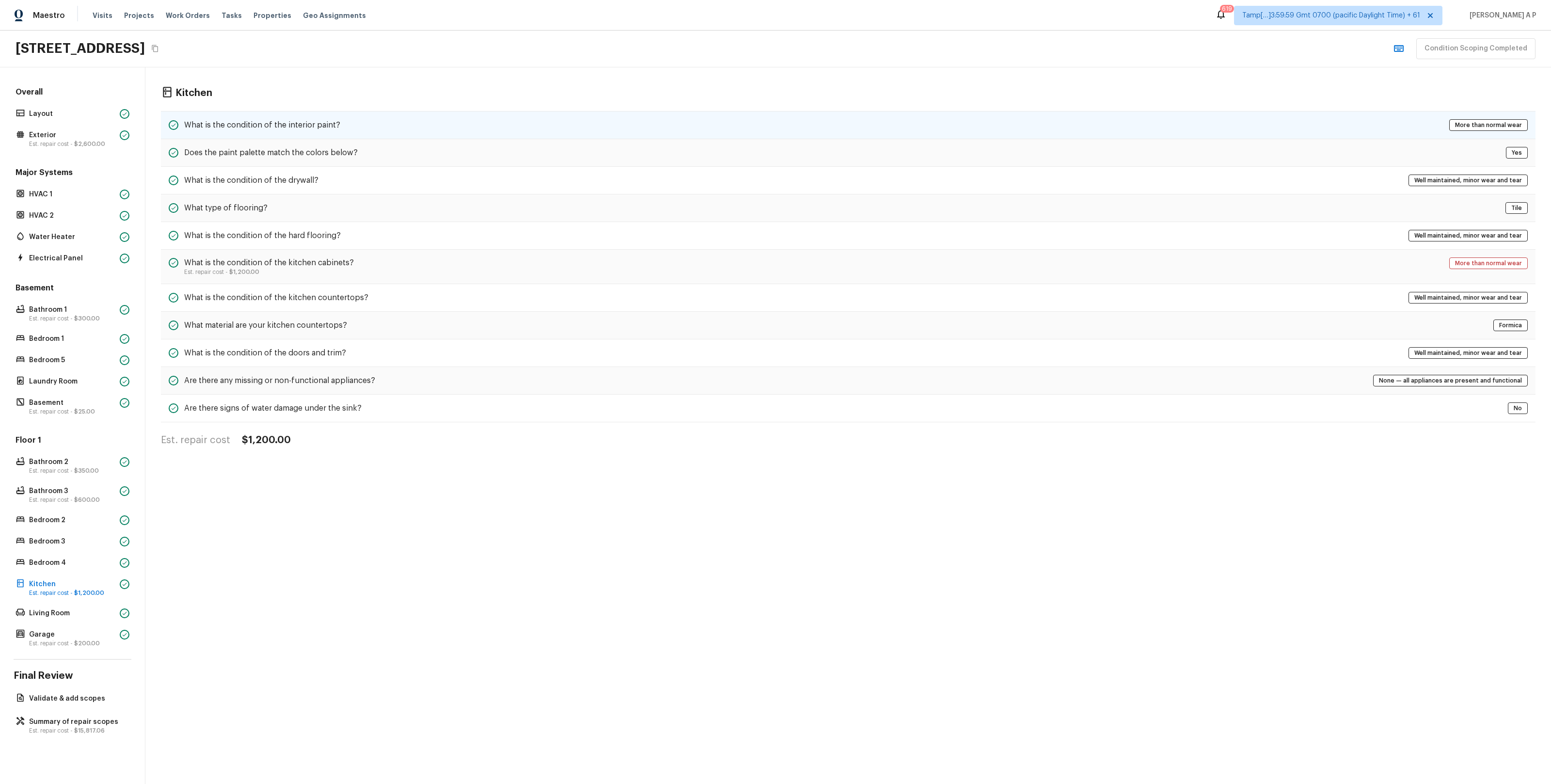
click at [354, 130] on div "What is the condition of the interior paint? More than normal wear" at bounding box center [848, 124] width 1375 height 28
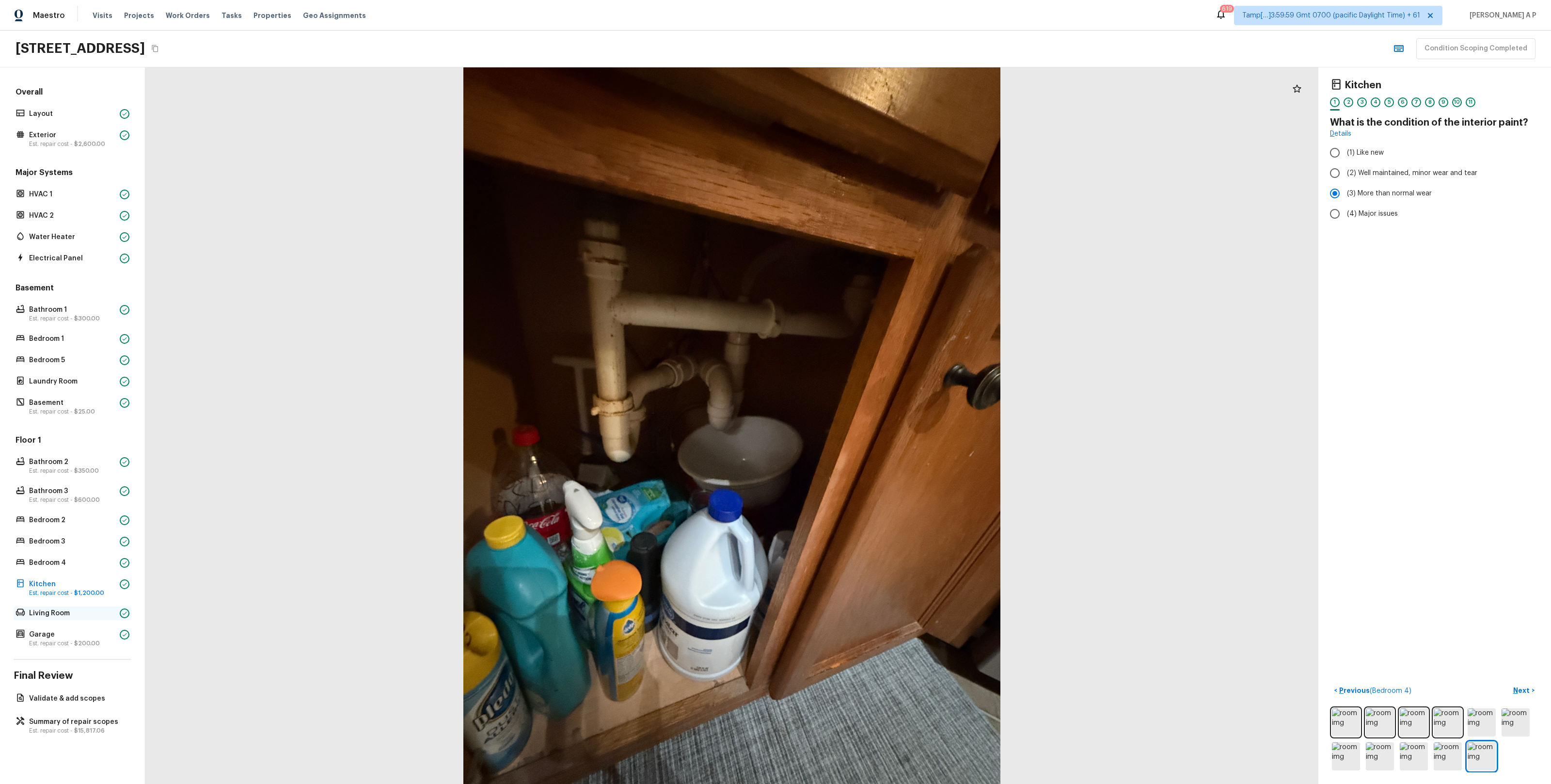
click at [71, 614] on p "Living Room" at bounding box center [72, 612] width 87 height 9
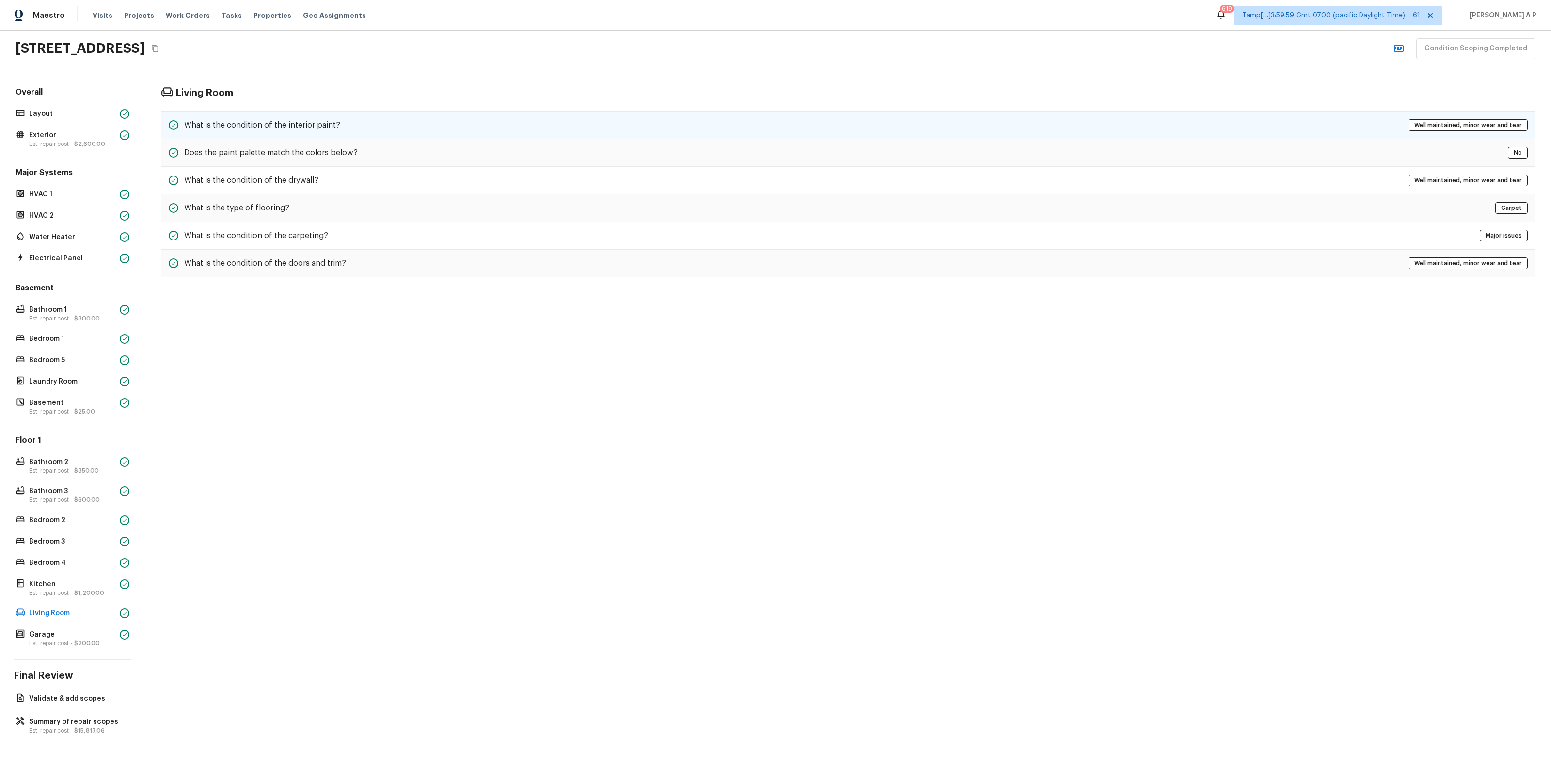
click at [386, 126] on div "What is the condition of the interior paint? Well maintained, minor wear and te…" at bounding box center [848, 124] width 1375 height 28
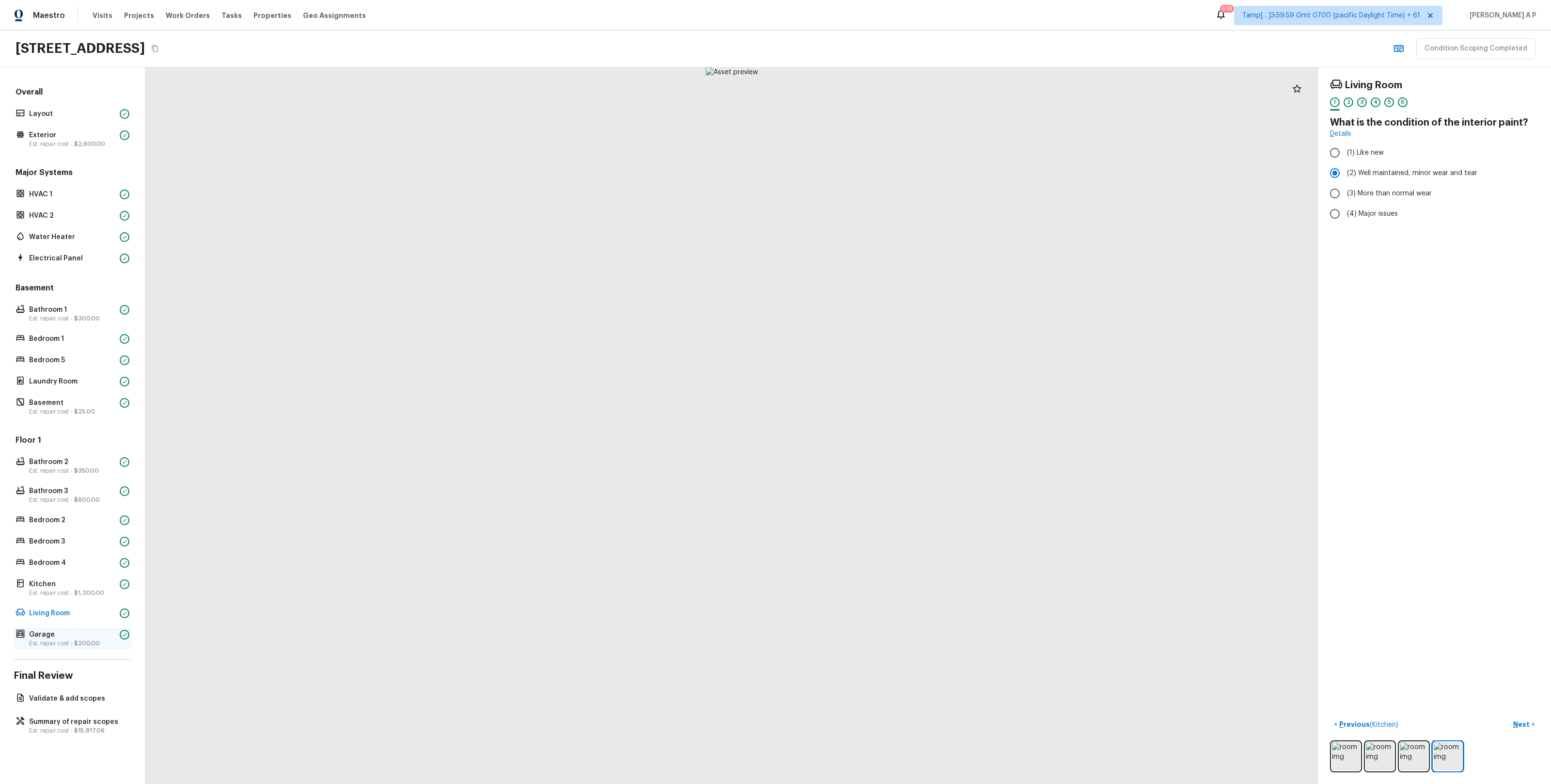
click at [83, 642] on span "$200.00" at bounding box center [87, 643] width 26 height 6
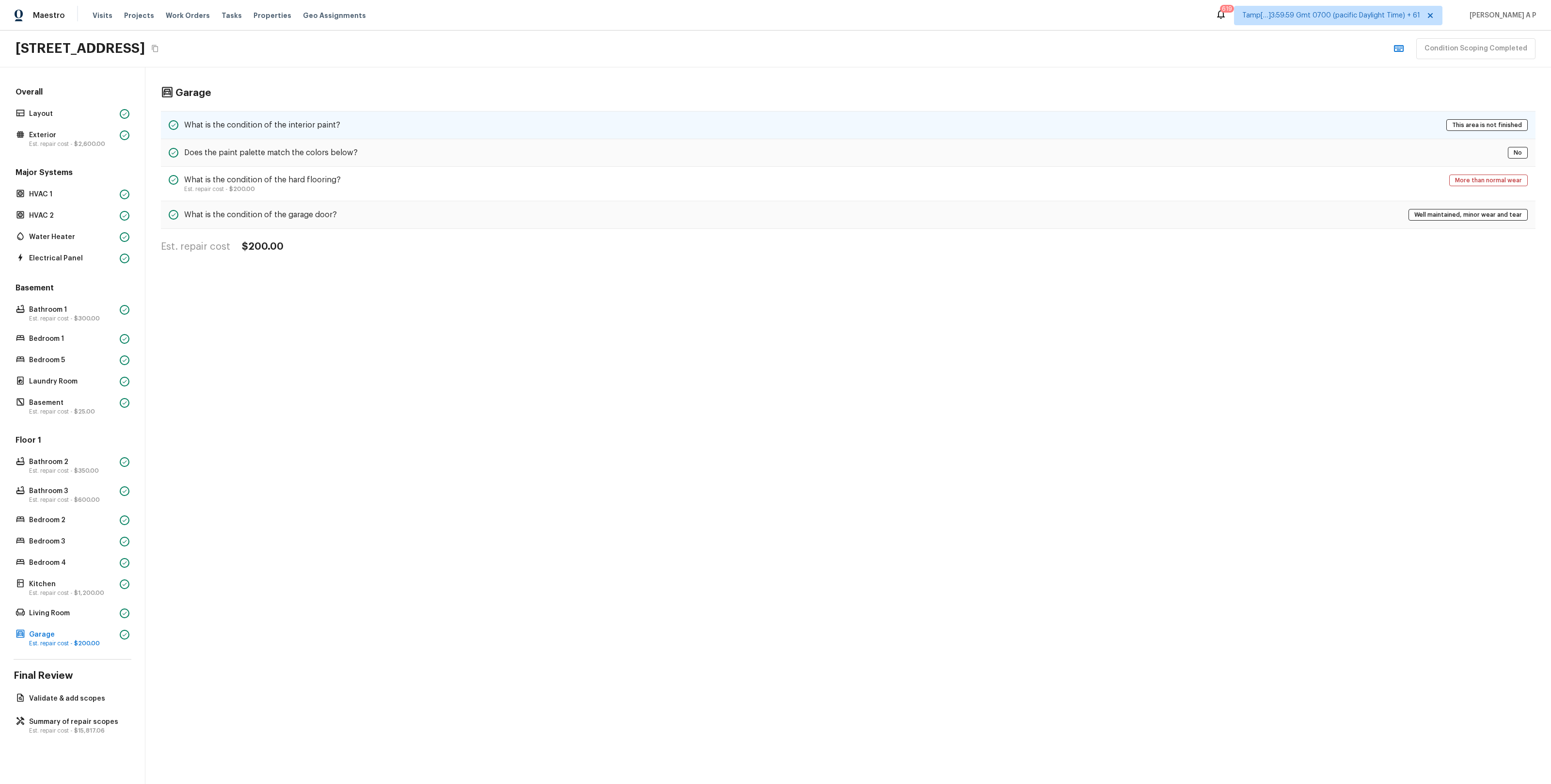
click at [363, 116] on div "What is the condition of the interior paint? This area is not finished" at bounding box center [848, 124] width 1375 height 28
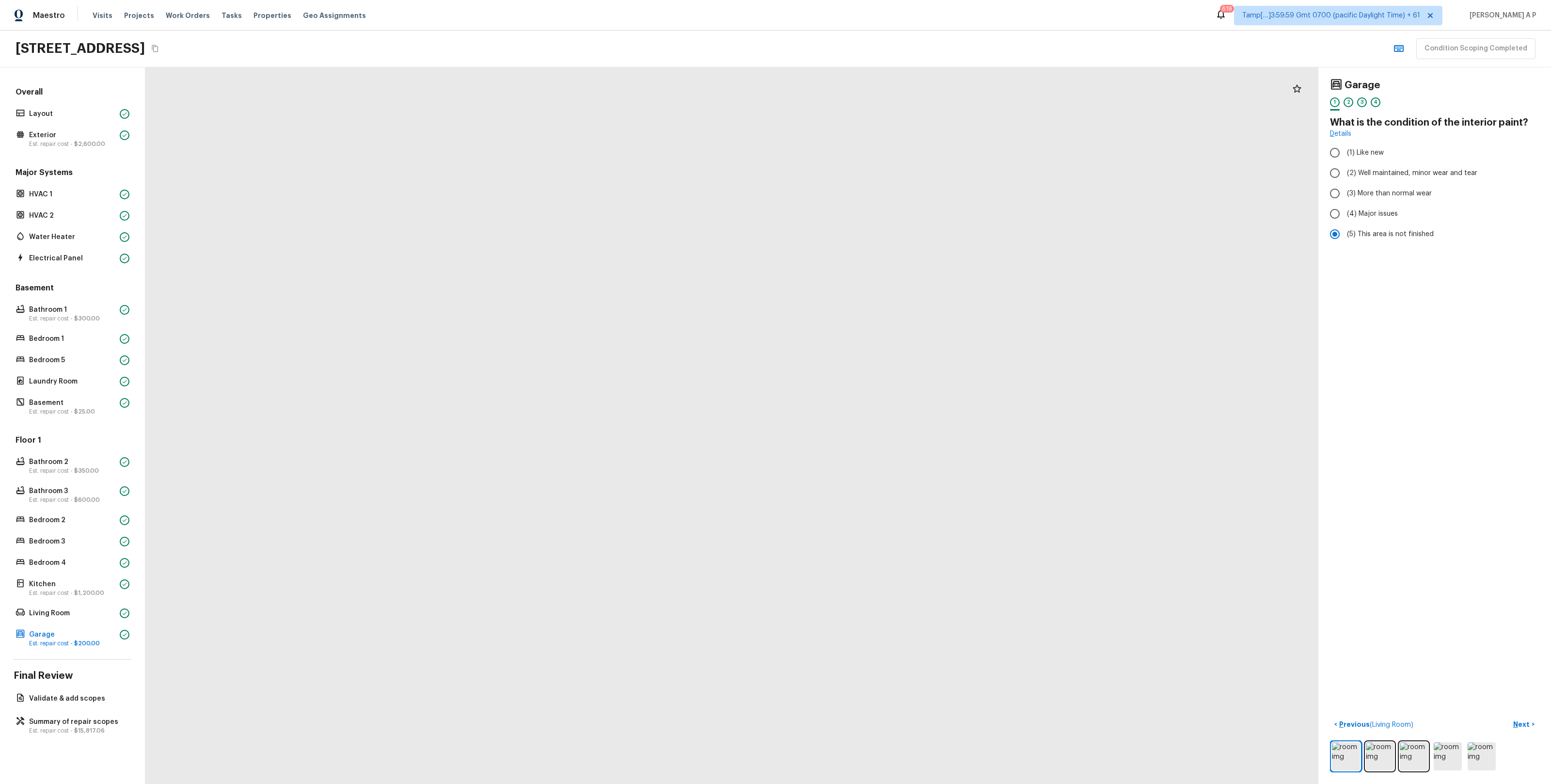
drag, startPoint x: 709, startPoint y: 490, endPoint x: 705, endPoint y: 302, distance: 188.0
click at [705, 302] on div at bounding box center [741, 289] width 1783 height 1089
drag, startPoint x: 690, startPoint y: 395, endPoint x: 715, endPoint y: 494, distance: 102.1
click at [714, 489] on div at bounding box center [758, 320] width 1783 height 1089
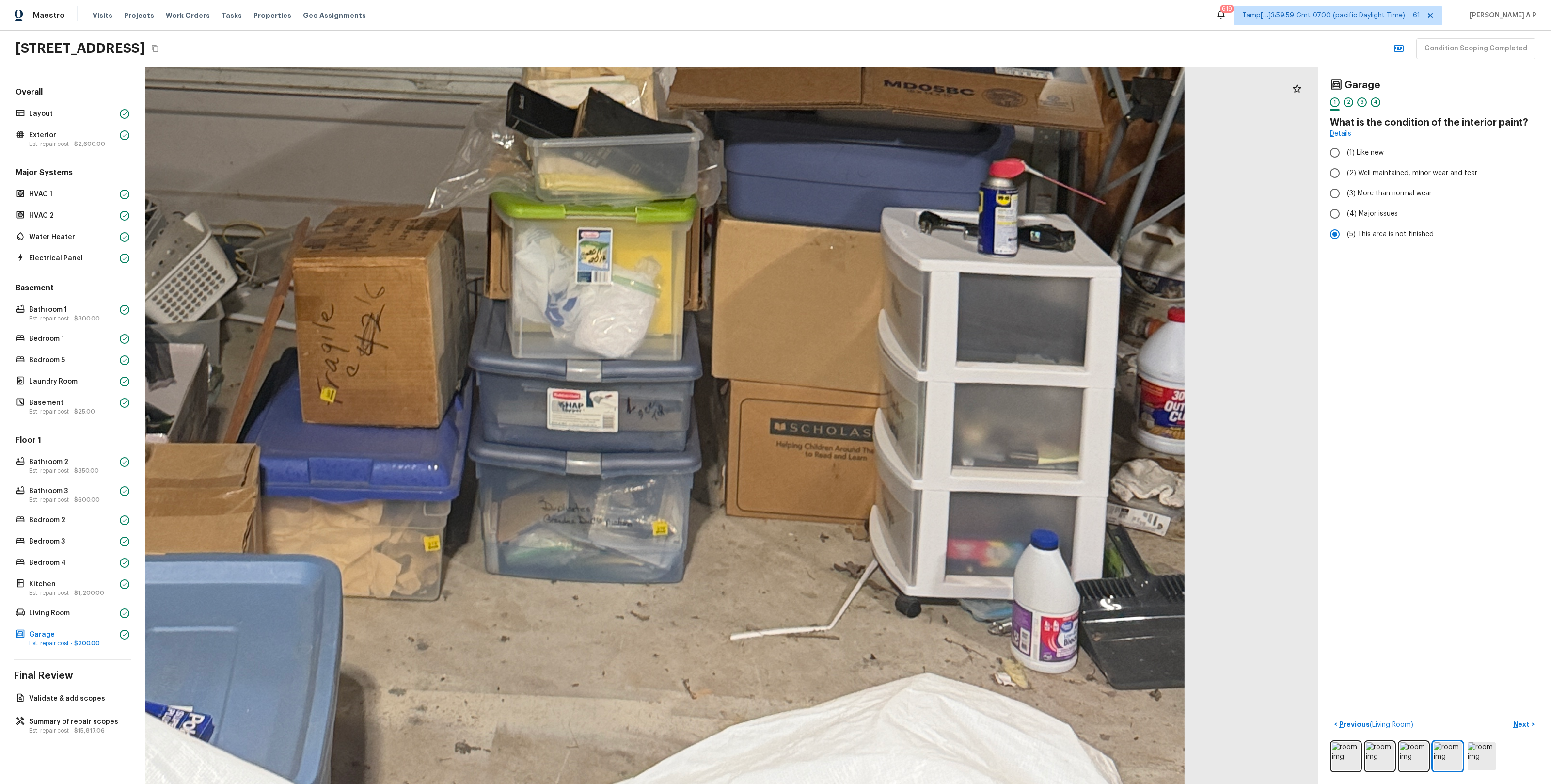
drag, startPoint x: 901, startPoint y: 606, endPoint x: 916, endPoint y: 403, distance: 203.6
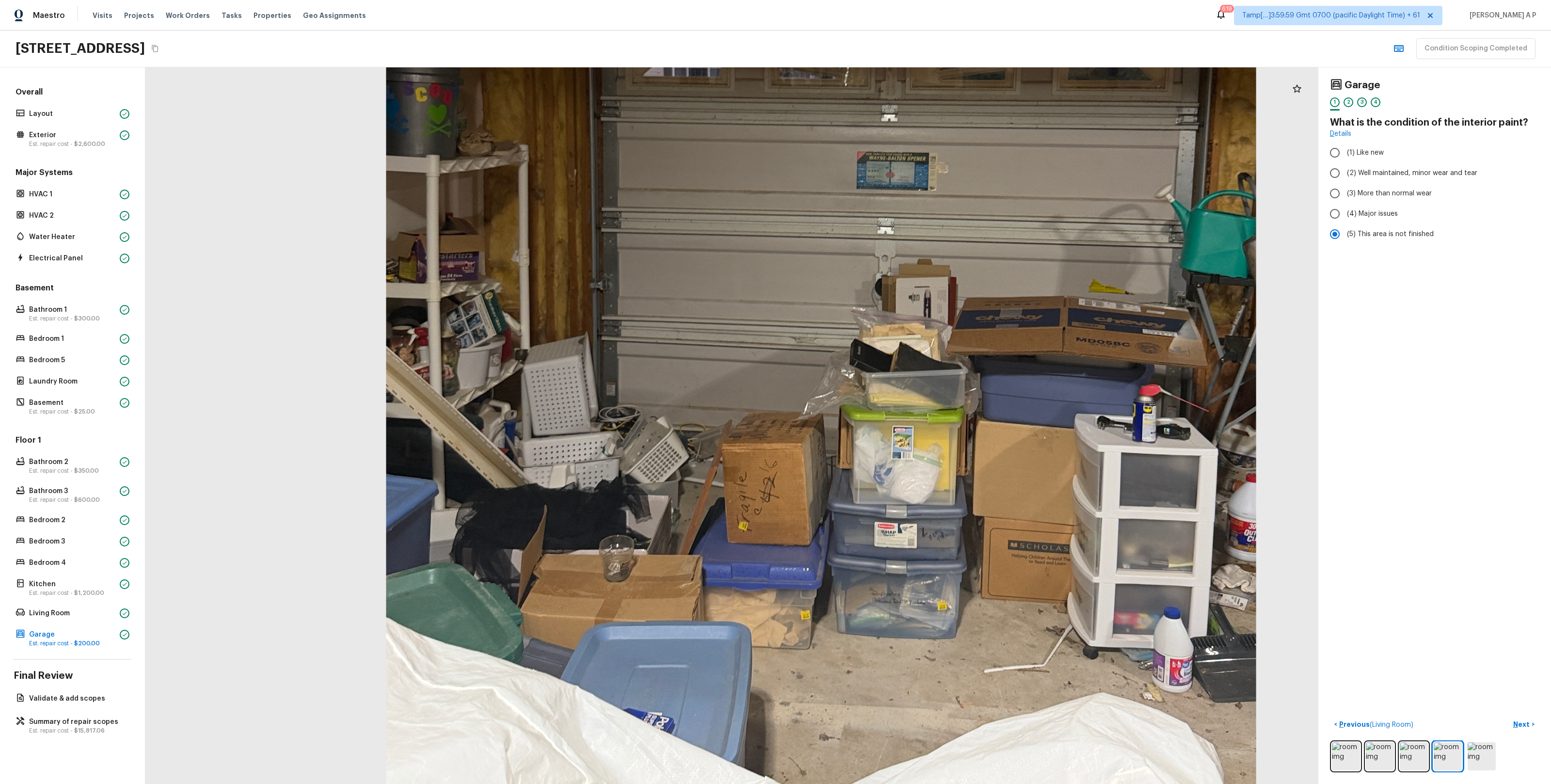
drag, startPoint x: 691, startPoint y: 503, endPoint x: 755, endPoint y: 350, distance: 165.8
click at [755, 350] on div at bounding box center [821, 224] width 1900 height 1160
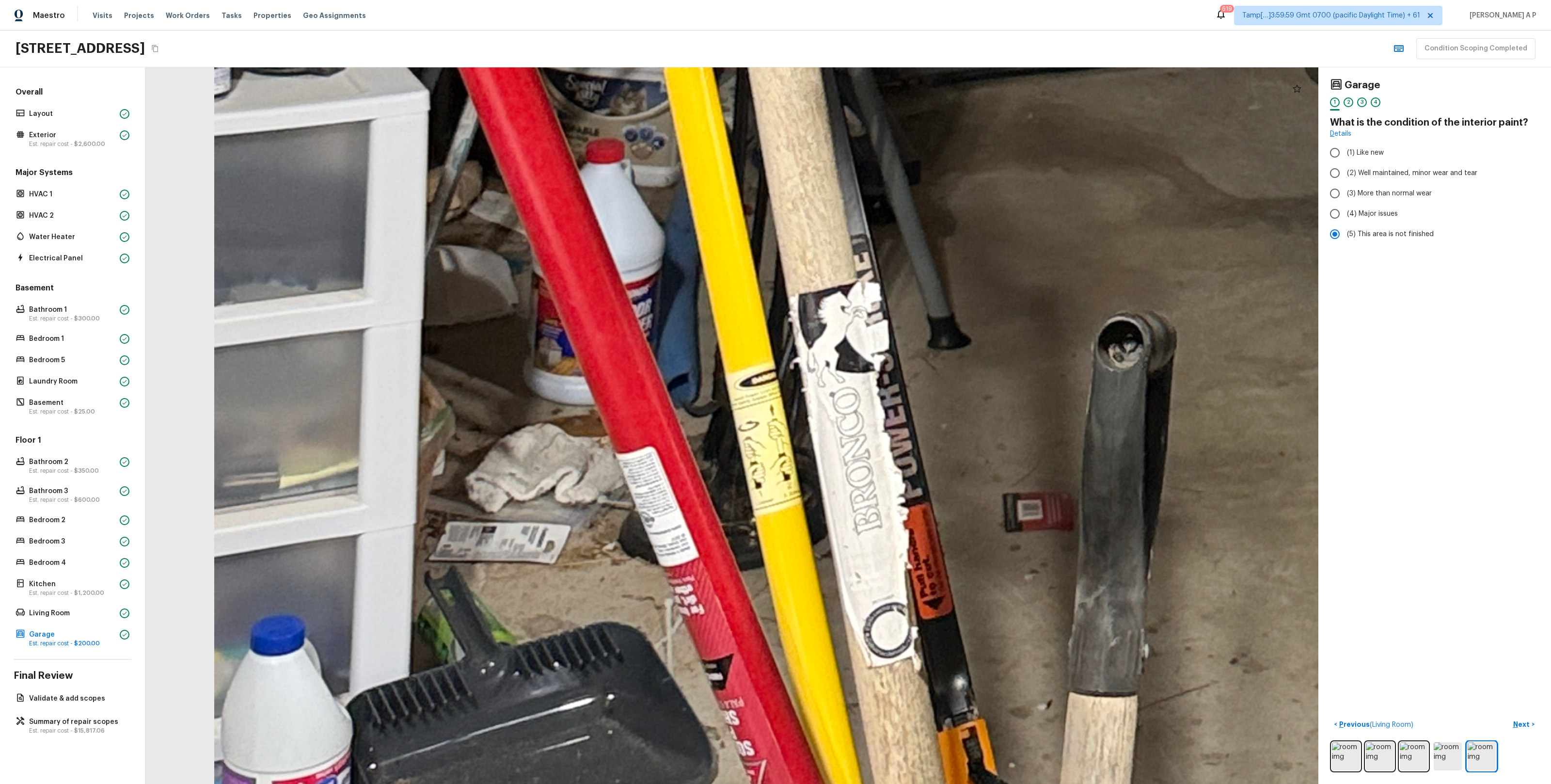
drag, startPoint x: 525, startPoint y: 628, endPoint x: 512, endPoint y: 423, distance: 205.4
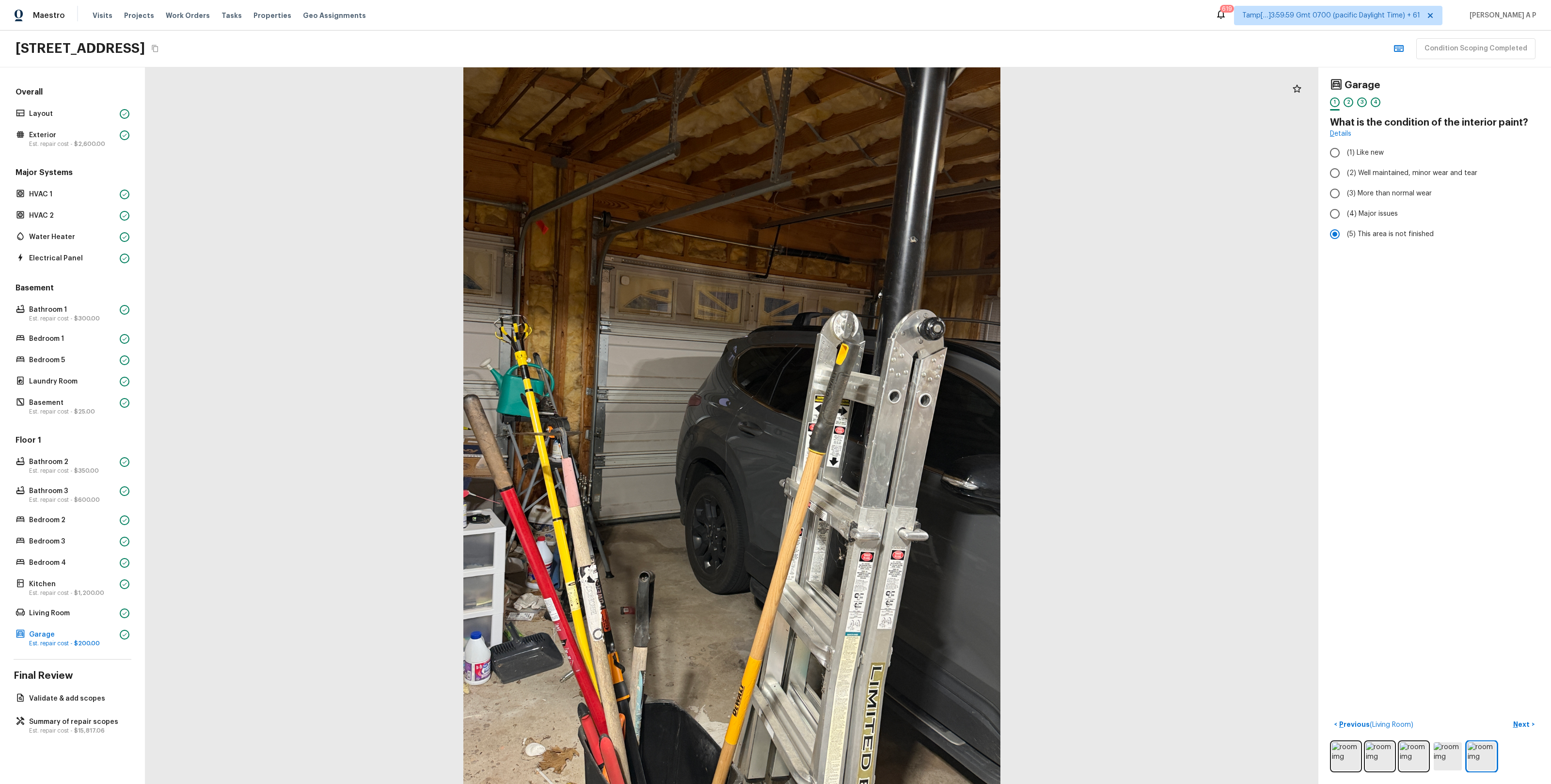
click at [946, 463] on div at bounding box center [732, 425] width 1173 height 716
click at [673, 321] on div at bounding box center [732, 425] width 1173 height 716
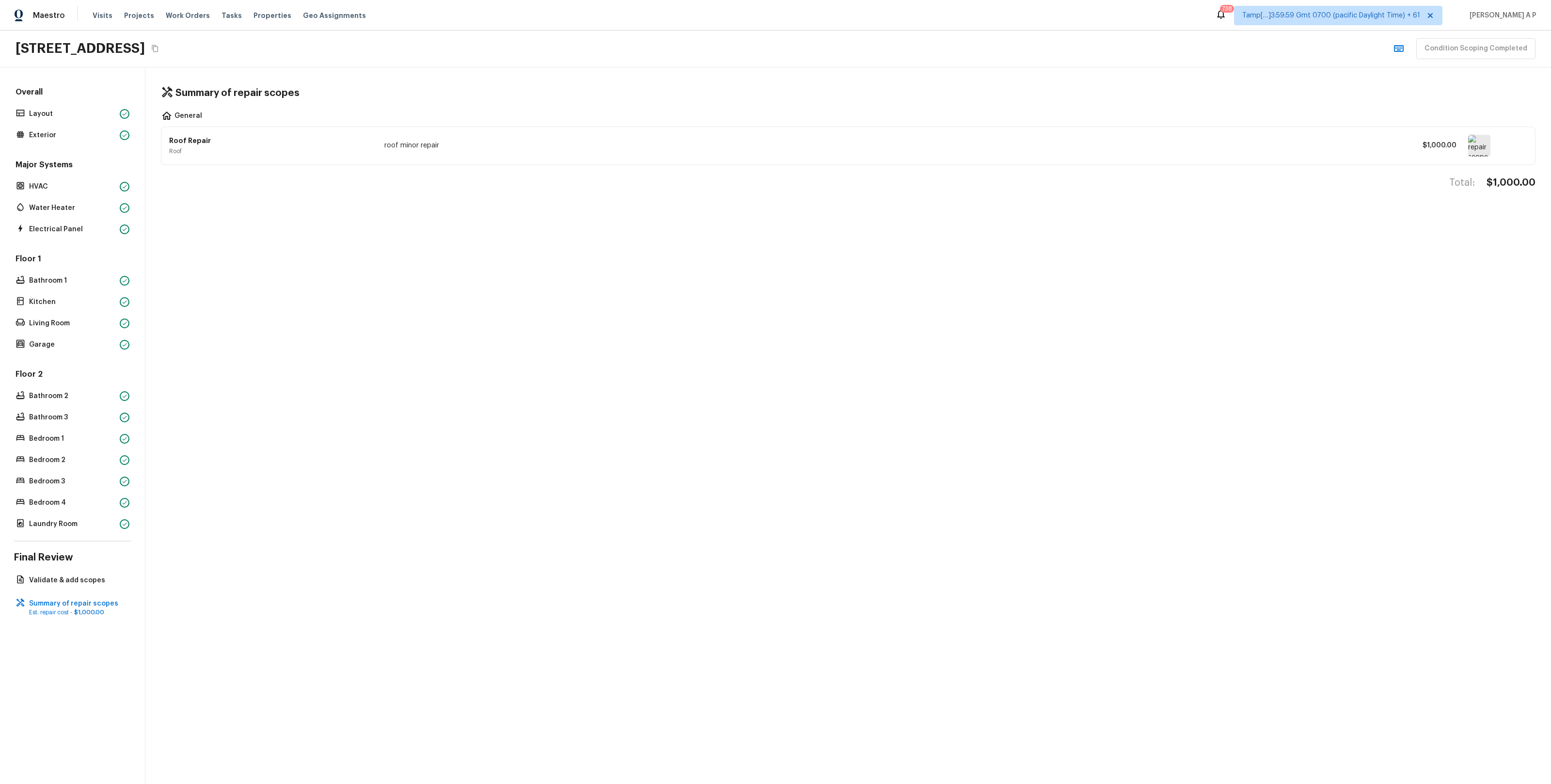
click at [348, 148] on p "Roof" at bounding box center [271, 151] width 203 height 8
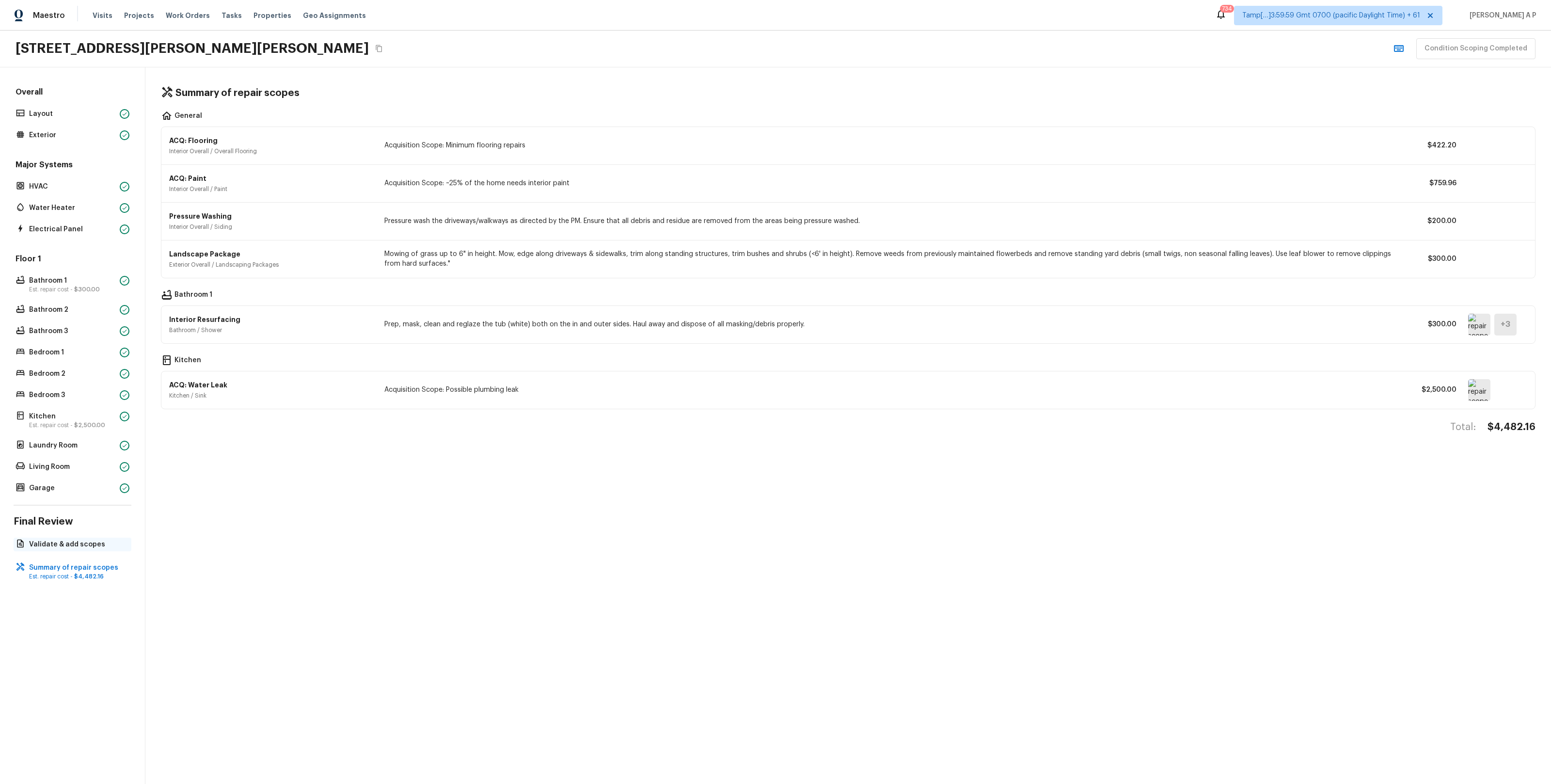
click at [76, 544] on p "Validate & add scopes" at bounding box center [77, 544] width 96 height 9
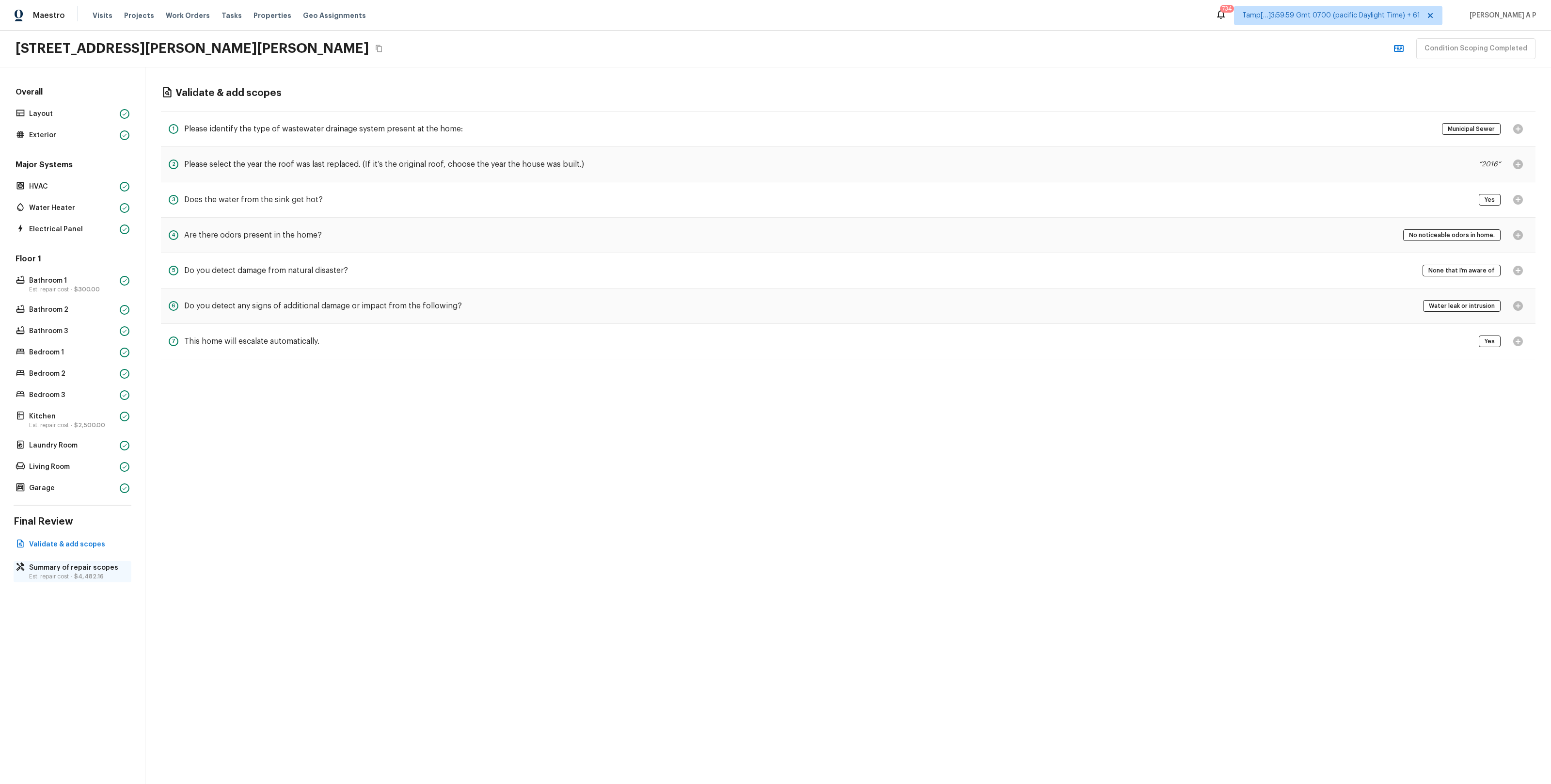
click at [65, 575] on p "Est. repair cost - $4,482.16" at bounding box center [77, 575] width 96 height 8
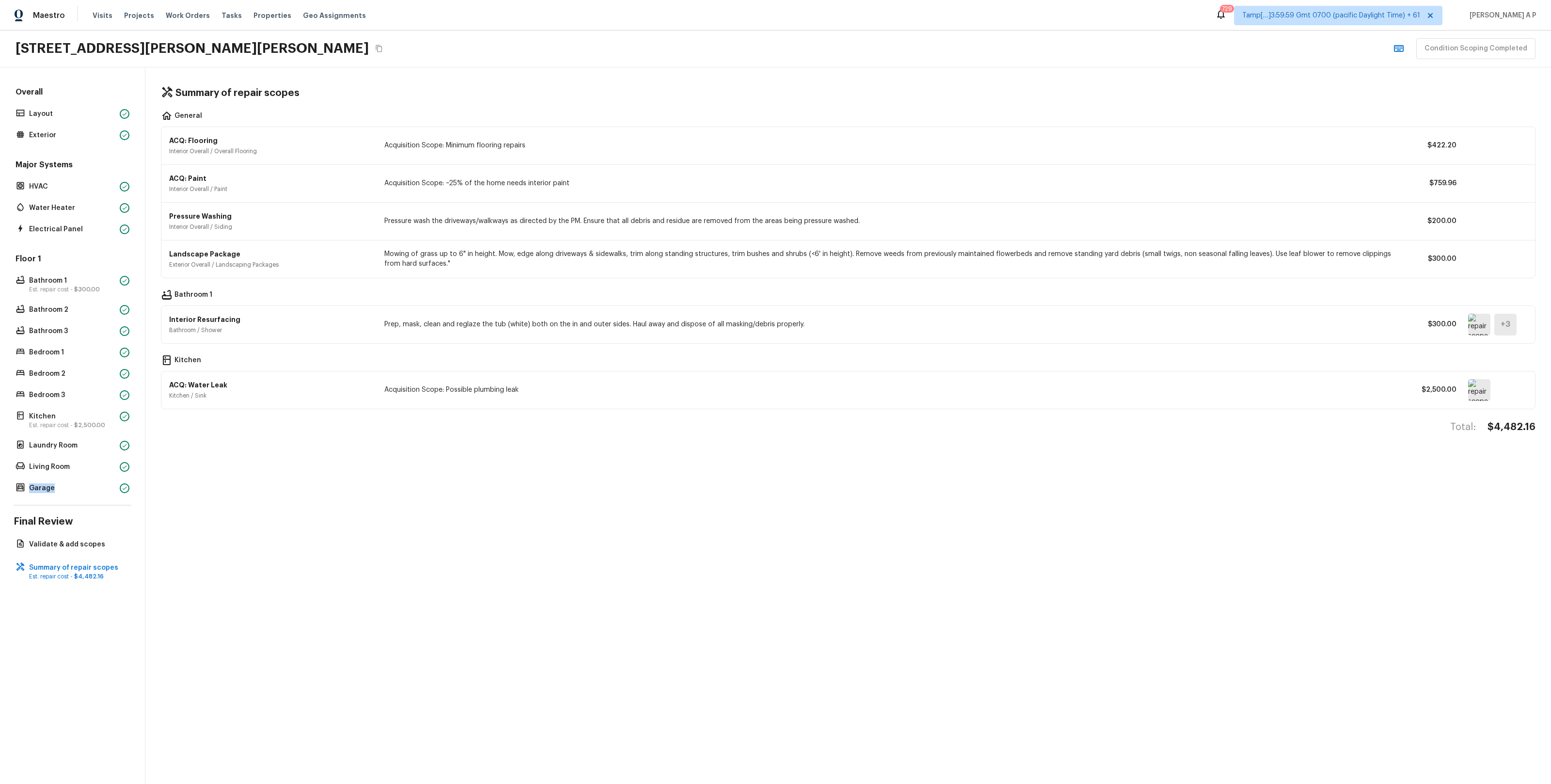
click at [1475, 331] on img at bounding box center [1479, 324] width 22 height 22
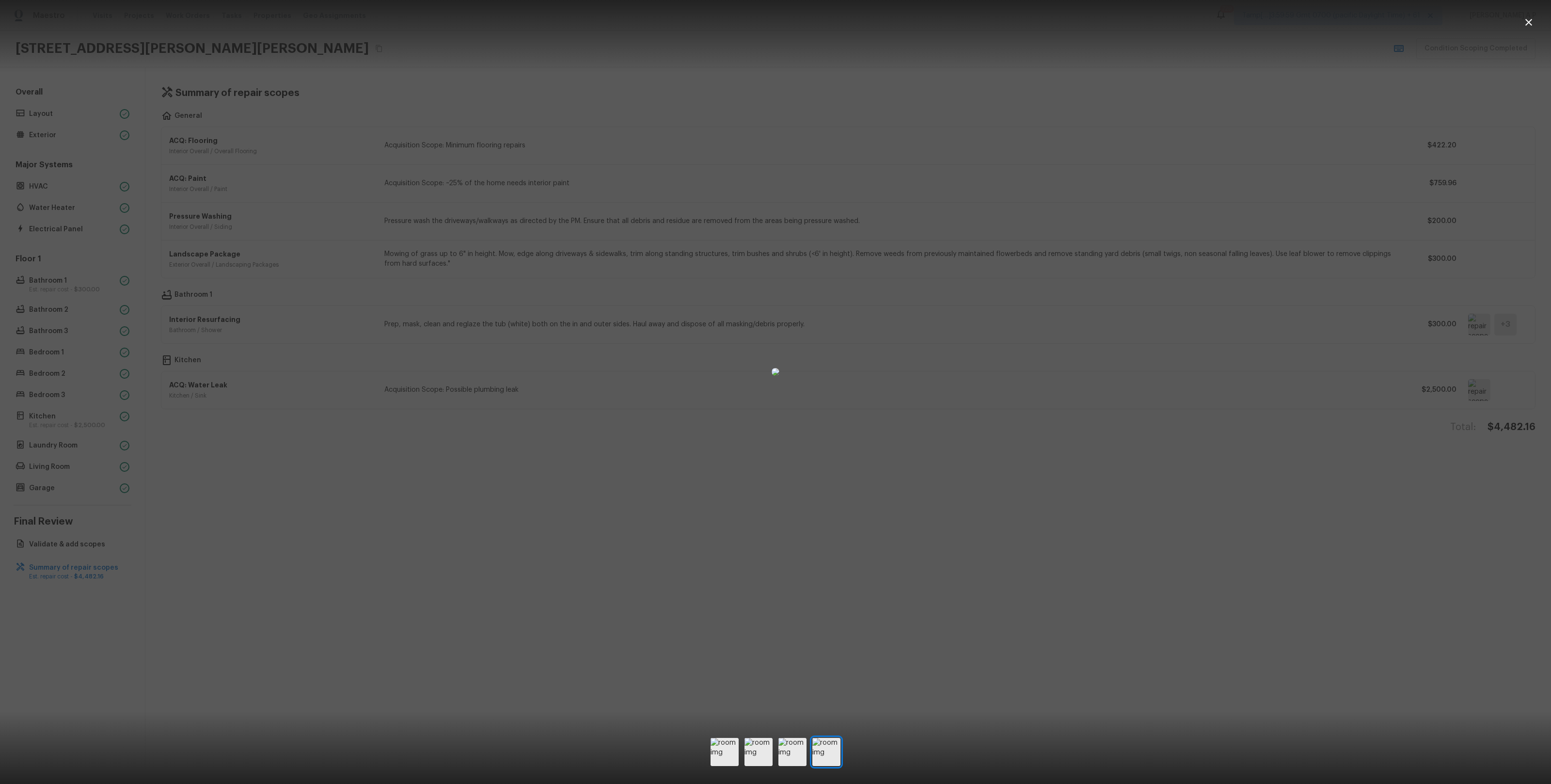
click at [1337, 348] on div at bounding box center [776, 371] width 1551 height 712
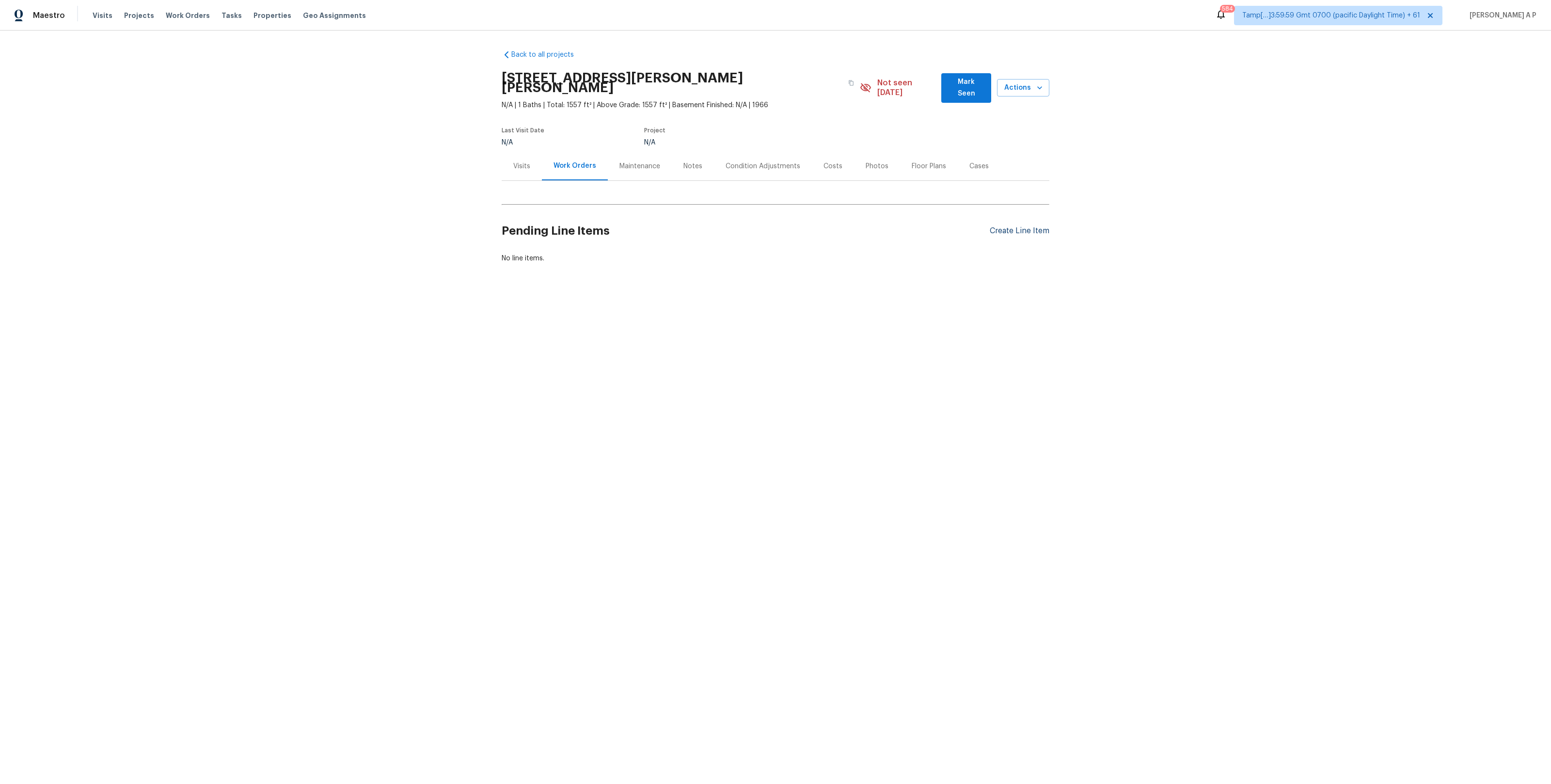
click at [1031, 226] on div "Create Line Item" at bounding box center [1020, 231] width 60 height 9
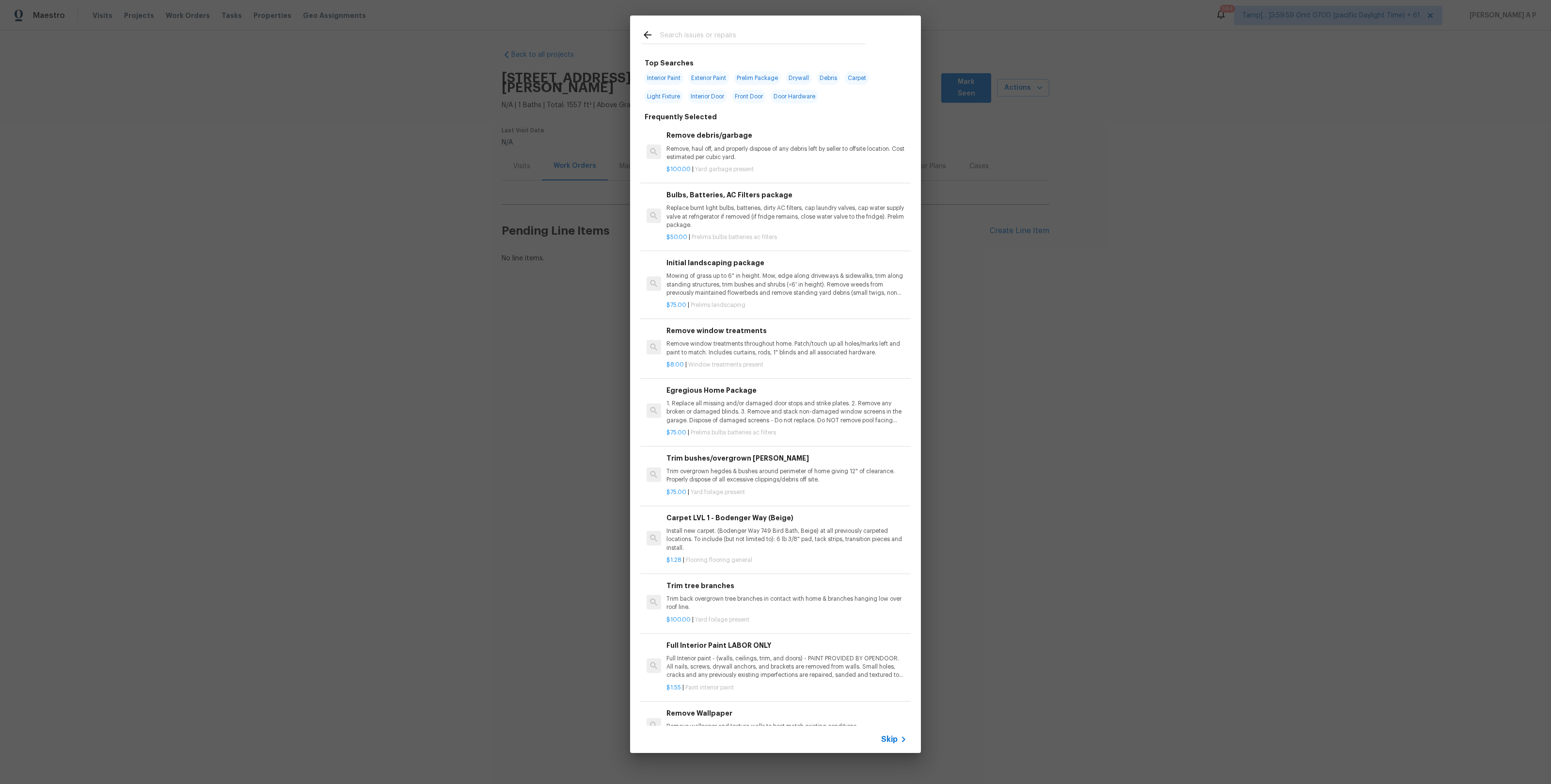
click at [889, 732] on div "Skip" at bounding box center [776, 739] width 291 height 27
click at [892, 740] on span "Skip" at bounding box center [889, 738] width 16 height 9
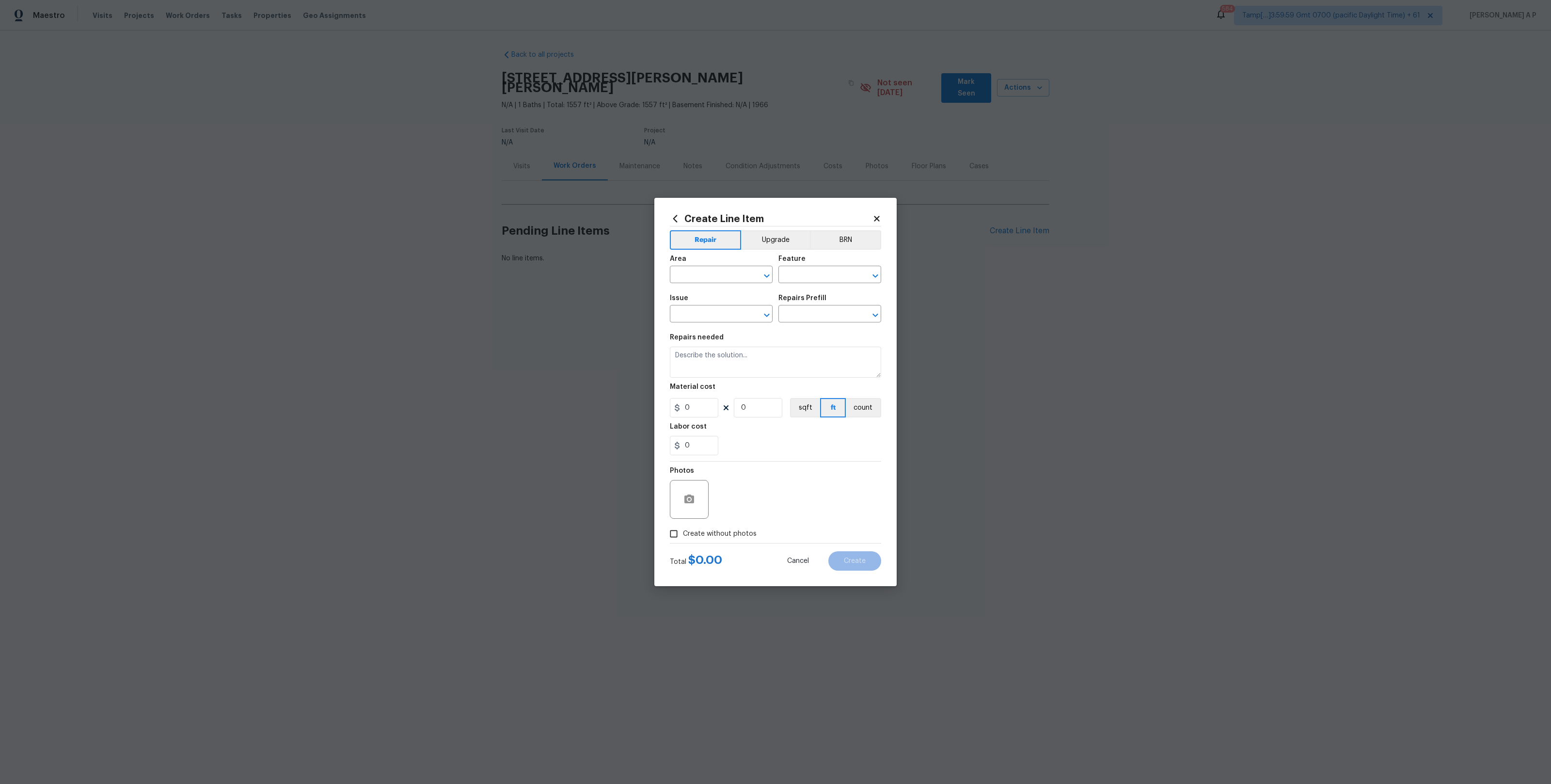
click at [708, 283] on span "Area ​" at bounding box center [721, 269] width 103 height 39
click at [710, 279] on input "text" at bounding box center [707, 276] width 76 height 15
click at [711, 301] on li "Garage" at bounding box center [721, 296] width 103 height 16
type input "Garage"
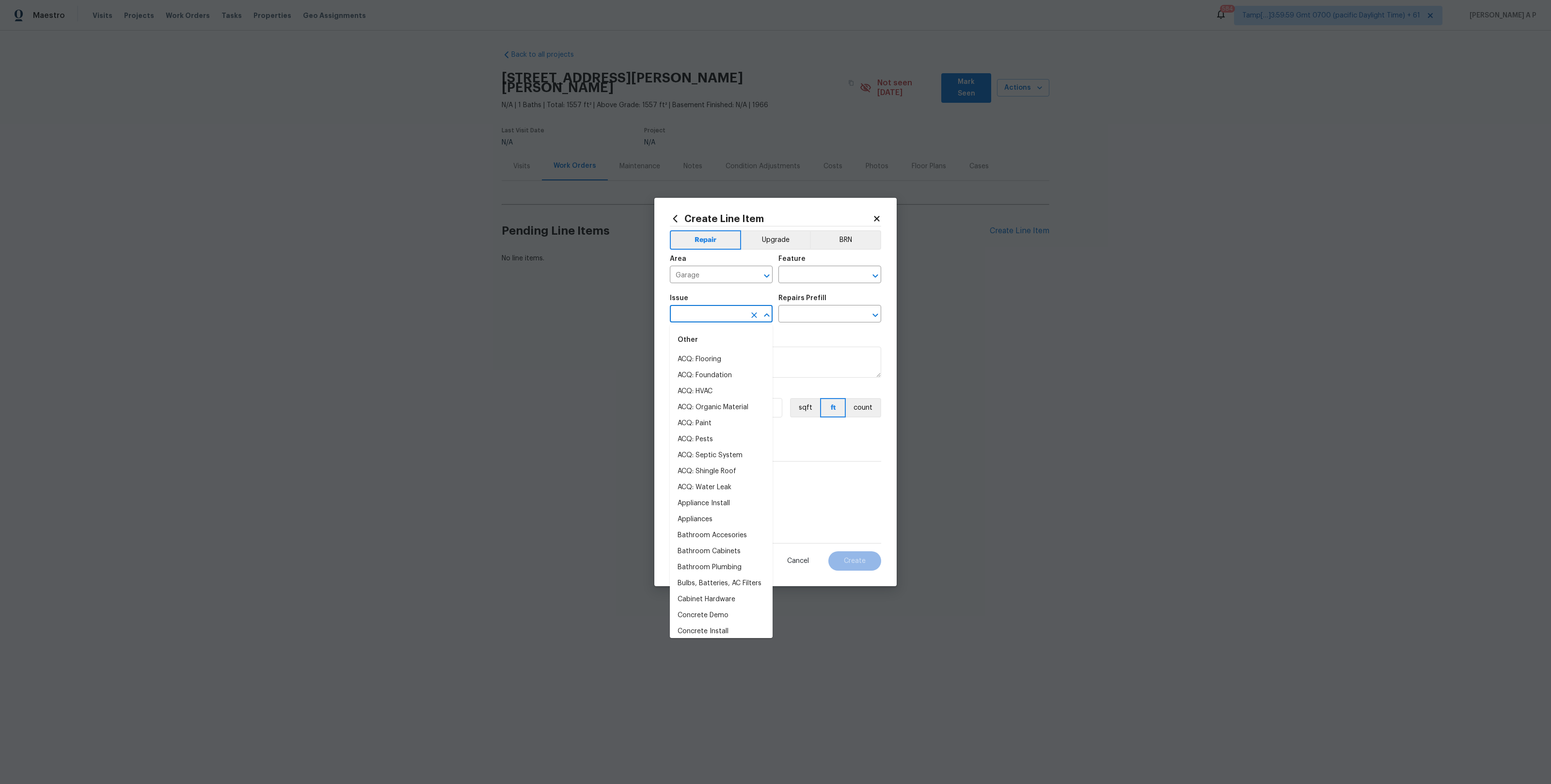
click at [726, 319] on input "text" at bounding box center [707, 315] width 76 height 15
type input "d"
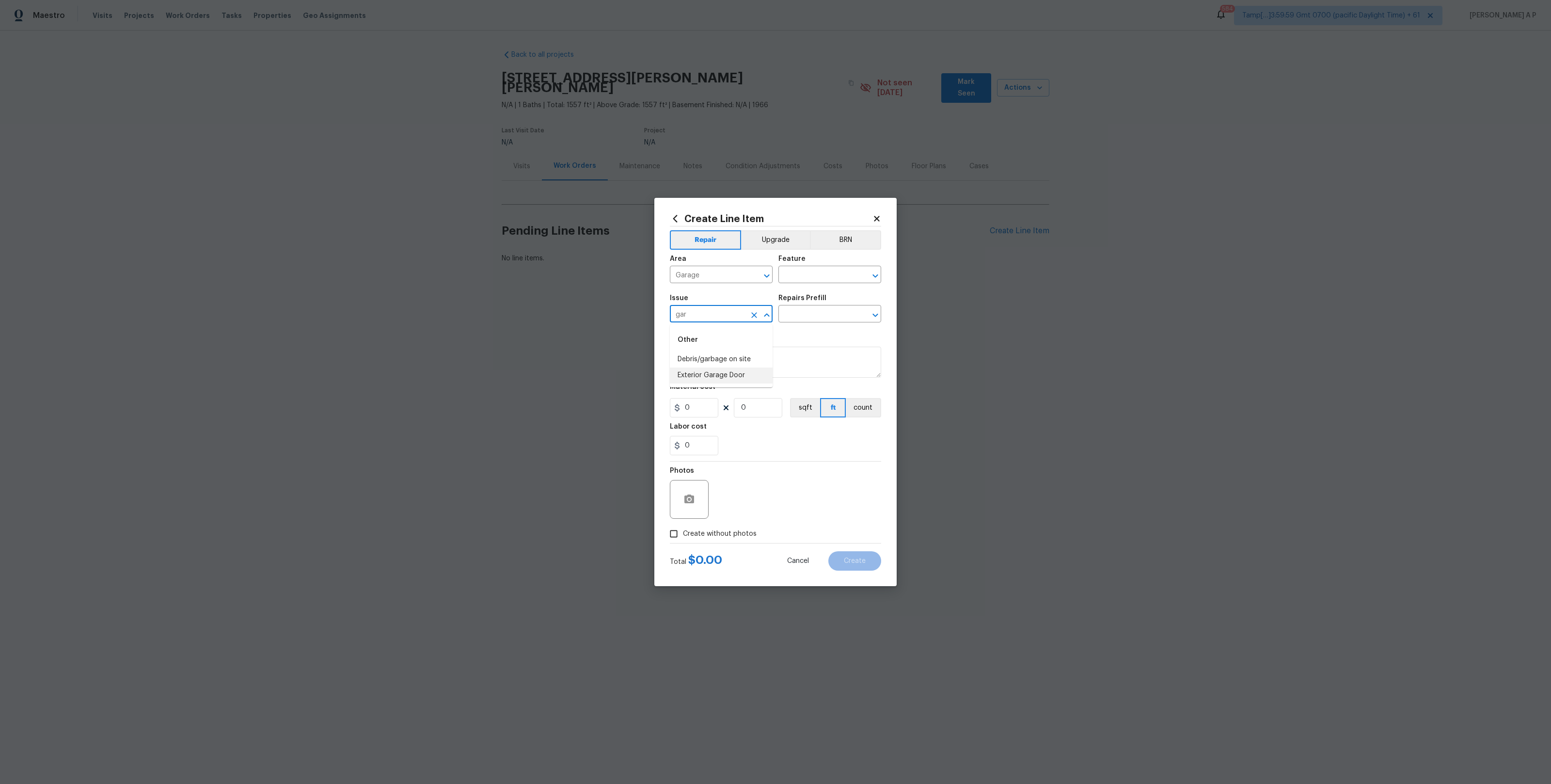
click at [735, 372] on li "Exterior Garage Door" at bounding box center [721, 375] width 103 height 16
type input "Exterior Garage Door"
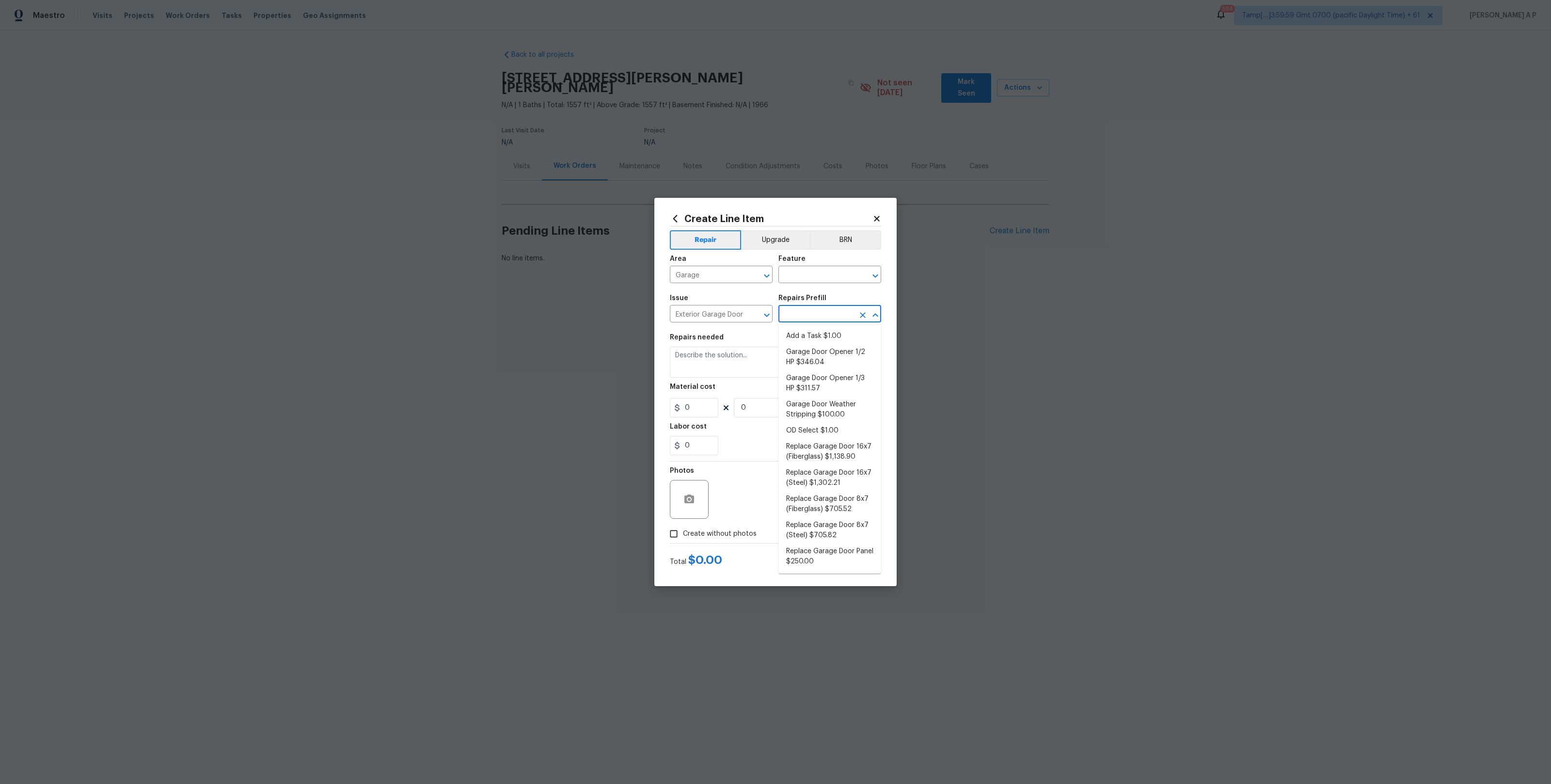
click at [827, 311] on input "text" at bounding box center [816, 315] width 76 height 15
type input "tri"
click at [878, 215] on icon at bounding box center [877, 219] width 9 height 9
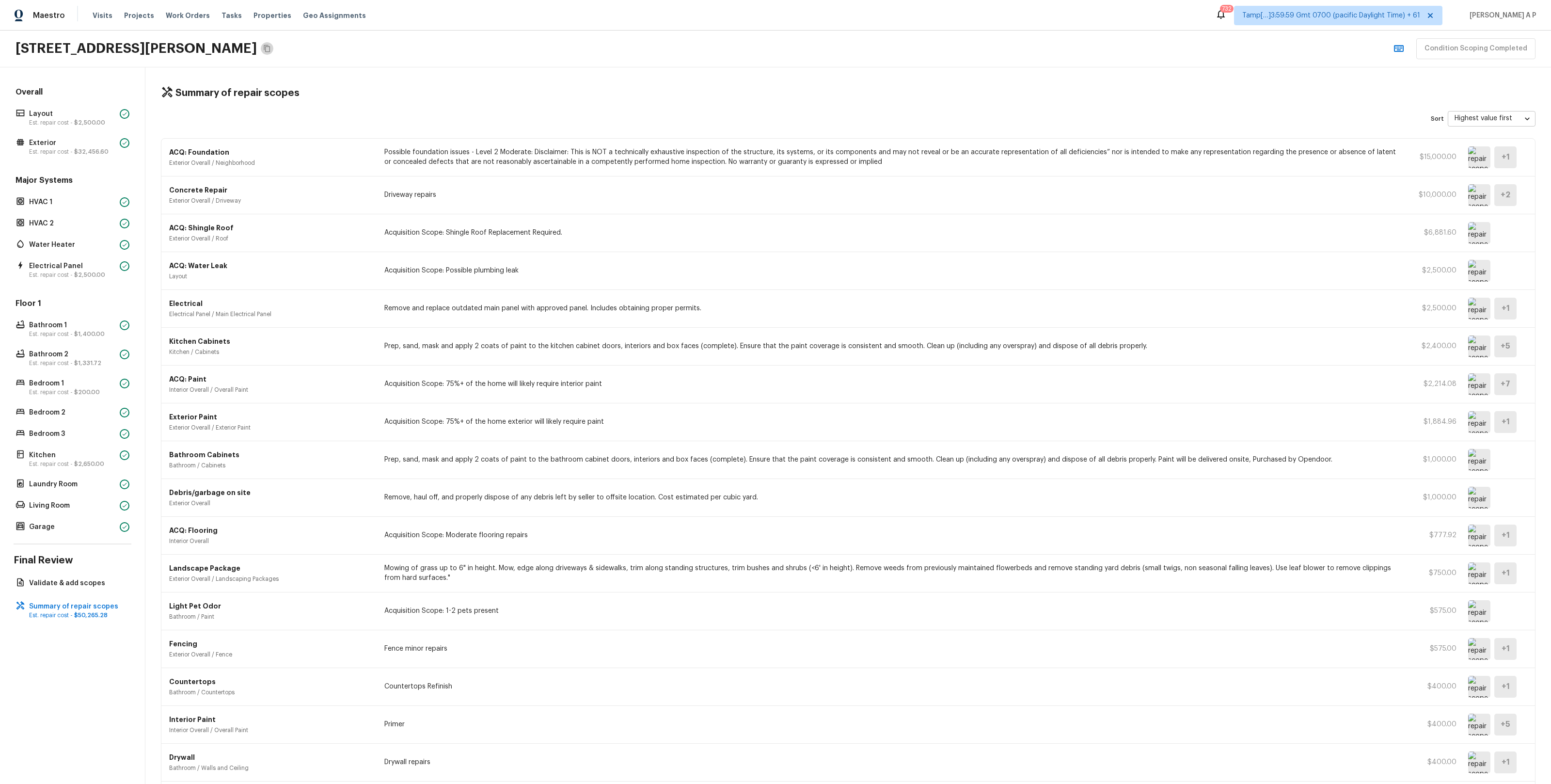
click at [271, 50] on icon "Copy Address" at bounding box center [266, 48] width 8 height 8
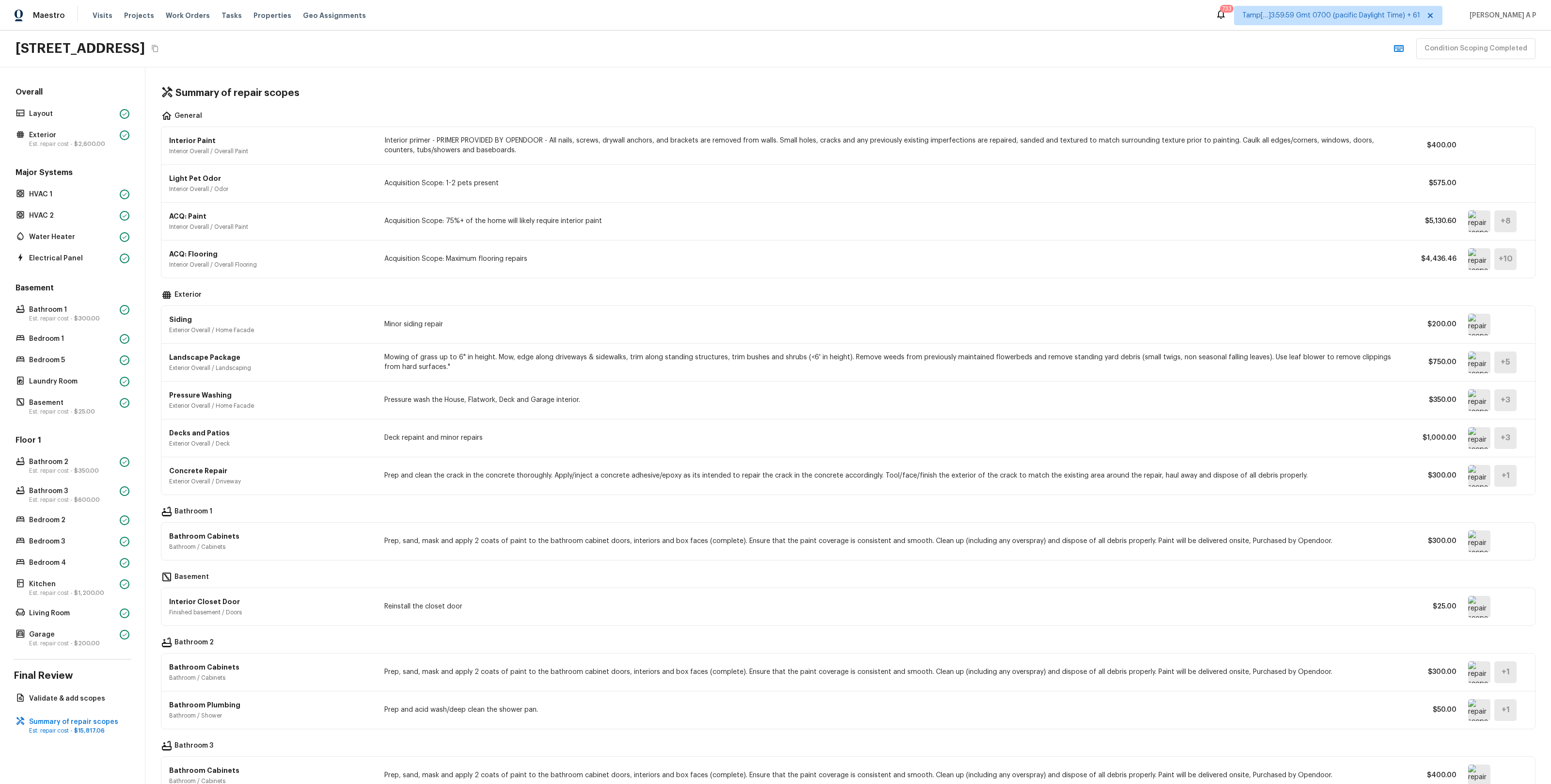
click at [1482, 617] on img at bounding box center [1479, 607] width 22 height 22
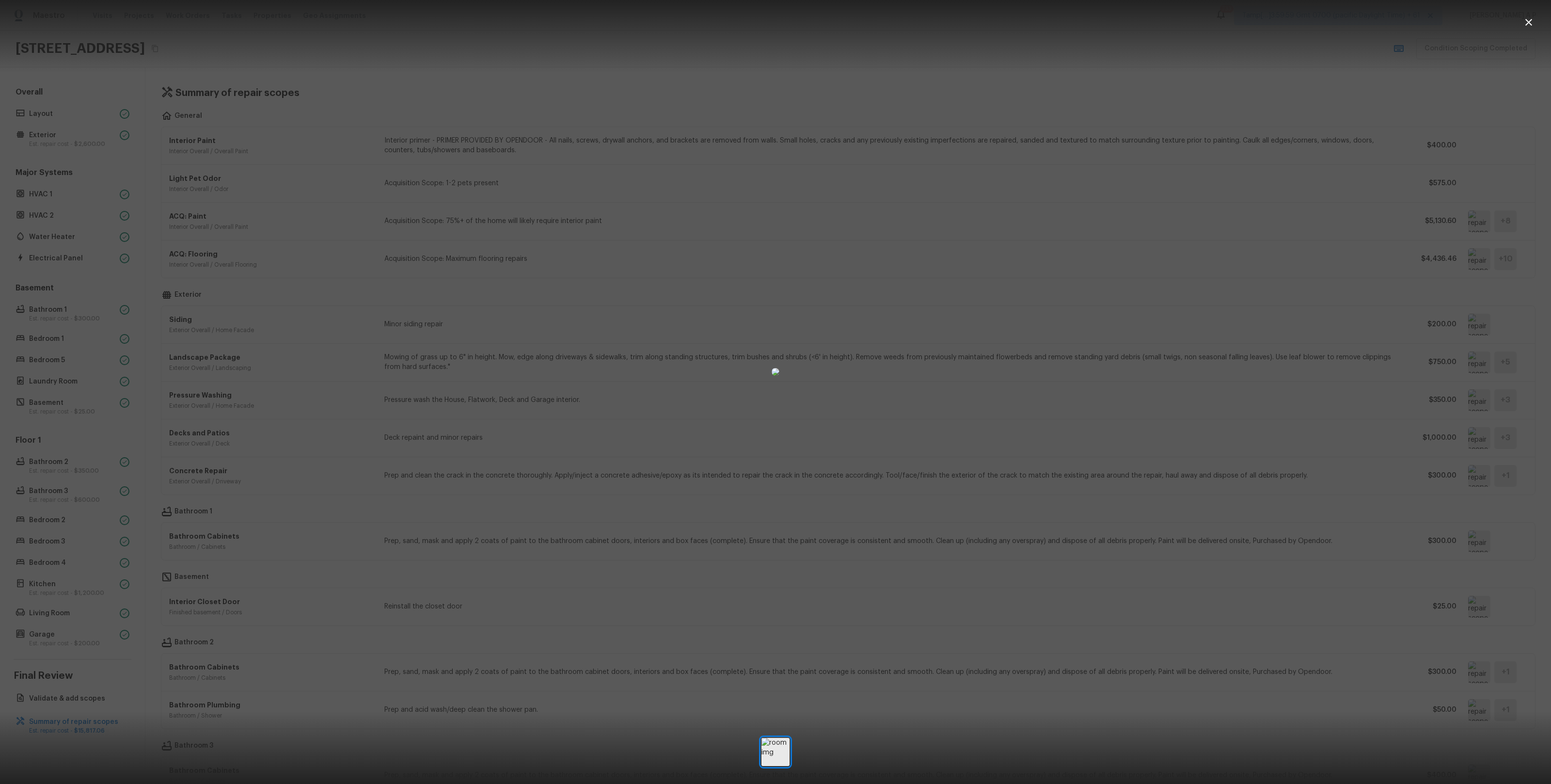
click at [1285, 652] on div at bounding box center [776, 371] width 1551 height 712
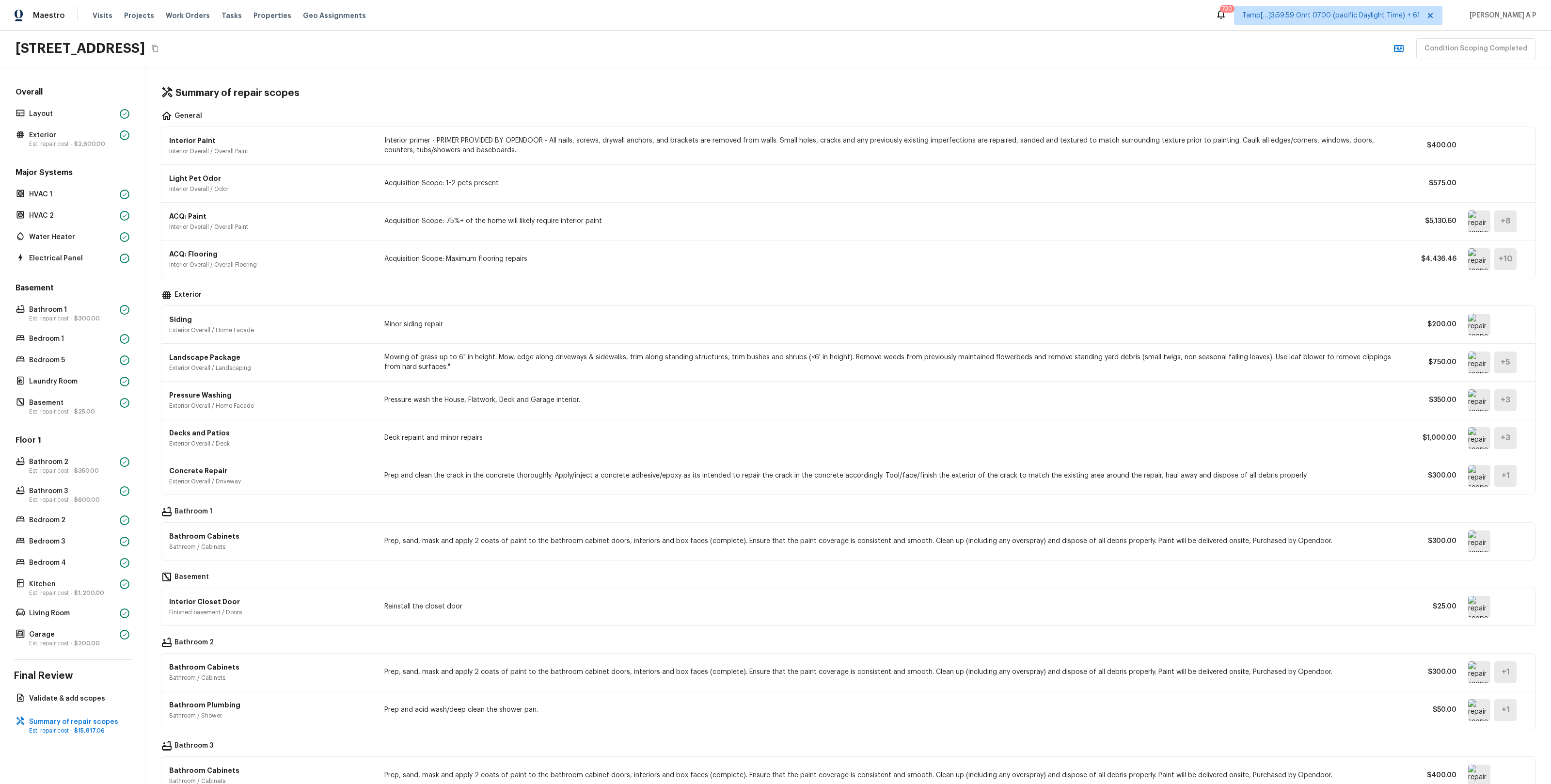
click at [1474, 252] on img at bounding box center [1479, 259] width 22 height 22
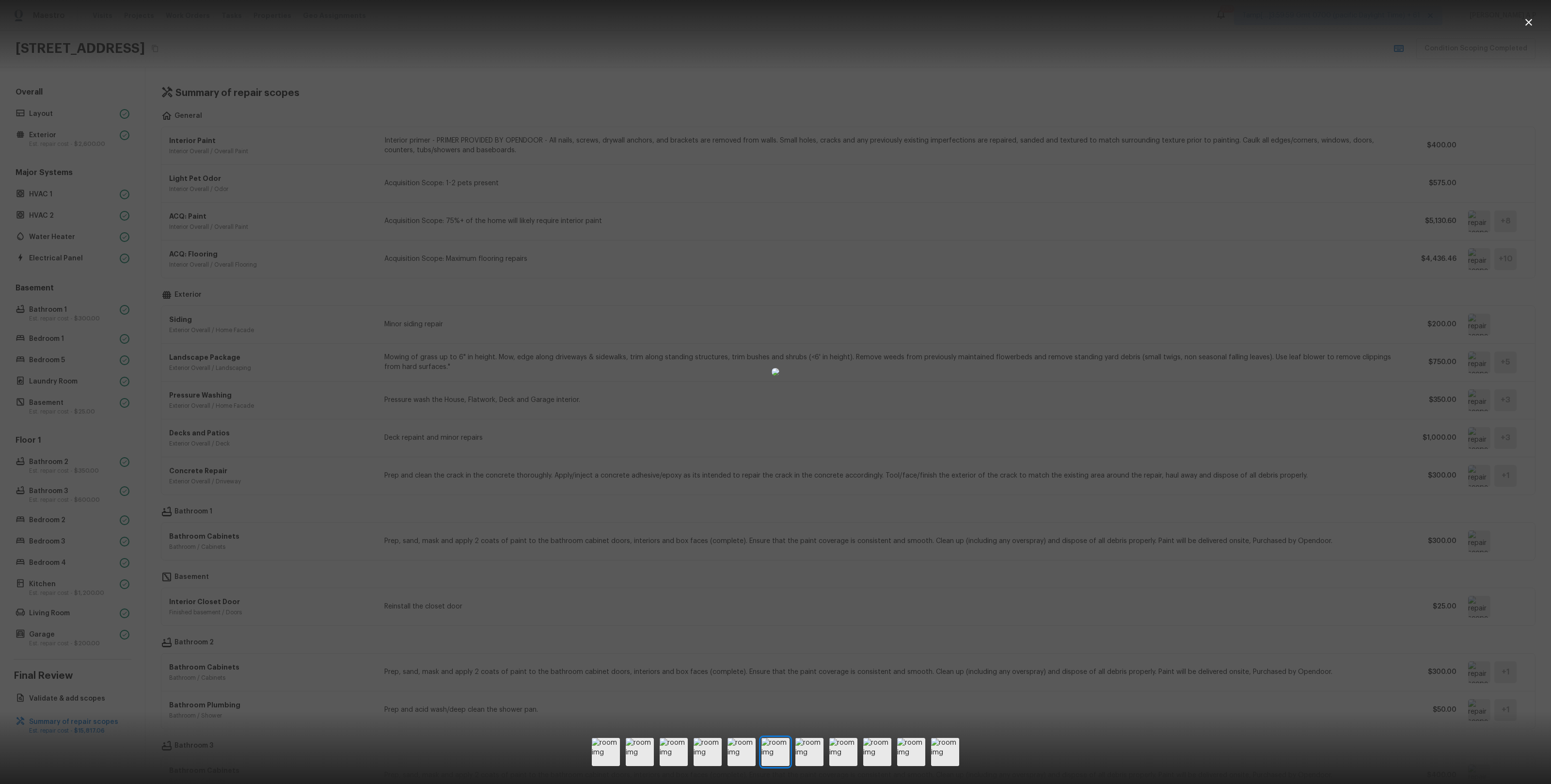
click at [1222, 329] on div at bounding box center [776, 371] width 1551 height 712
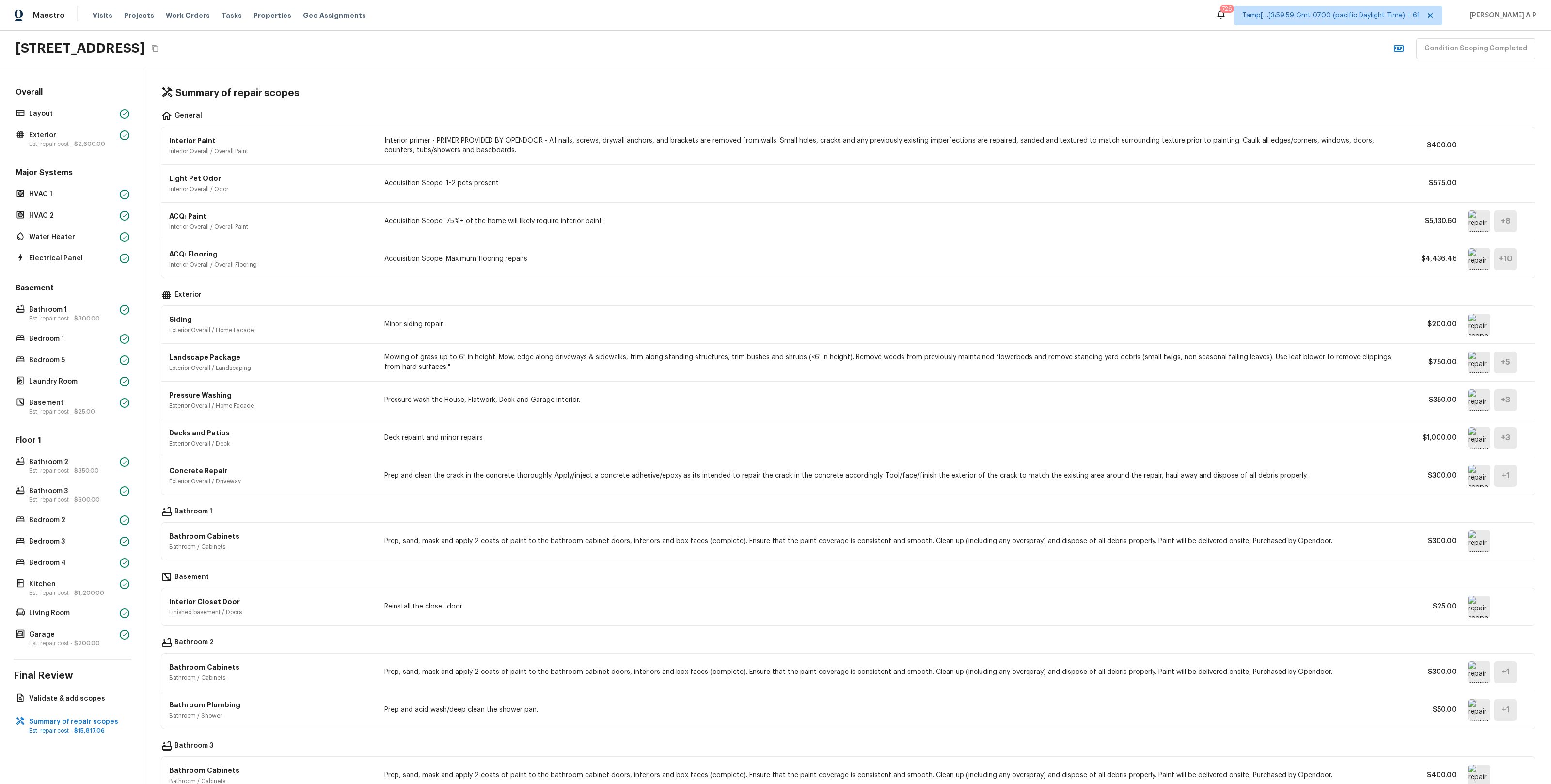
click at [541, 471] on div "Concrete Repair Exterior Overall / Driveway Prep and clean the crack in the con…" at bounding box center [848, 476] width 1358 height 37
click at [1482, 614] on img at bounding box center [1479, 607] width 22 height 22
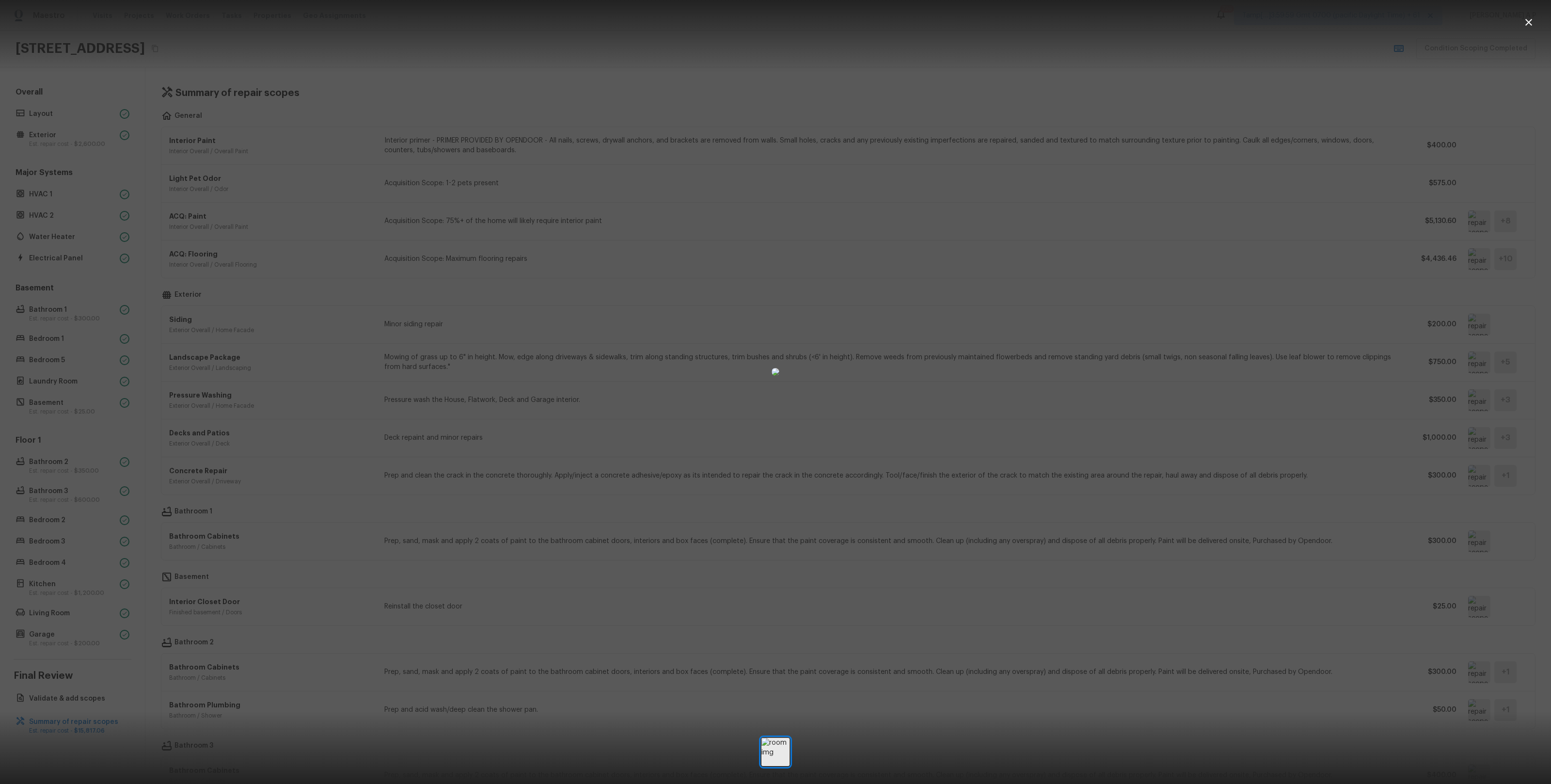
click at [1289, 581] on div at bounding box center [776, 371] width 1551 height 712
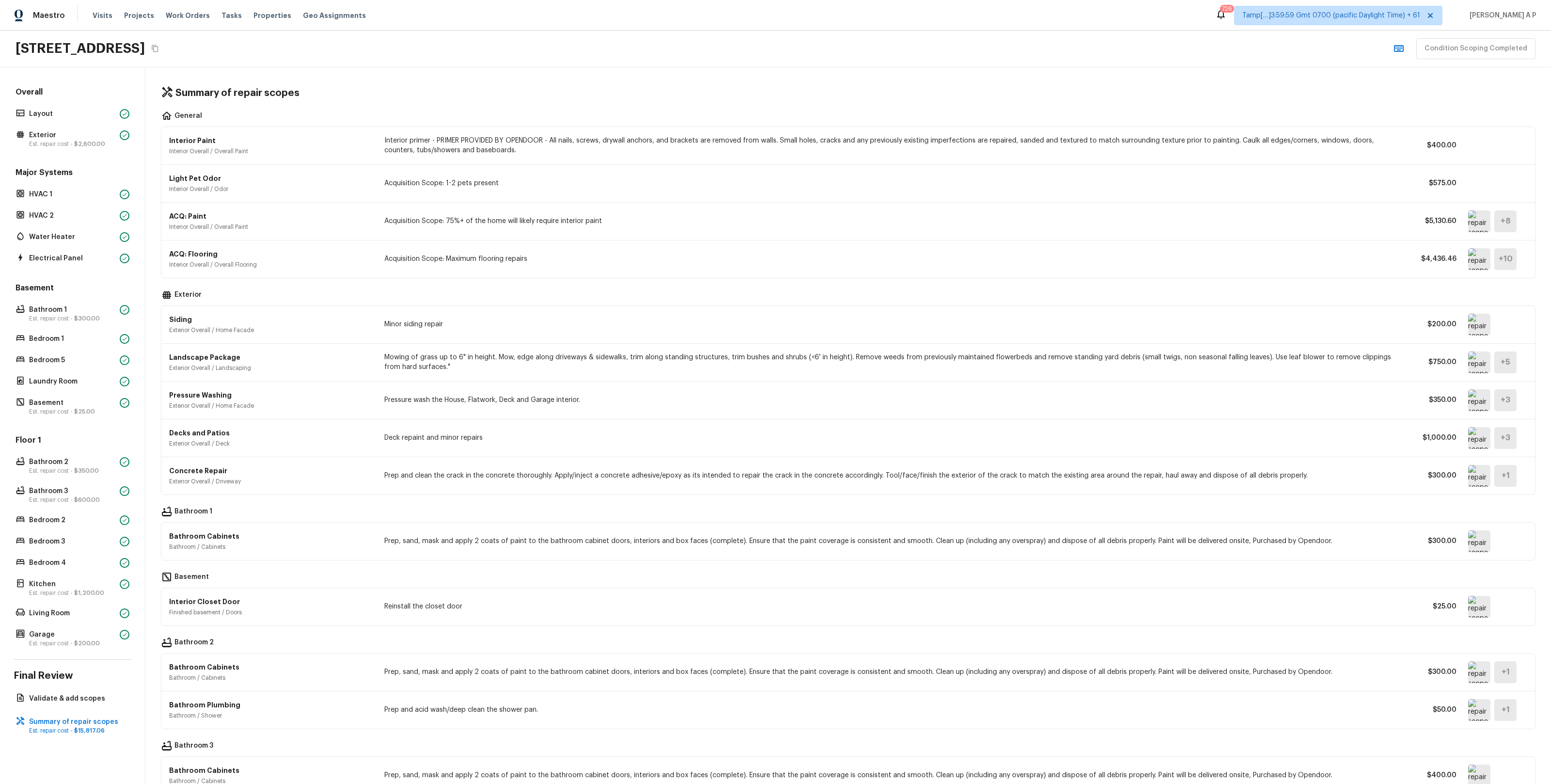
scroll to position [131, 0]
